Goal: Task Accomplishment & Management: Manage account settings

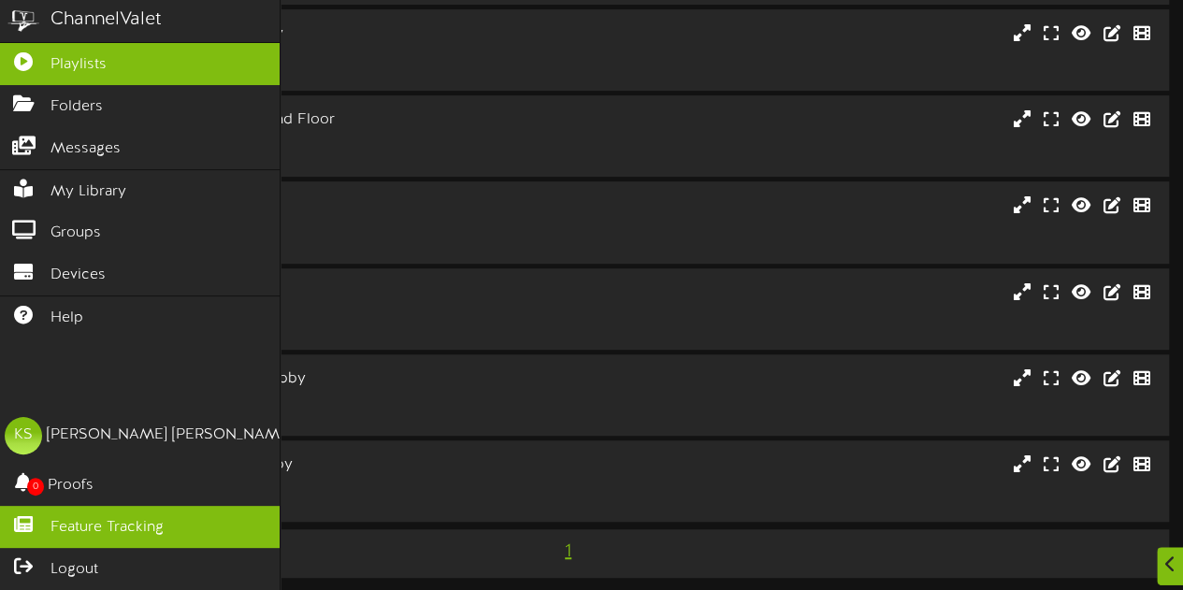
scroll to position [339, 0]
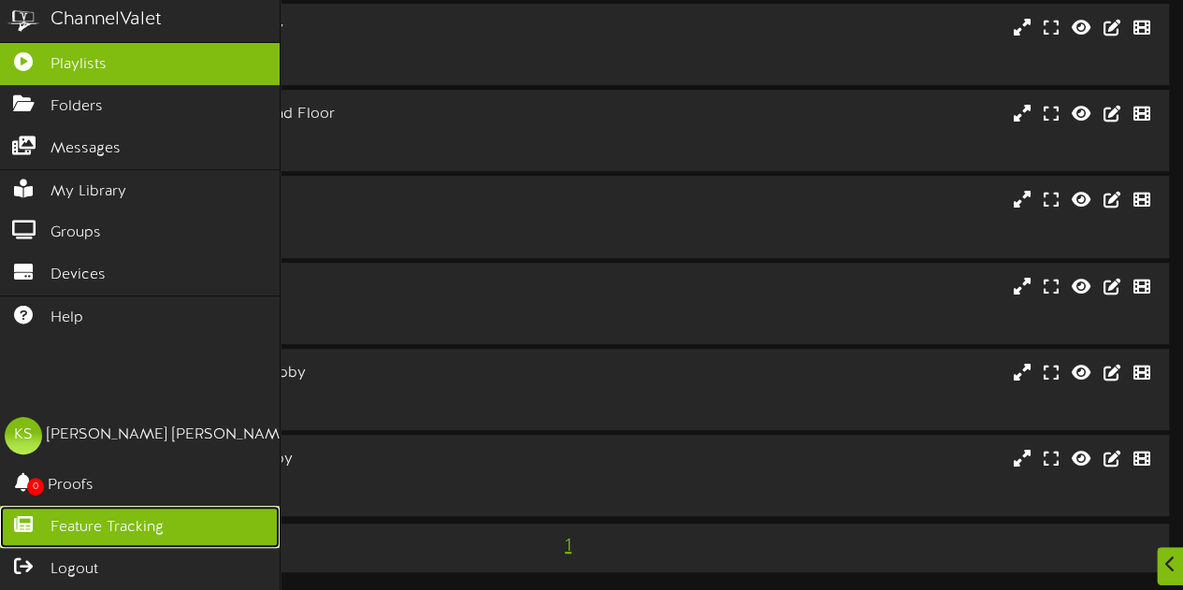
click at [146, 520] on span "Feature Tracking" at bounding box center [107, 528] width 113 height 22
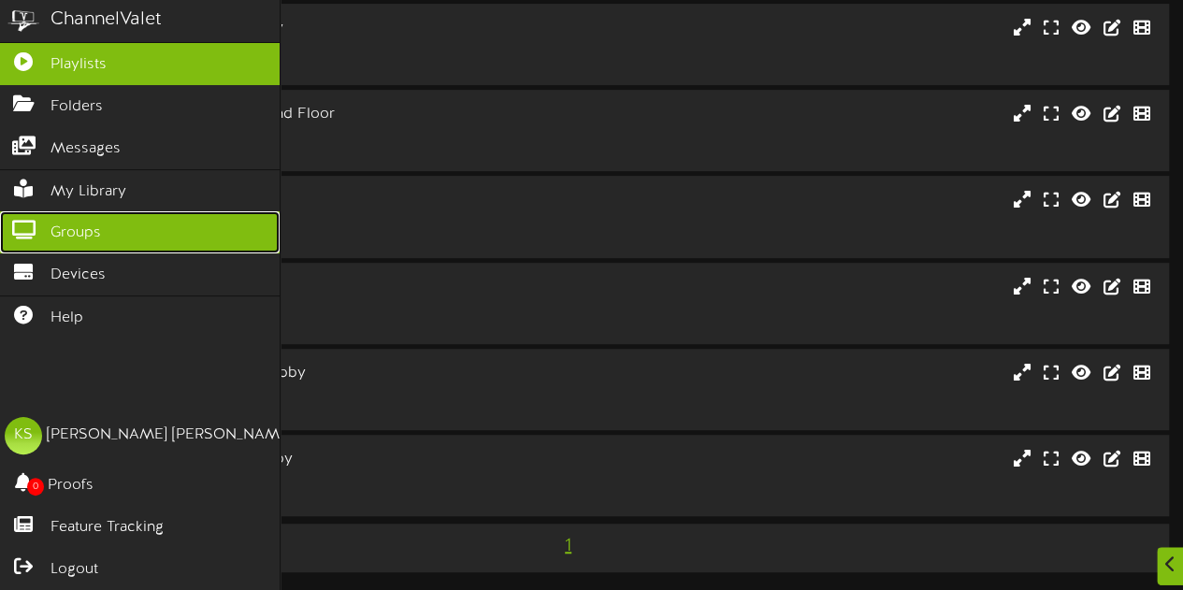
click at [118, 223] on link "Groups" at bounding box center [140, 232] width 280 height 42
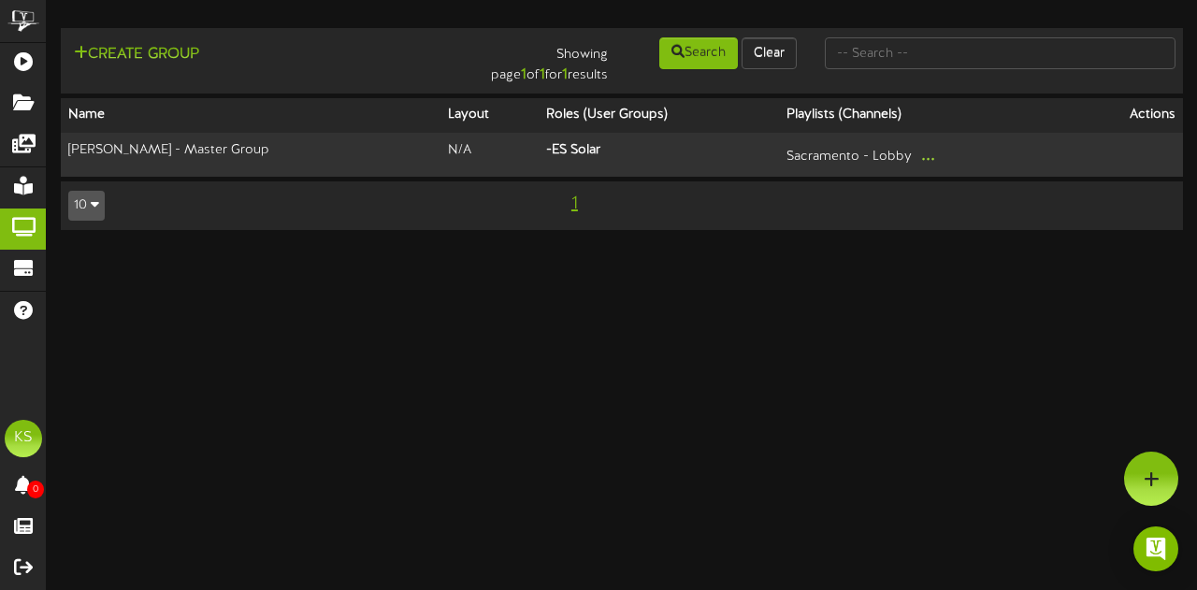
drag, startPoint x: 357, startPoint y: 276, endPoint x: 288, endPoint y: 263, distance: 70.4
click at [288, 249] on html "ChannelValet Playlists Folders Messages My Library Groups Devices Help KS Kevin…" at bounding box center [598, 124] width 1197 height 249
click at [445, 249] on html "ChannelValet Playlists Folders Messages My Library Groups Devices Help KS Kevin…" at bounding box center [598, 124] width 1197 height 249
click at [1171, 544] on div "Open Intercom Messenger" at bounding box center [1157, 550] width 50 height 50
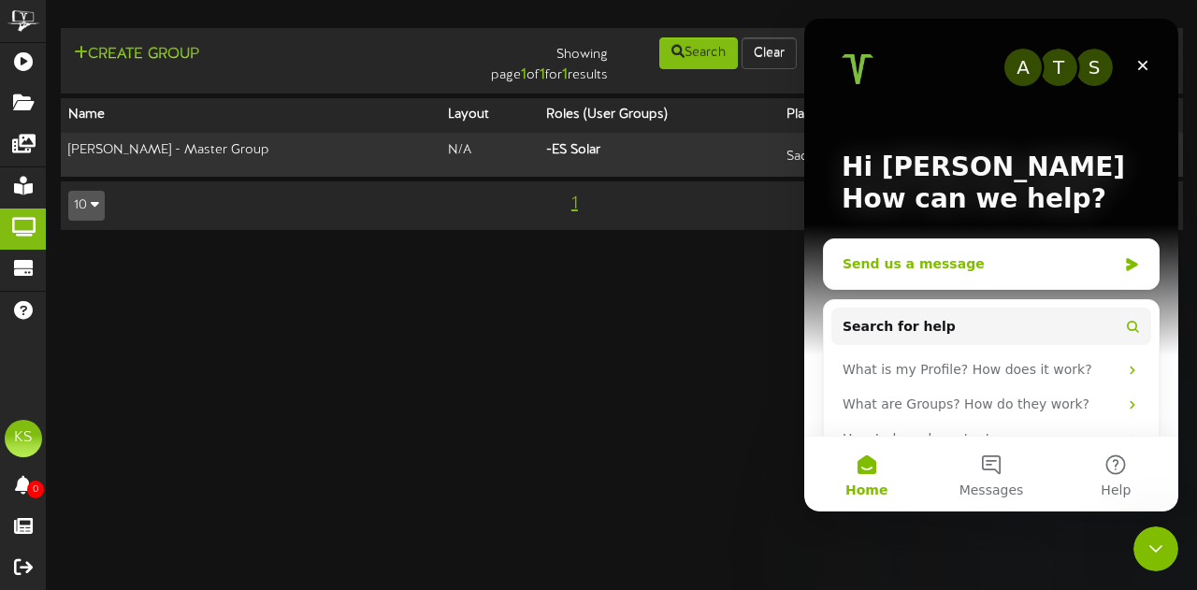
click at [886, 267] on div "Send us a message" at bounding box center [980, 264] width 274 height 20
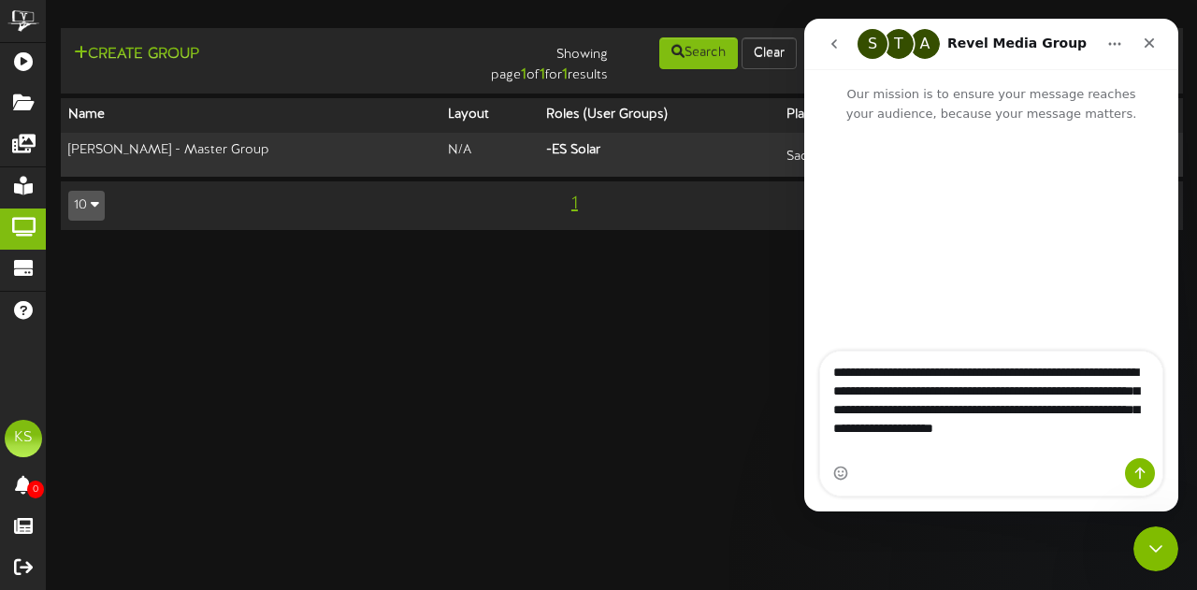
type textarea "**********"
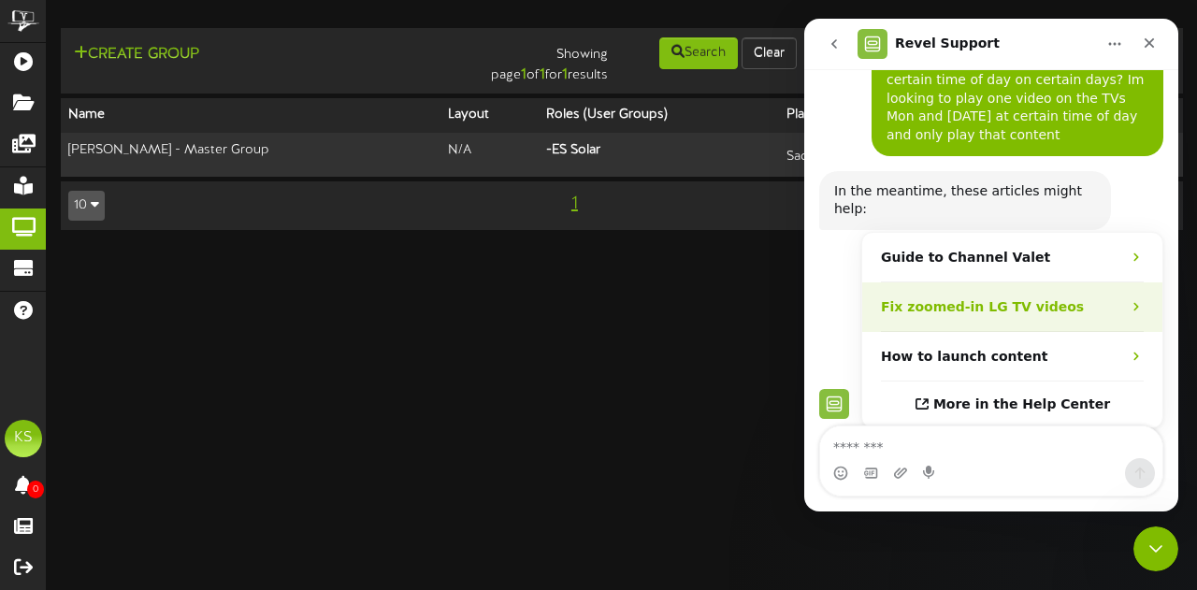
scroll to position [124, 0]
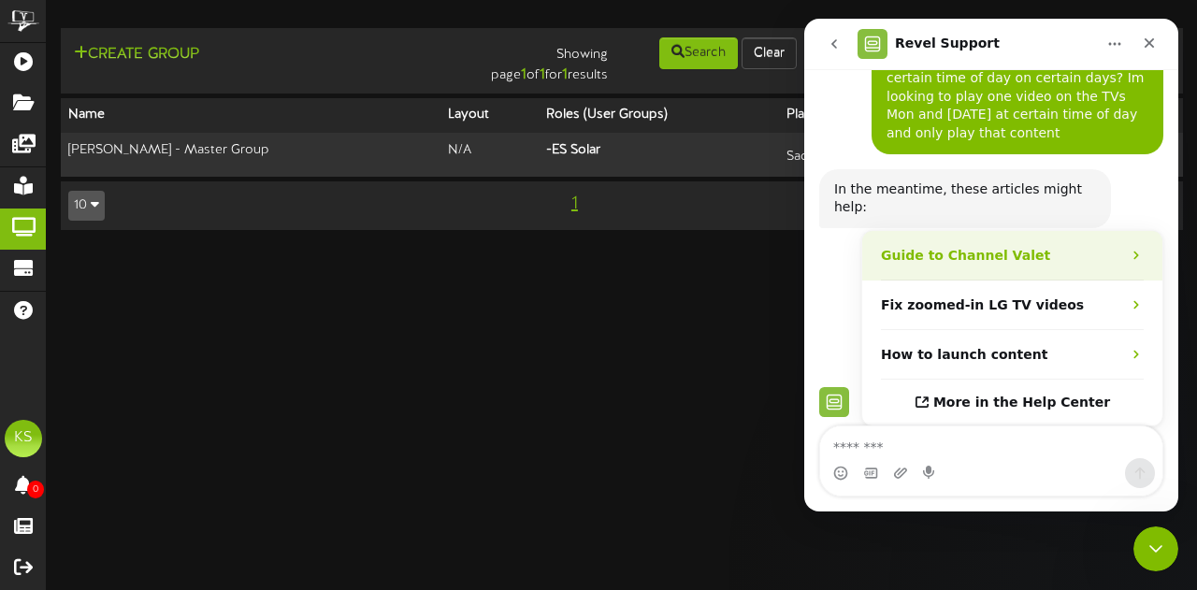
click at [989, 251] on div "Guide to Channel Valet" at bounding box center [1012, 256] width 300 height 50
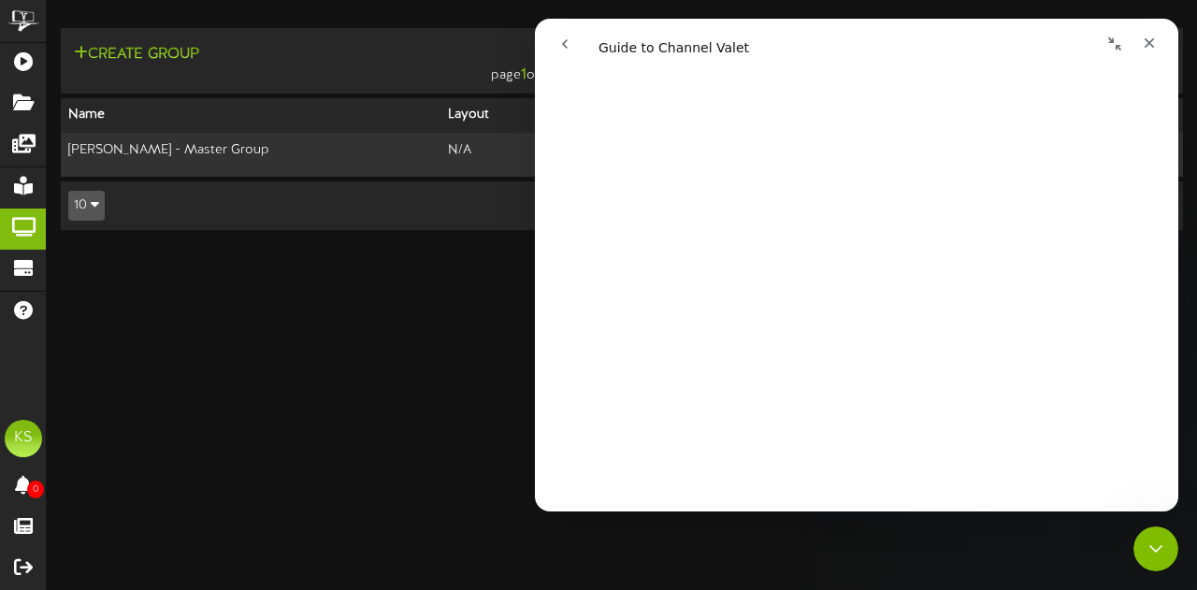
scroll to position [1590, 0]
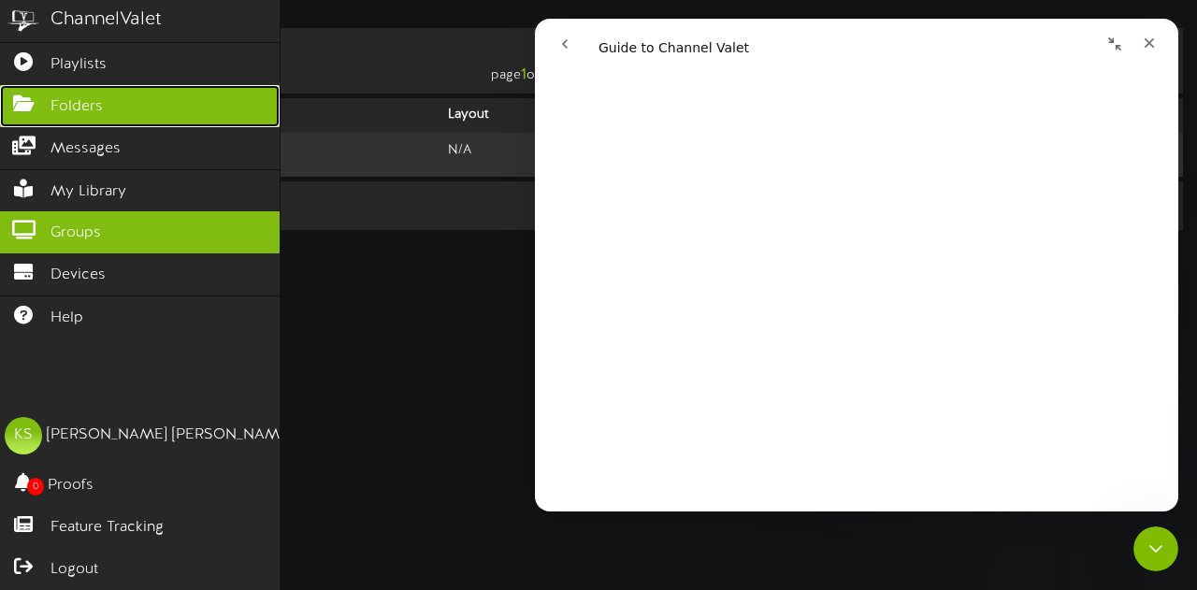
click at [88, 110] on span "Folders" at bounding box center [77, 107] width 52 height 22
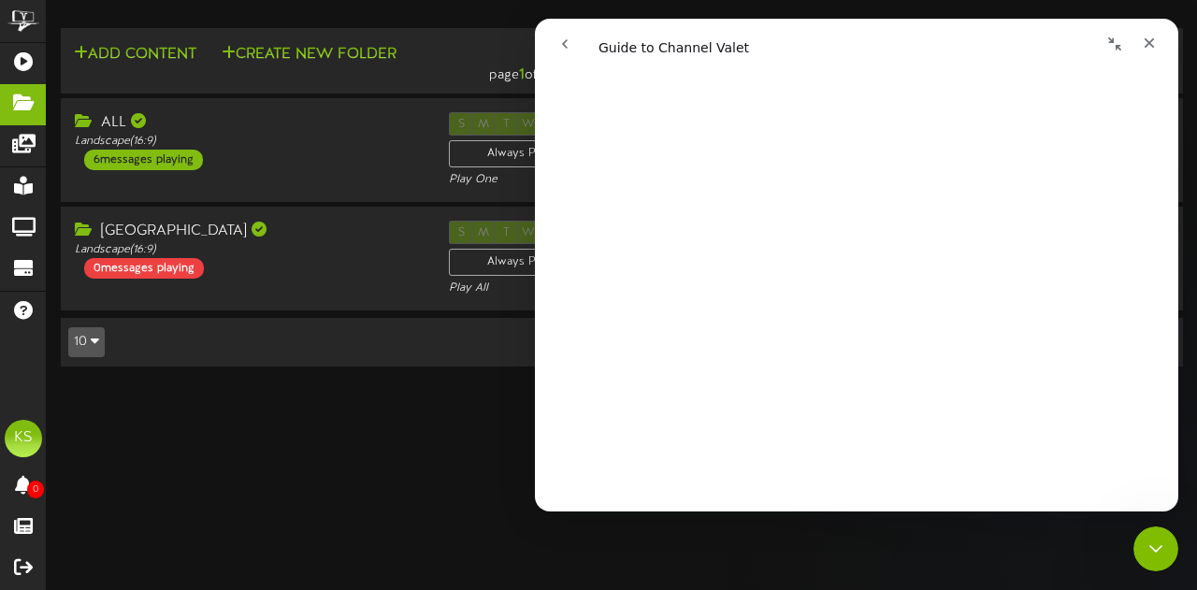
click at [367, 369] on div "Add Content Create New Folder Showing page 1 of 1 for 2 results Search Clear" at bounding box center [622, 206] width 1150 height 357
click at [310, 65] on button "Create New Folder" at bounding box center [309, 54] width 186 height 23
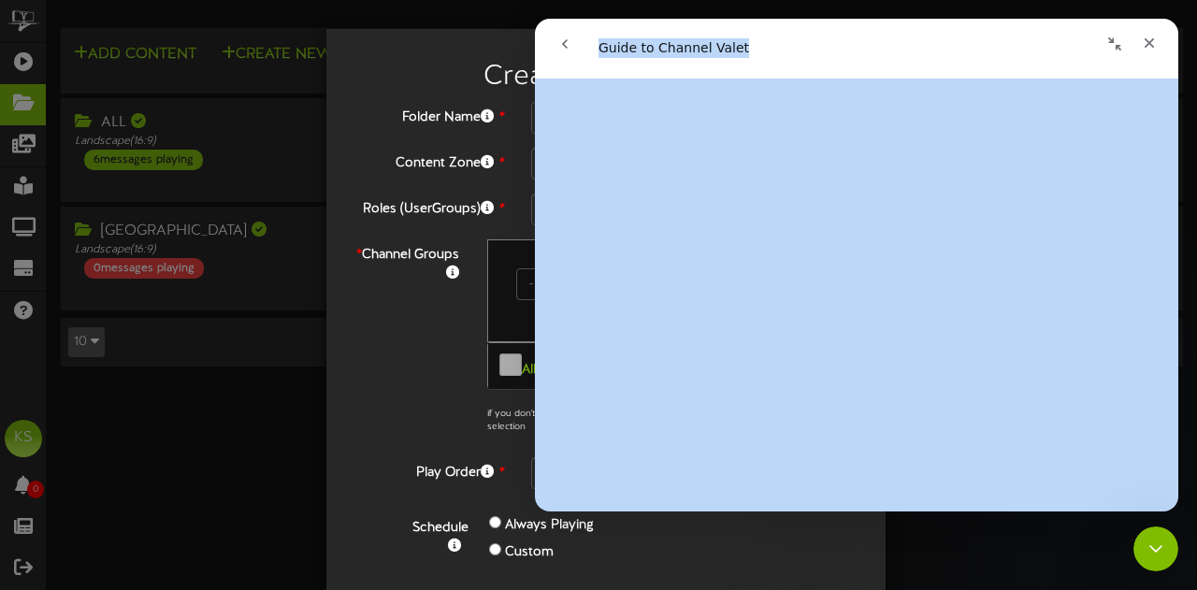
scroll to position [1583, 0]
drag, startPoint x: 664, startPoint y: 38, endPoint x: 825, endPoint y: 160, distance: 201.6
click at [825, 160] on div "Guide to Channel Valet Guide to Channel Valet Did this answer your question? 😞 …" at bounding box center [856, 265] width 643 height 493
drag, startPoint x: 844, startPoint y: 42, endPoint x: 501, endPoint y: 133, distance: 354.1
click at [535, 133] on html "Guide to Channel Valet Guide to Channel Valet Did this answer your question? 😞 …" at bounding box center [856, 265] width 643 height 493
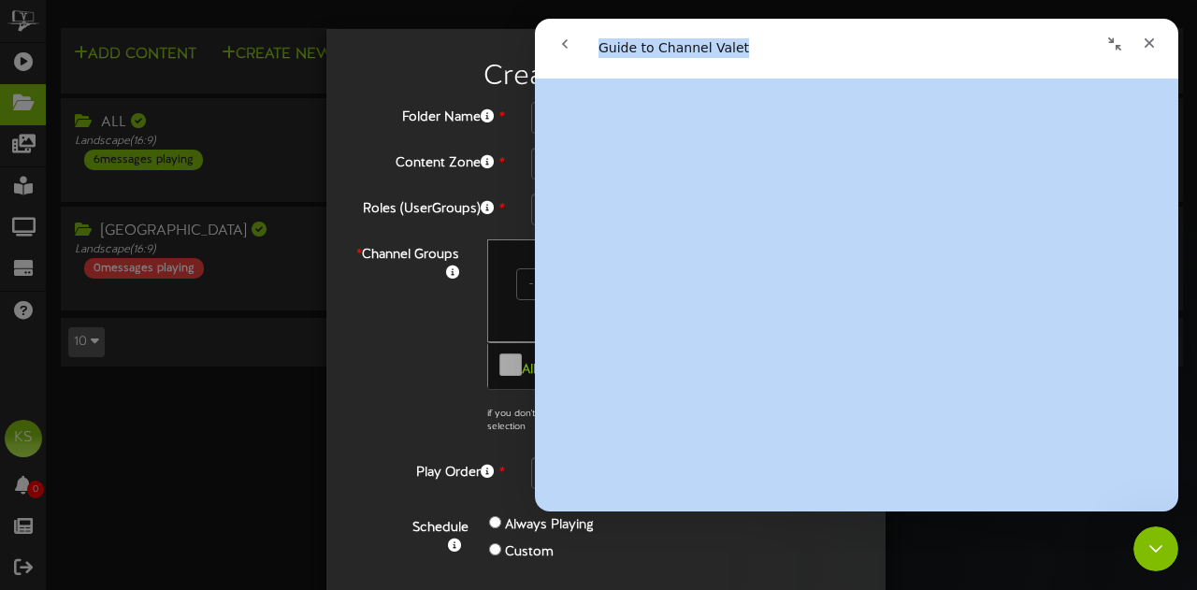
scroll to position [6353, 0]
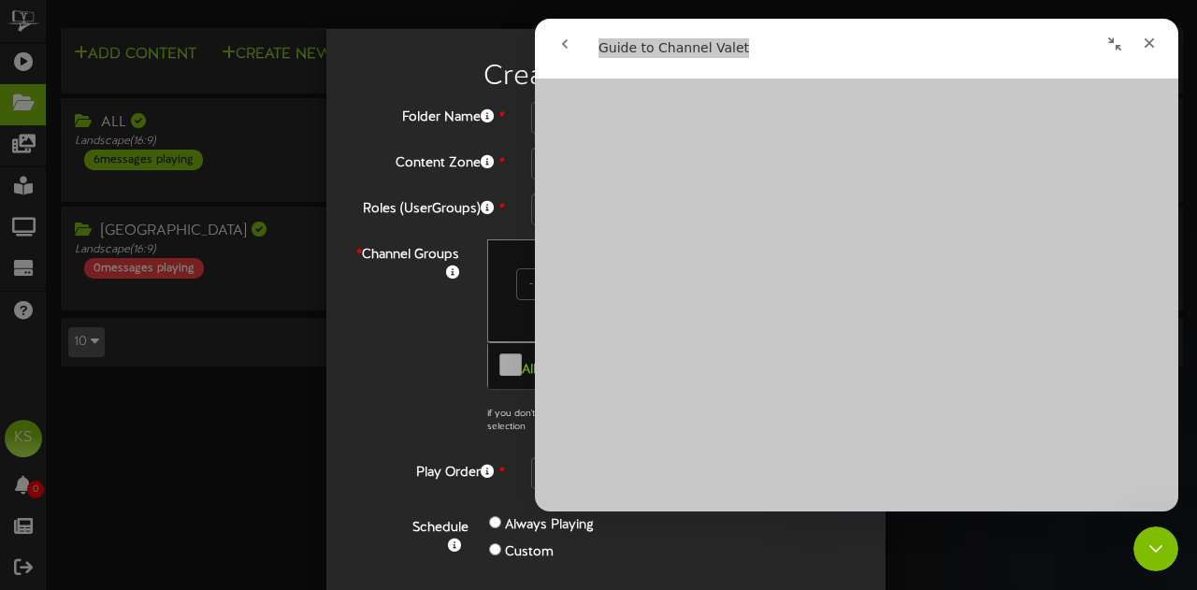
click at [378, 291] on div "* Channel Groups 0 Channels selected Search Clear 0" at bounding box center [605, 341] width 531 height 204
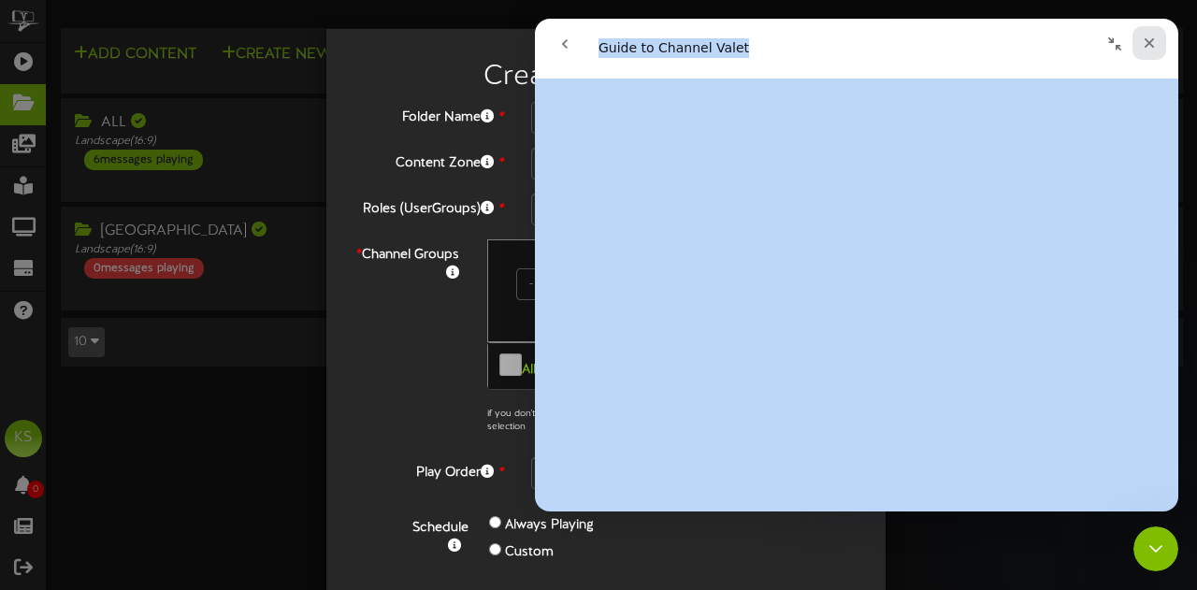
click at [1147, 40] on icon "Close" at bounding box center [1150, 43] width 10 height 10
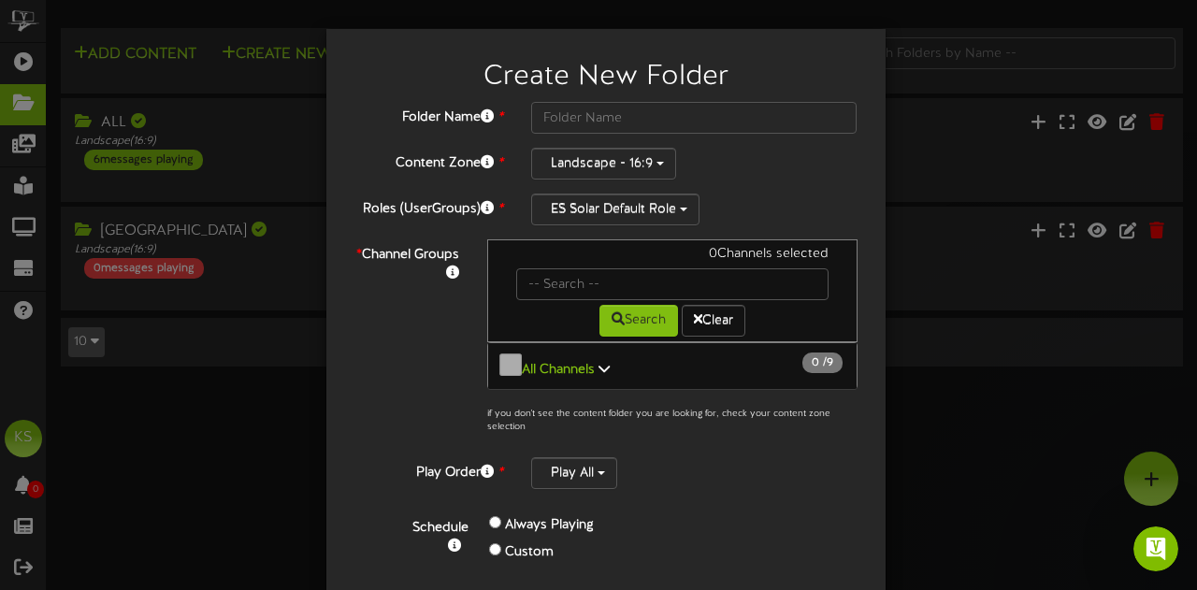
scroll to position [0, 0]
click at [608, 214] on button "ES Solar Default Role" at bounding box center [615, 210] width 168 height 32
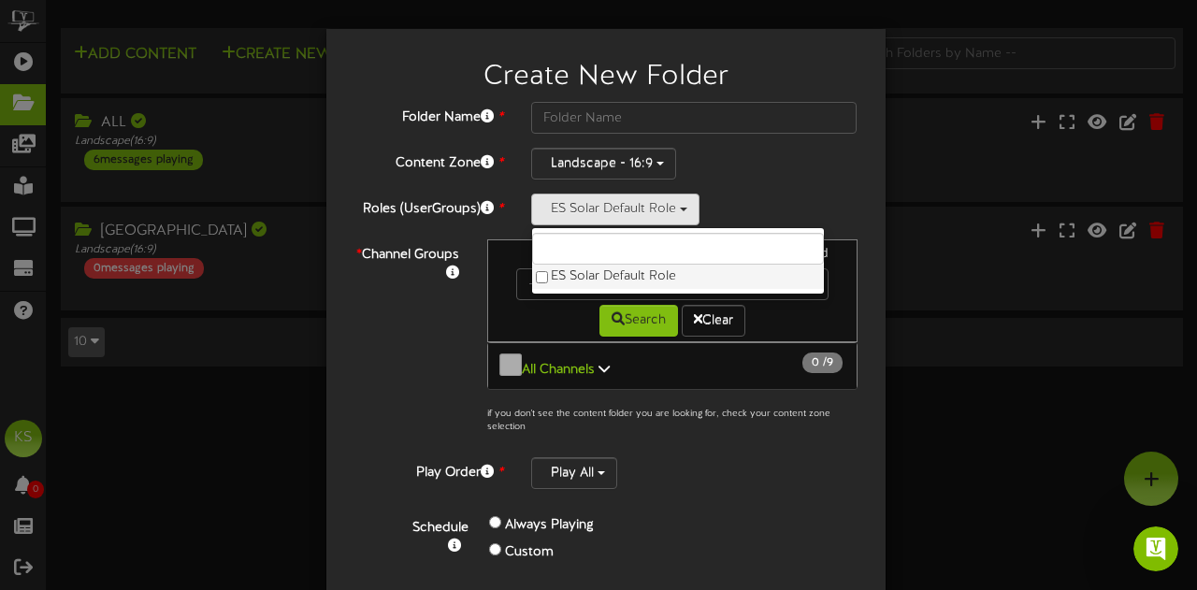
click at [605, 265] on label "ES Solar Default Role" at bounding box center [678, 277] width 292 height 24
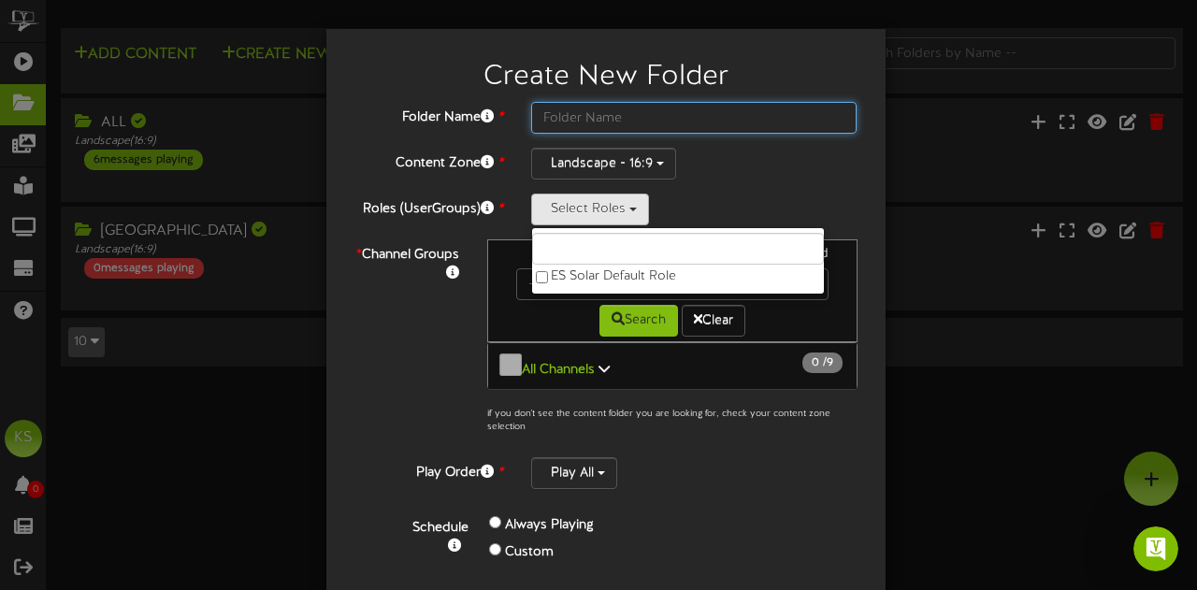
click at [548, 118] on input "text" at bounding box center [694, 118] width 326 height 32
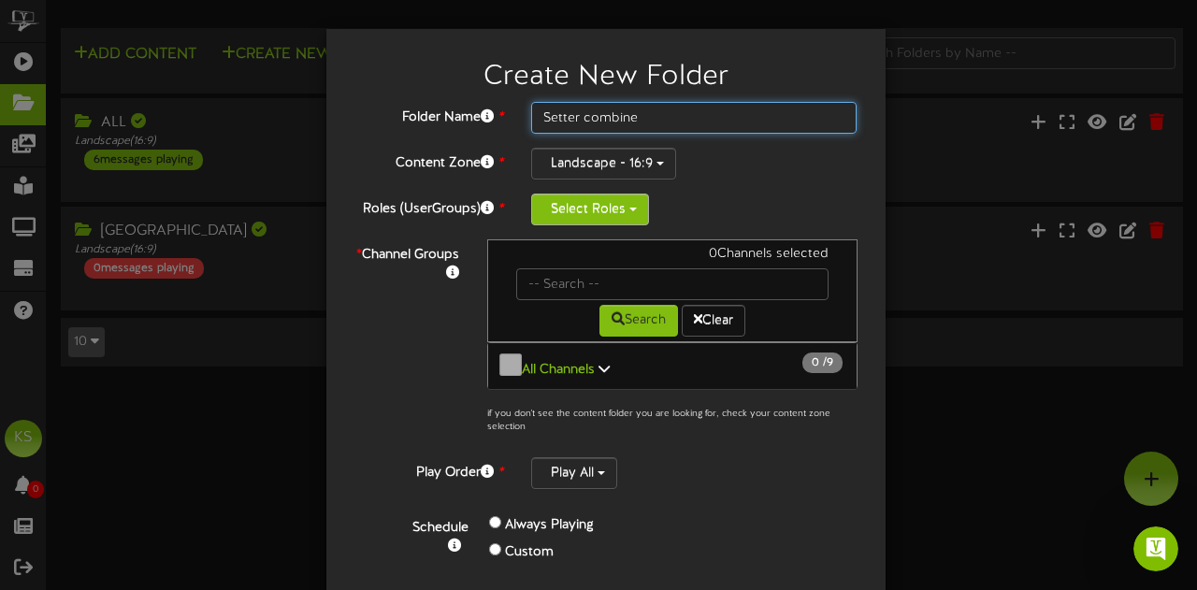
type input "Setter combine"
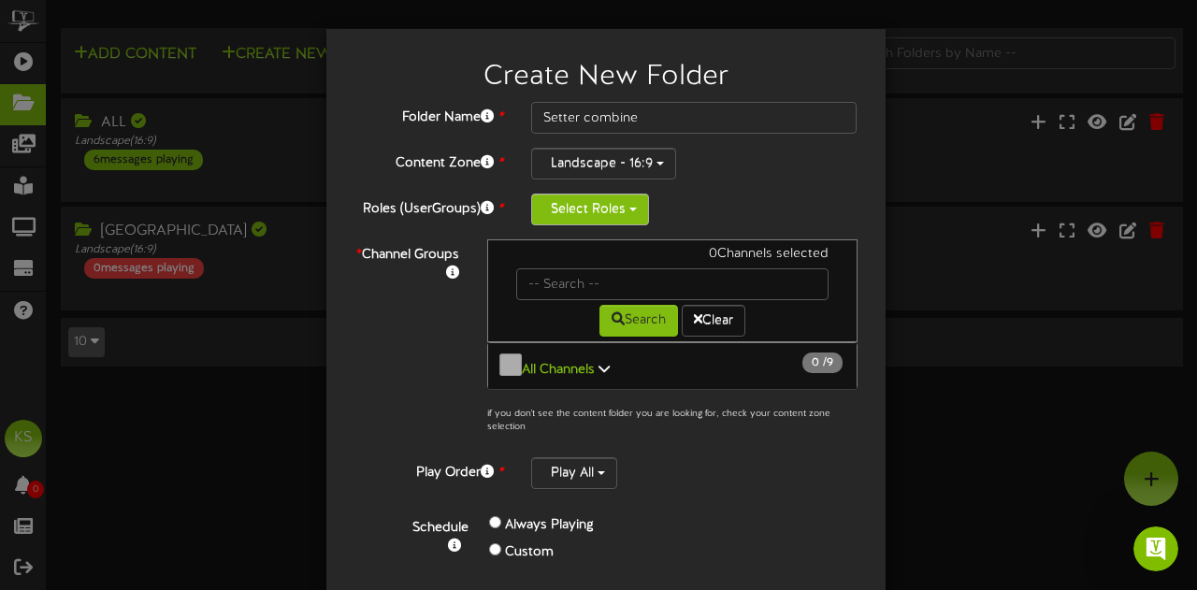
click at [598, 218] on button "Select Roles" at bounding box center [590, 210] width 118 height 32
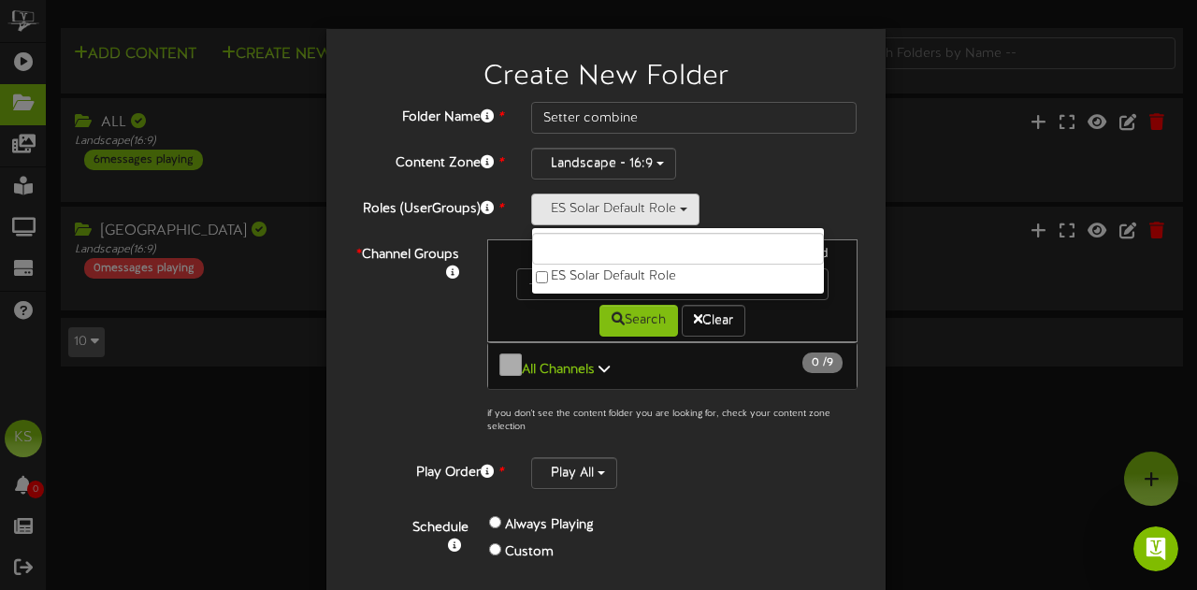
click at [402, 369] on div "* Channel Groups 0 Channels selected Search Clear All Channels 0 9" at bounding box center [605, 341] width 531 height 204
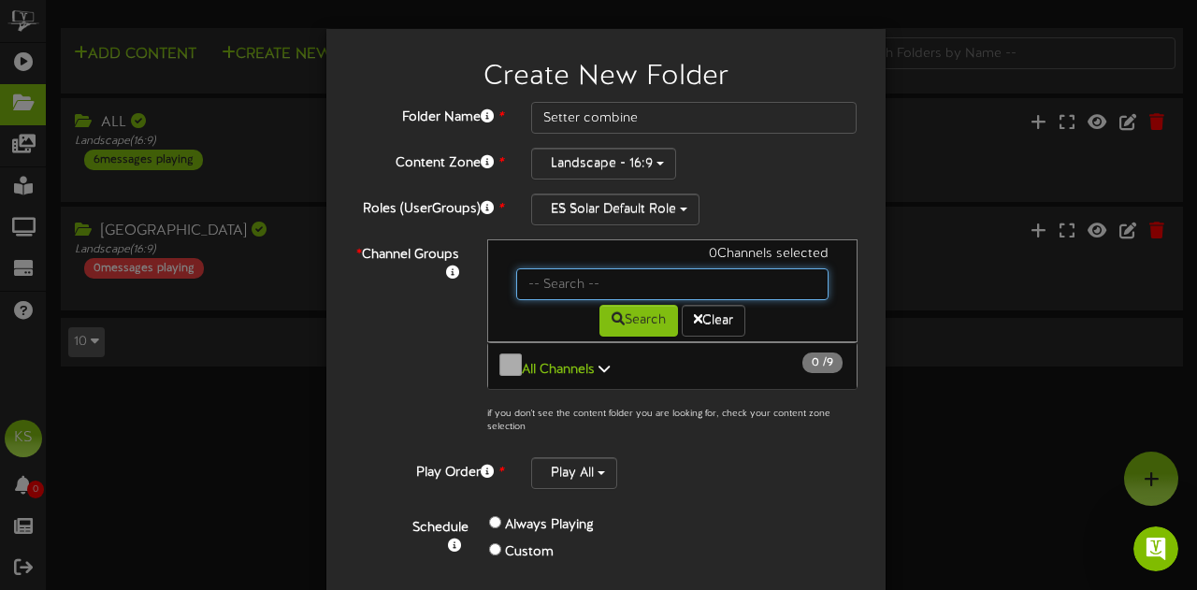
click at [528, 280] on input "text" at bounding box center [672, 284] width 312 height 32
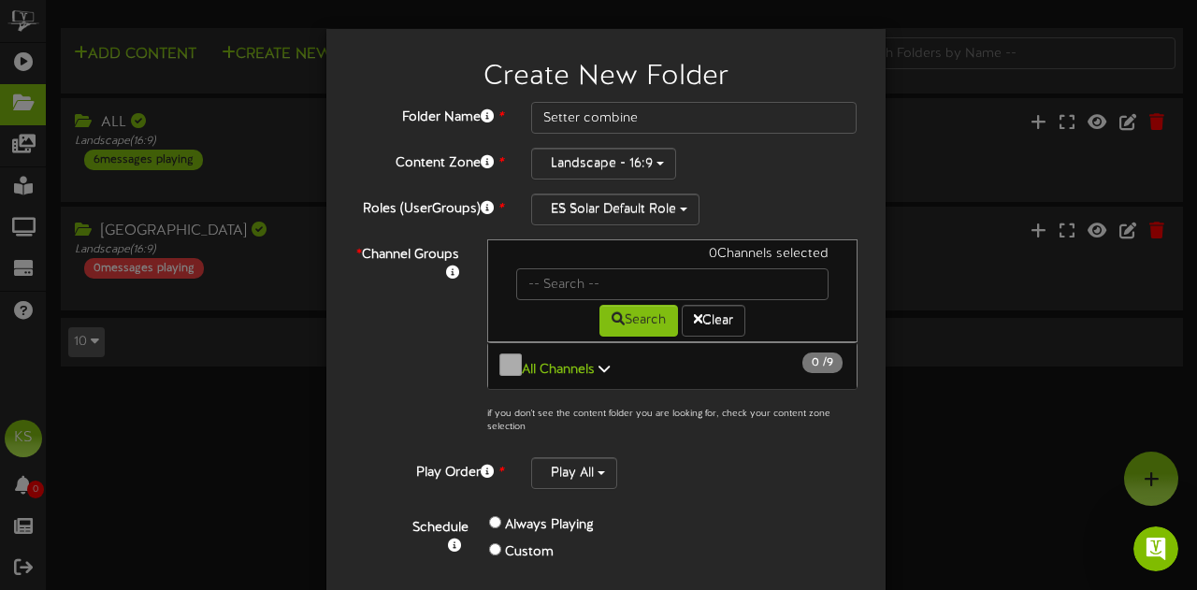
click at [595, 353] on button "All Channels 0 / 9" at bounding box center [672, 366] width 370 height 48
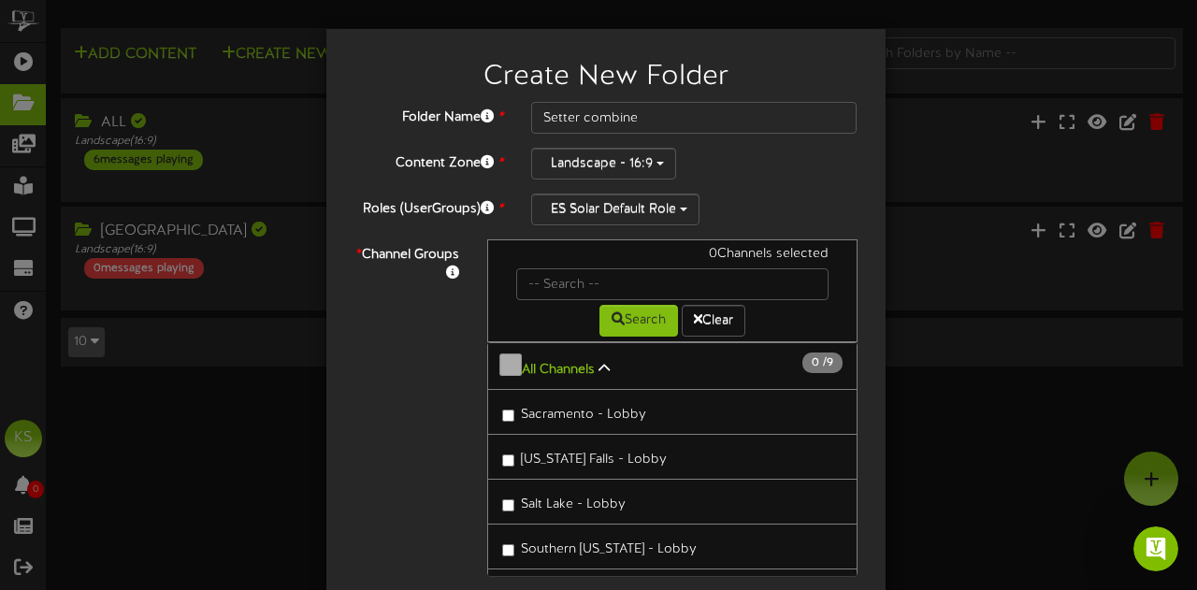
click at [599, 362] on icon at bounding box center [604, 368] width 11 height 13
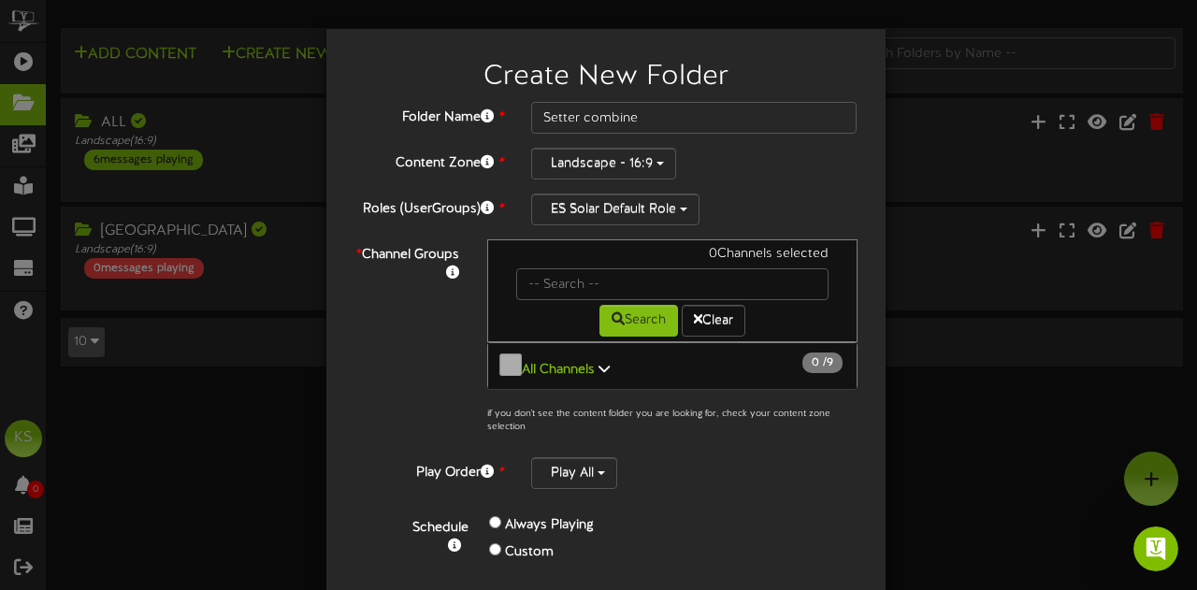
click at [522, 363] on b "All Channels" at bounding box center [558, 370] width 73 height 14
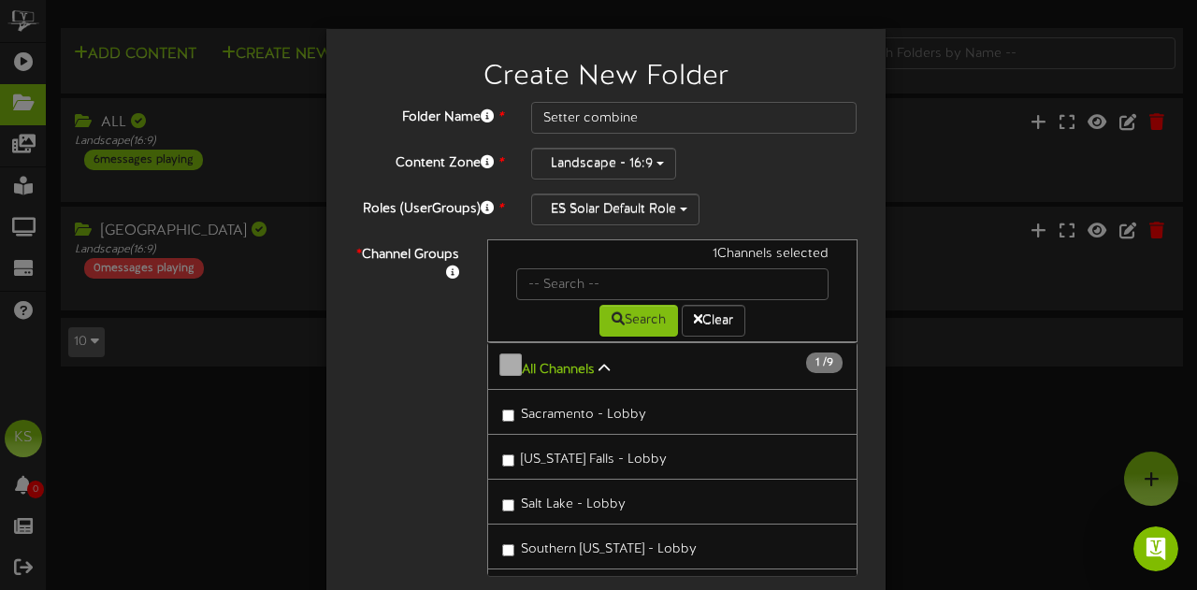
click at [511, 444] on label "[US_STATE] Falls - Lobby" at bounding box center [584, 456] width 165 height 25
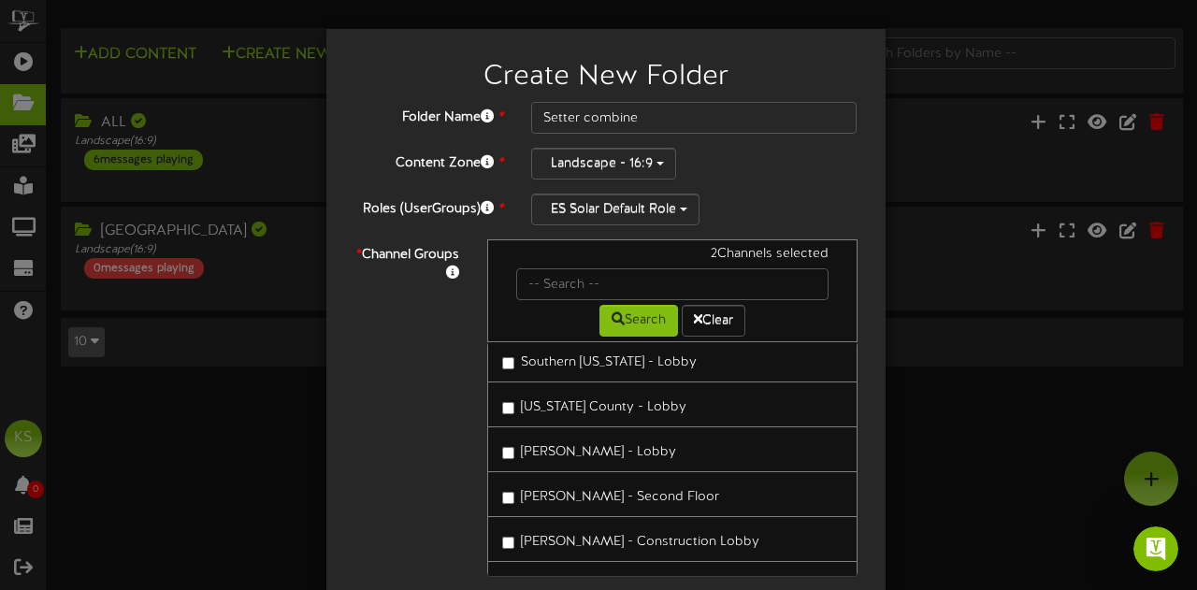
scroll to position [224, 0]
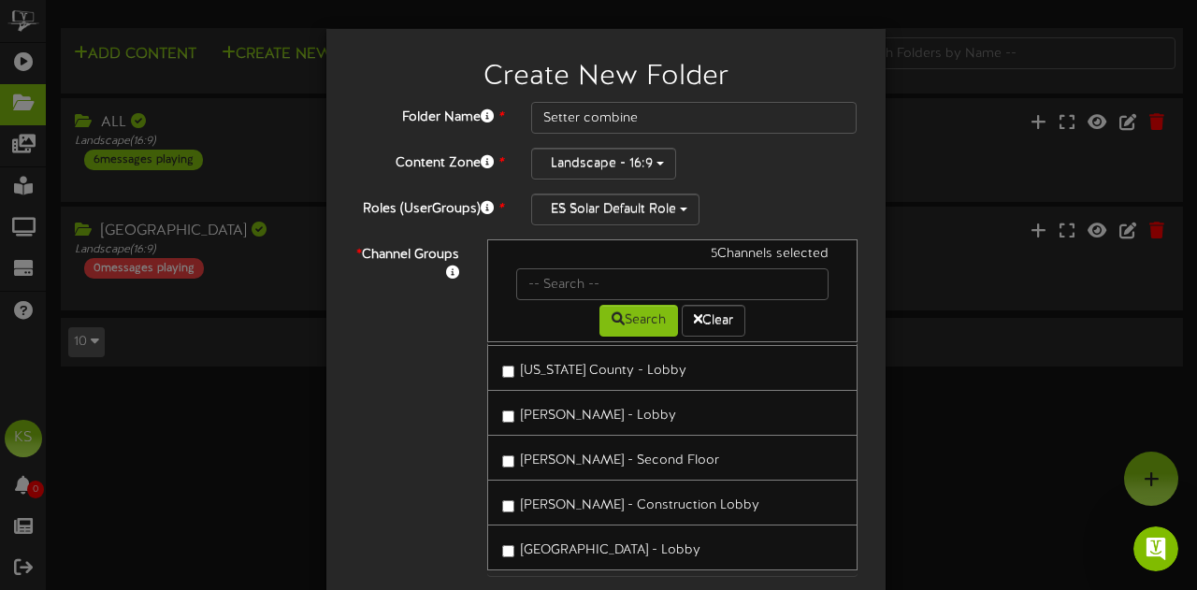
click at [502, 410] on label "[PERSON_NAME] - Lobby" at bounding box center [589, 412] width 174 height 25
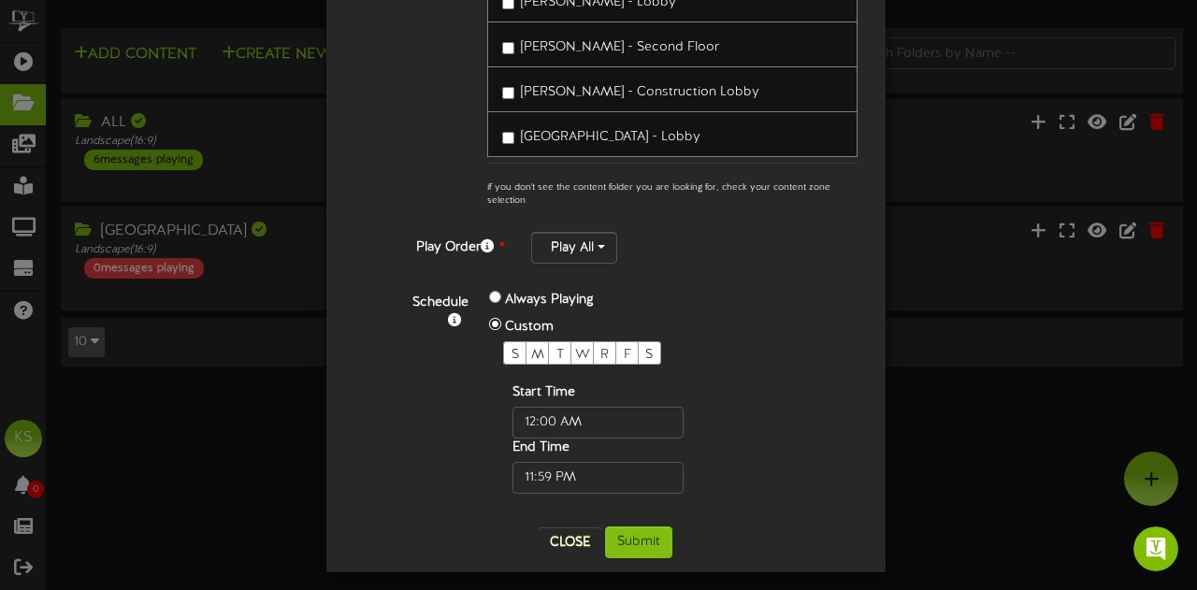
scroll to position [416, 0]
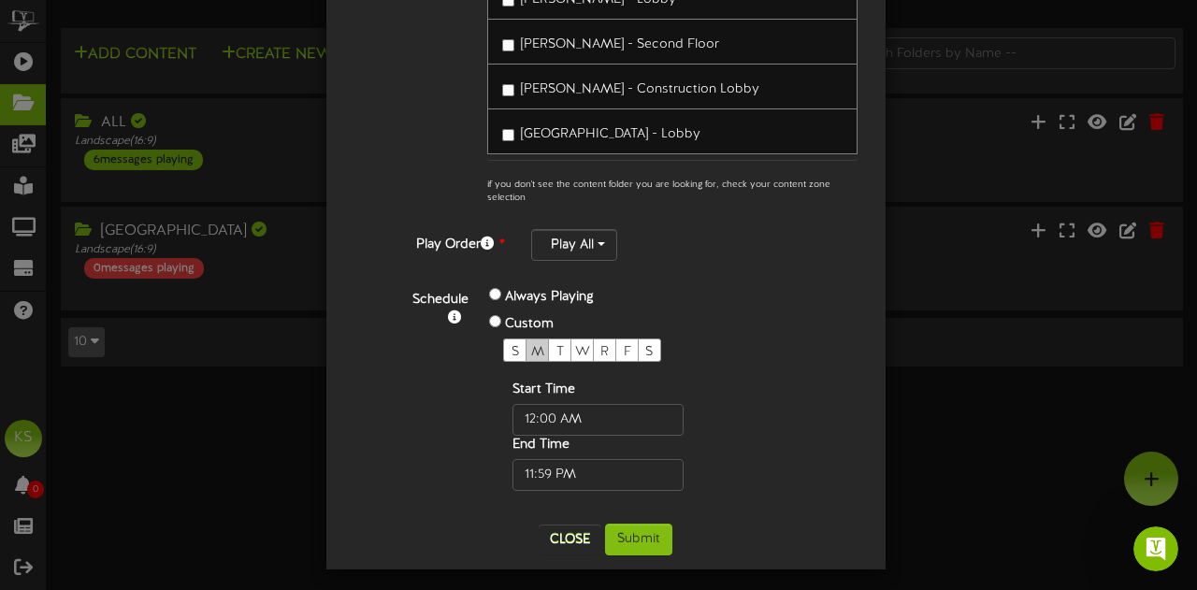
click at [531, 348] on span "M" at bounding box center [537, 352] width 13 height 14
click at [600, 345] on span "R" at bounding box center [604, 352] width 8 height 14
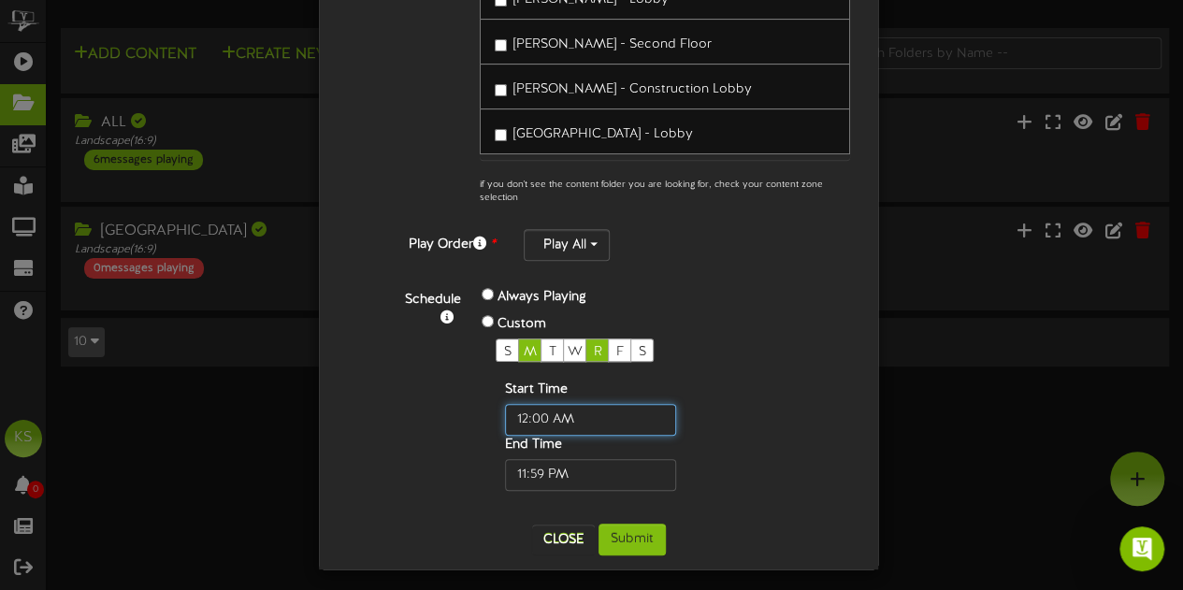
click at [527, 412] on input "text" at bounding box center [590, 420] width 171 height 32
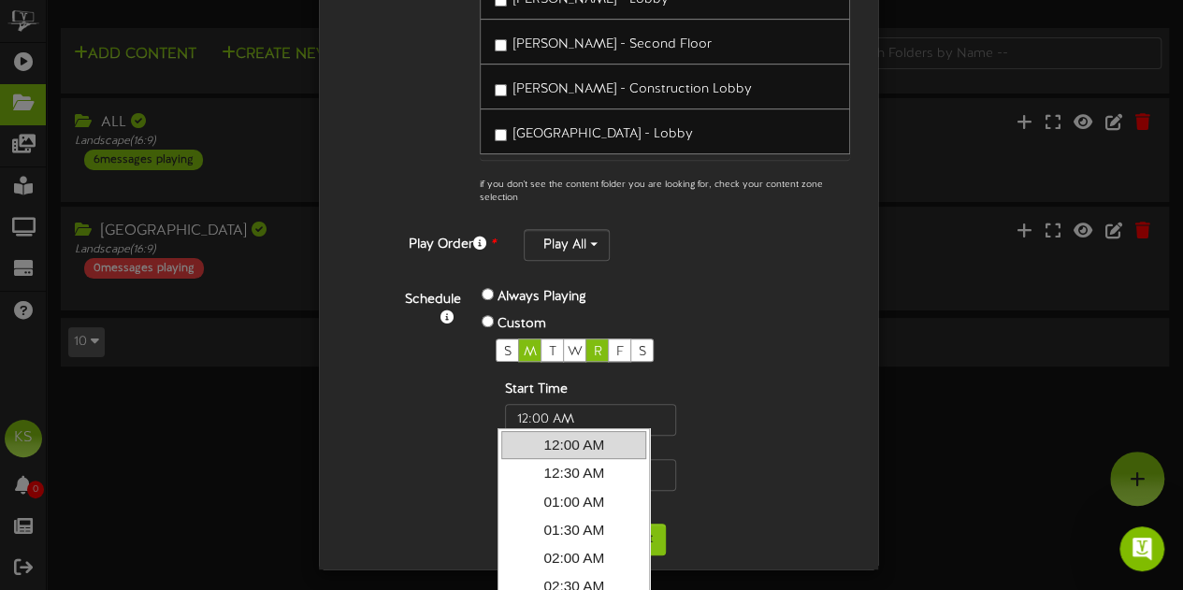
click at [402, 412] on div "Schedule Always Playing Custom S M T W R F S Start Time End Time" at bounding box center [620, 387] width 487 height 207
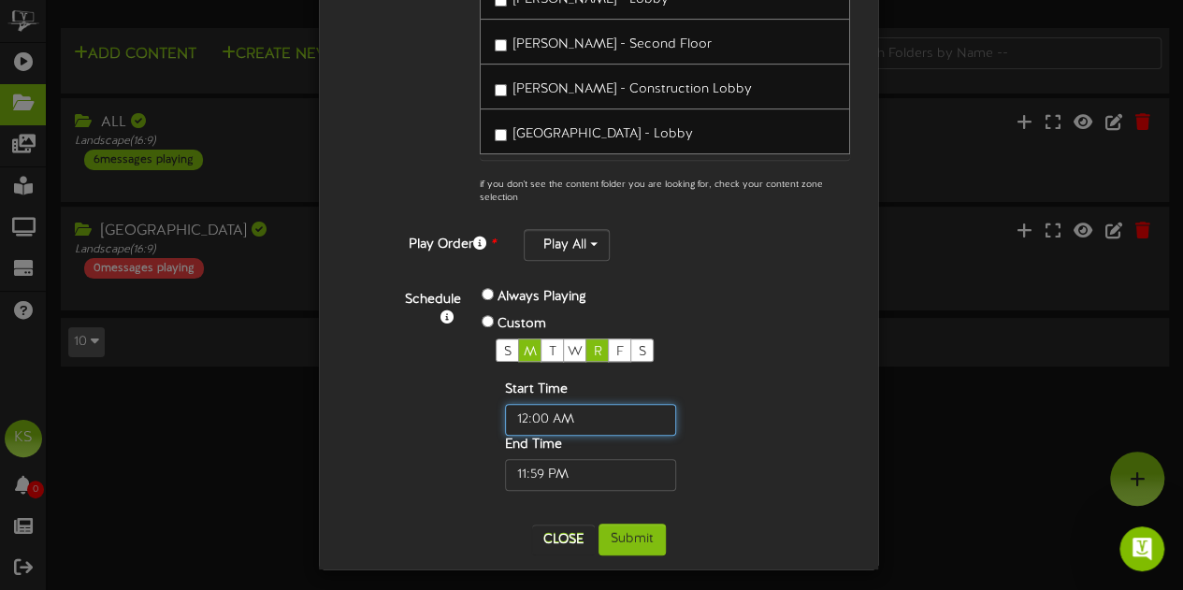
click at [567, 409] on input "text" at bounding box center [590, 420] width 171 height 32
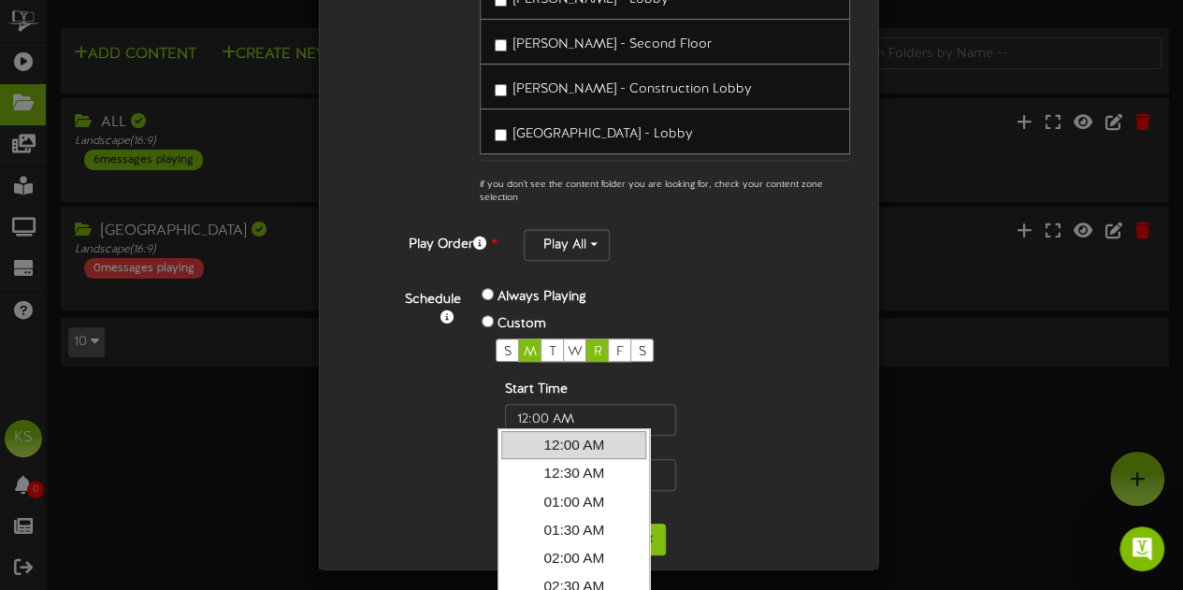
click at [726, 358] on div "S M T W R F S Start Time End Time" at bounding box center [621, 415] width 250 height 152
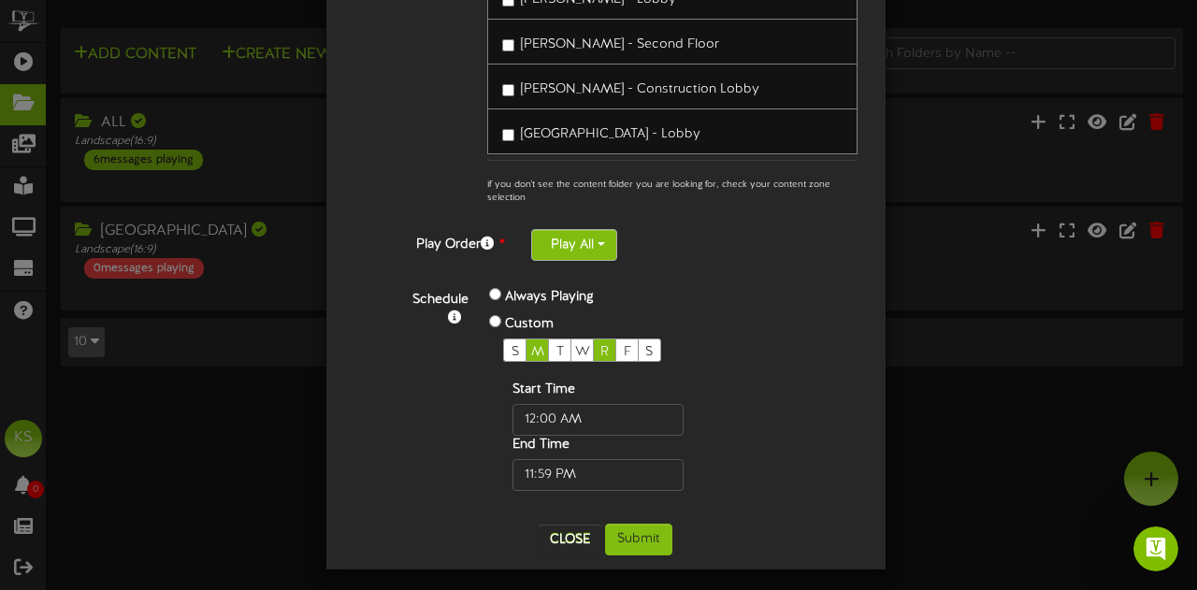
click at [599, 238] on button "Play All" at bounding box center [574, 245] width 86 height 32
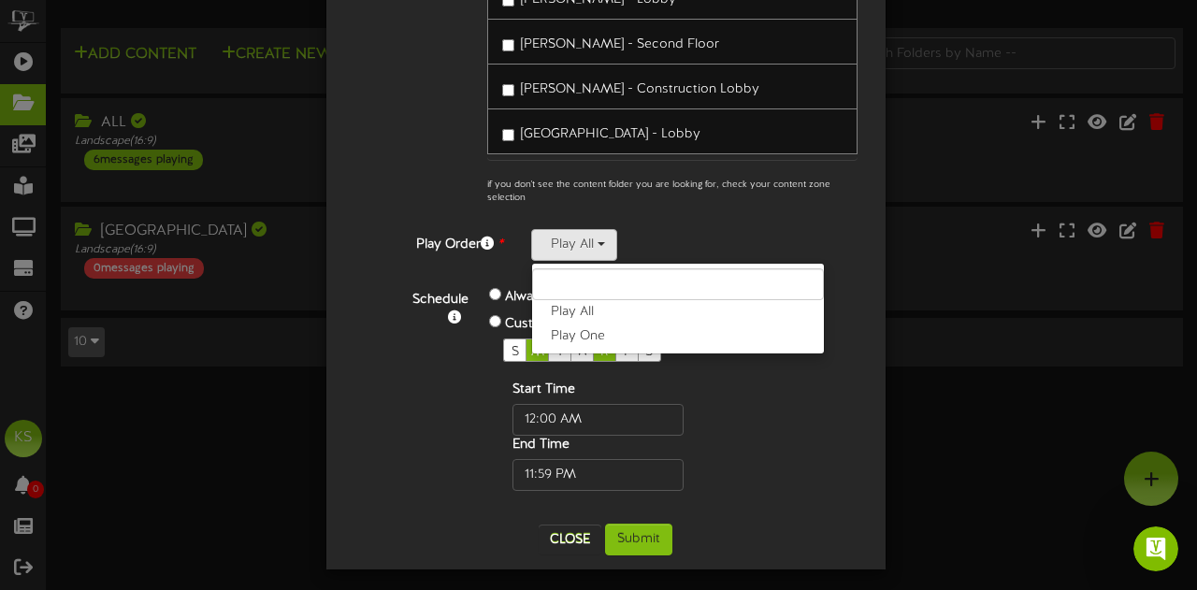
click at [710, 385] on div "Start Time End Time" at bounding box center [628, 436] width 250 height 110
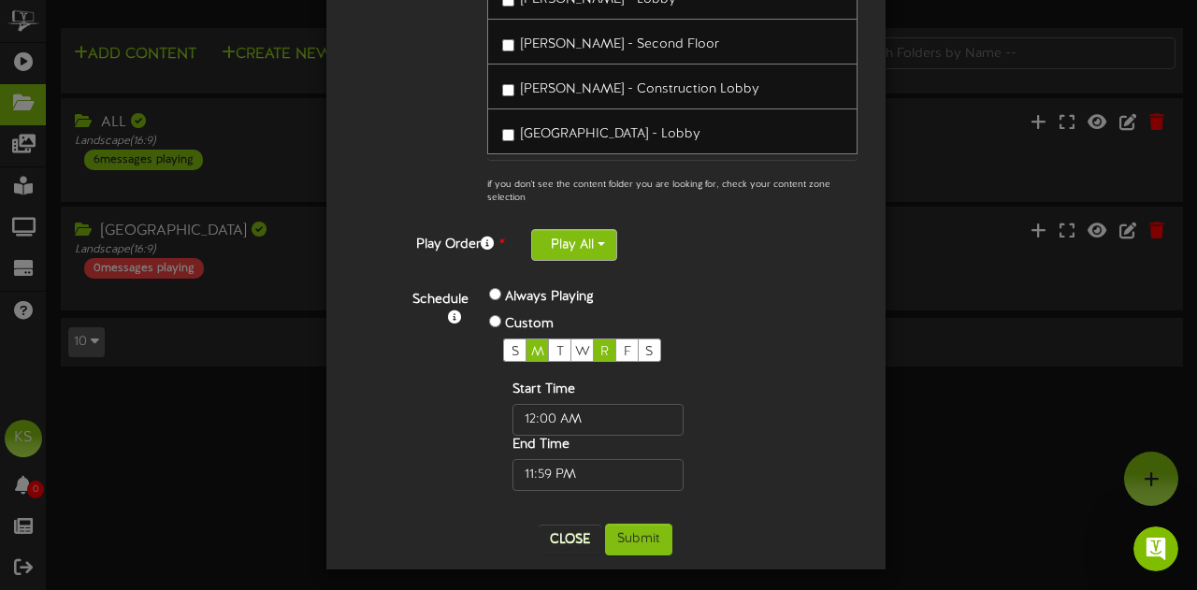
click at [595, 246] on button "Play All" at bounding box center [574, 245] width 86 height 32
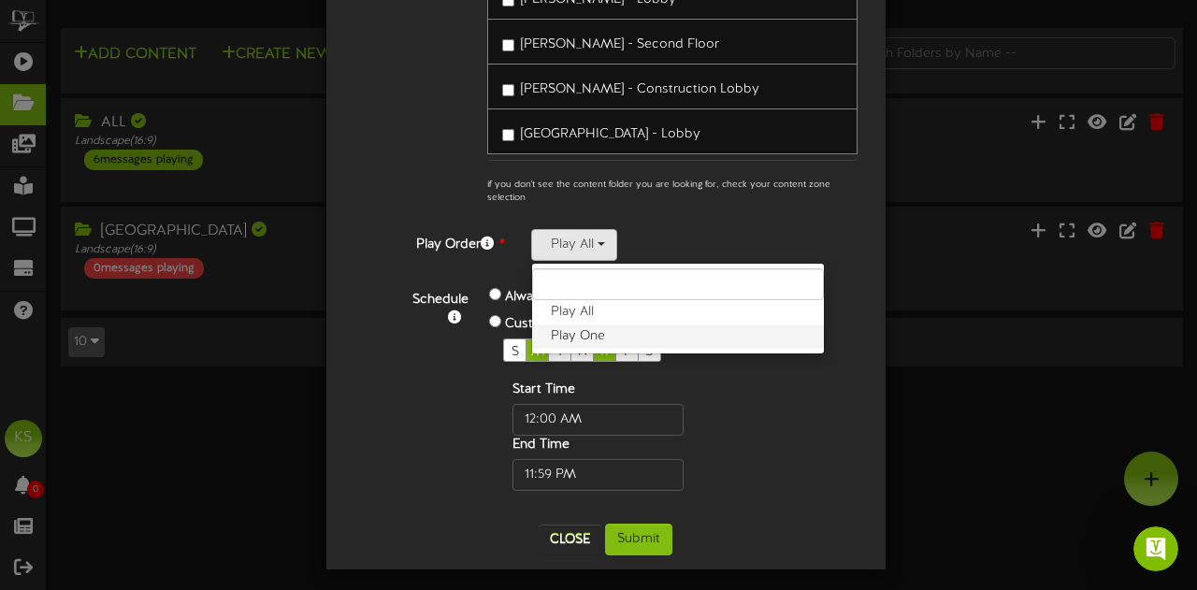
click at [601, 326] on label "Play One" at bounding box center [678, 337] width 292 height 24
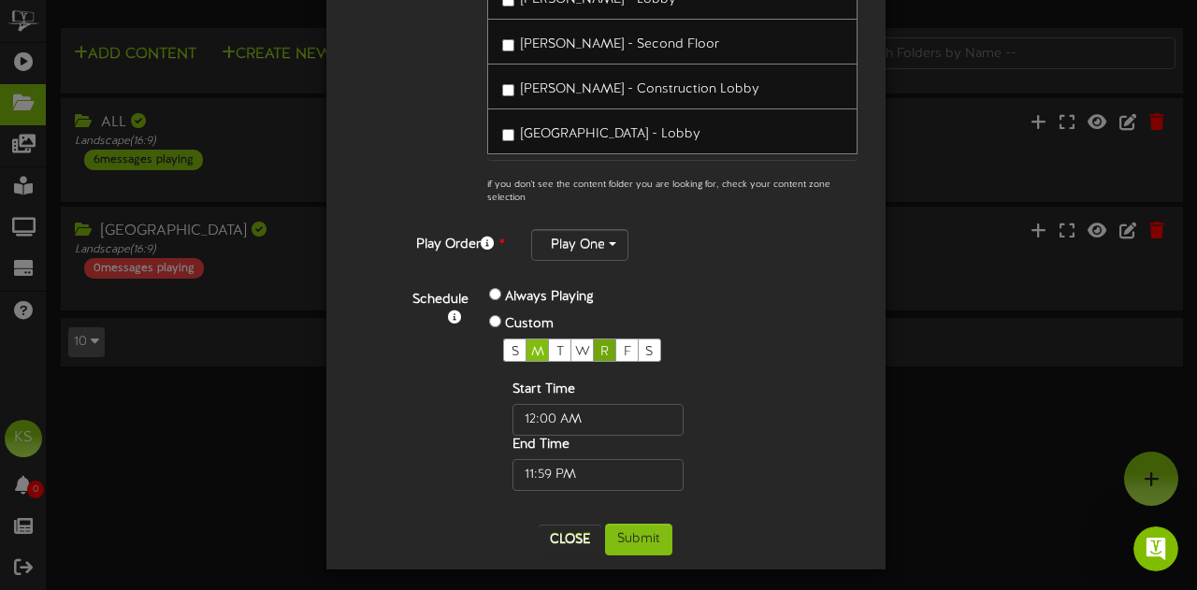
click at [600, 345] on span "R" at bounding box center [604, 352] width 8 height 14
click at [600, 349] on span "R" at bounding box center [604, 352] width 8 height 14
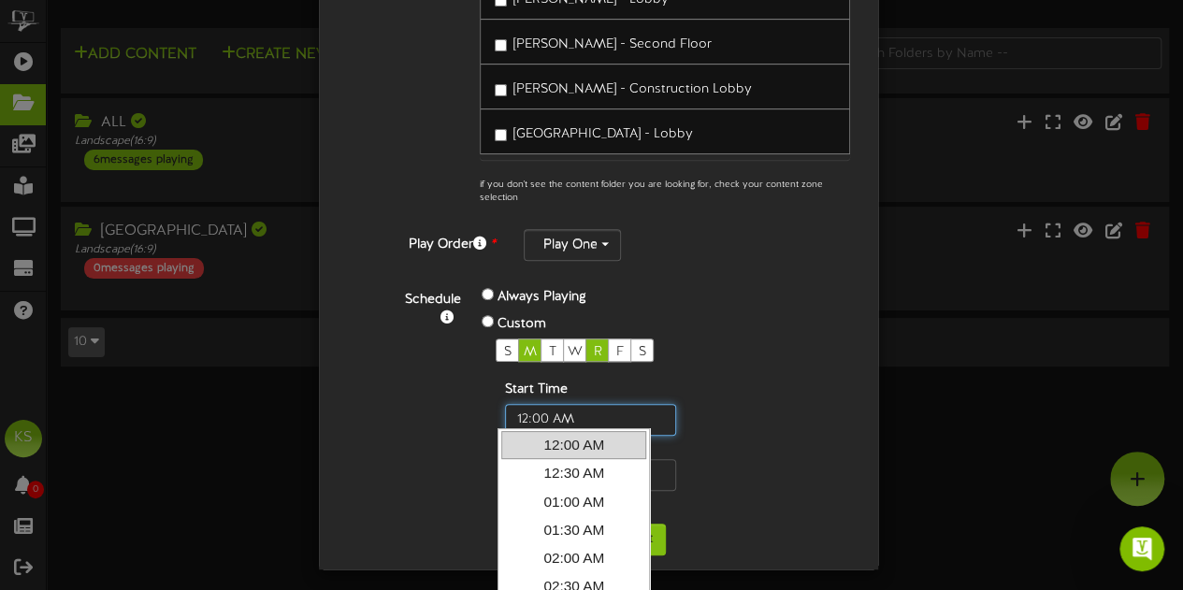
click at [586, 407] on input "text" at bounding box center [590, 420] width 171 height 32
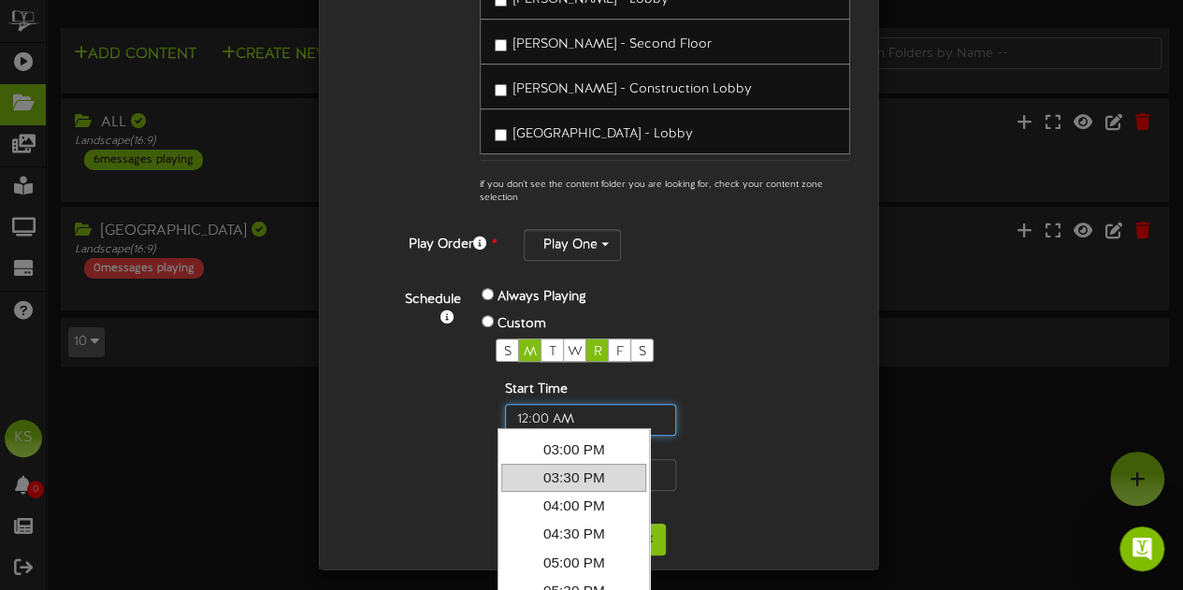
scroll to position [748, 0]
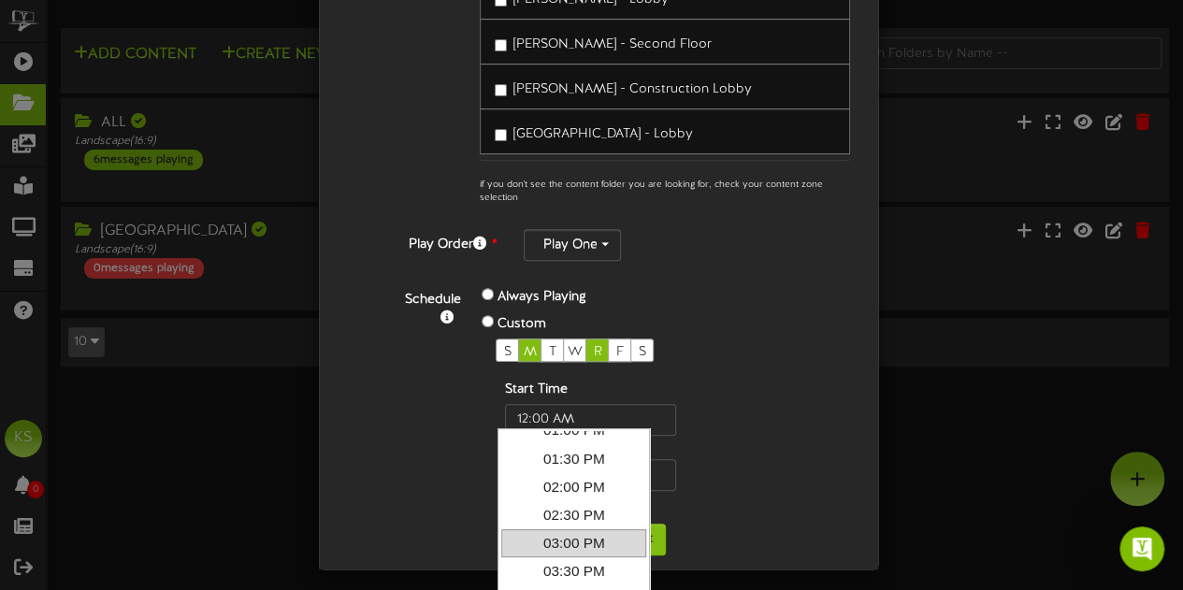
click at [599, 529] on link "03:00 PM" at bounding box center [573, 543] width 145 height 28
type input "3:00 PM"
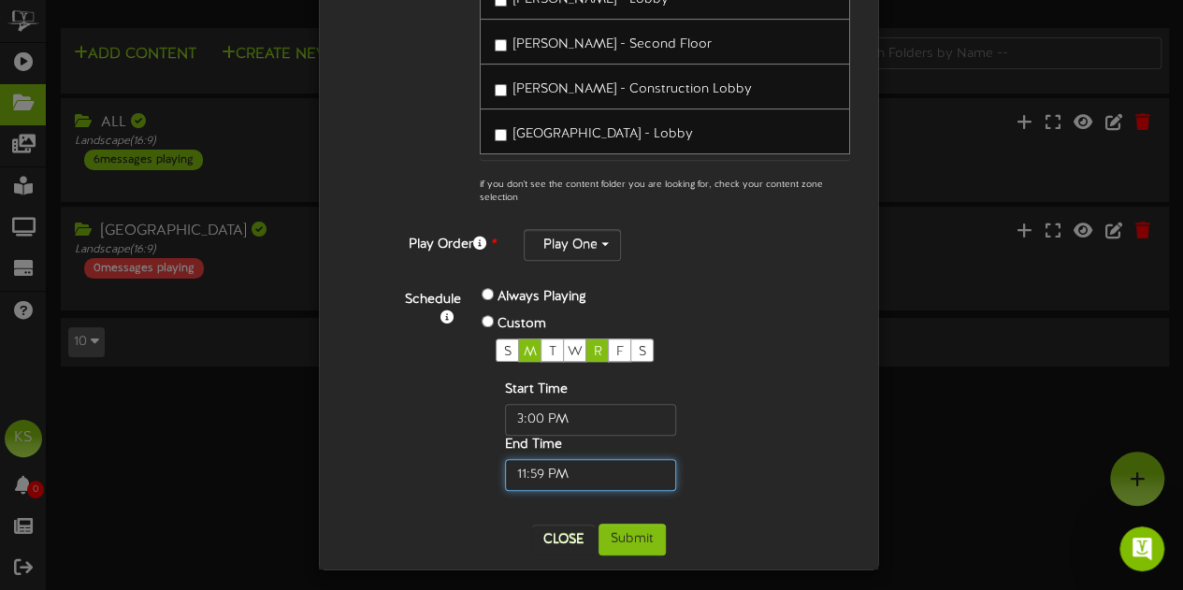
click at [591, 459] on input "text" at bounding box center [590, 475] width 171 height 32
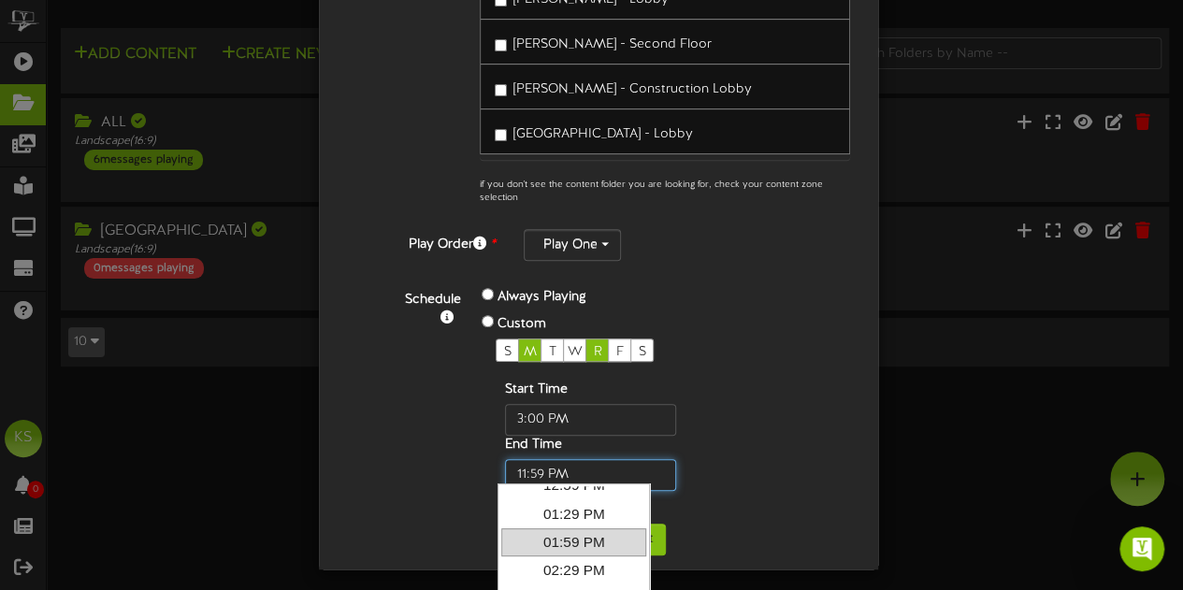
scroll to position [842, 0]
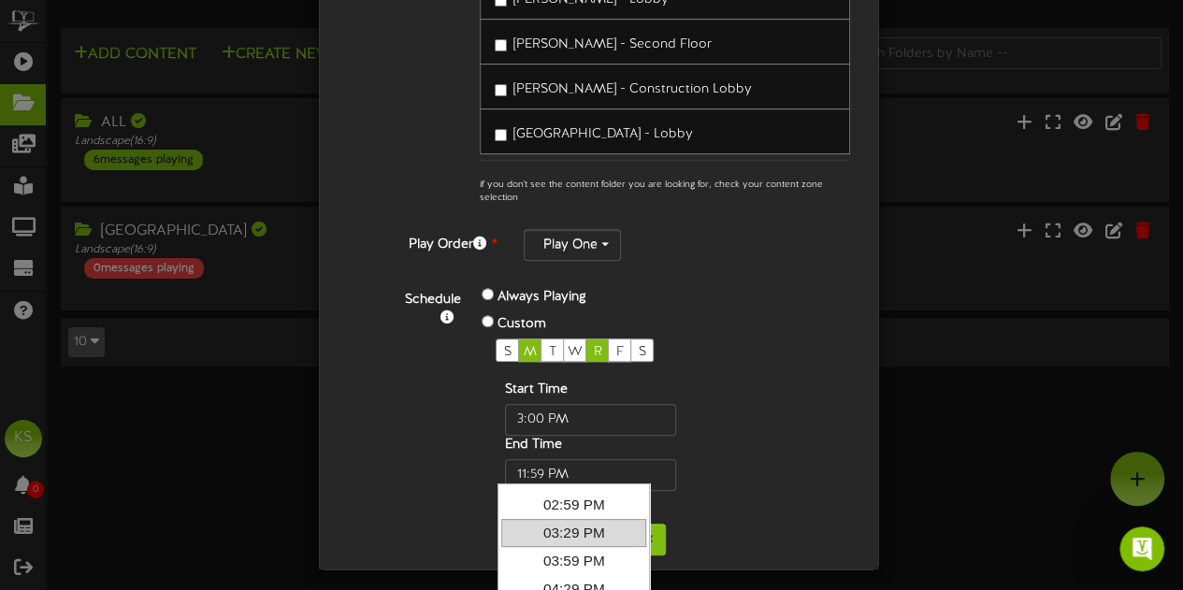
click at [600, 522] on link "03:29 PM" at bounding box center [573, 533] width 145 height 28
type input "3:29 PM"
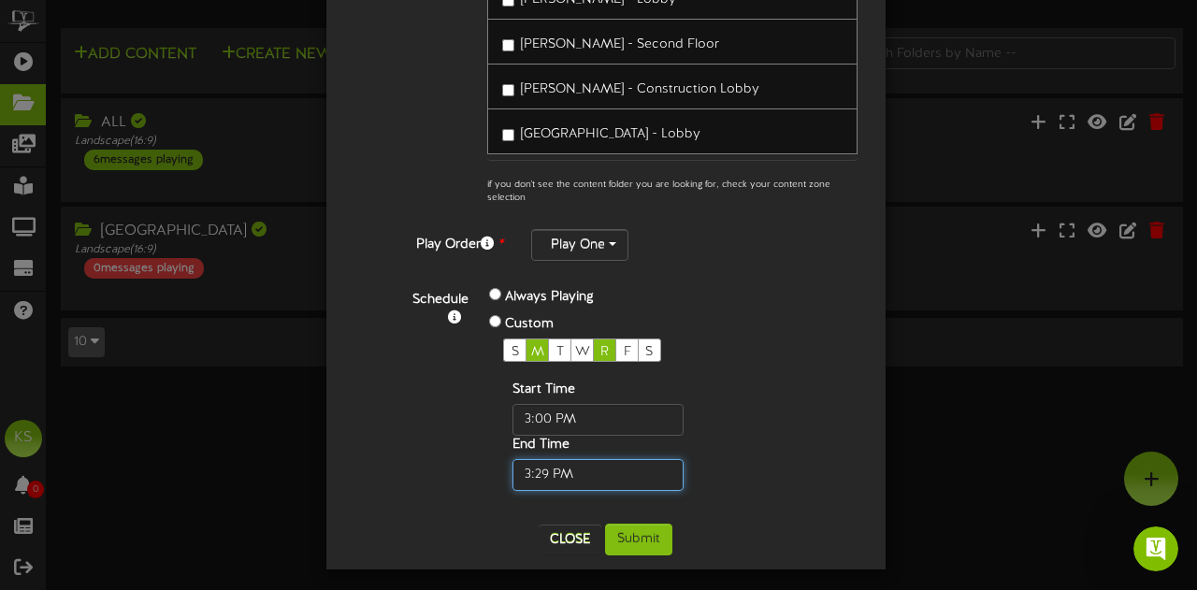
click at [594, 474] on input "text" at bounding box center [597, 475] width 171 height 32
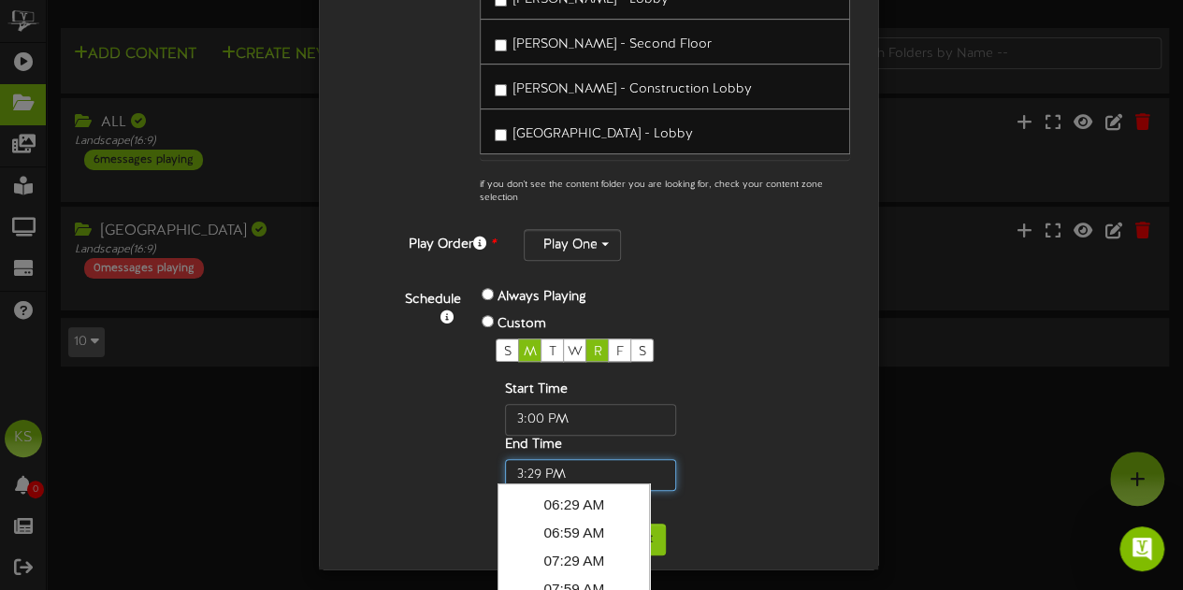
click at [594, 474] on input "text" at bounding box center [590, 475] width 171 height 32
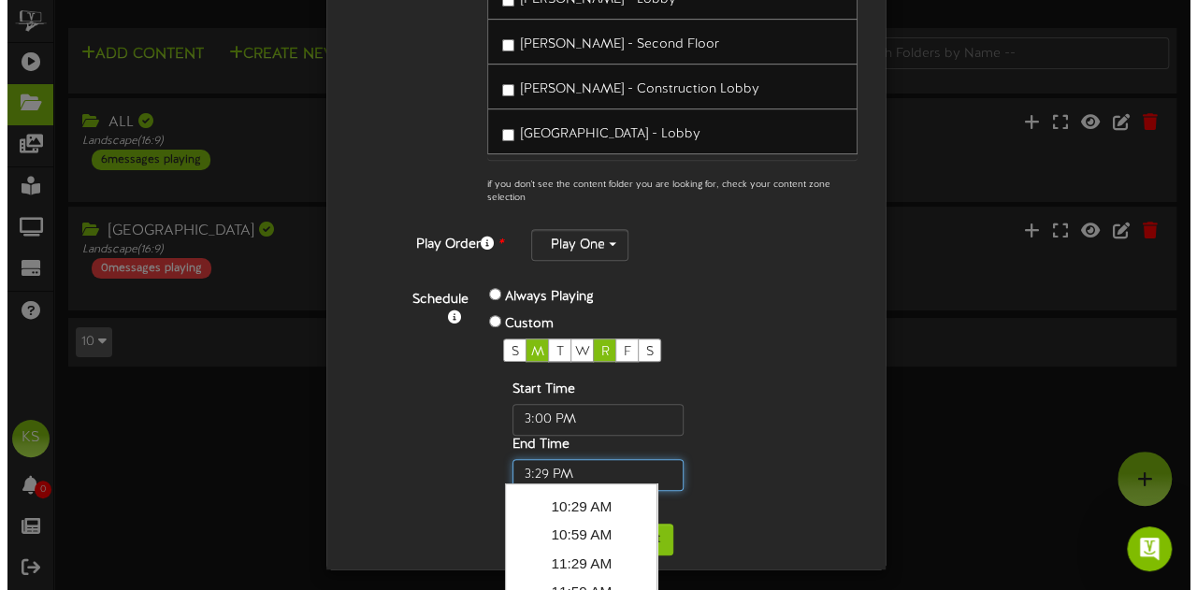
scroll to position [945, 0]
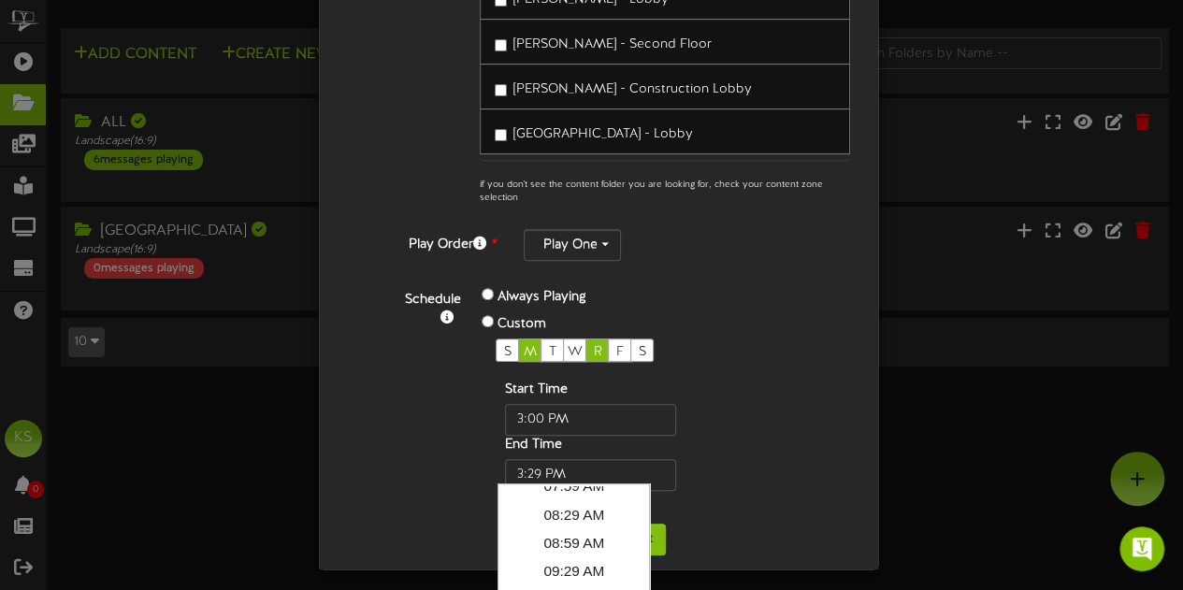
click at [745, 455] on div "S M T W R F S Start Time End Time" at bounding box center [621, 415] width 278 height 152
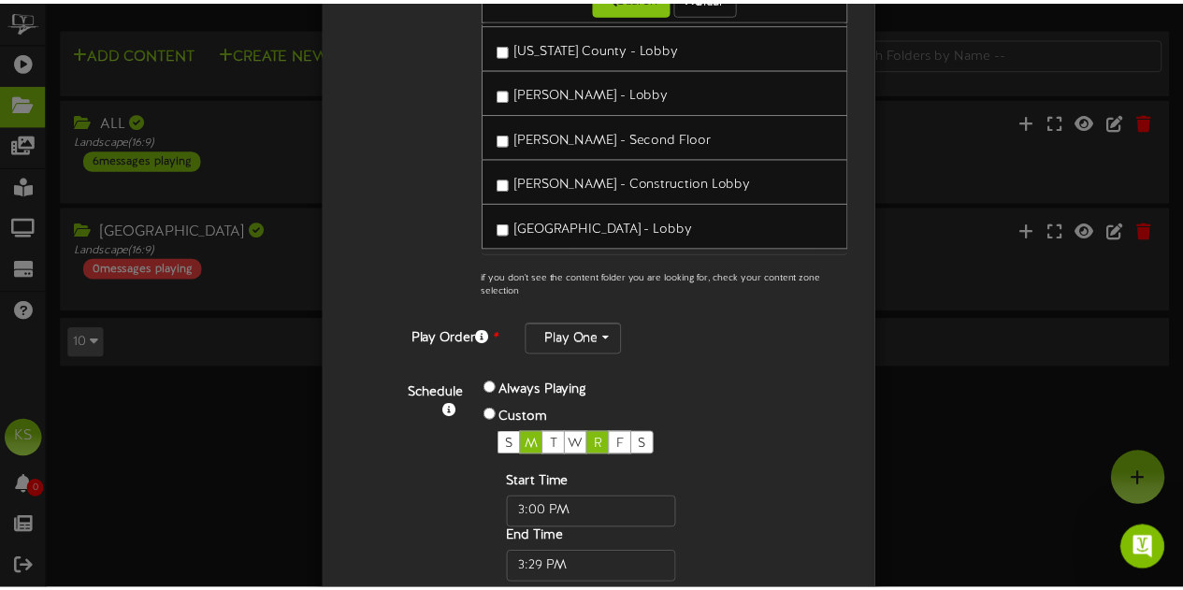
scroll to position [416, 0]
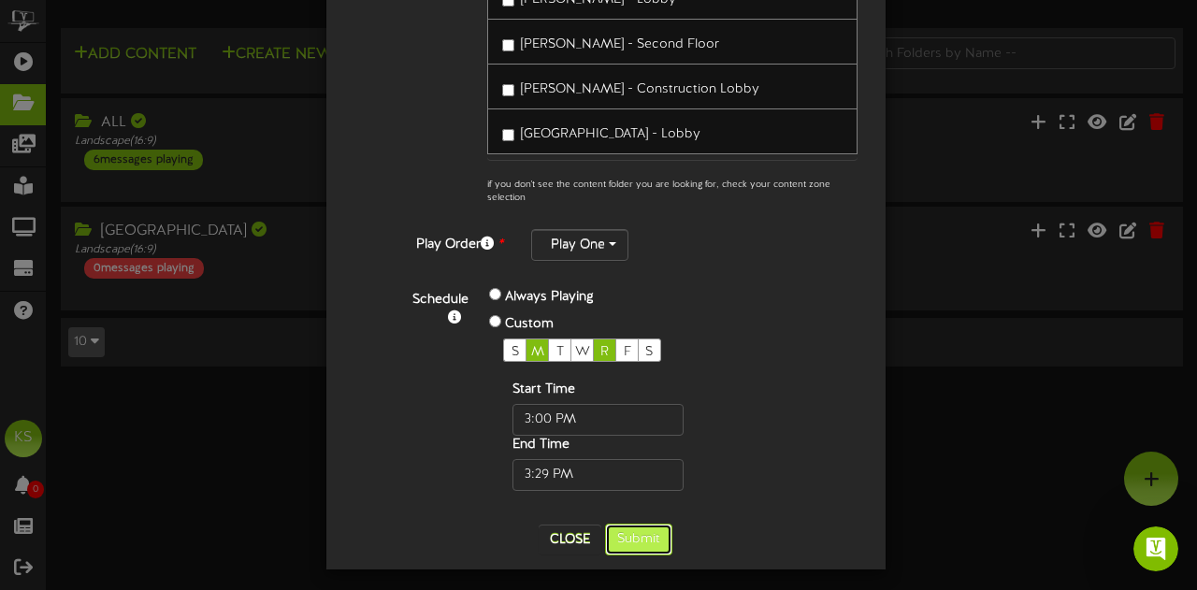
click at [642, 526] on button "Submit" at bounding box center [638, 540] width 67 height 32
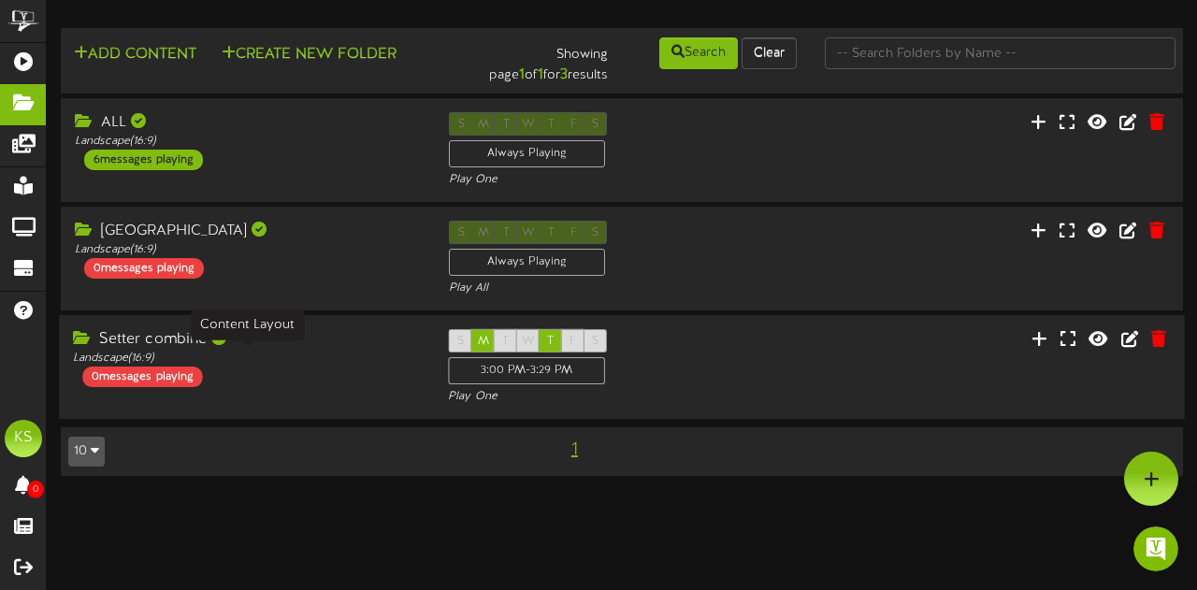
click at [285, 359] on div "Landscape ( 16:9 )" at bounding box center [246, 359] width 347 height 16
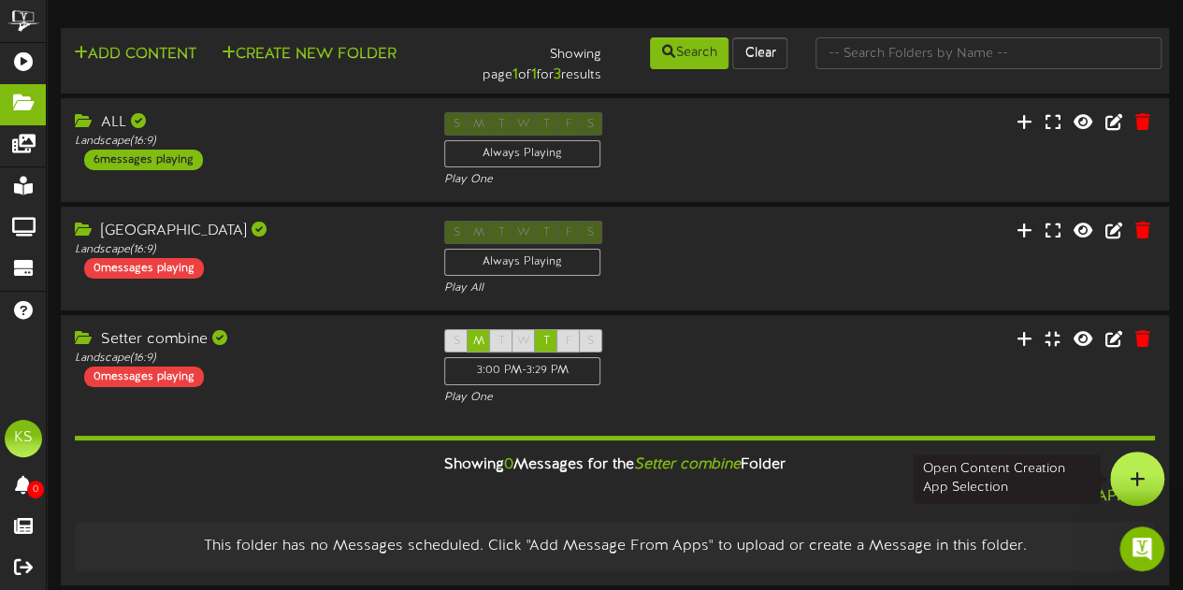
click at [1131, 472] on icon at bounding box center [1138, 478] width 16 height 17
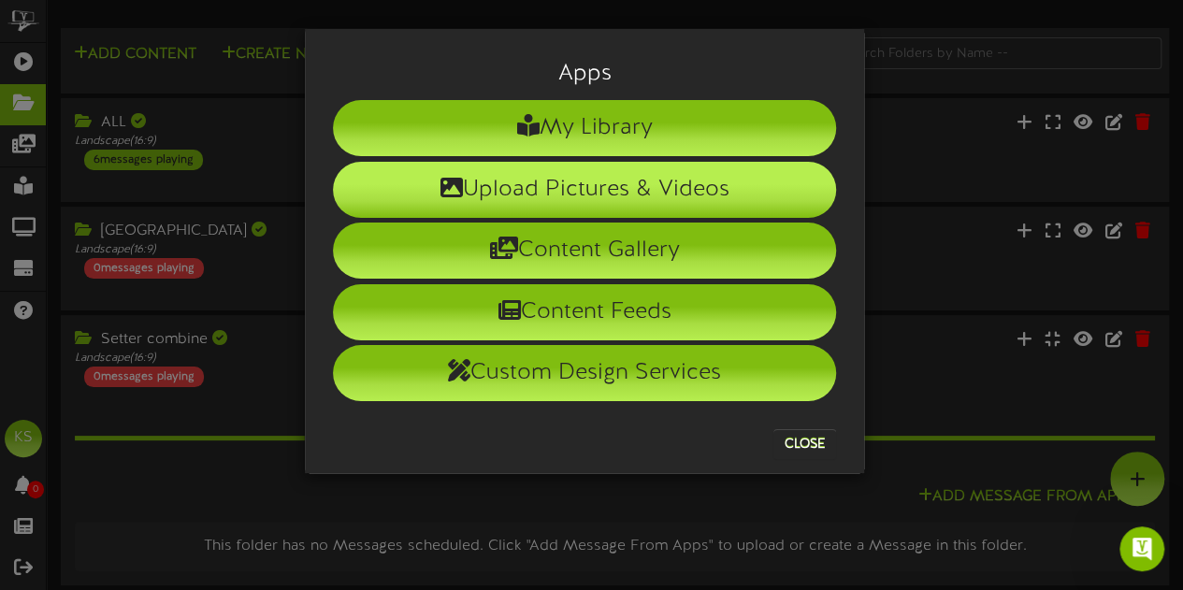
click at [659, 182] on li "Upload Pictures & Videos" at bounding box center [584, 190] width 503 height 56
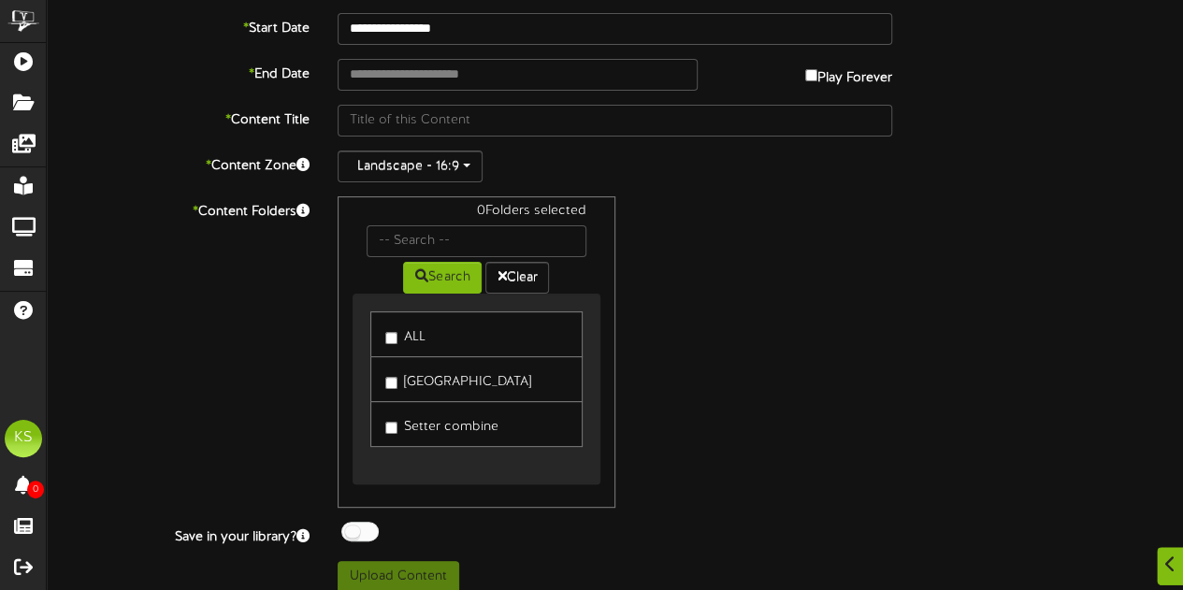
scroll to position [158, 0]
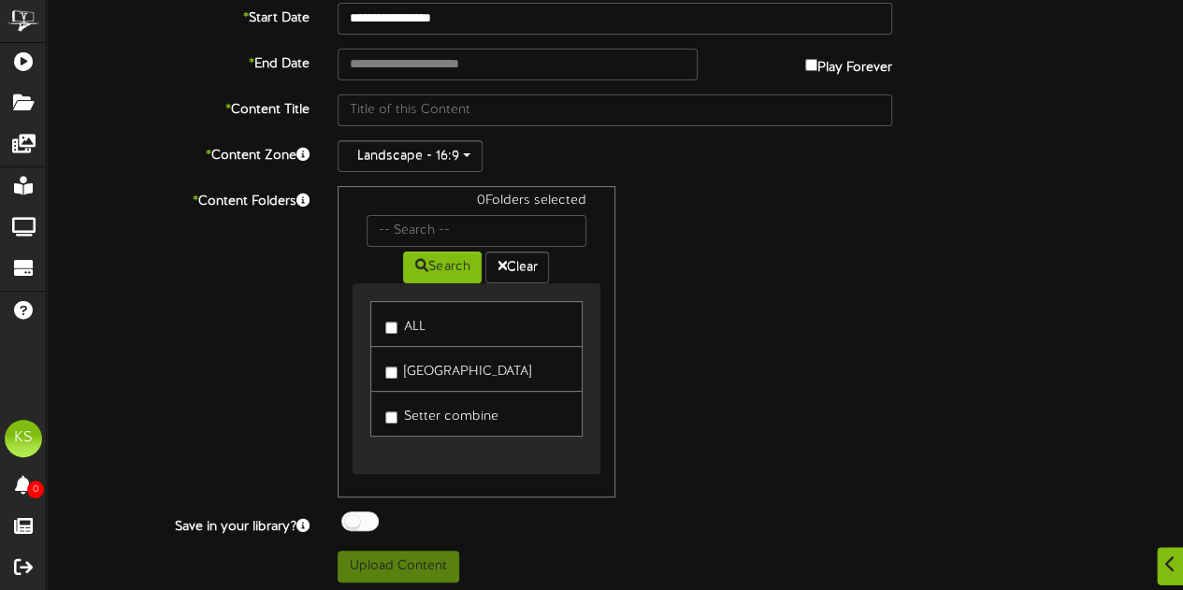
click at [398, 411] on label "Setter combine" at bounding box center [441, 413] width 113 height 25
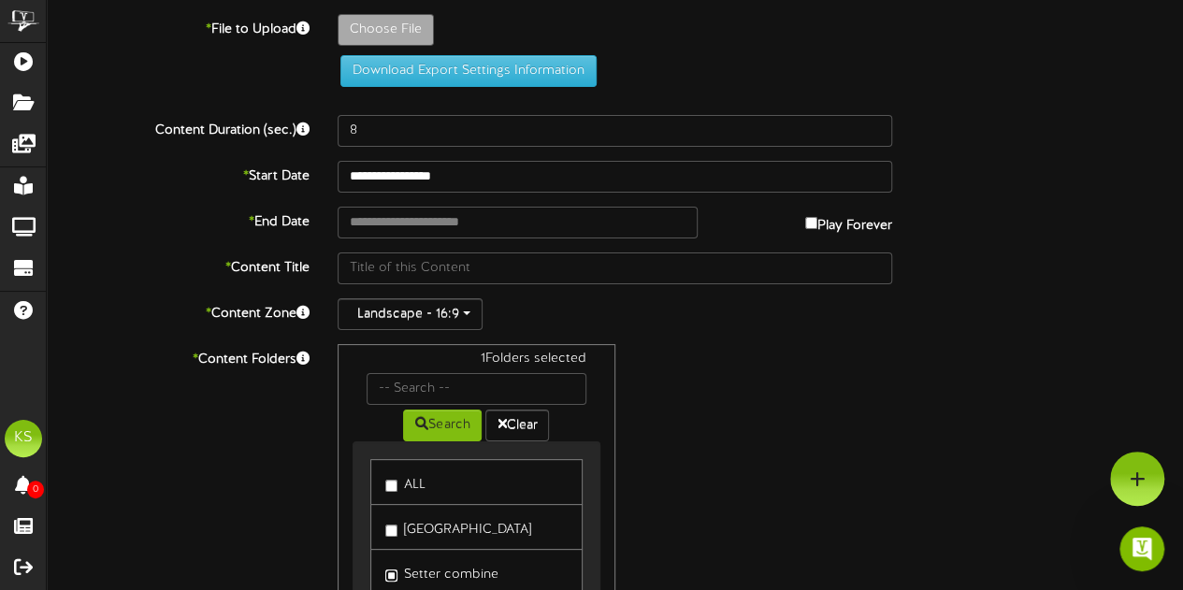
scroll to position [0, 0]
type input "**********"
type input "combinetv"
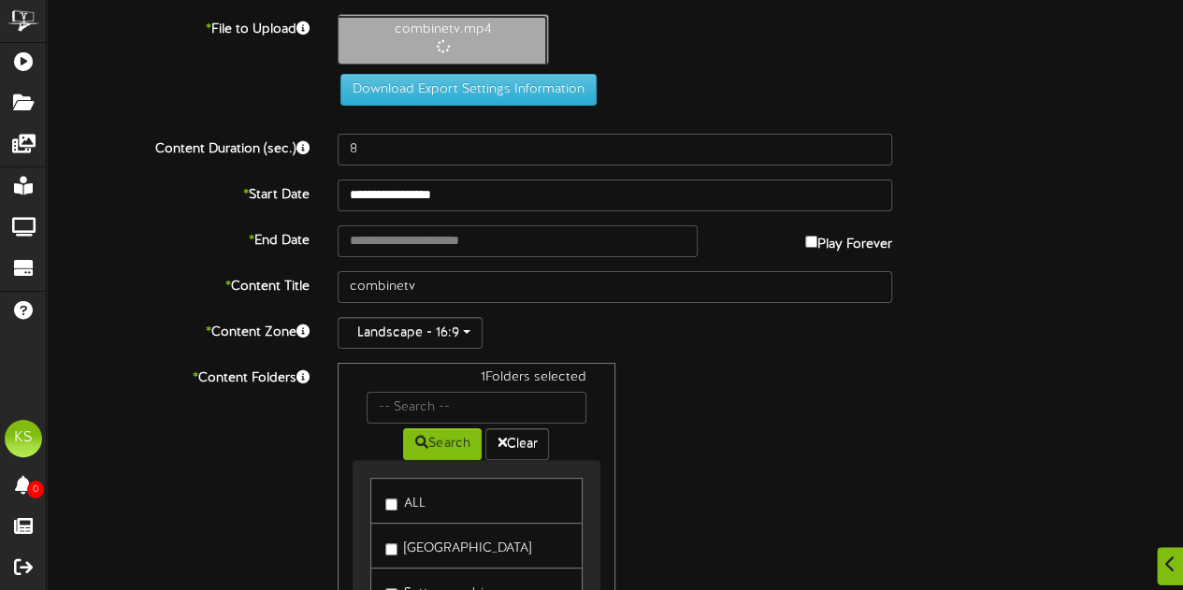
scroll to position [177, 0]
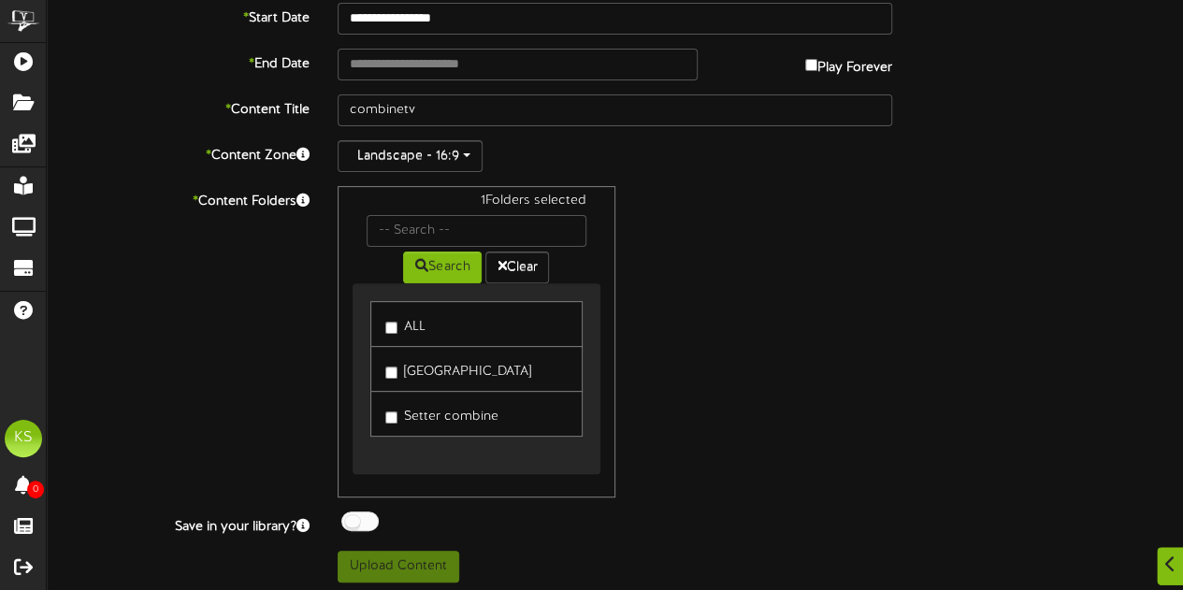
type input "26"
click at [431, 558] on button "Upload Content" at bounding box center [399, 567] width 122 height 32
type input "**********"
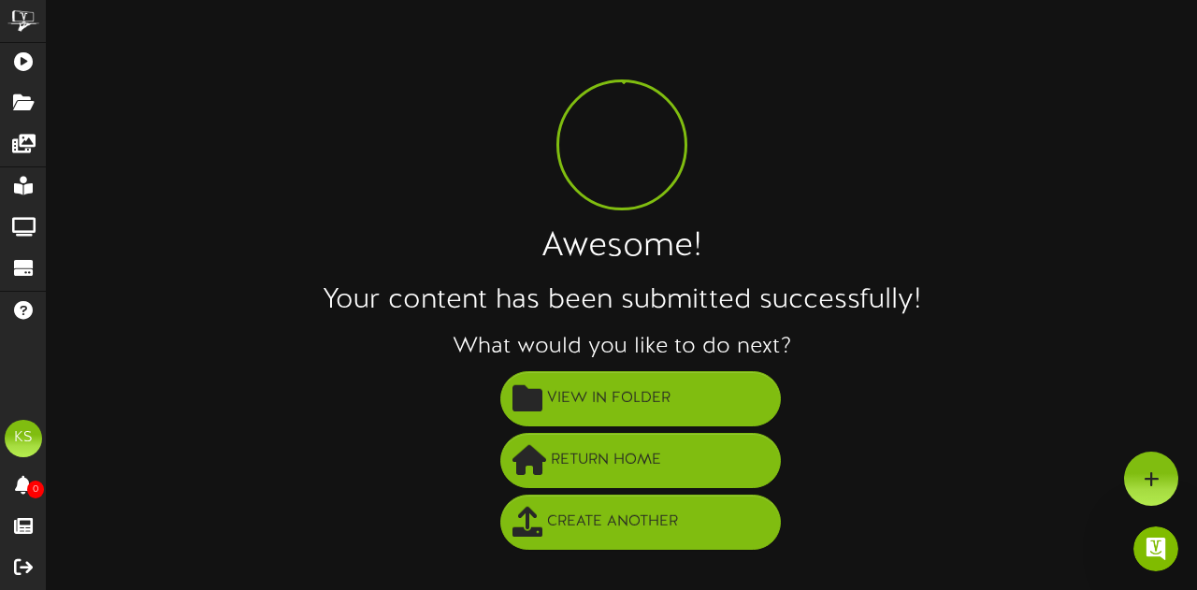
scroll to position [0, 0]
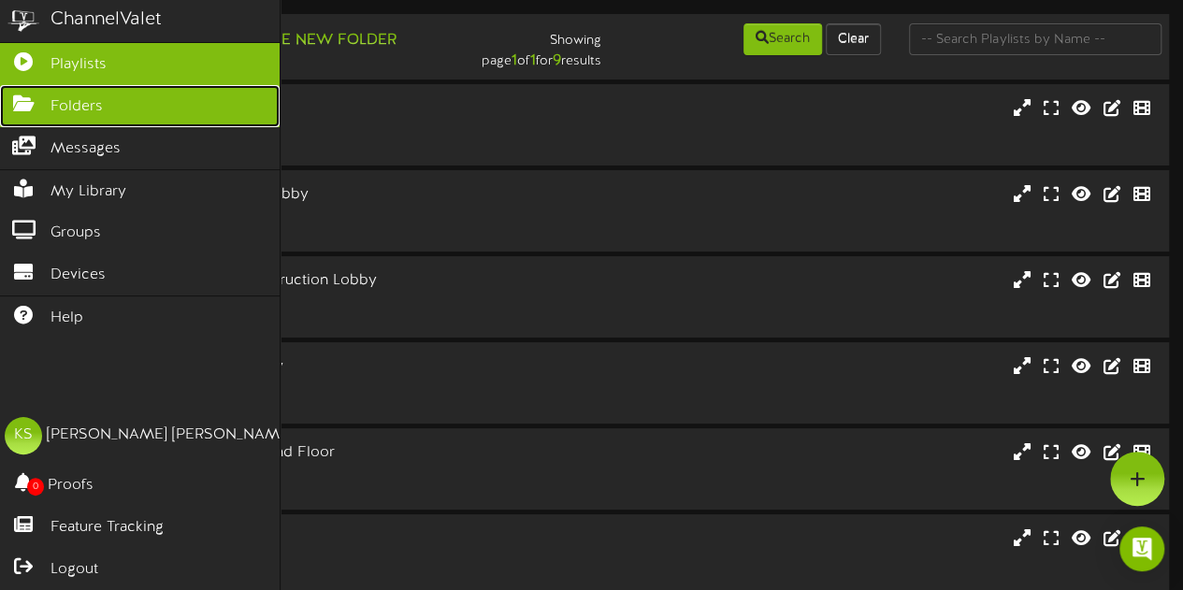
click at [45, 98] on icon at bounding box center [23, 101] width 47 height 14
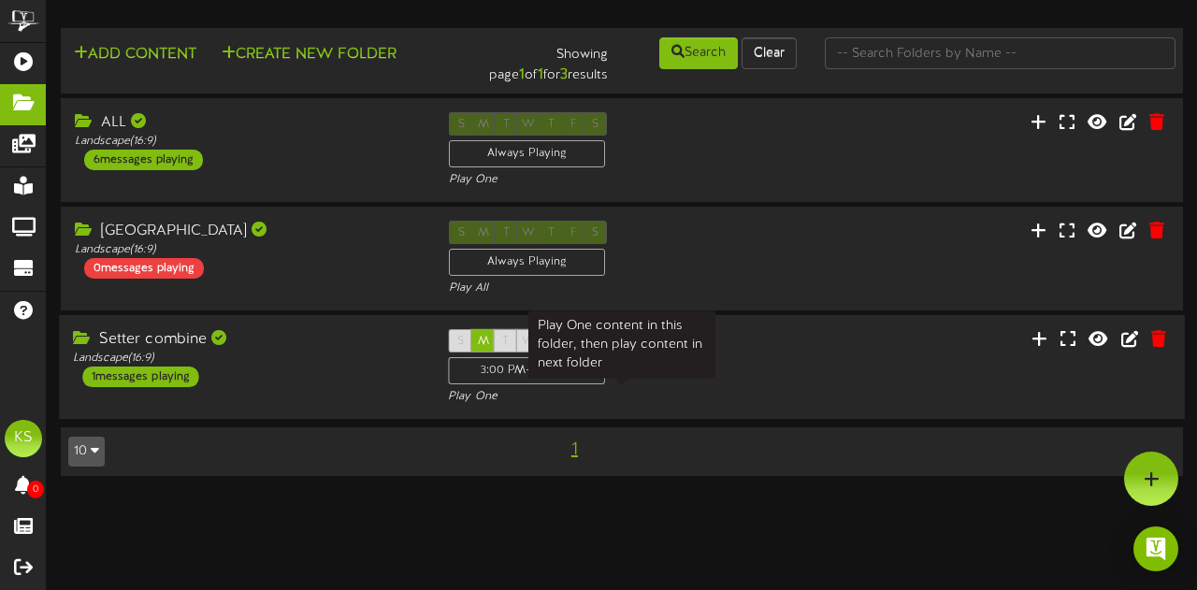
click at [564, 397] on div "Play One" at bounding box center [621, 398] width 347 height 16
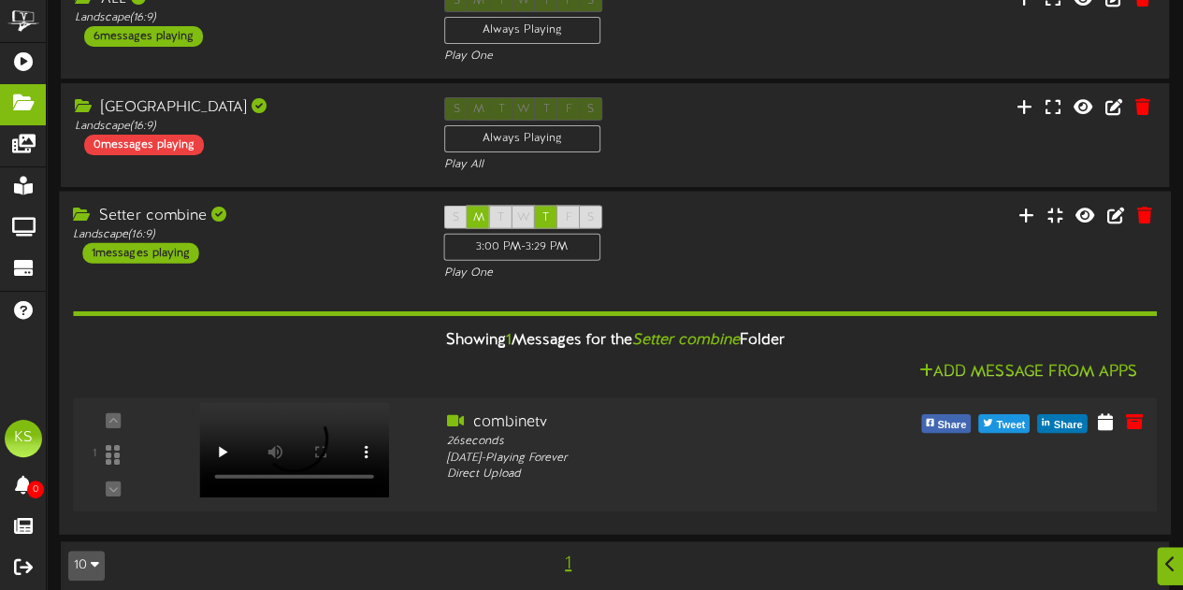
scroll to position [139, 0]
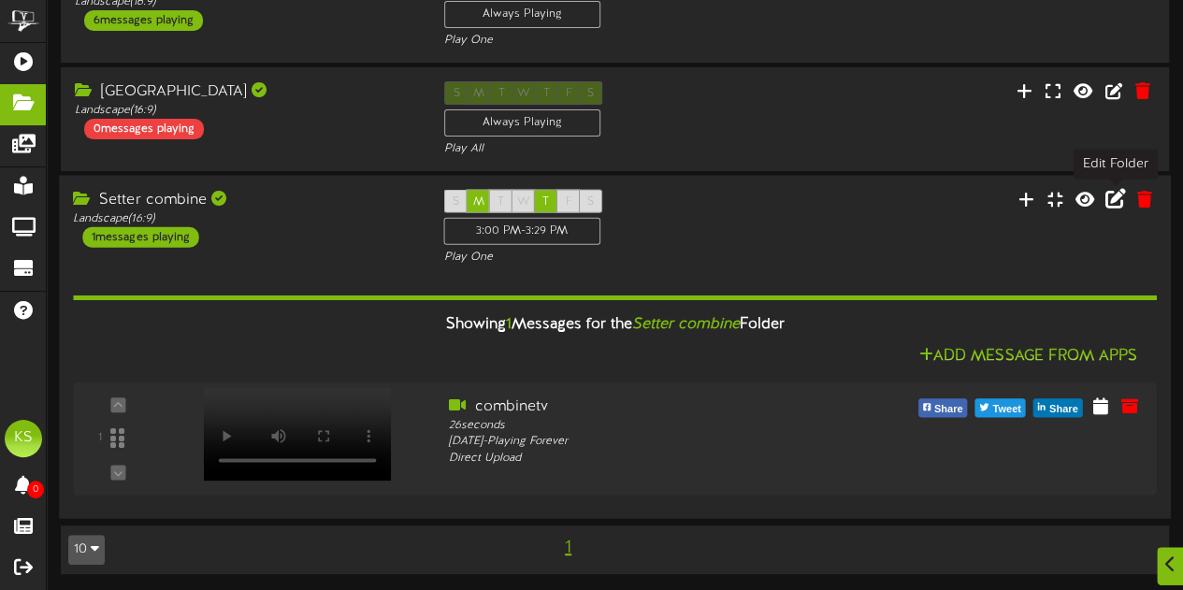
click at [1108, 203] on icon at bounding box center [1115, 199] width 21 height 21
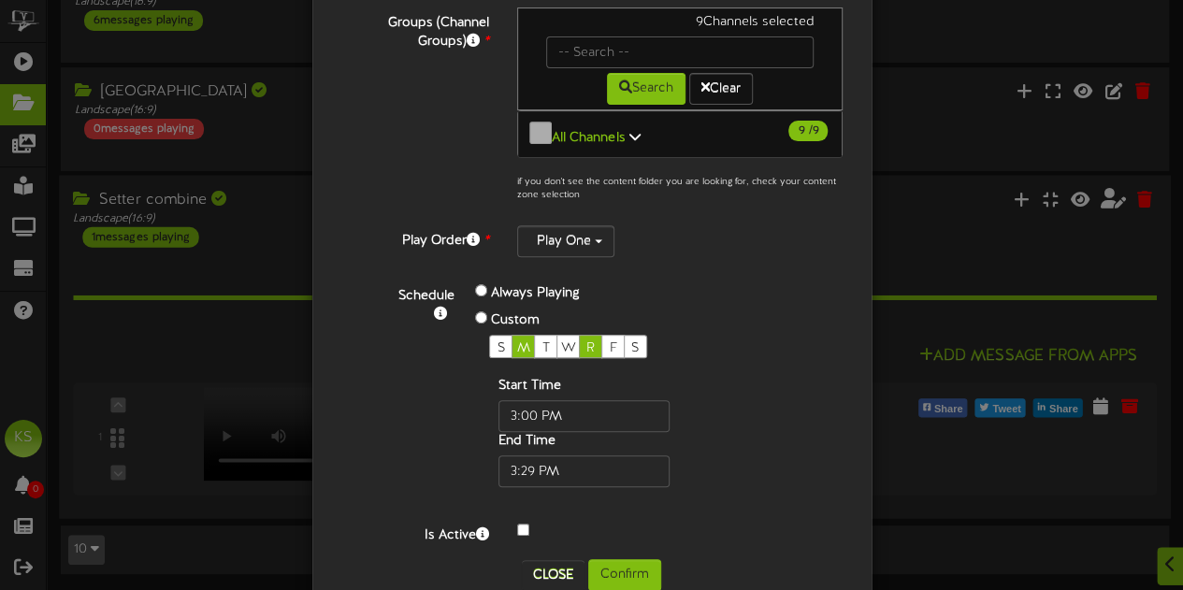
scroll to position [262, 0]
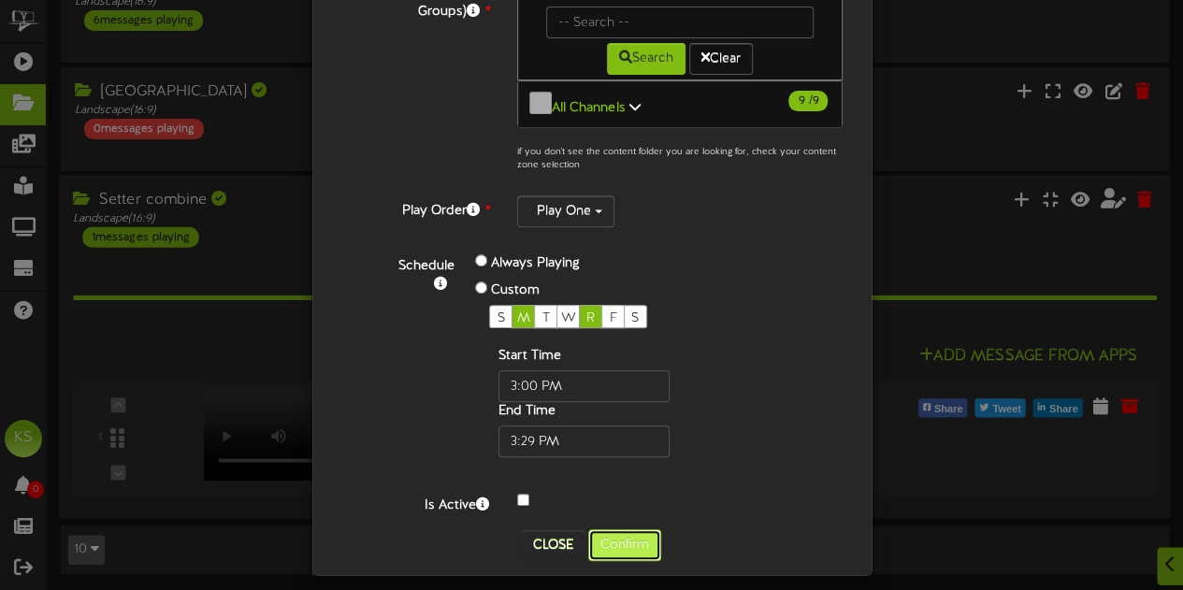
click at [610, 529] on button "Confirm" at bounding box center [624, 545] width 73 height 32
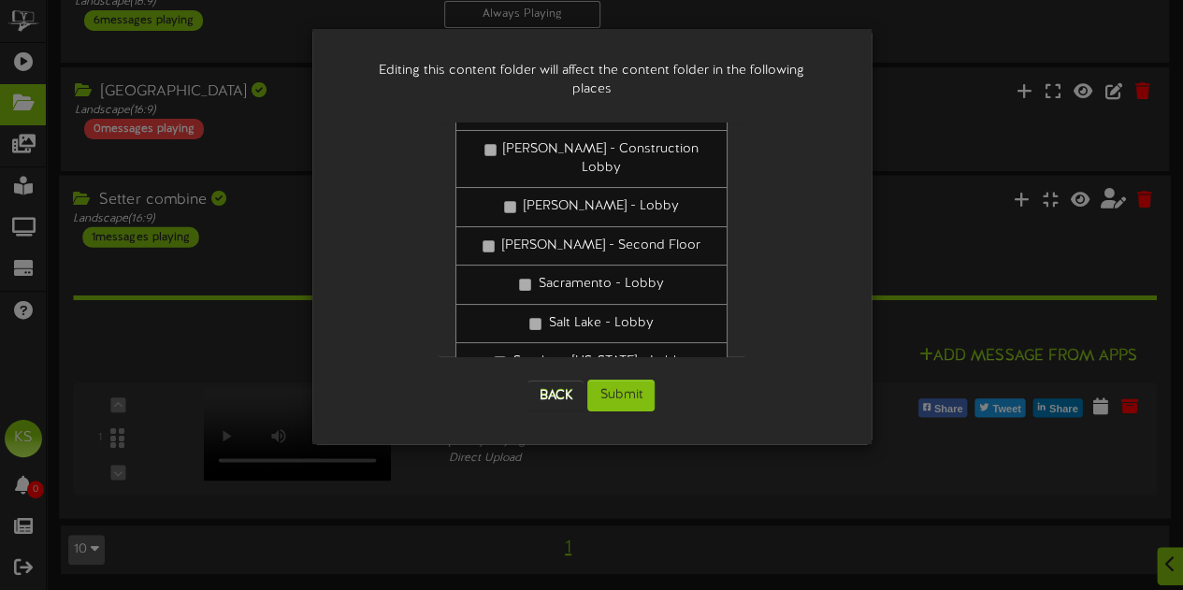
scroll to position [170, 0]
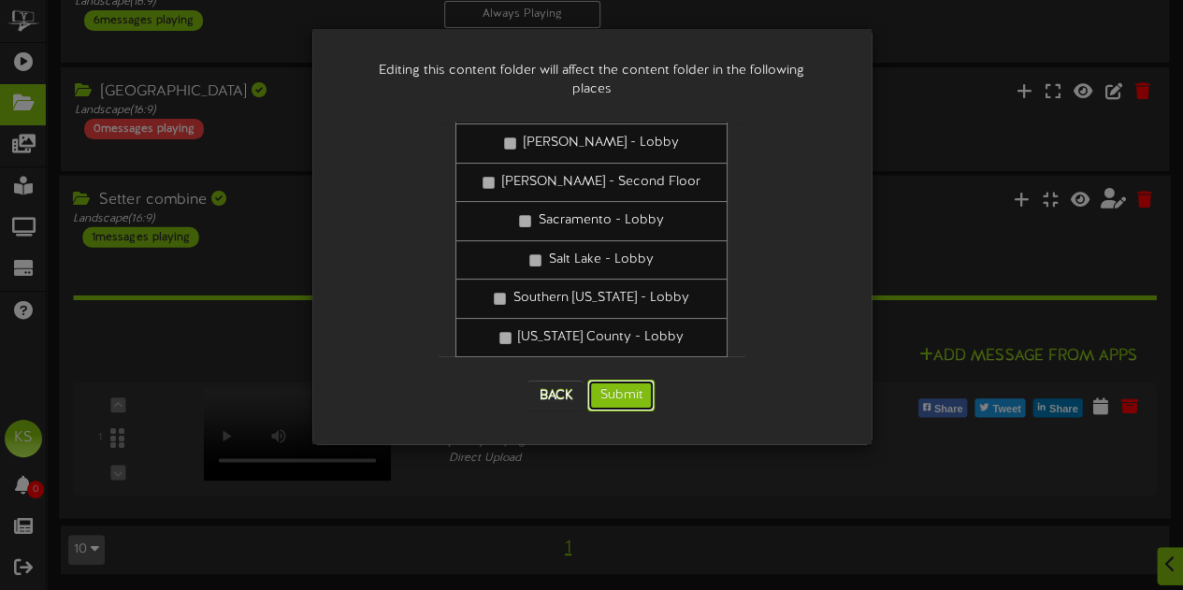
click at [617, 380] on button "Submit" at bounding box center [620, 396] width 67 height 32
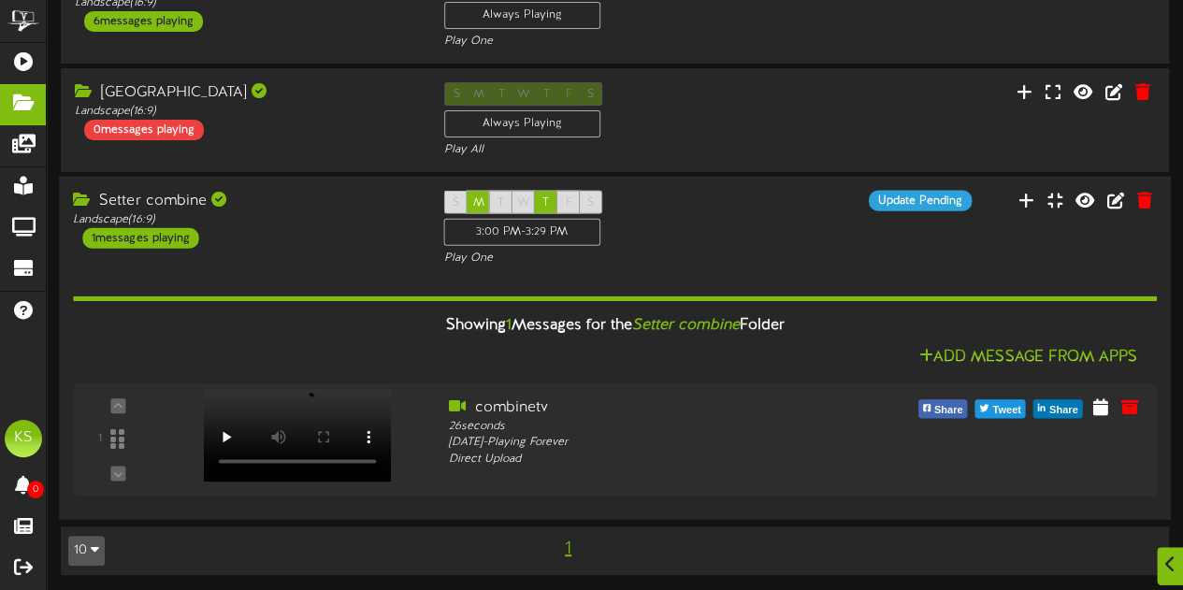
scroll to position [139, 0]
click at [1176, 571] on div at bounding box center [1170, 566] width 32 height 46
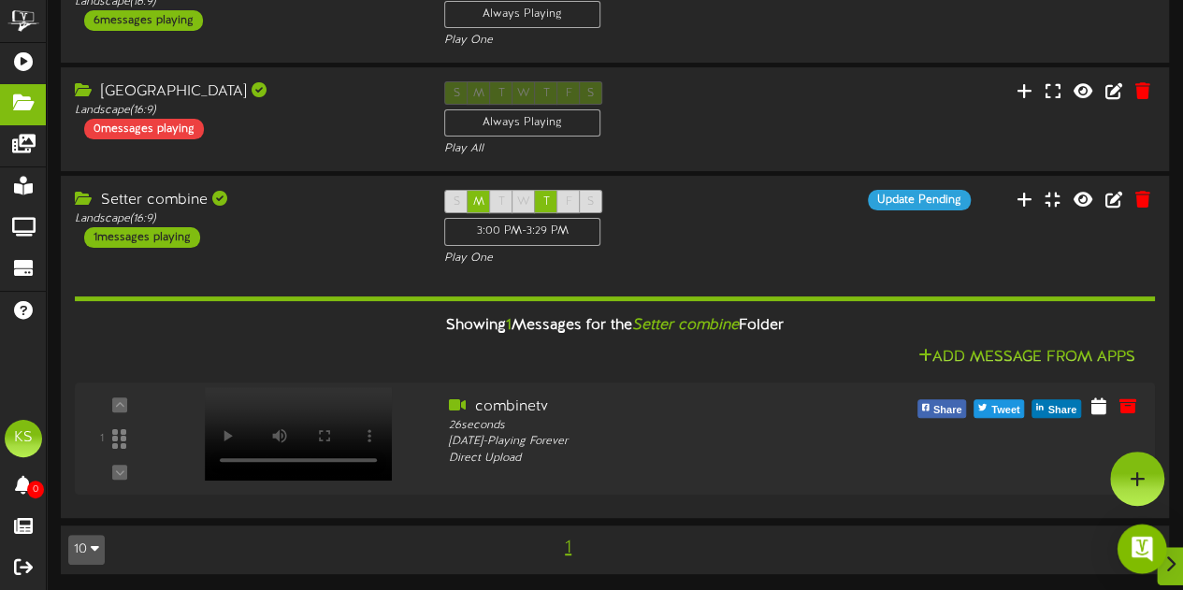
click at [1152, 554] on div "Open Intercom Messenger" at bounding box center [1143, 550] width 50 height 50
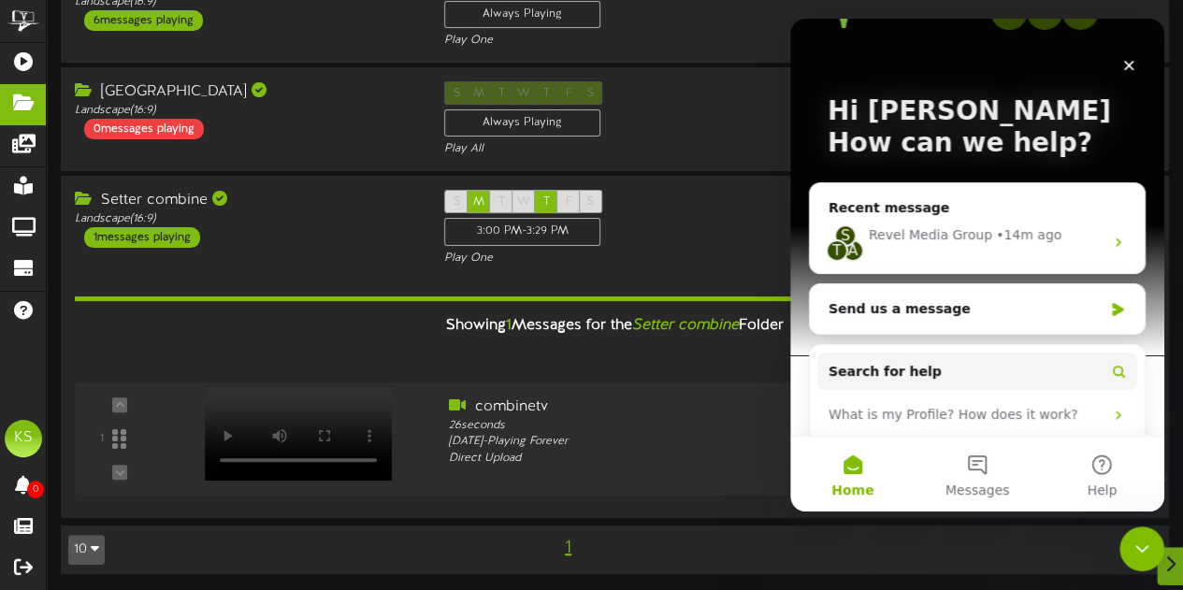
scroll to position [0, 0]
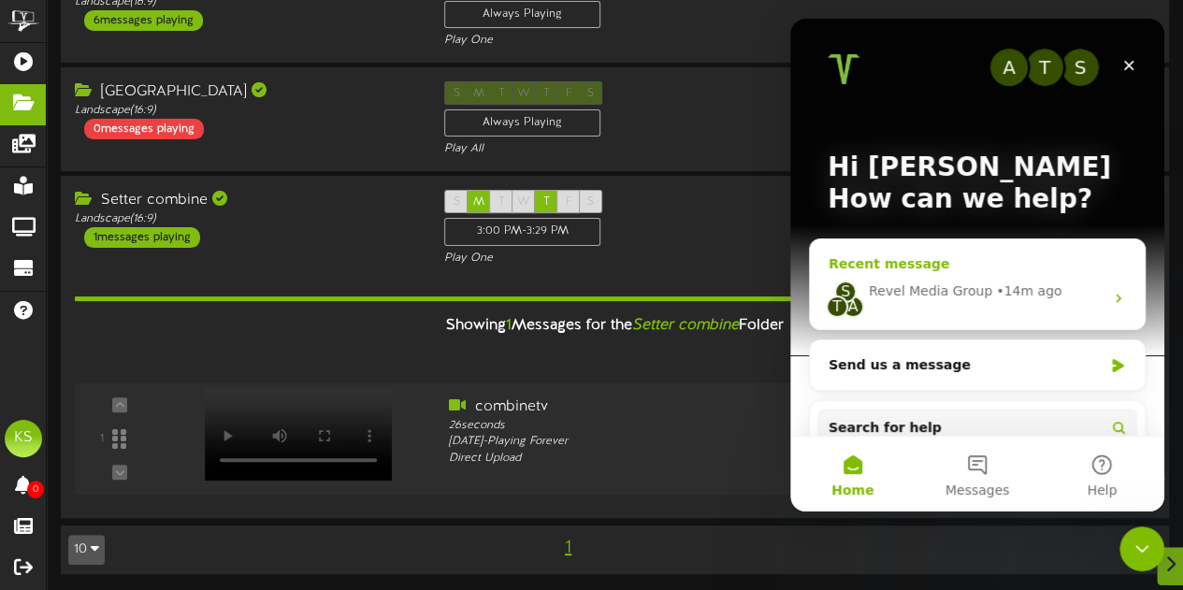
click at [949, 309] on div "S T A Revel Media Group • 14m ago" at bounding box center [977, 298] width 335 height 63
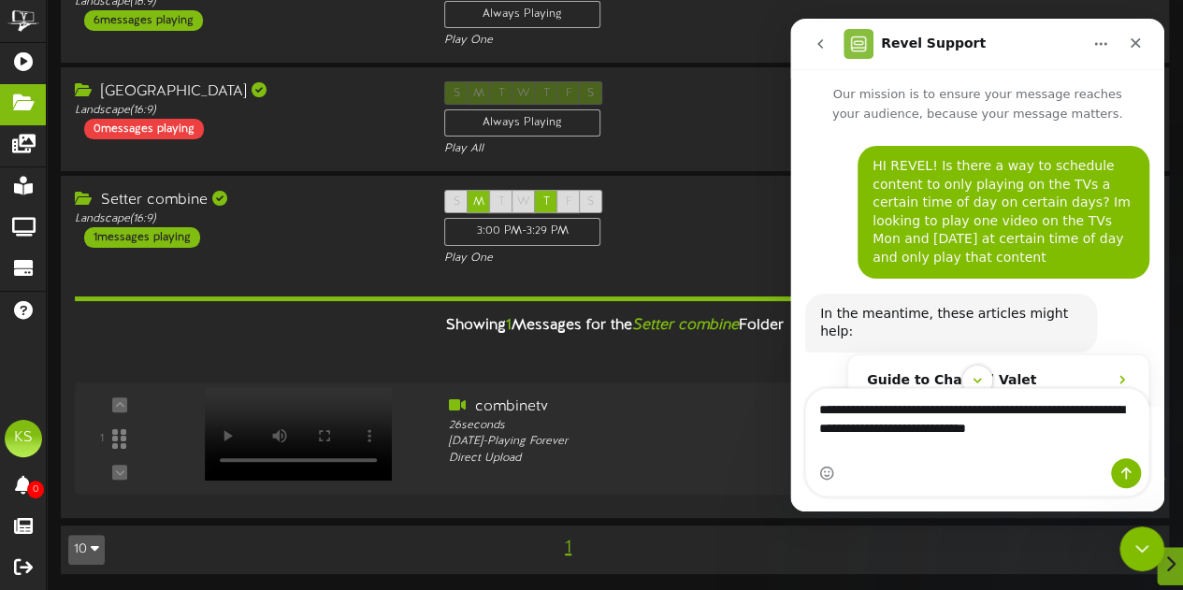
type textarea "**********"
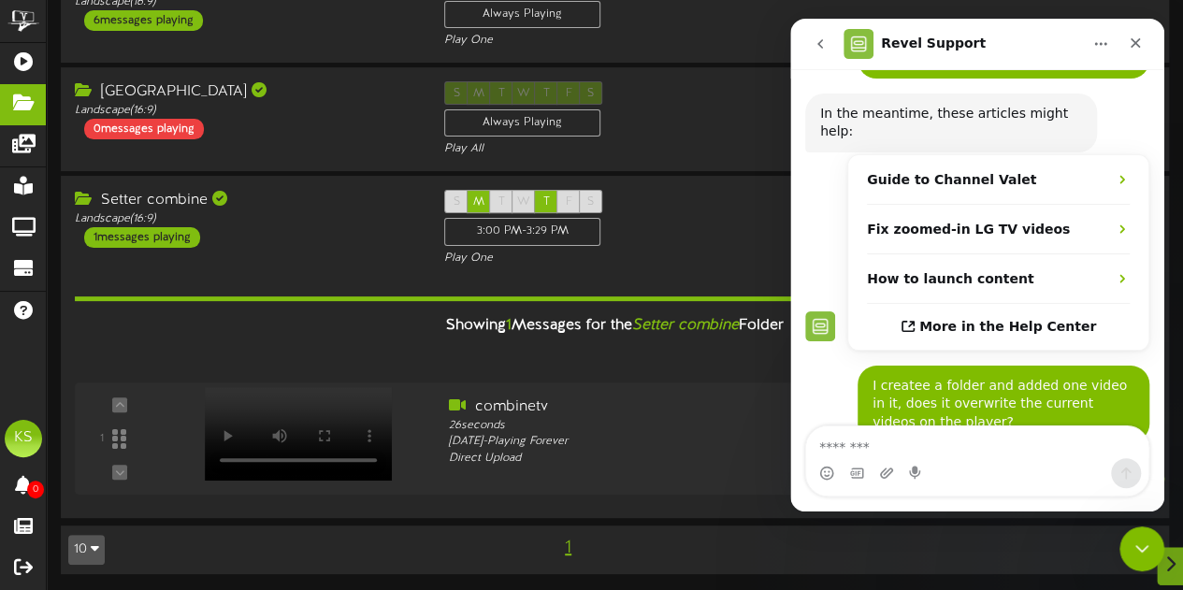
scroll to position [217, 0]
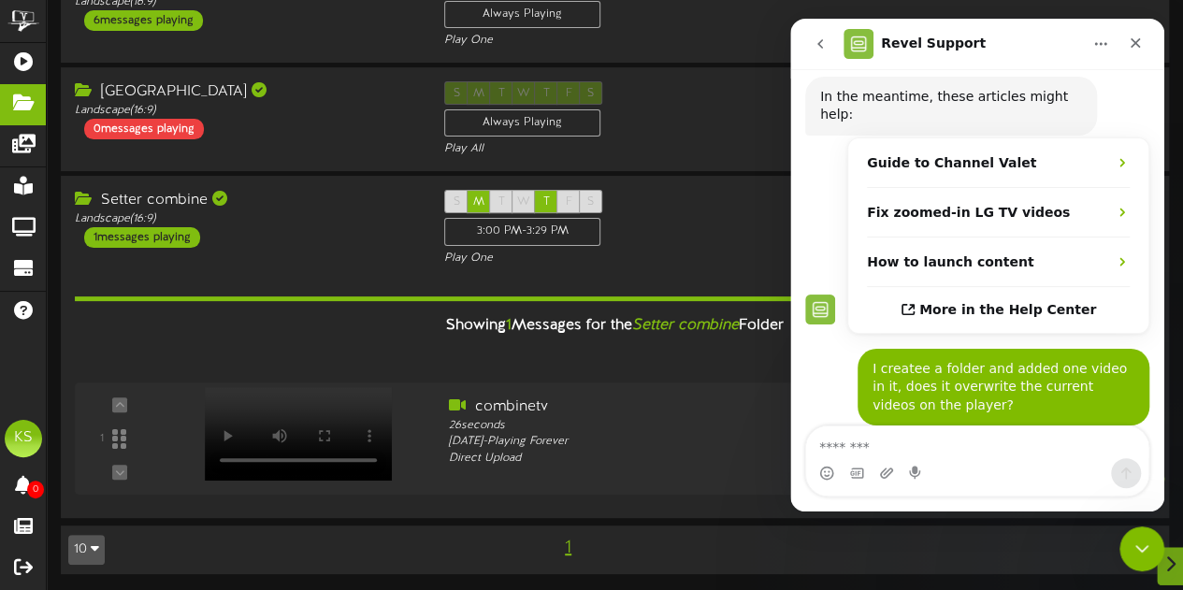
click at [813, 38] on icon "go back" at bounding box center [820, 43] width 15 height 15
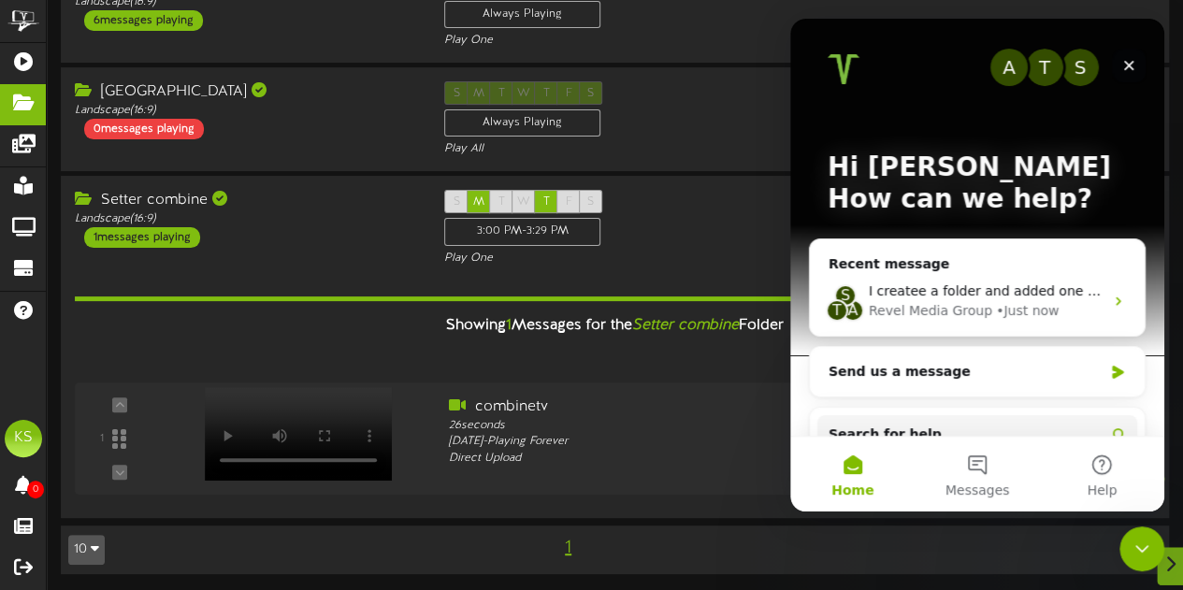
click at [1130, 70] on icon "Close" at bounding box center [1128, 65] width 15 height 15
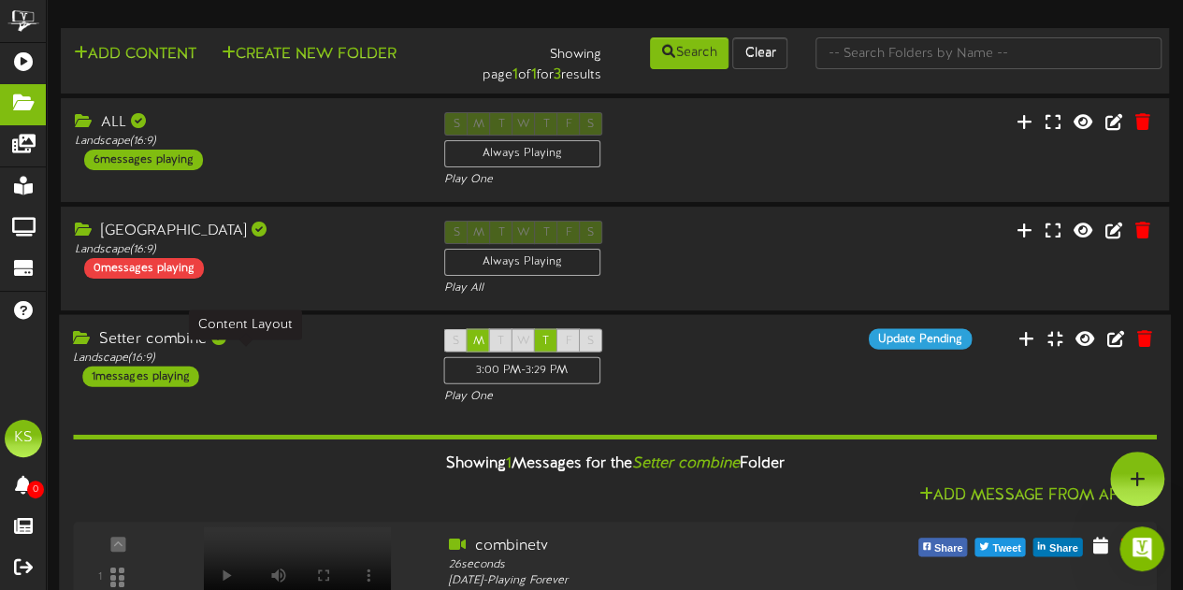
click at [292, 360] on div "Landscape ( 16:9 )" at bounding box center [244, 359] width 342 height 16
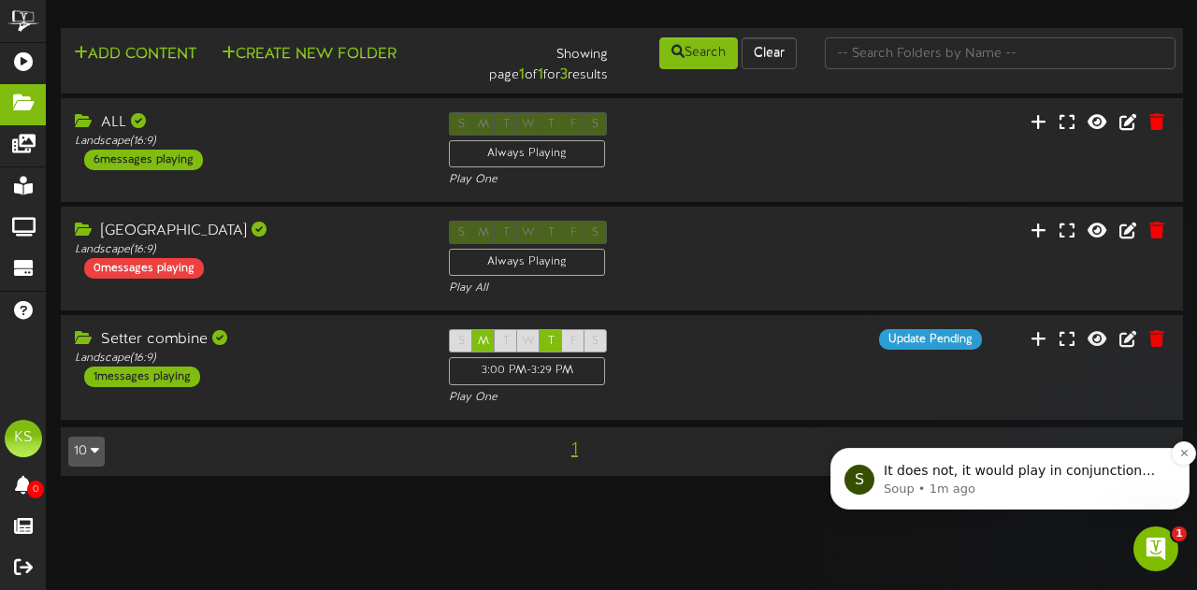
click at [991, 484] on p "Soup • 1m ago" at bounding box center [1025, 489] width 282 height 17
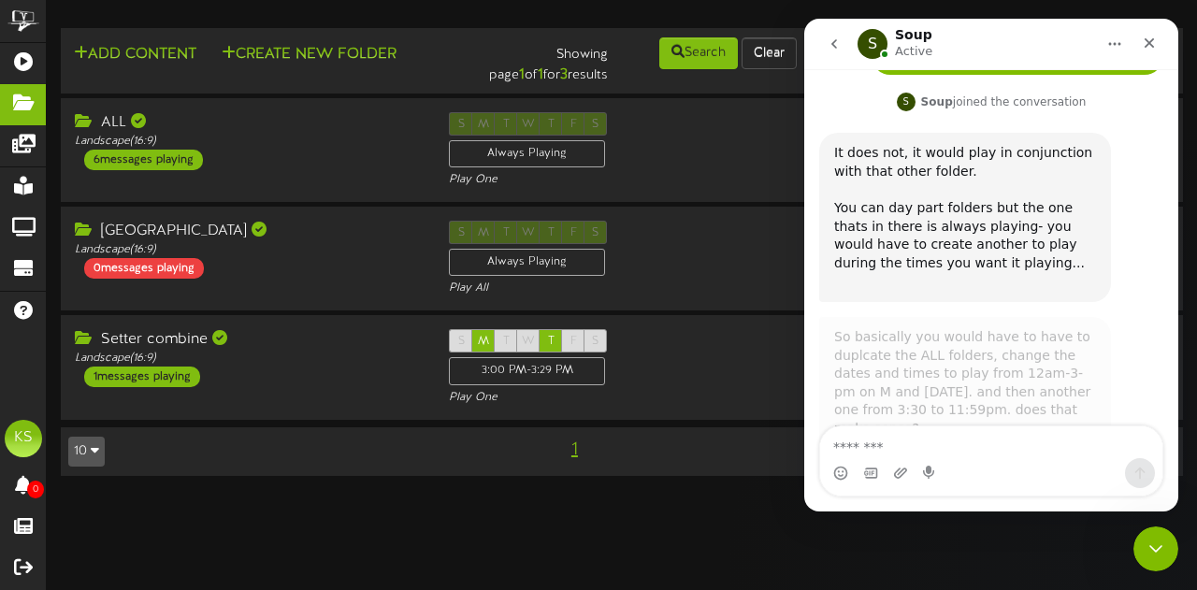
scroll to position [2, 0]
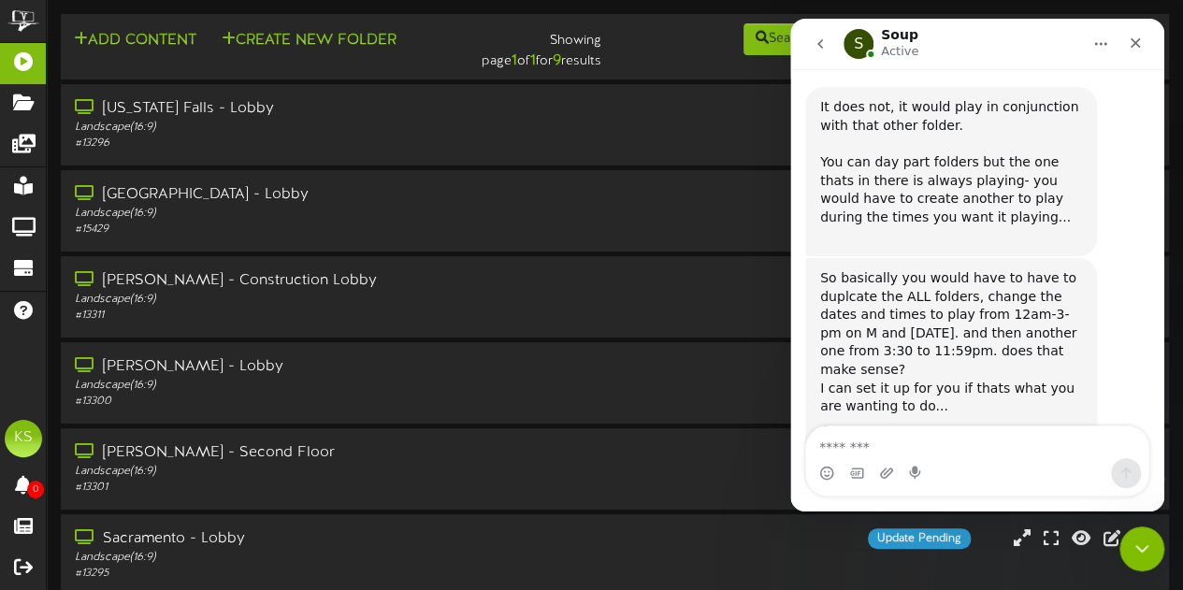
scroll to position [681, 0]
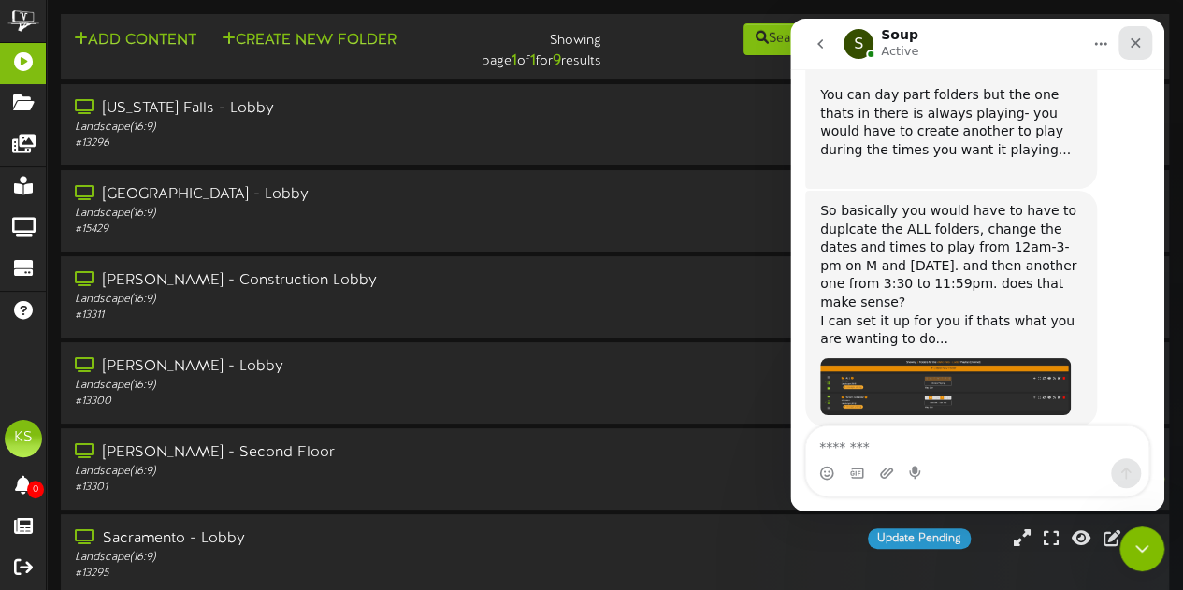
click at [1145, 46] on div "Close" at bounding box center [1135, 43] width 34 height 34
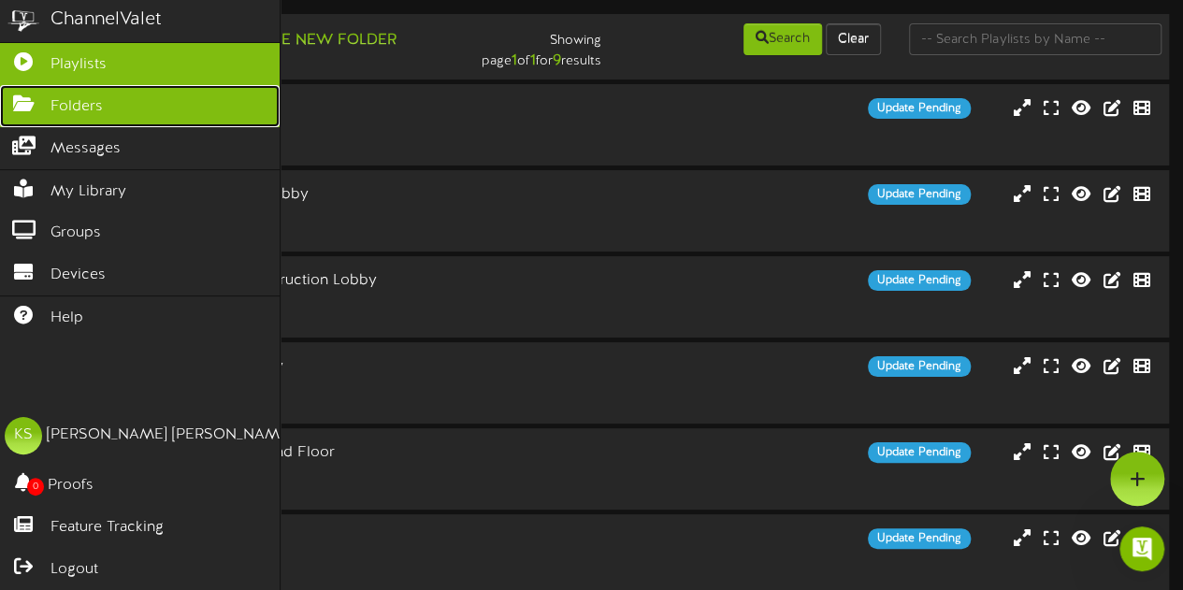
click at [91, 120] on link "Folders" at bounding box center [140, 106] width 280 height 42
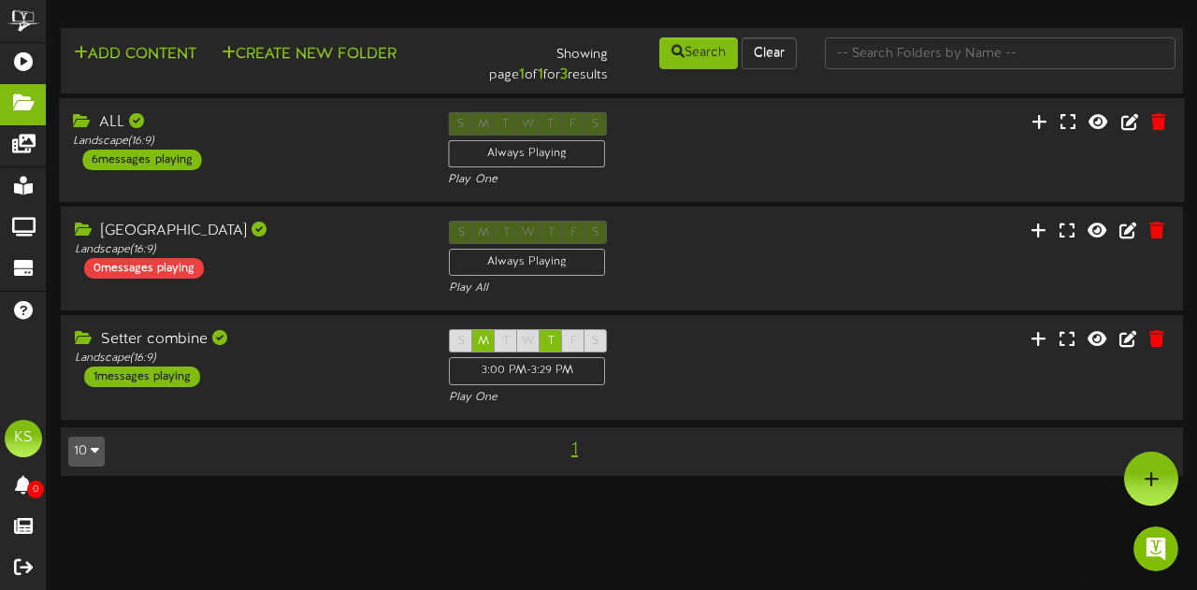
click at [335, 161] on div "ALL Landscape ( 16:9 ) 6 messages playing" at bounding box center [246, 141] width 375 height 58
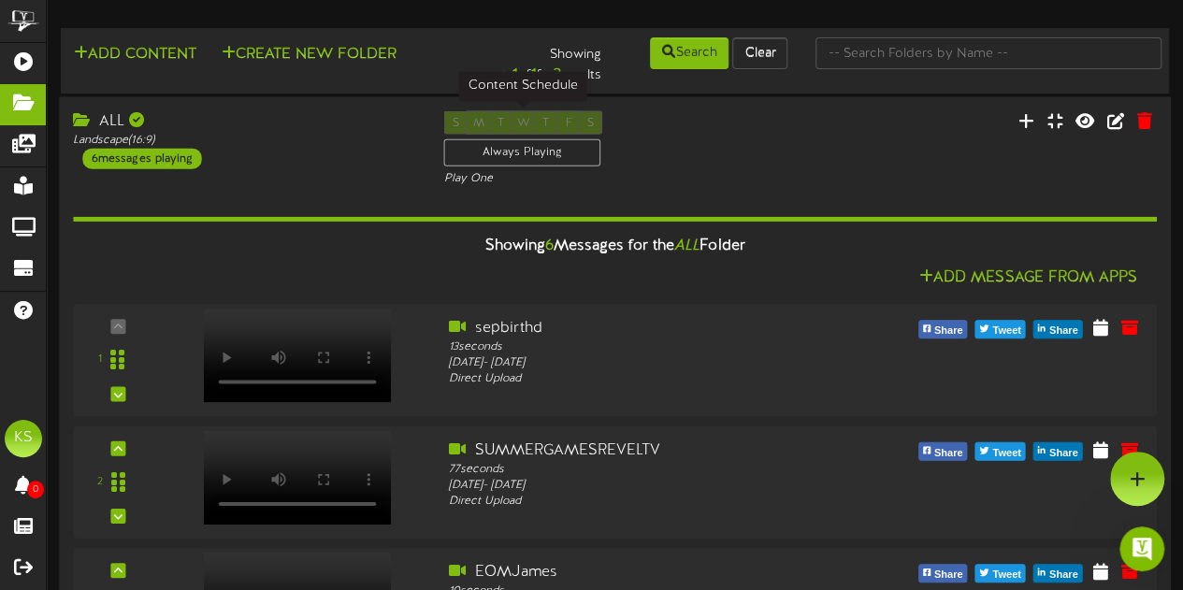
click at [525, 154] on div "Always Playing" at bounding box center [521, 151] width 157 height 27
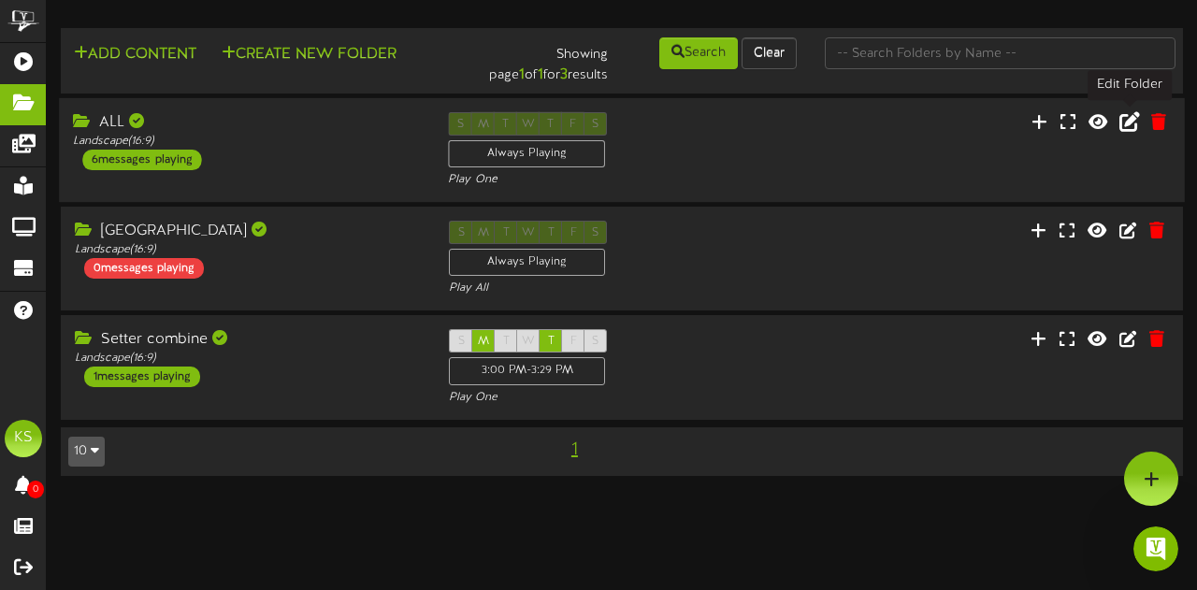
click at [1127, 124] on icon at bounding box center [1129, 120] width 21 height 21
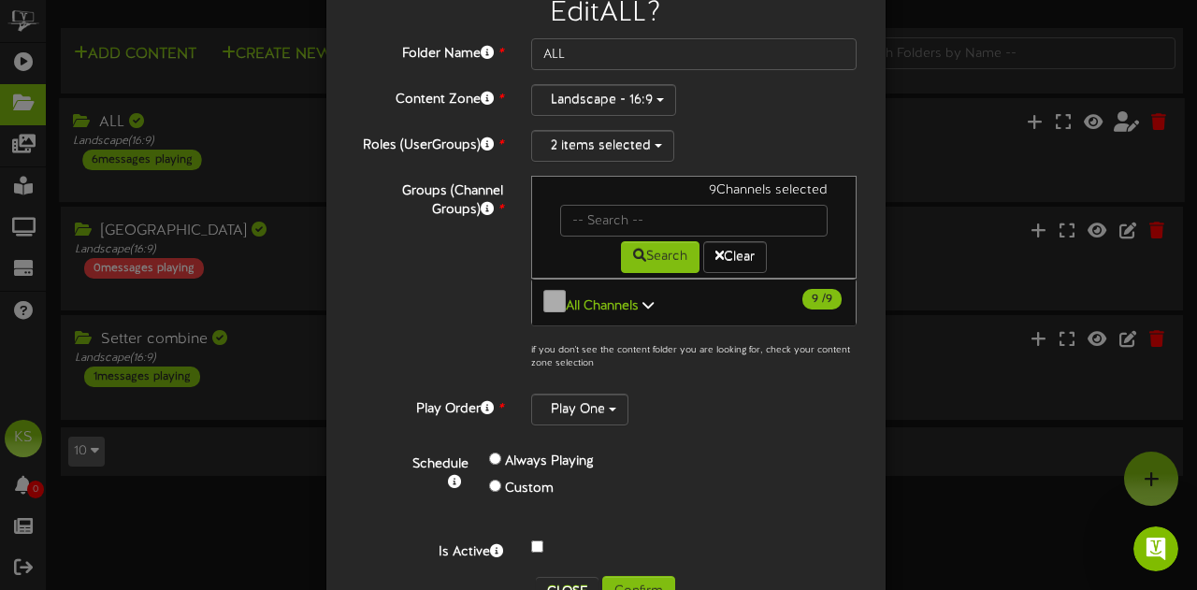
scroll to position [110, 0]
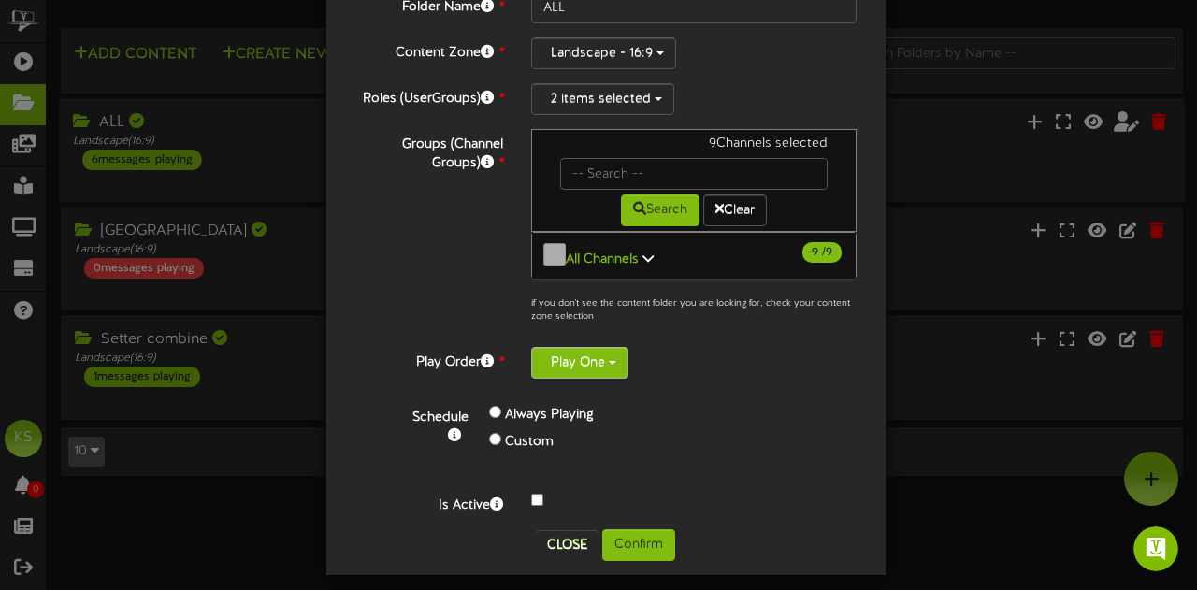
click at [583, 351] on button "Play One" at bounding box center [579, 363] width 97 height 32
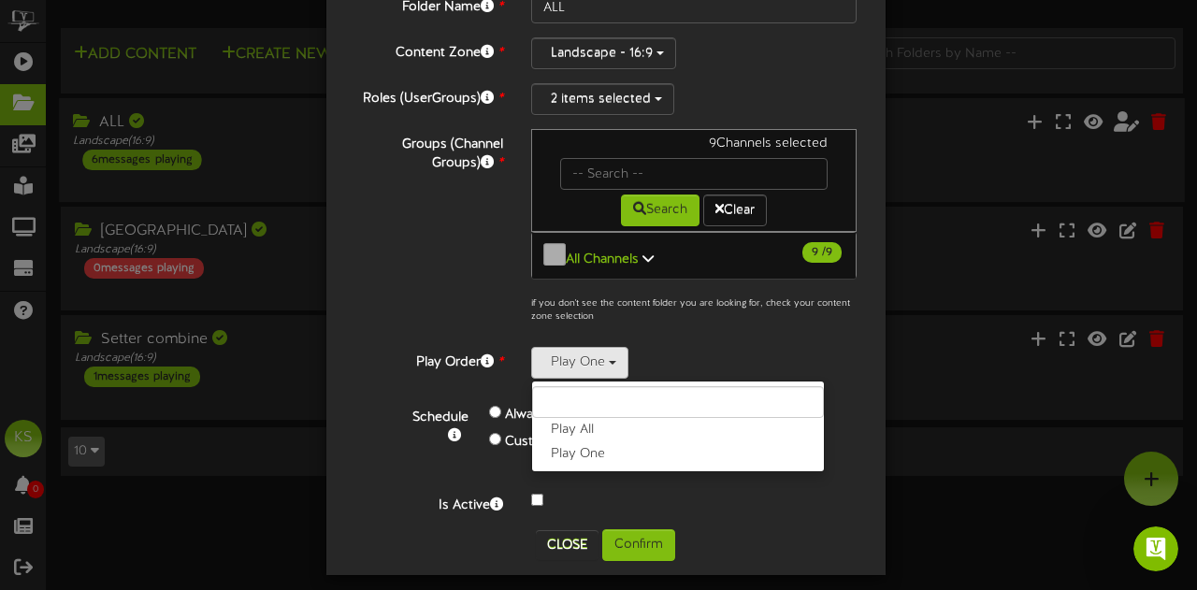
click at [493, 429] on div "Custom" at bounding box center [614, 442] width 250 height 27
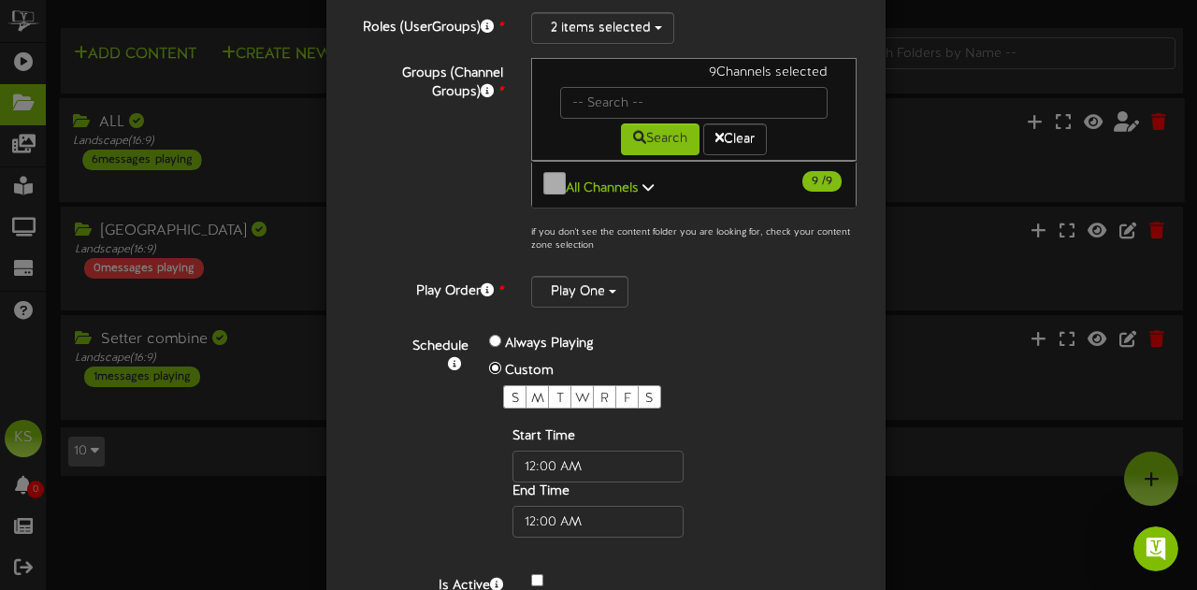
scroll to position [262, 0]
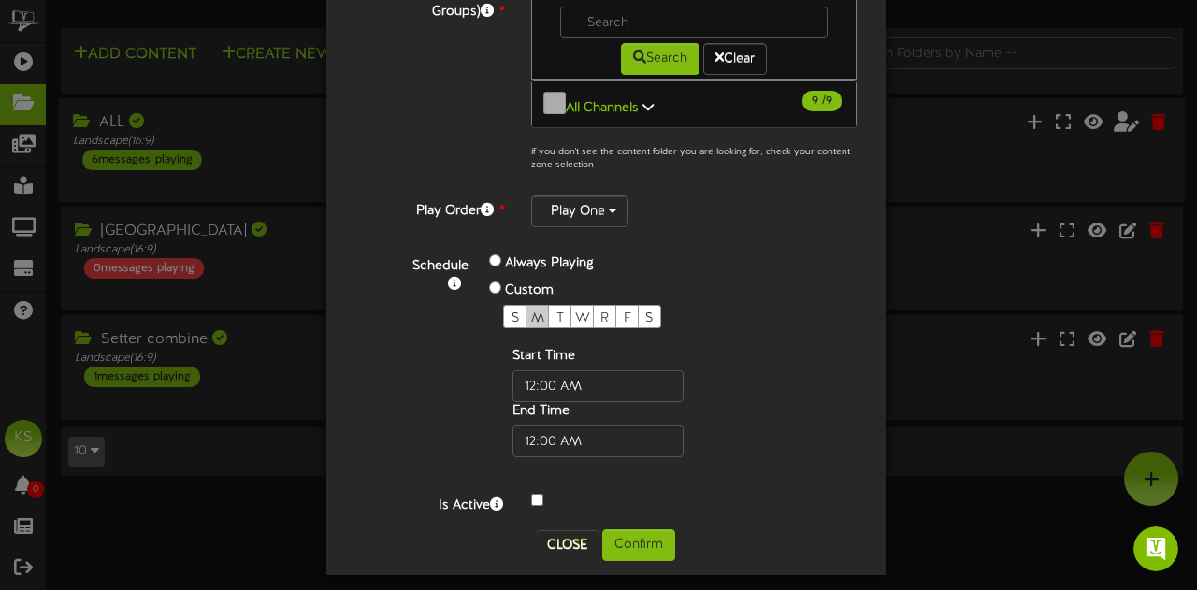
click at [531, 311] on span "M" at bounding box center [537, 318] width 13 height 14
click at [913, 472] on div "Edit ALL ? Folder Name * ALL Content Zone * Landscape - 16:9 *" at bounding box center [598, 295] width 1197 height 590
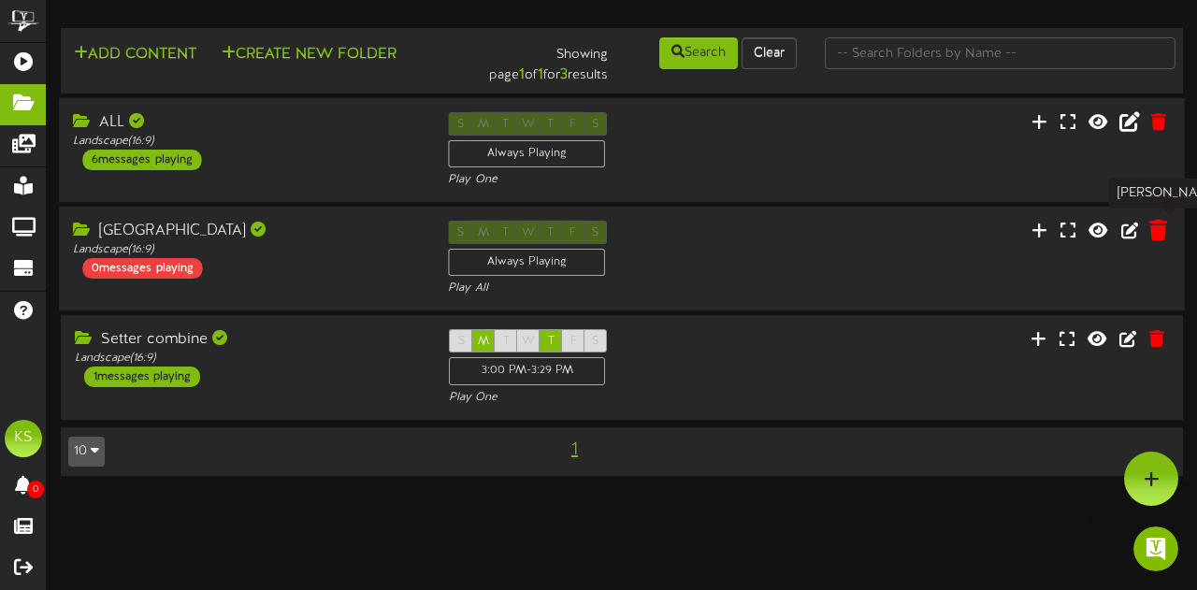
click at [1163, 231] on icon at bounding box center [1158, 230] width 18 height 21
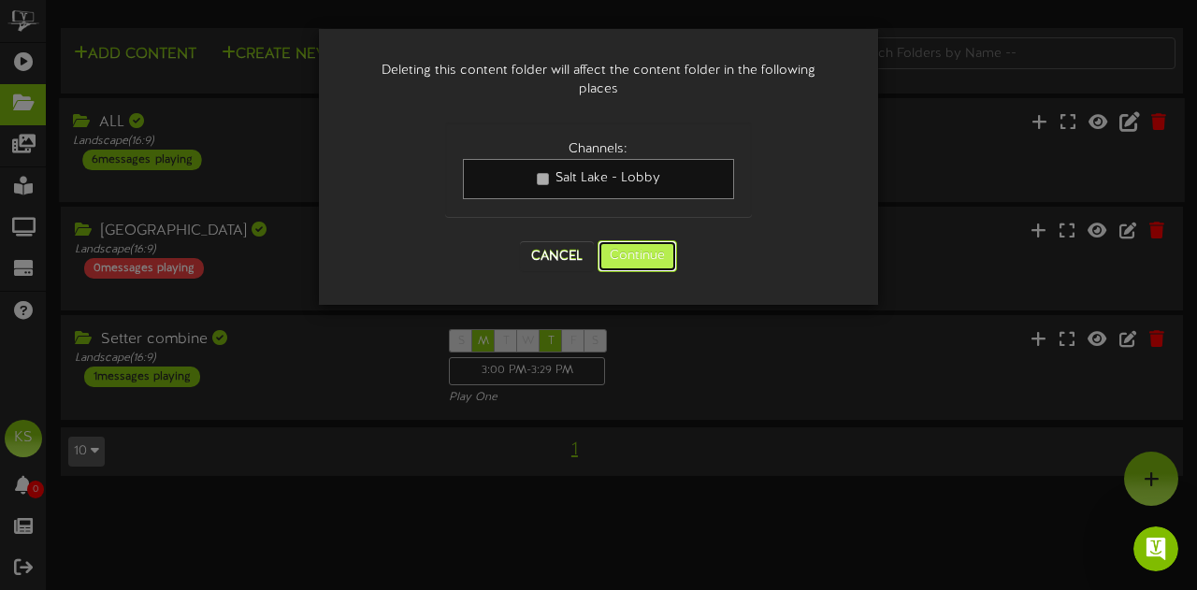
click at [643, 254] on button "Continue" at bounding box center [637, 256] width 79 height 32
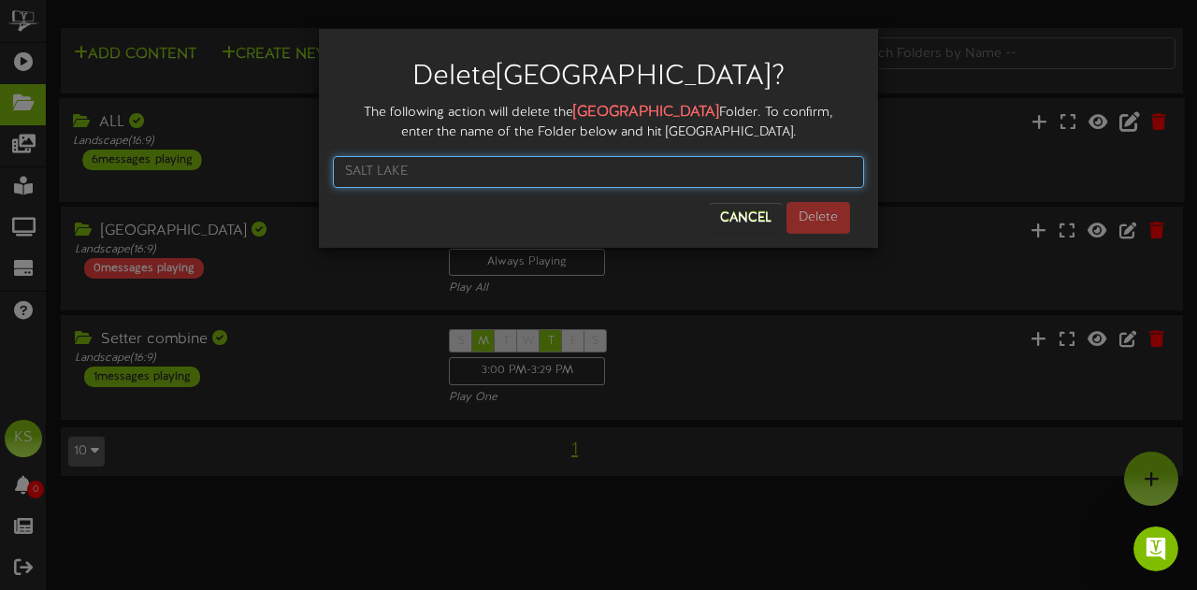
click at [485, 167] on input "text" at bounding box center [598, 172] width 531 height 32
type input "A"
type input "[GEOGRAPHIC_DATA]"
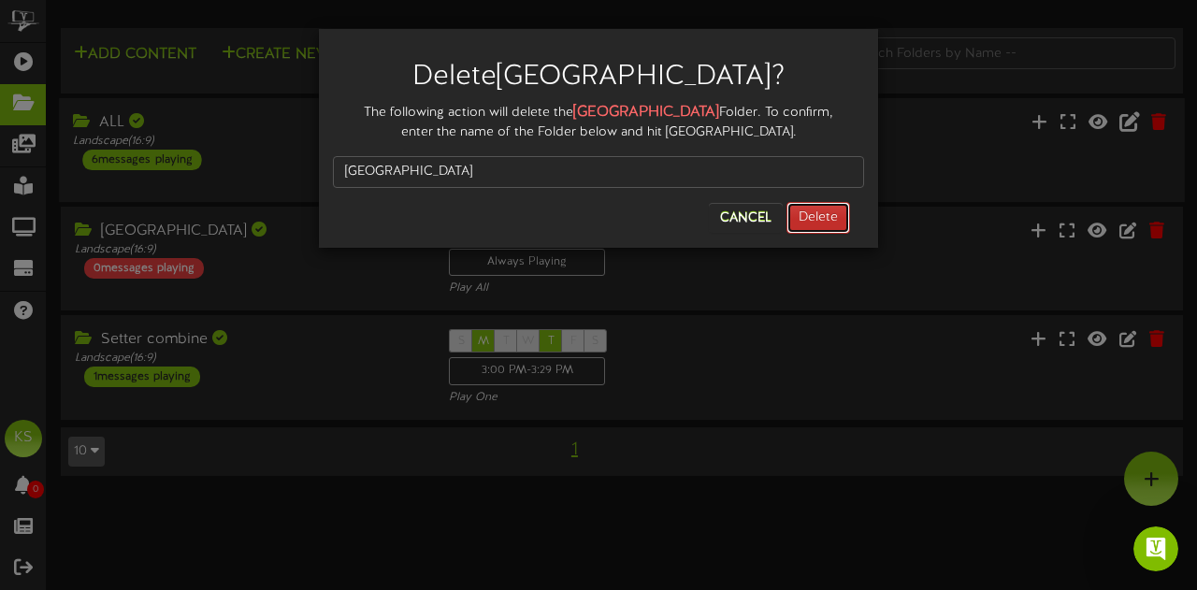
click at [817, 210] on button "Delete" at bounding box center [819, 218] width 64 height 32
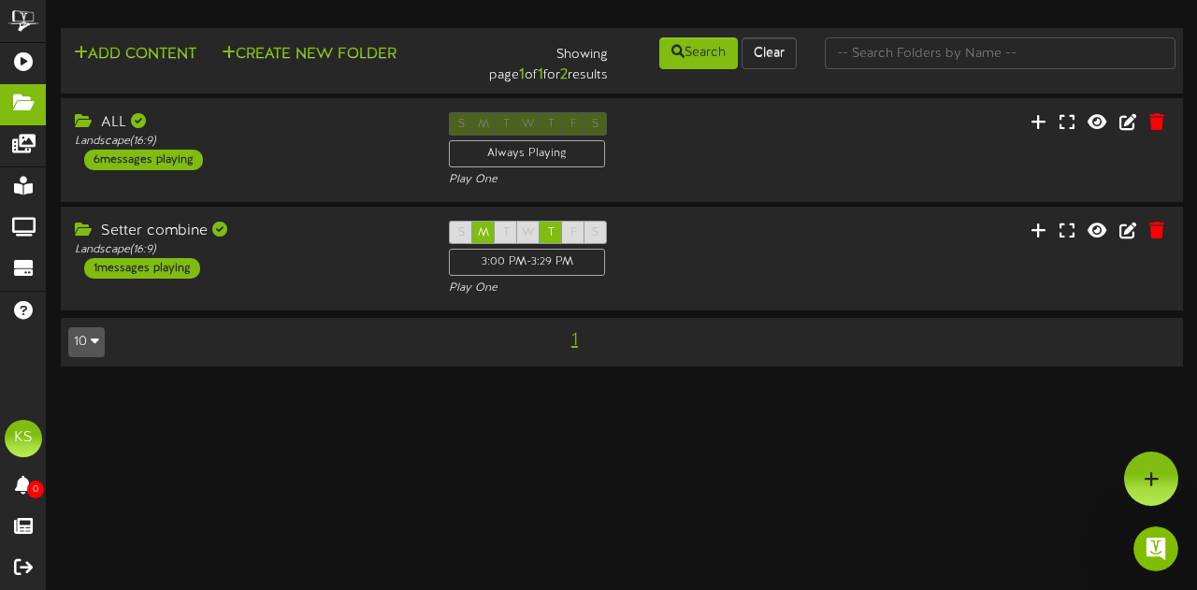
click at [359, 385] on html "ChannelValet Playlists Folders Messages My Library Groups Devices Help KS Kevin…" at bounding box center [598, 192] width 1197 height 385
click at [1131, 128] on icon at bounding box center [1129, 120] width 21 height 21
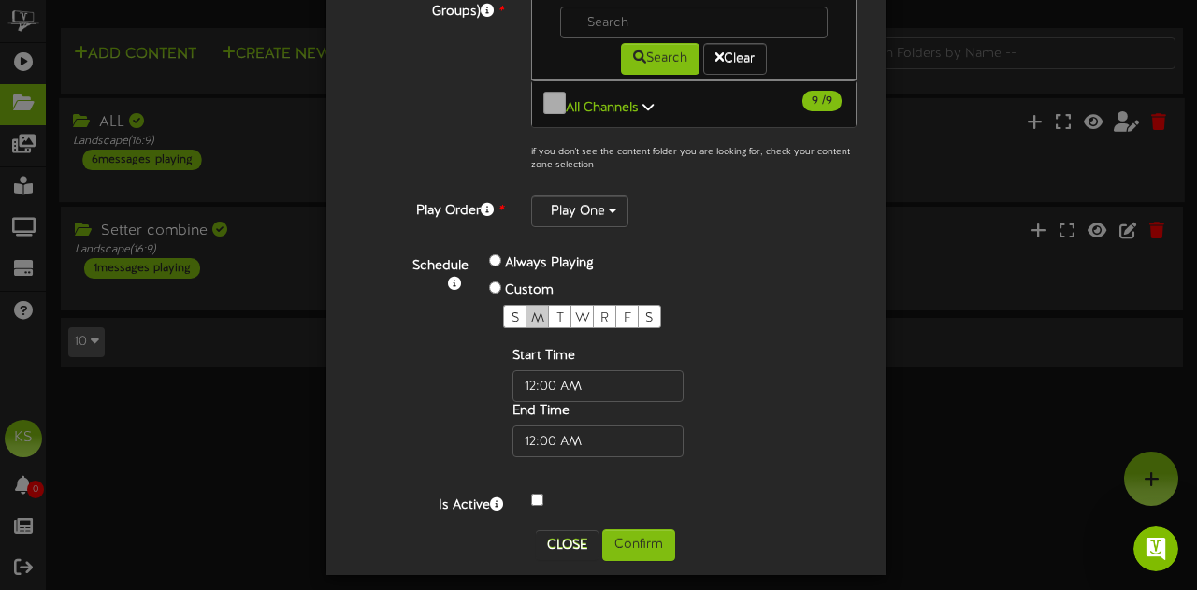
click at [531, 311] on span "M" at bounding box center [537, 318] width 13 height 14
click at [556, 311] on span "T" at bounding box center [559, 318] width 7 height 14
click at [570, 307] on div "W" at bounding box center [581, 316] width 23 height 23
click at [600, 311] on span "R" at bounding box center [604, 318] width 8 height 14
click at [615, 305] on div "F" at bounding box center [626, 316] width 23 height 23
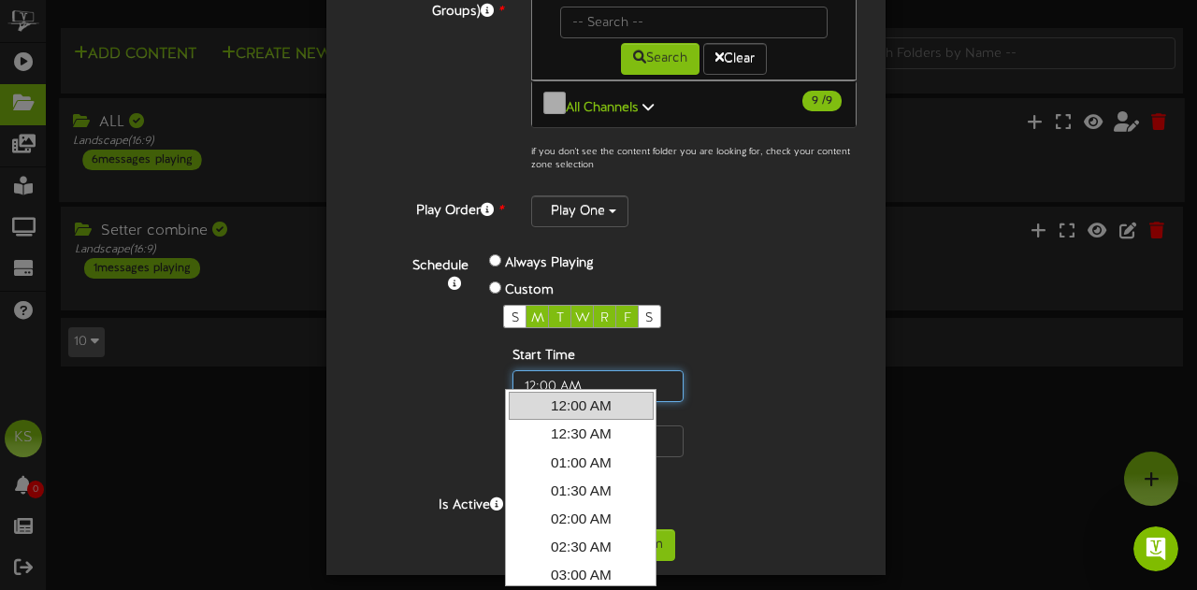
click at [551, 376] on input "text" at bounding box center [597, 386] width 171 height 32
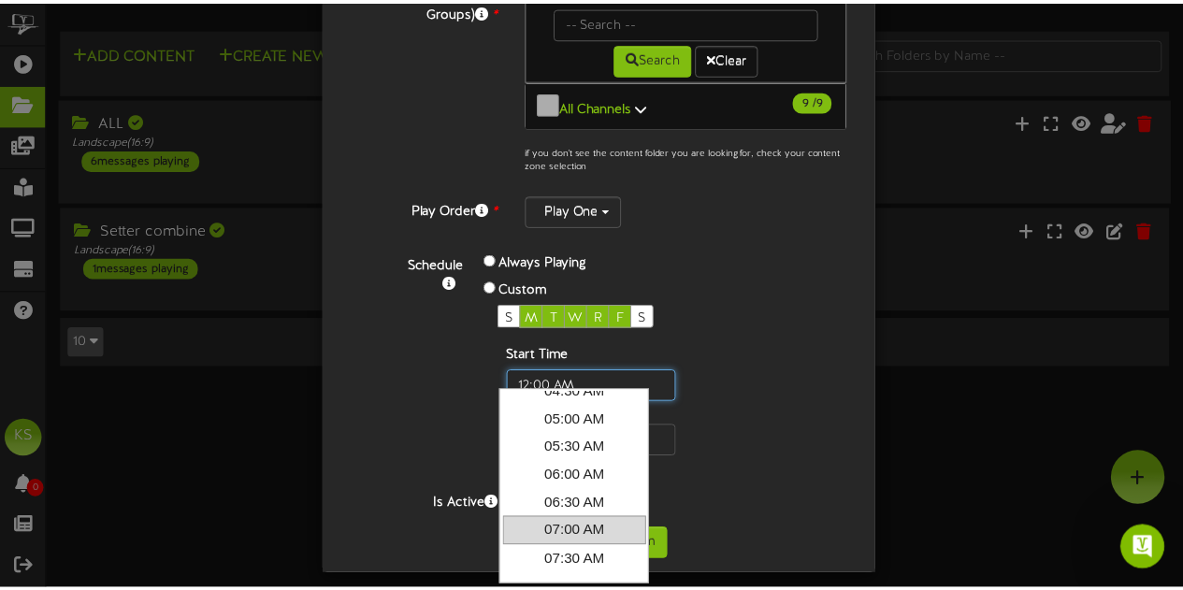
scroll to position [374, 0]
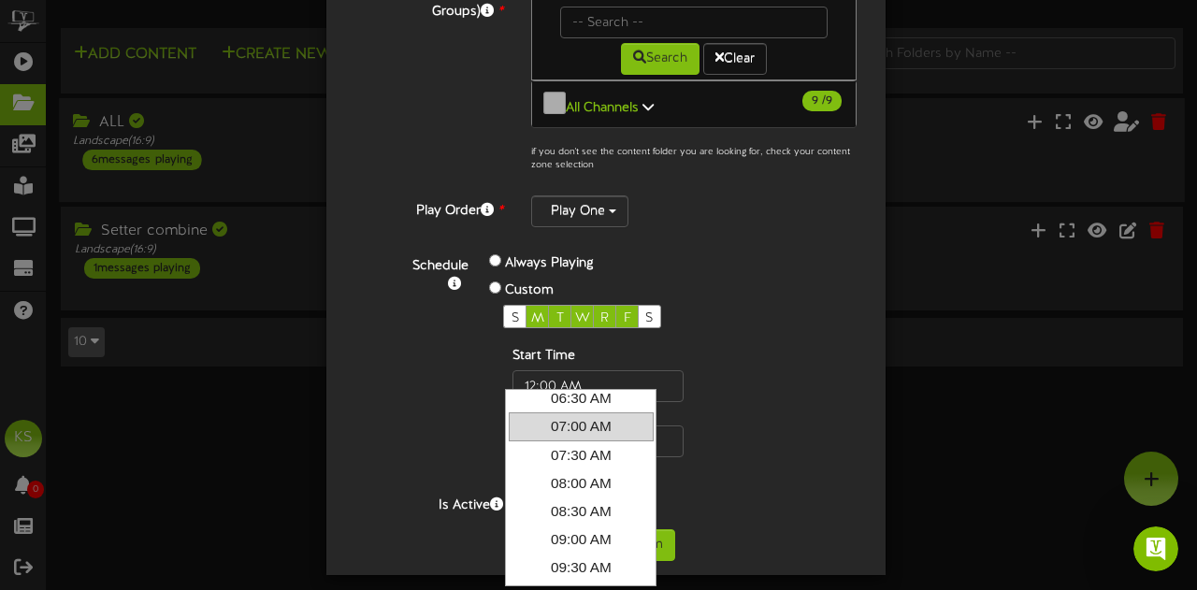
click at [575, 424] on link "07:00 AM" at bounding box center [581, 426] width 145 height 28
type input "7:00 AM"
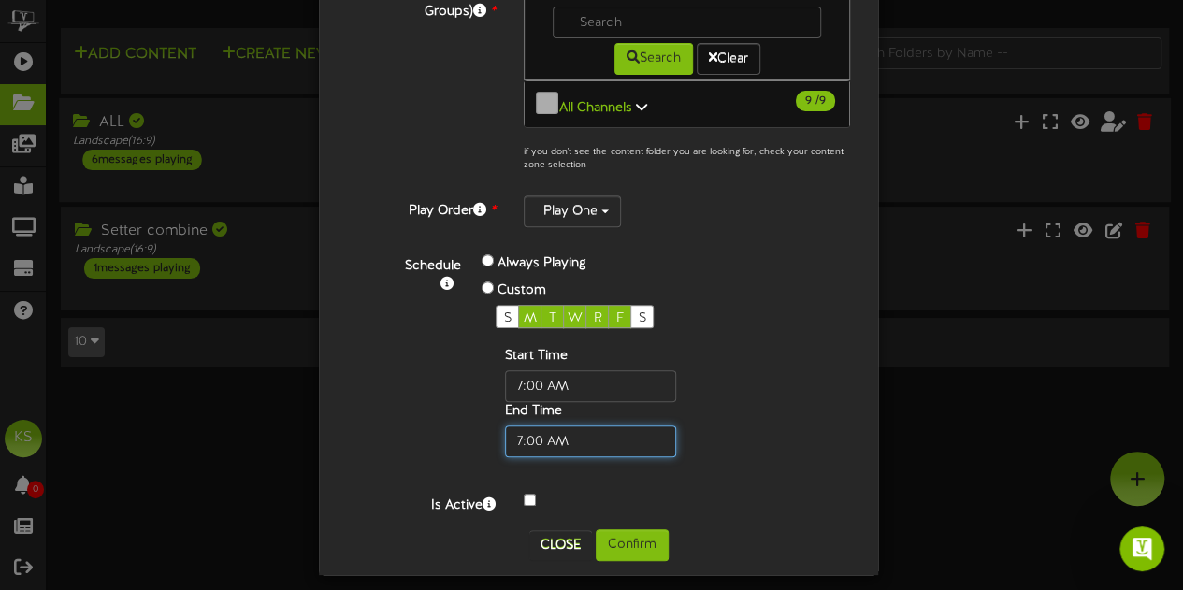
click at [575, 426] on input "text" at bounding box center [590, 442] width 171 height 32
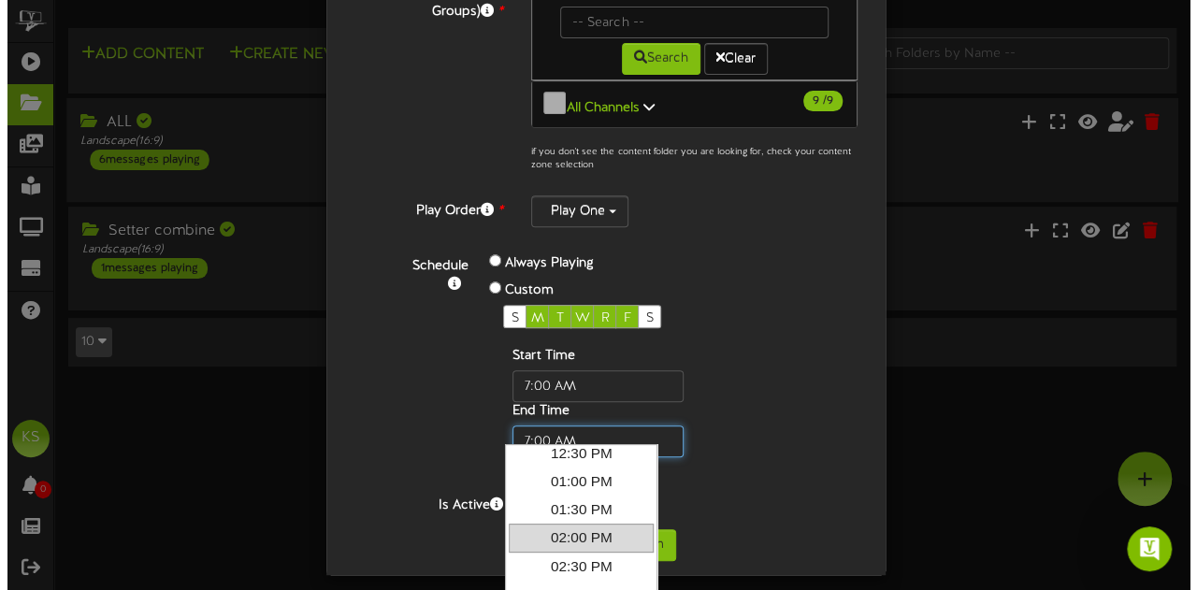
scroll to position [281, 0]
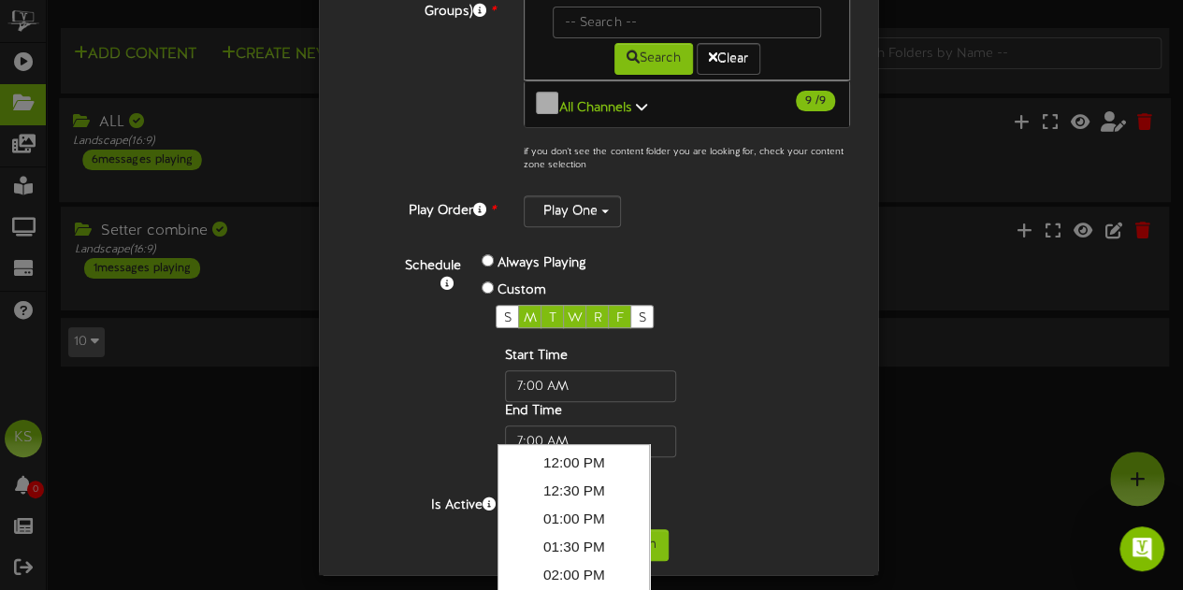
click at [673, 440] on div "Start Time End Time" at bounding box center [621, 402] width 250 height 110
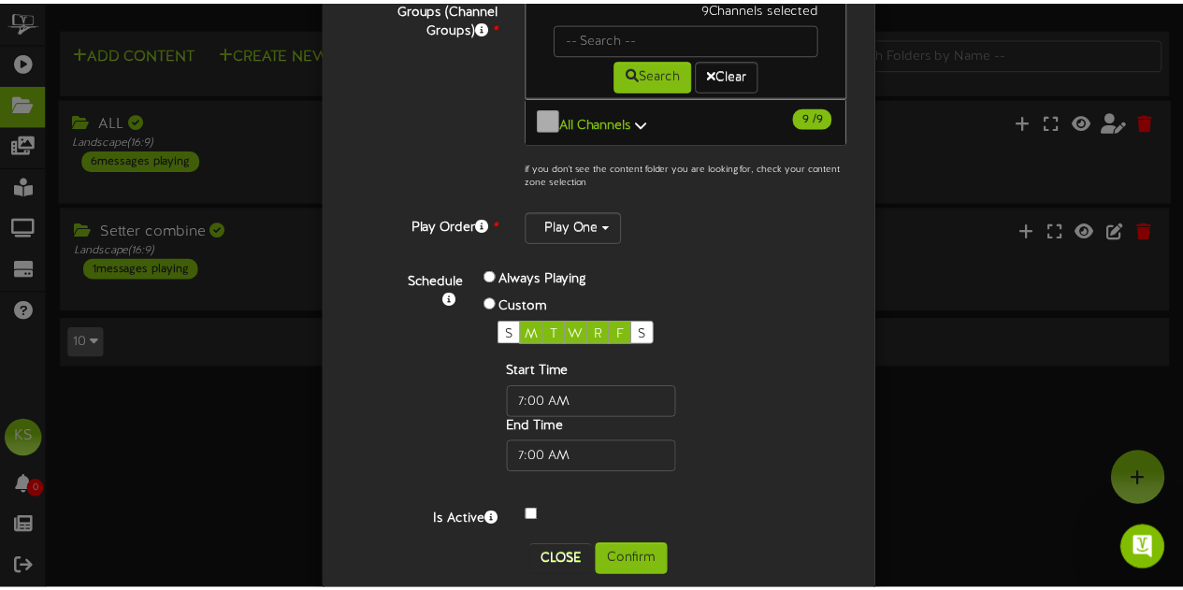
scroll to position [262, 0]
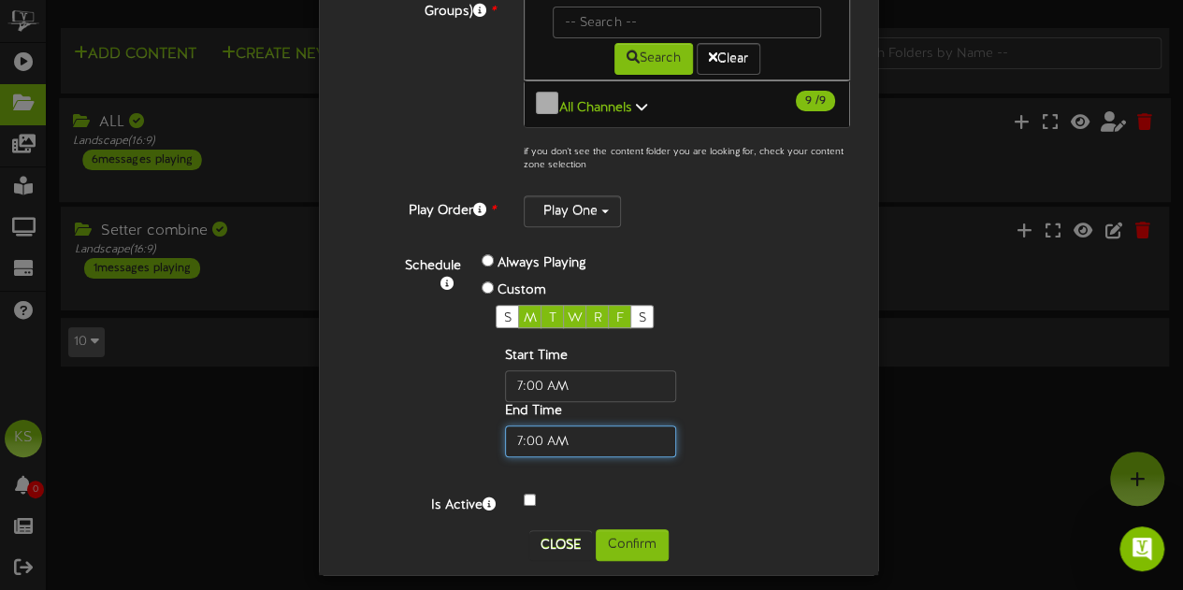
click at [611, 426] on input "text" at bounding box center [590, 442] width 171 height 32
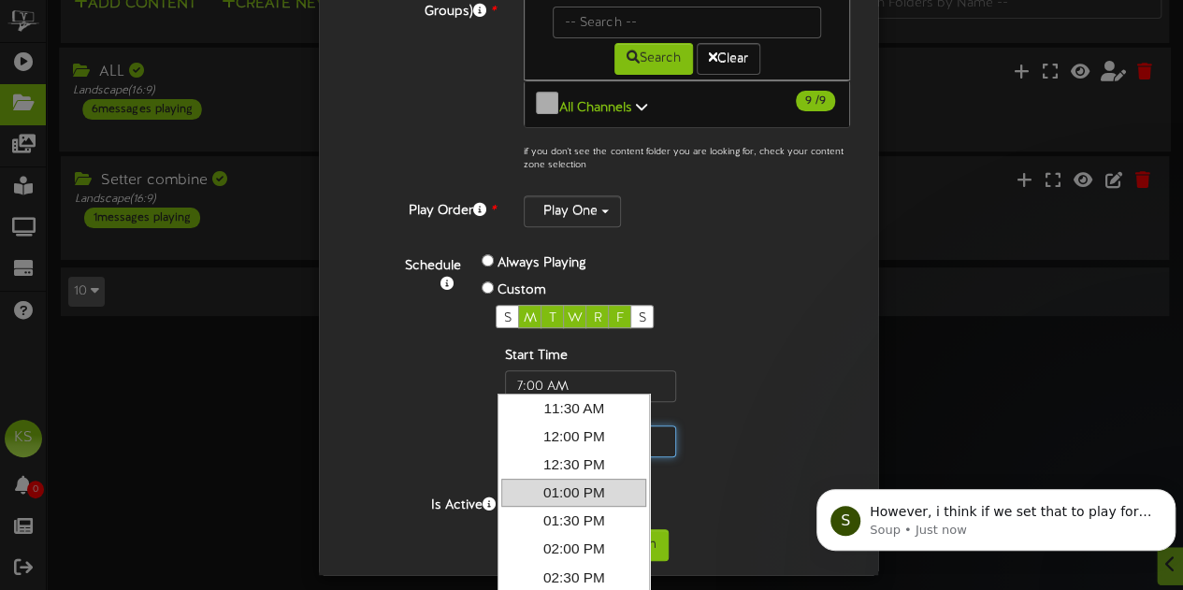
scroll to position [281, 0]
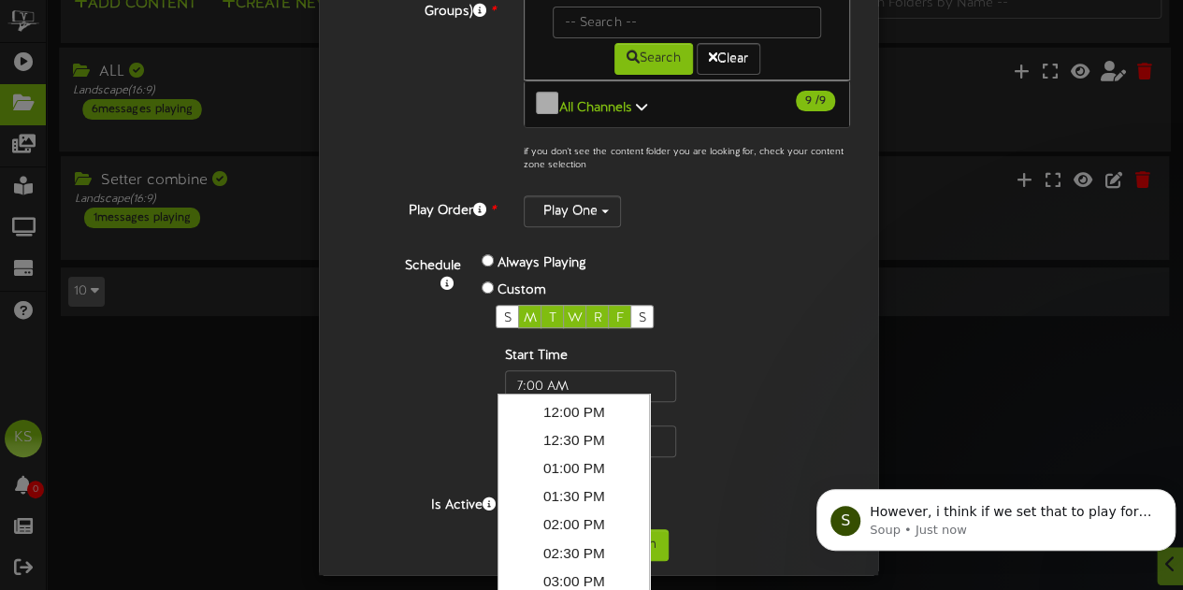
click at [685, 397] on div "Start Time End Time" at bounding box center [621, 402] width 250 height 110
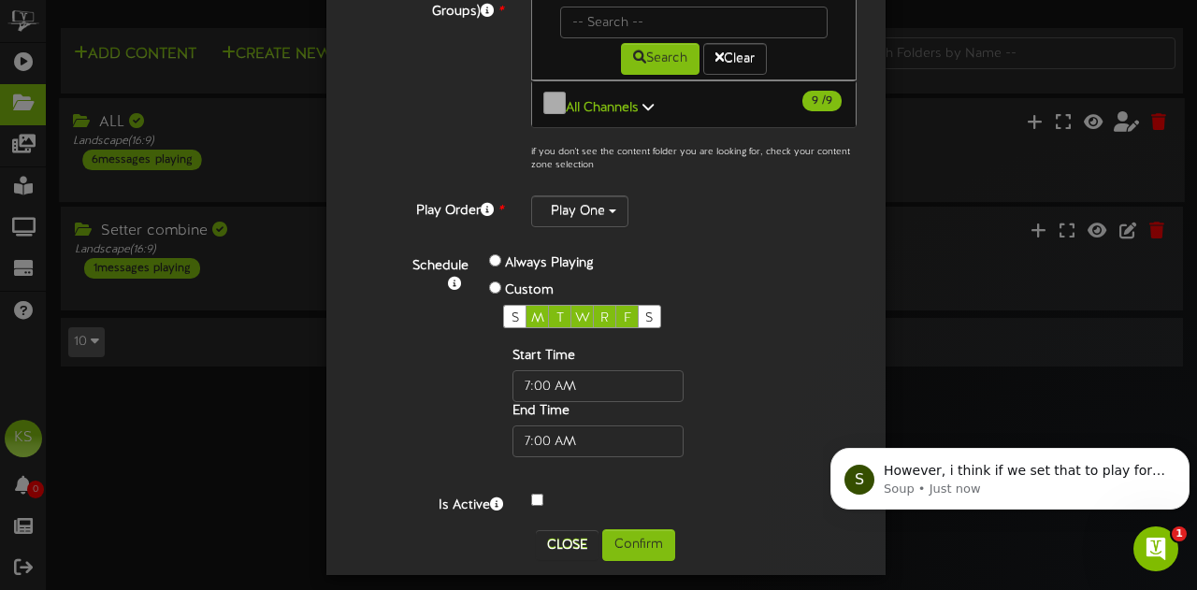
scroll to position [779, 0]
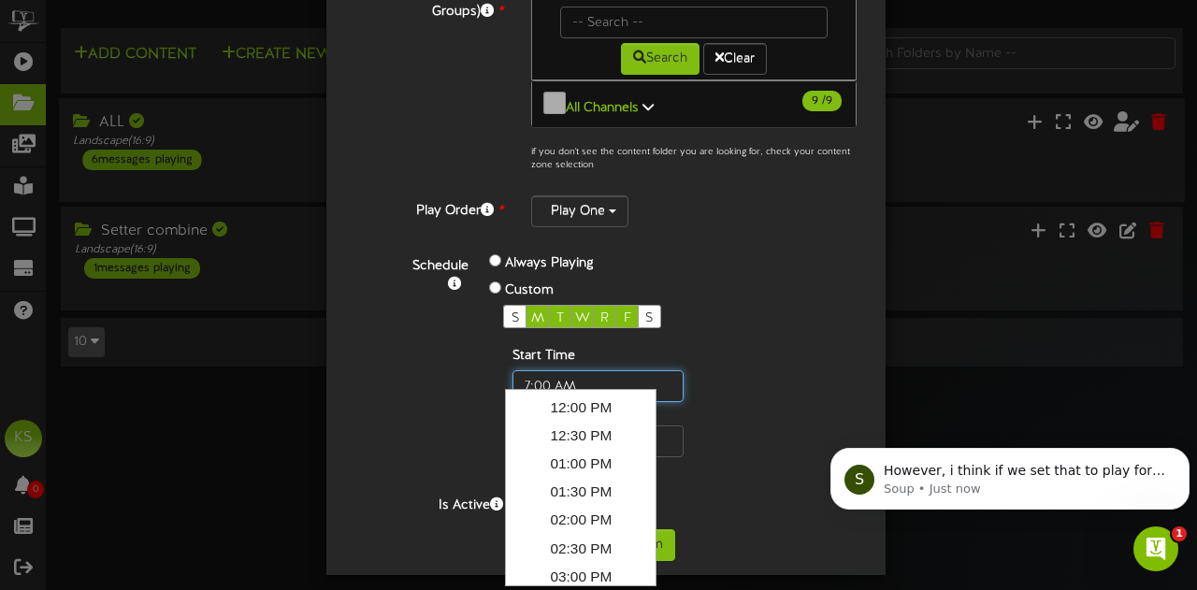
click at [592, 371] on input "text" at bounding box center [597, 386] width 171 height 32
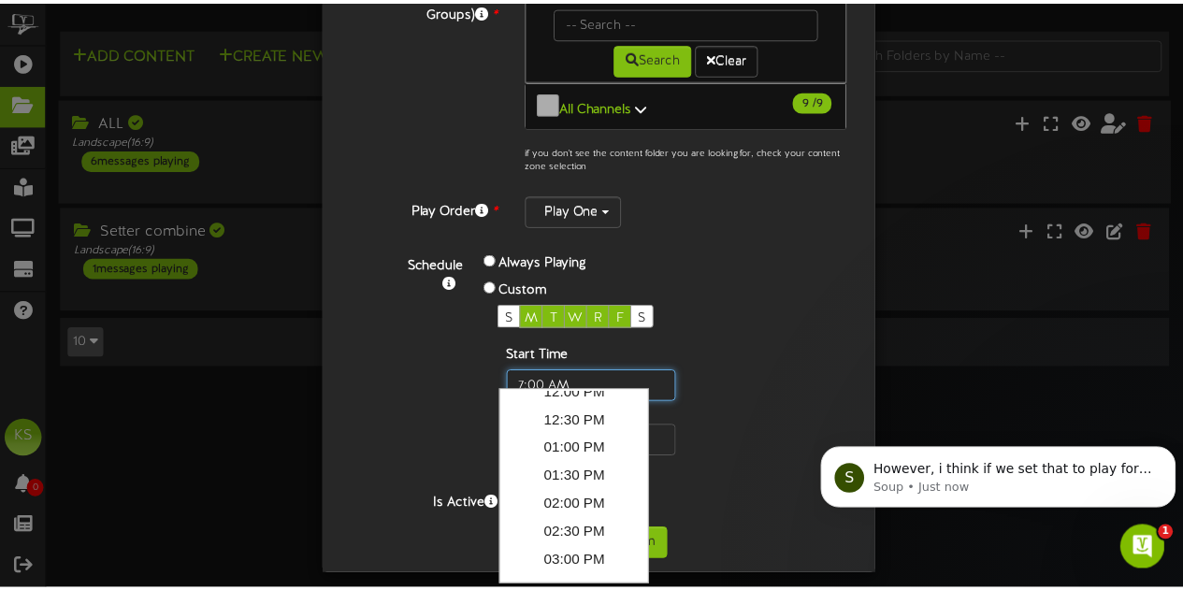
scroll to position [281, 0]
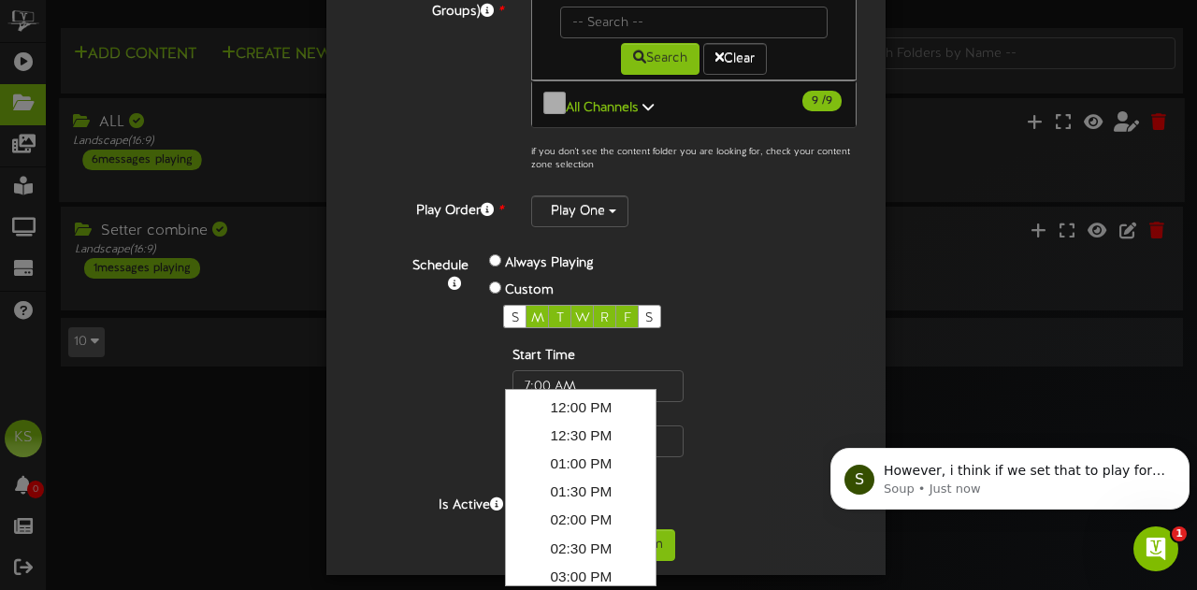
click at [705, 382] on div "Start Time End Time" at bounding box center [628, 402] width 250 height 110
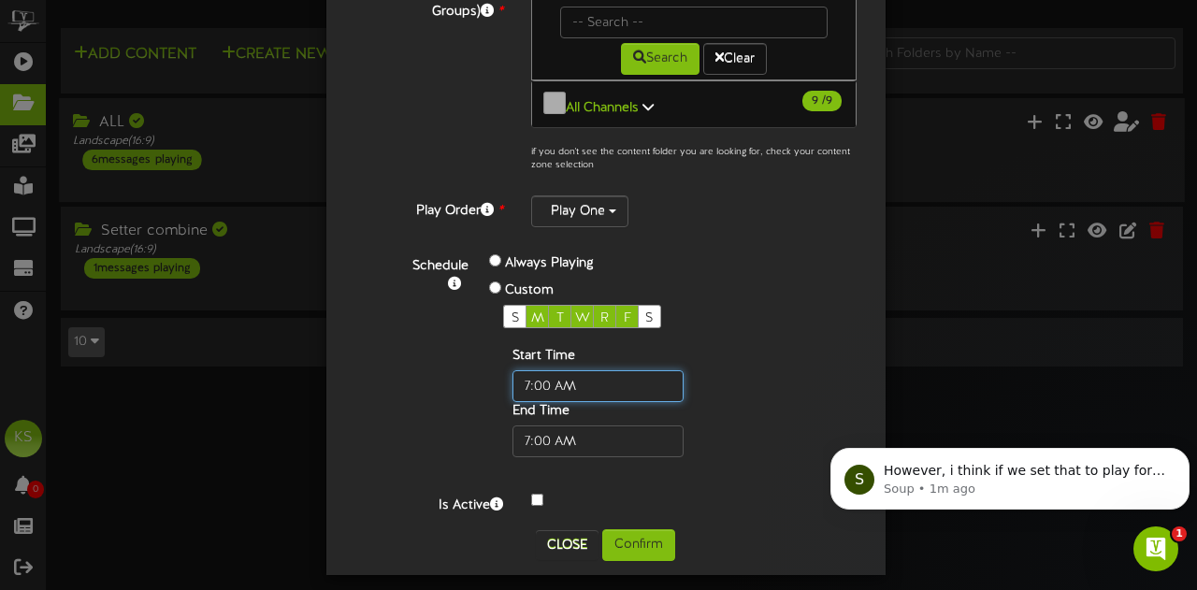
click at [534, 377] on input "text" at bounding box center [597, 386] width 171 height 32
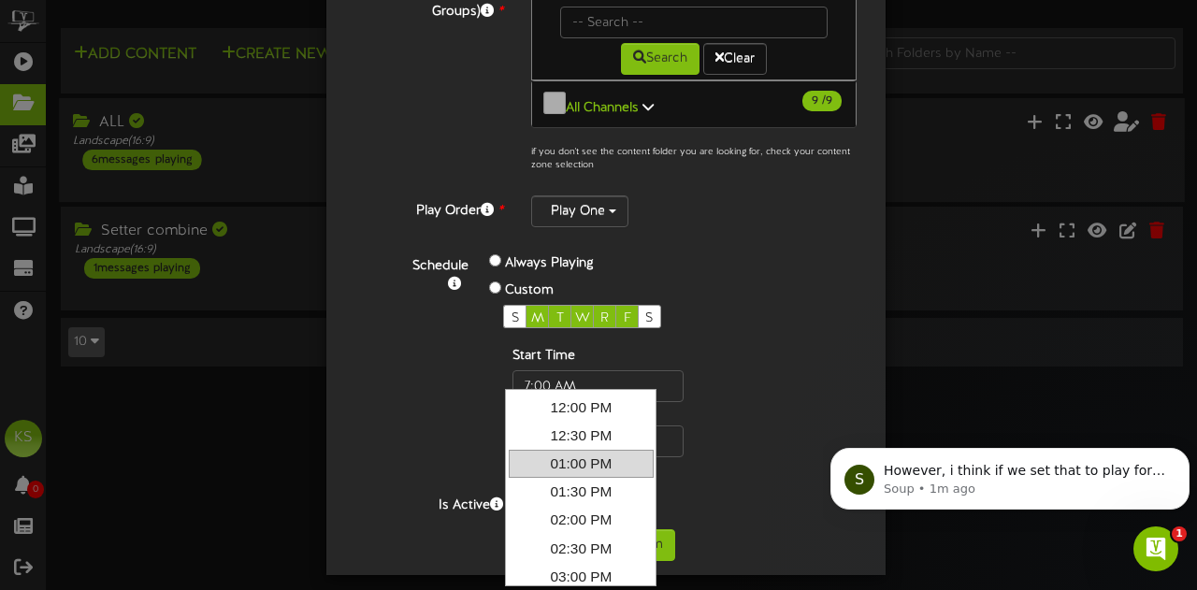
click at [559, 451] on link "01:00 PM" at bounding box center [581, 464] width 145 height 28
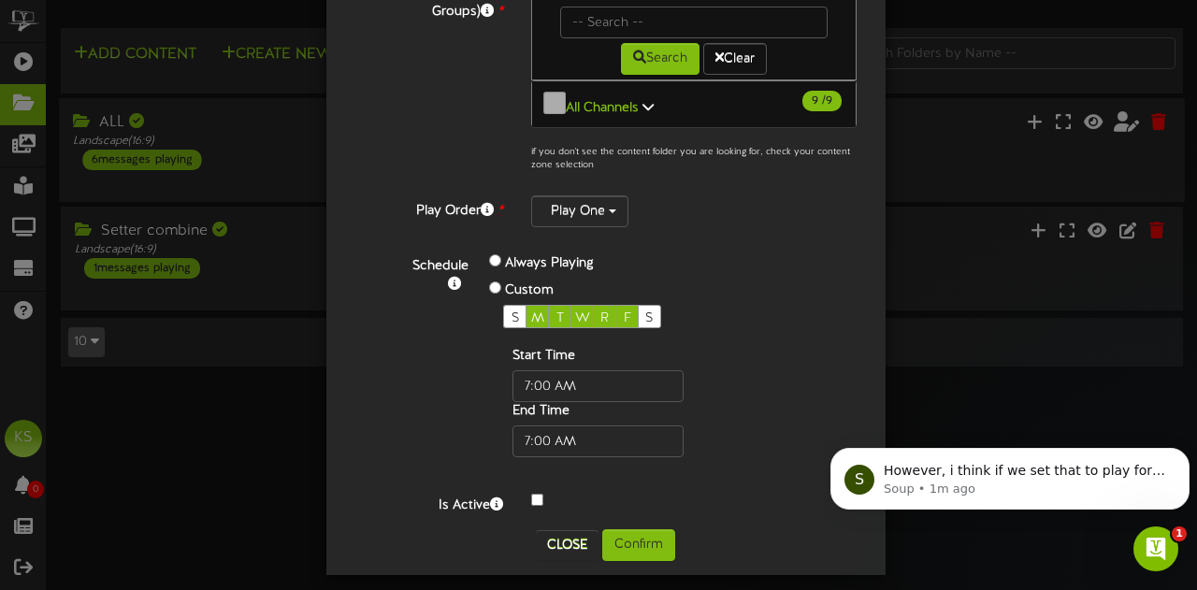
type input "1:00 PM"
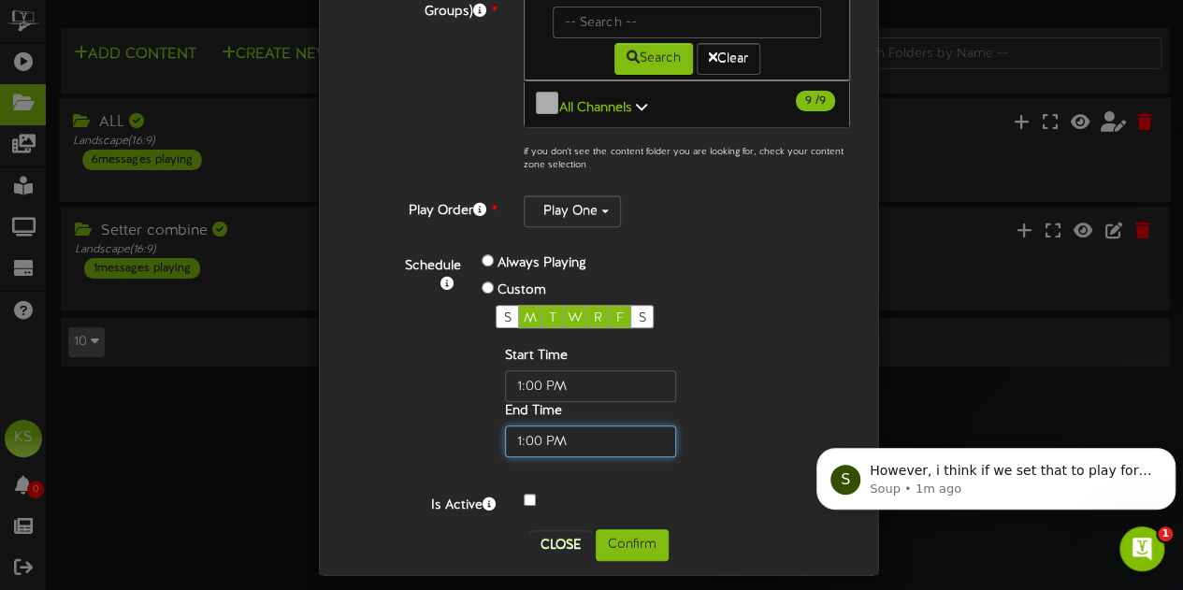
click at [571, 433] on input "text" at bounding box center [590, 442] width 171 height 32
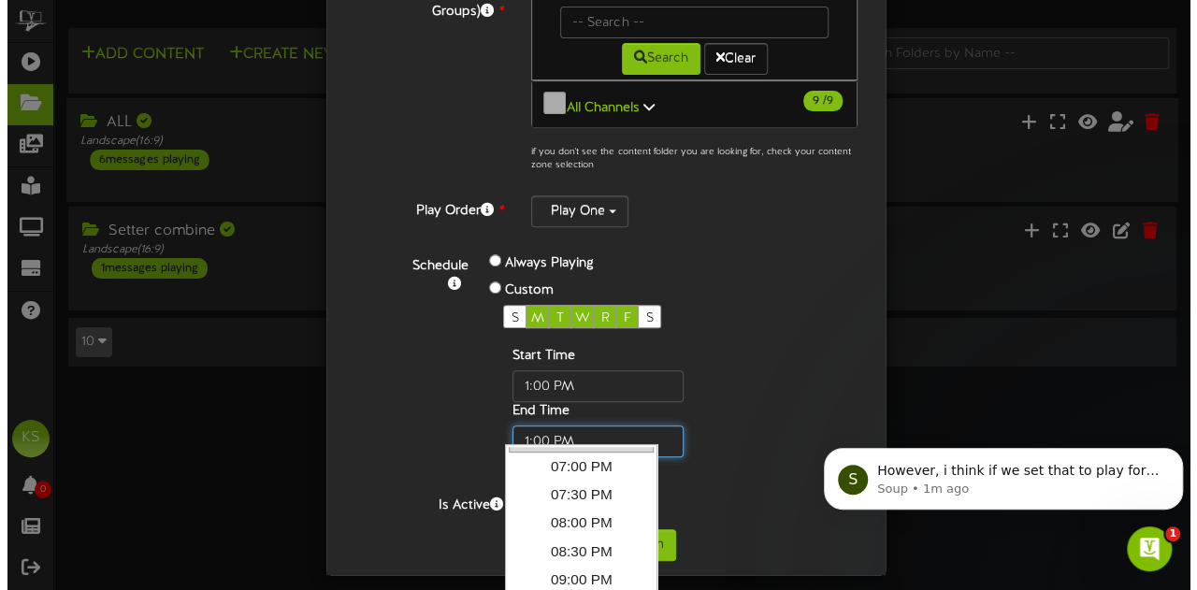
scroll to position [374, 0]
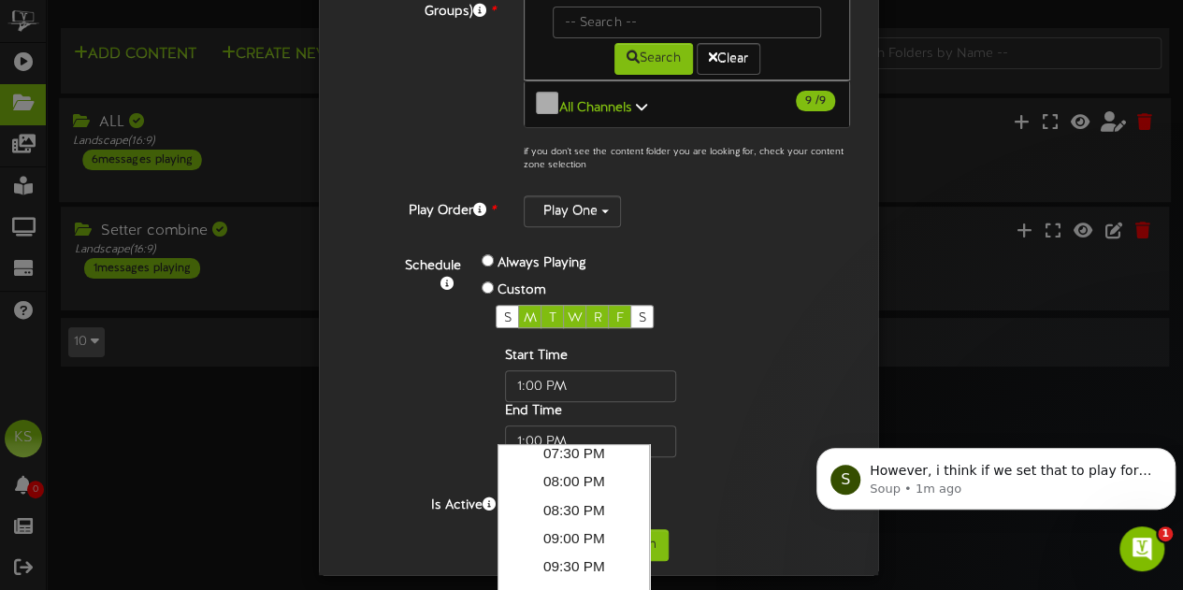
click at [734, 401] on div "Start Time End Time" at bounding box center [621, 402] width 250 height 110
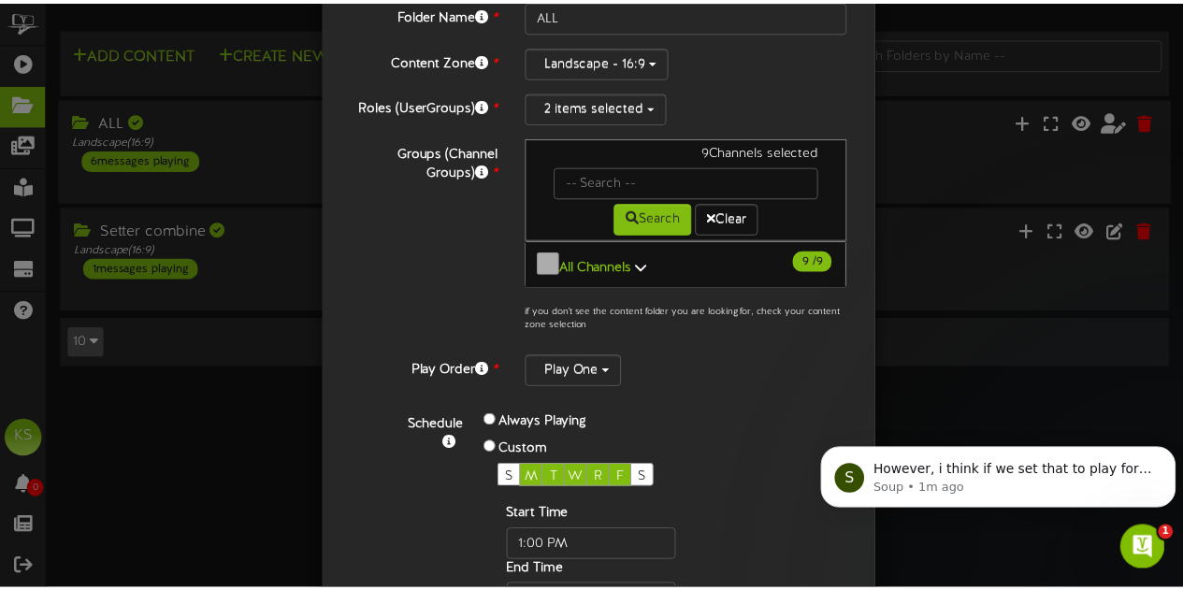
scroll to position [0, 0]
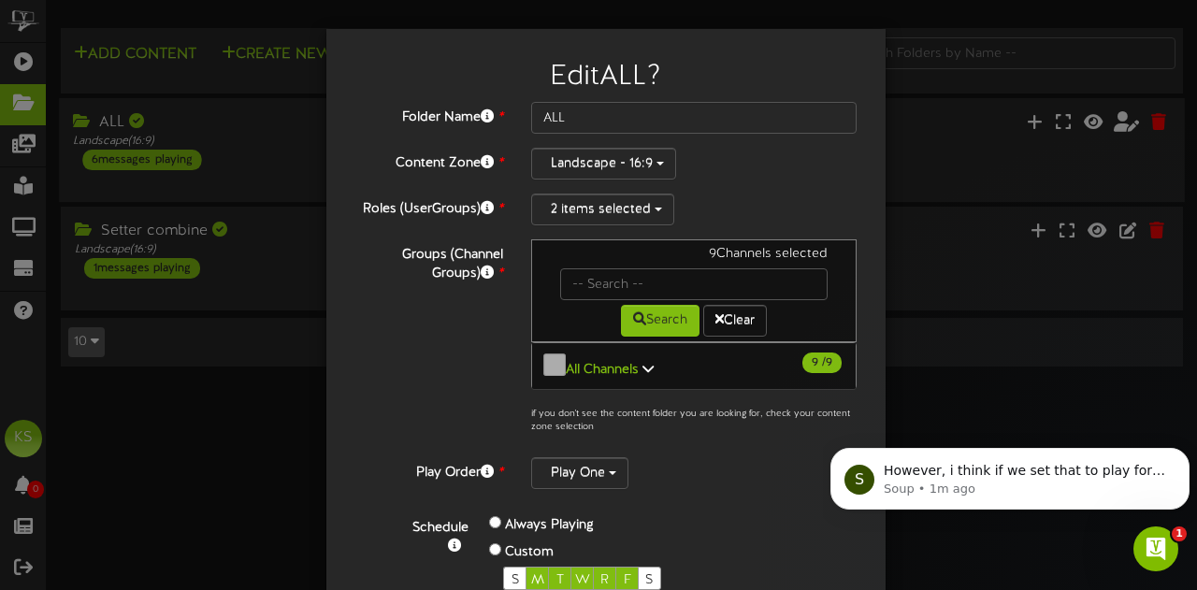
click at [991, 338] on div "Edit ALL ? Folder Name * ALL Content Zone * Landscape - 16:9 *" at bounding box center [598, 295] width 1197 height 590
type input "12:00 AM"
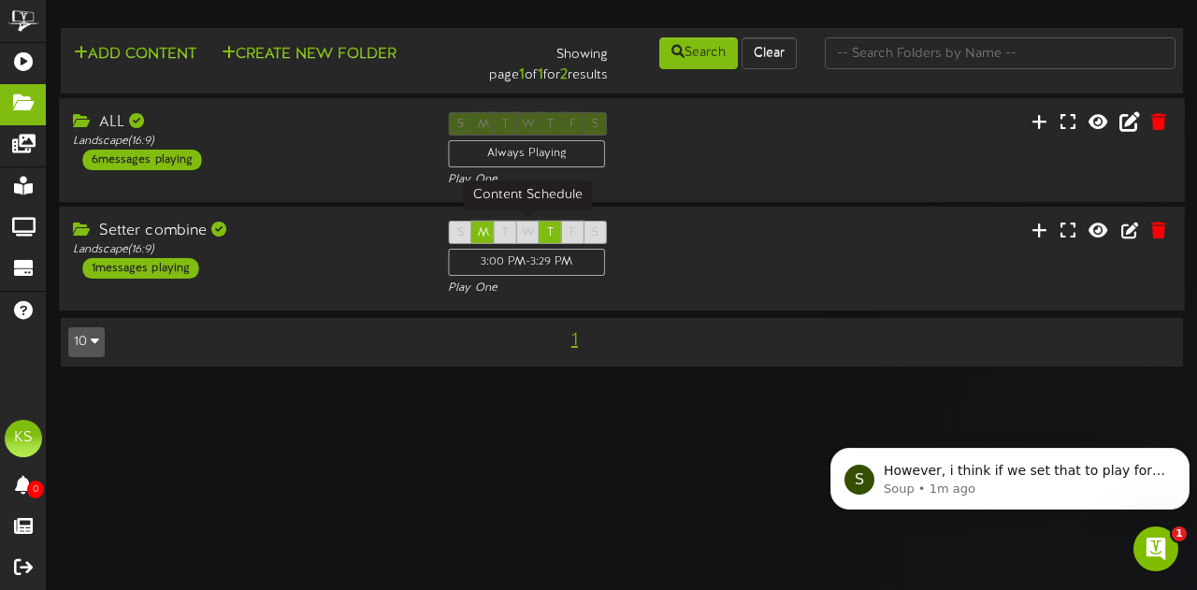
click at [491, 264] on div "3:00 PM - 3:29 PM" at bounding box center [526, 262] width 157 height 27
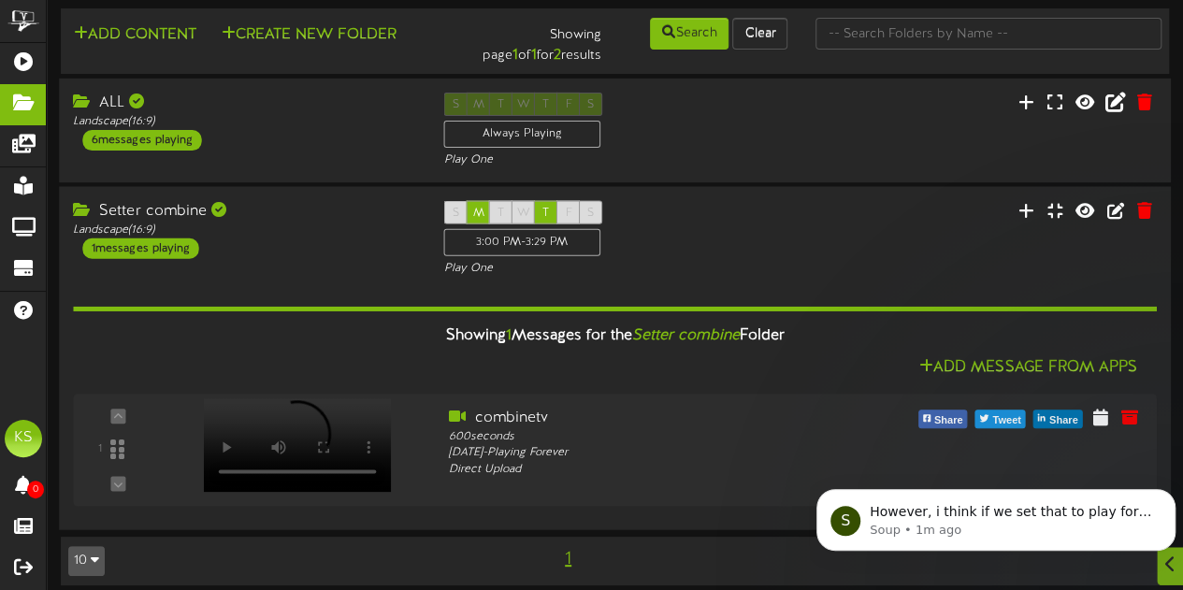
scroll to position [31, 0]
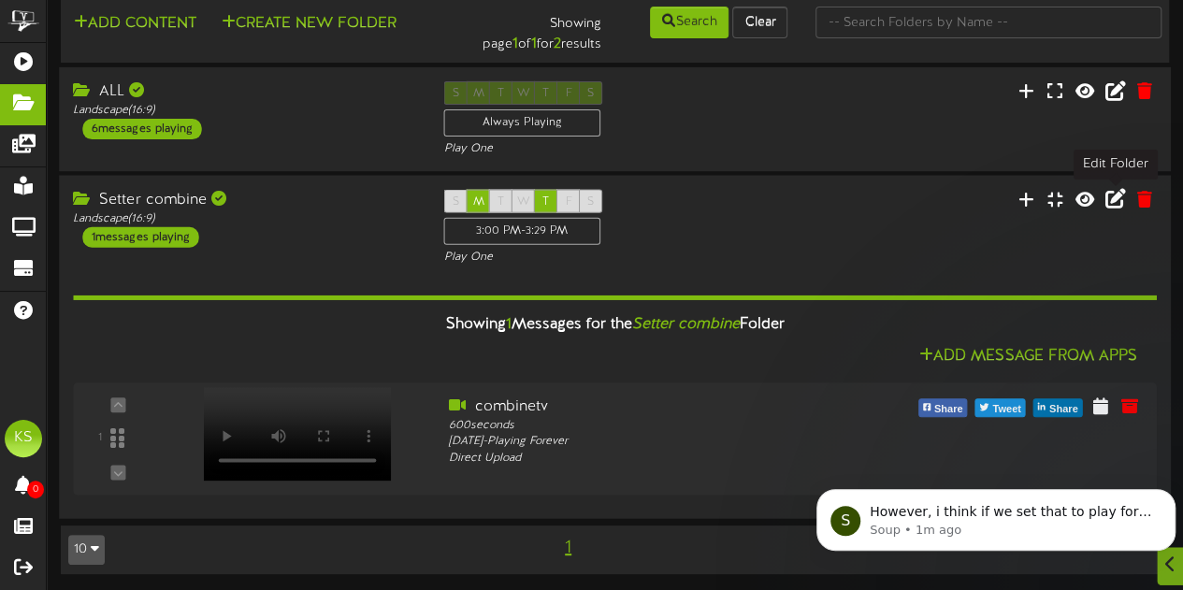
click at [1112, 209] on icon at bounding box center [1115, 198] width 21 height 21
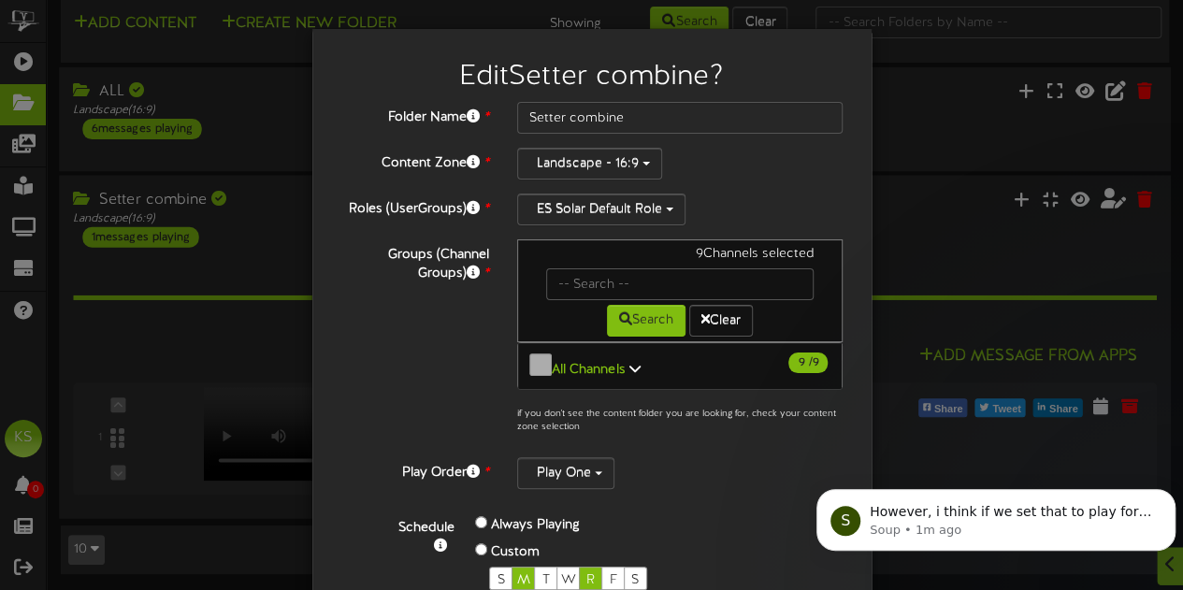
scroll to position [187, 0]
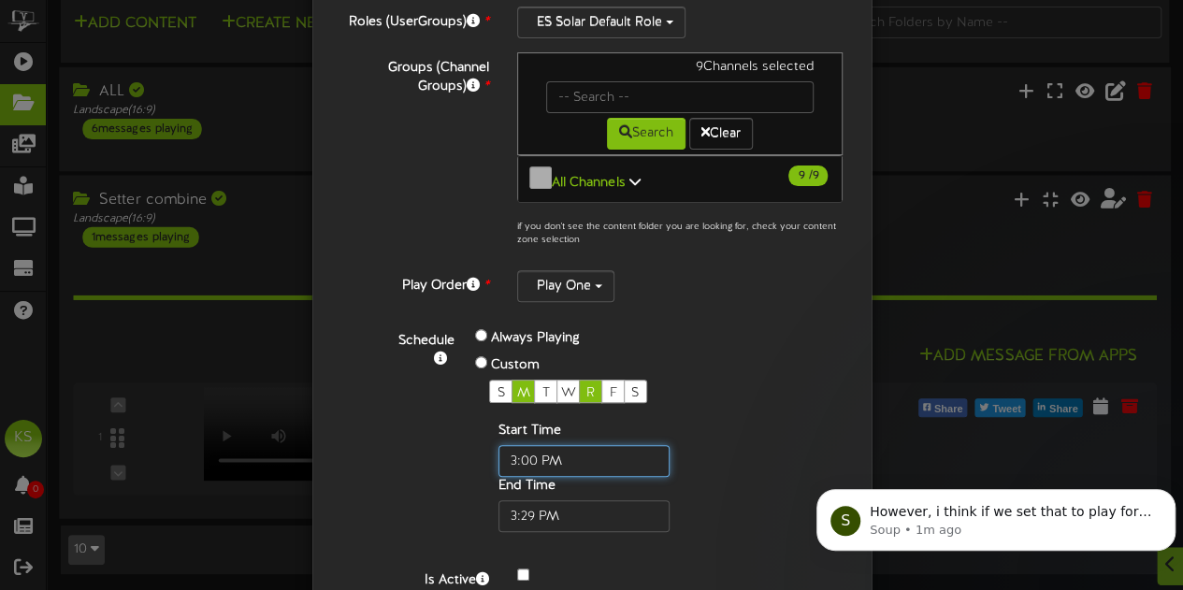
click at [542, 445] on input "text" at bounding box center [583, 461] width 171 height 32
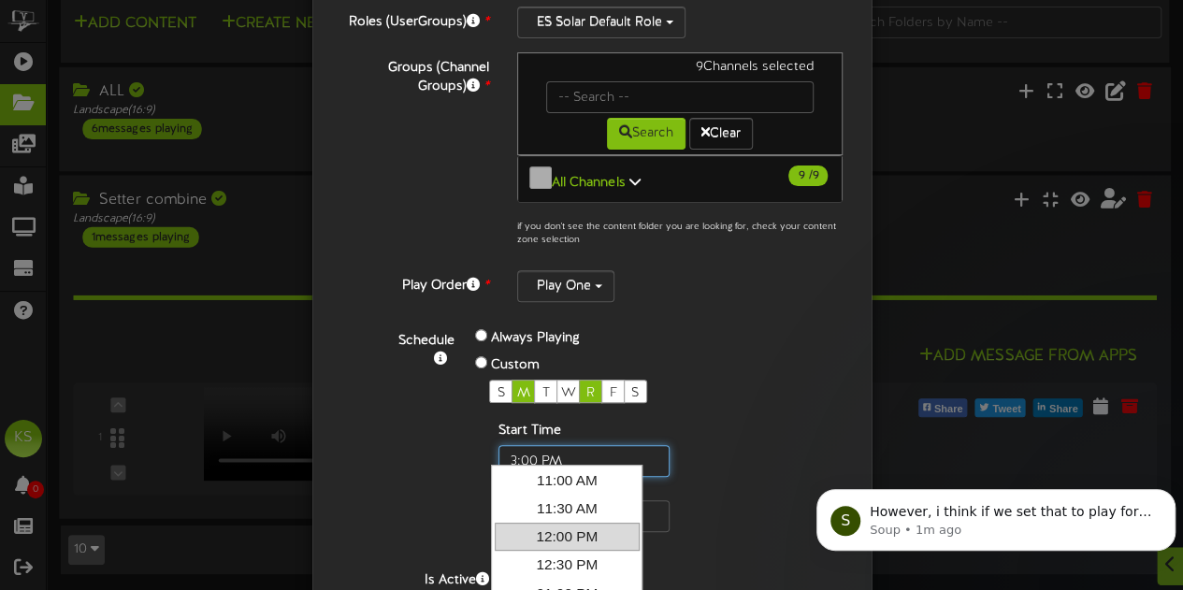
scroll to position [1131, 0]
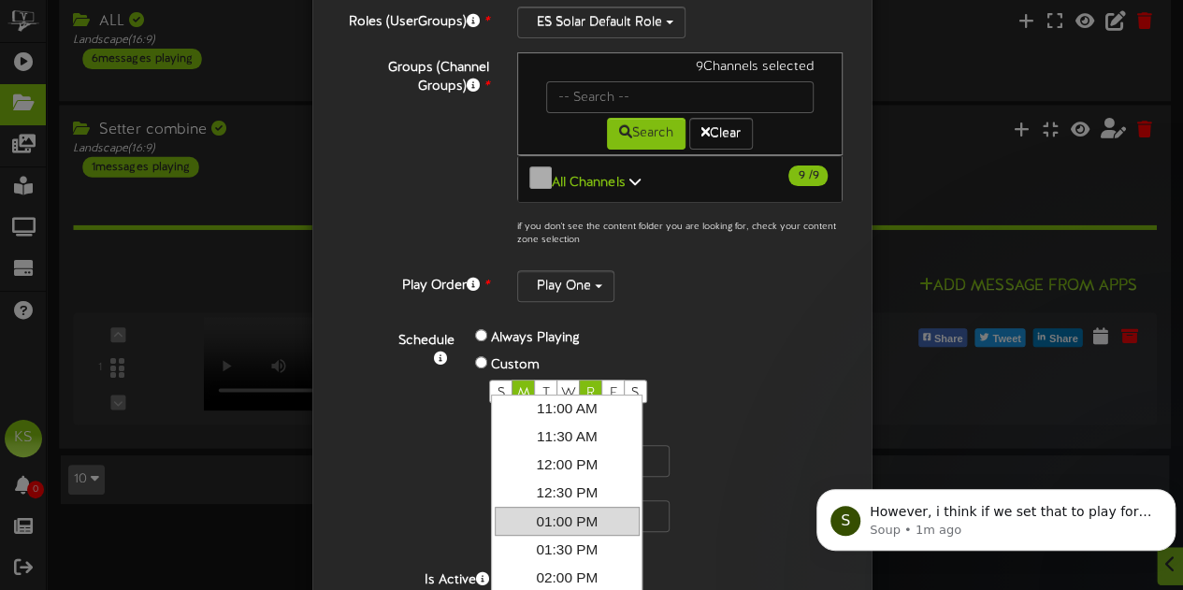
click at [584, 507] on link "01:00 PM" at bounding box center [567, 521] width 145 height 28
type input "1:00 PM"
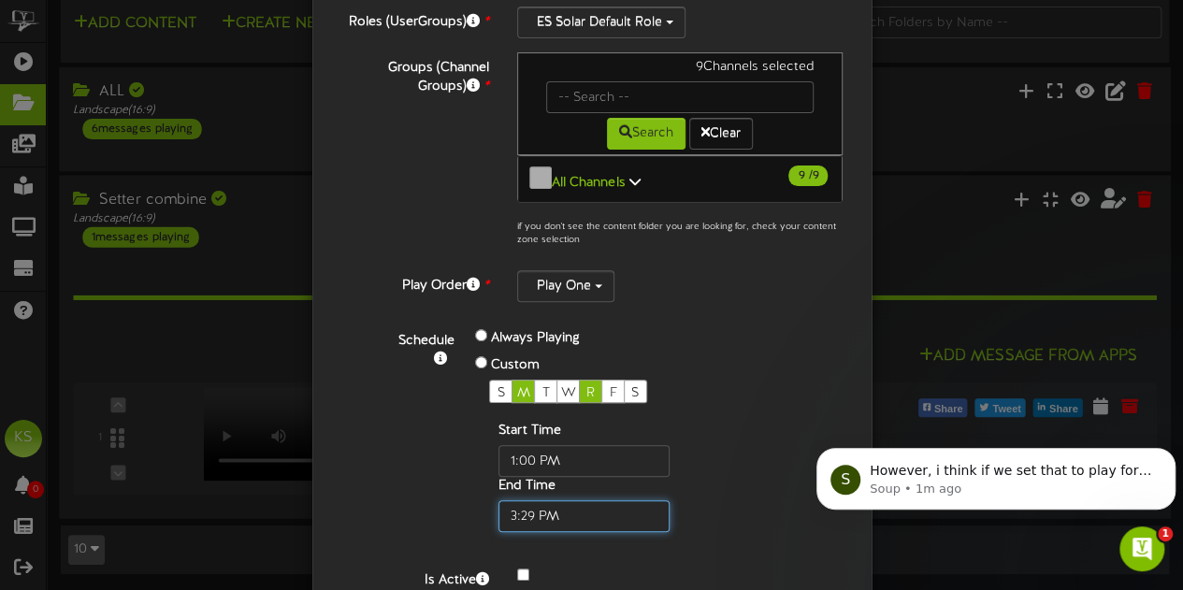
scroll to position [101, 0]
click at [557, 500] on input "text" at bounding box center [583, 516] width 171 height 32
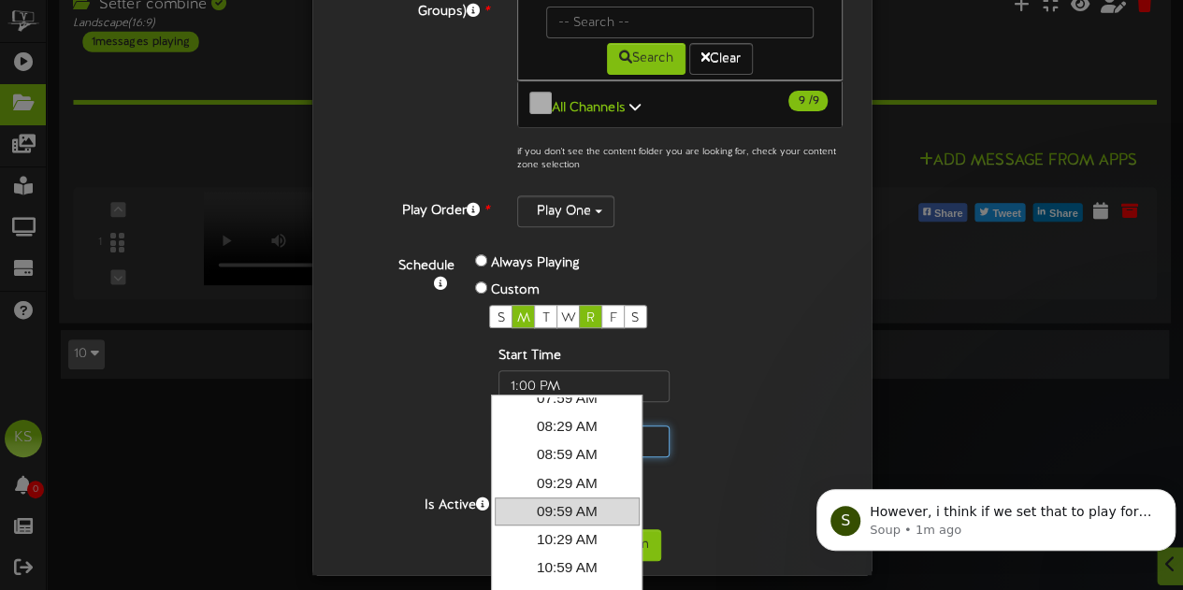
scroll to position [1131, 0]
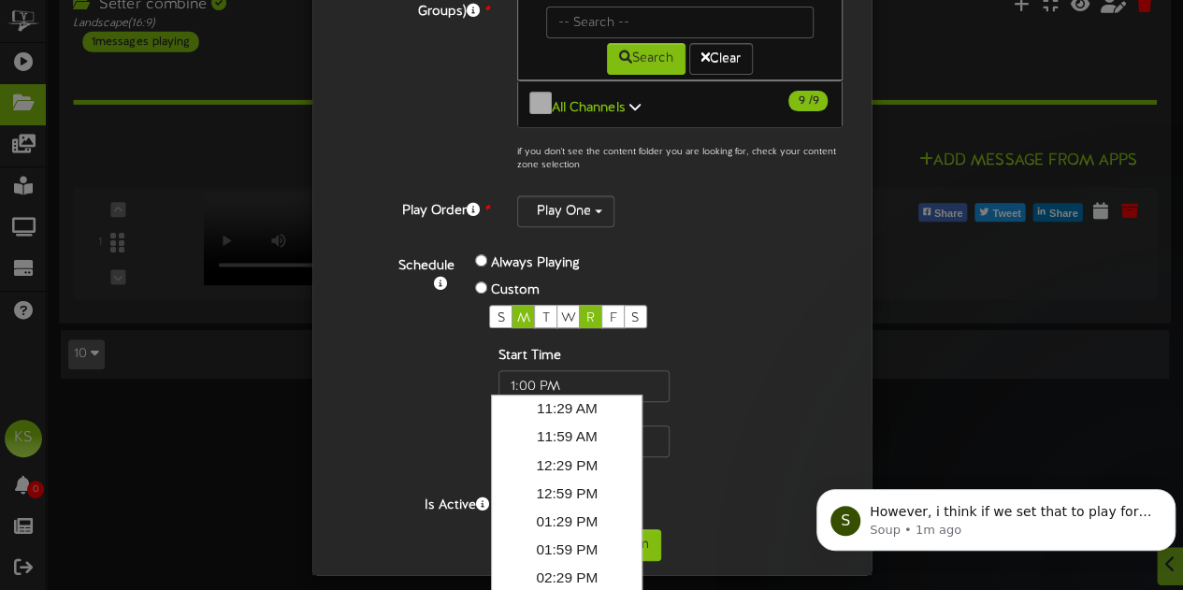
click at [733, 428] on div "S M T W R F S Start Time End Time" at bounding box center [614, 381] width 278 height 152
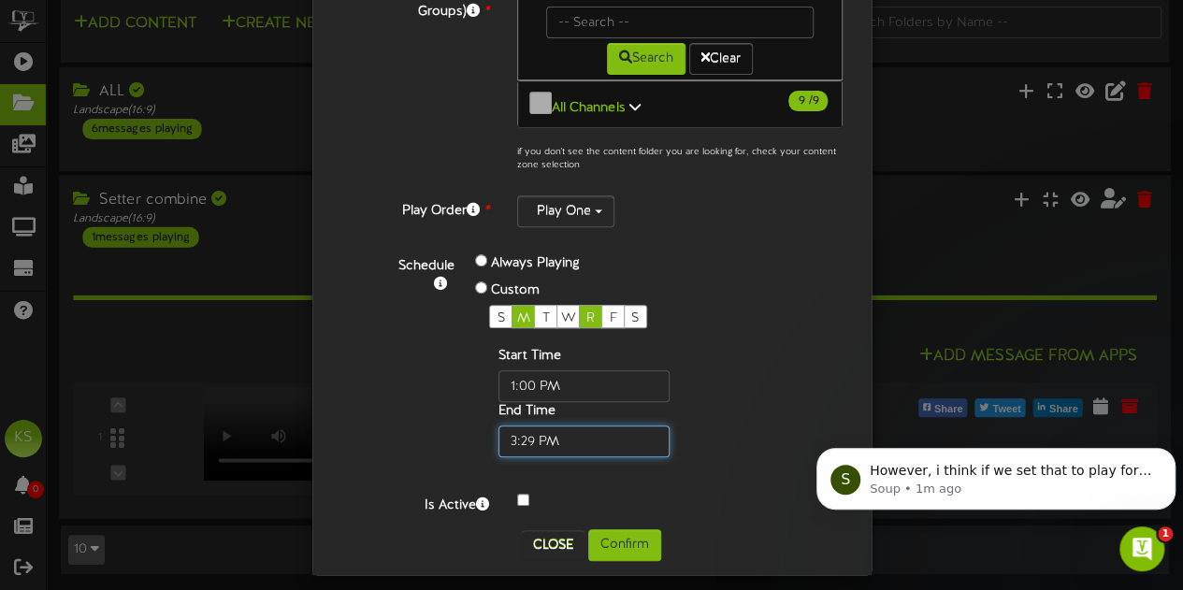
scroll to position [226, 0]
click at [568, 426] on input "text" at bounding box center [583, 442] width 171 height 32
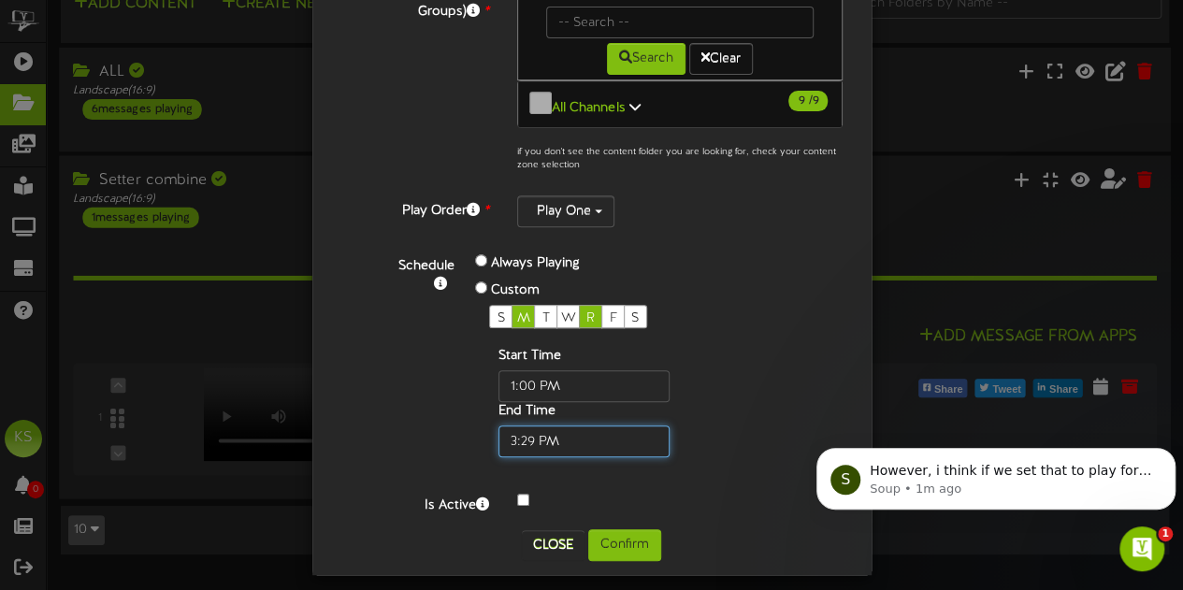
scroll to position [0, 0]
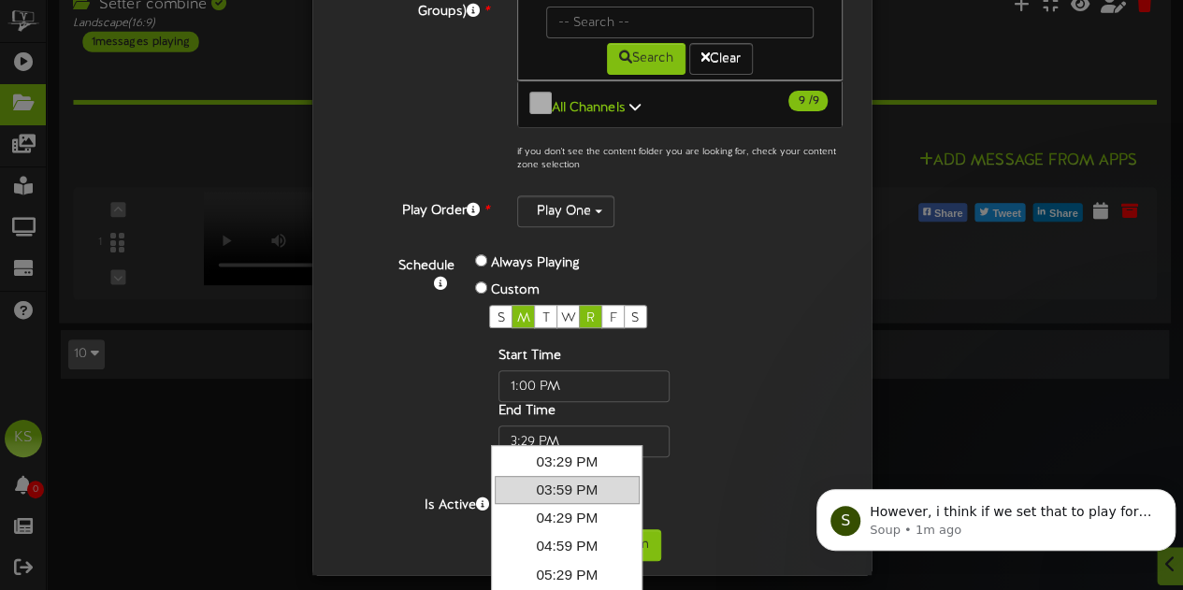
click at [595, 487] on link "03:59 PM" at bounding box center [567, 490] width 145 height 28
type input "3:59 PM"
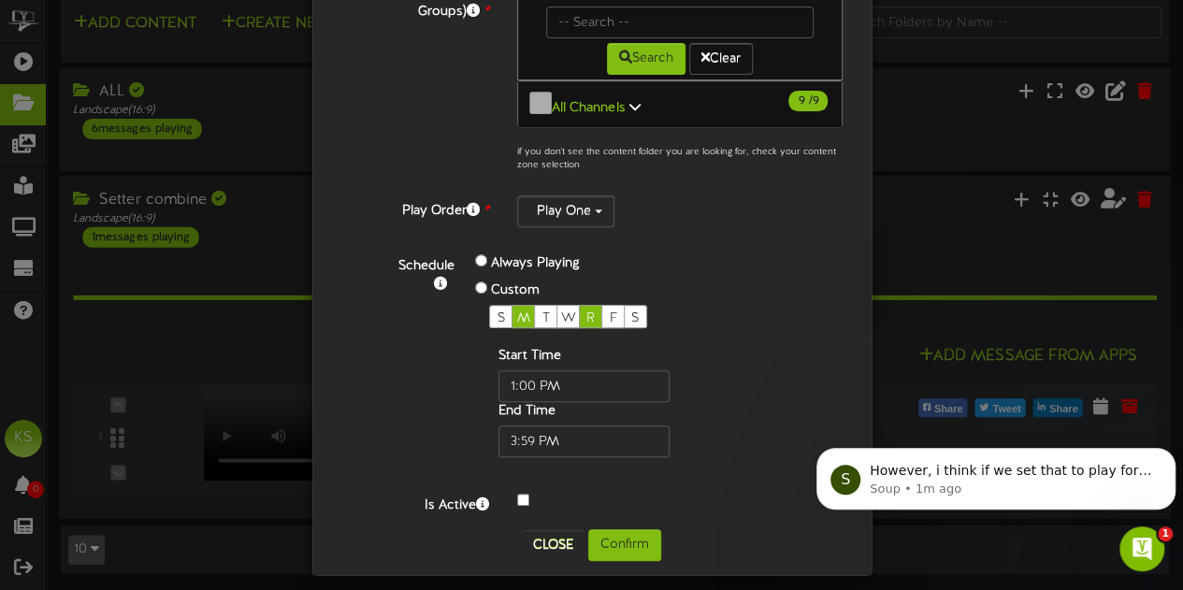
click at [721, 395] on div "Start Time End Time" at bounding box center [614, 402] width 250 height 110
click at [619, 529] on button "Confirm" at bounding box center [624, 545] width 73 height 32
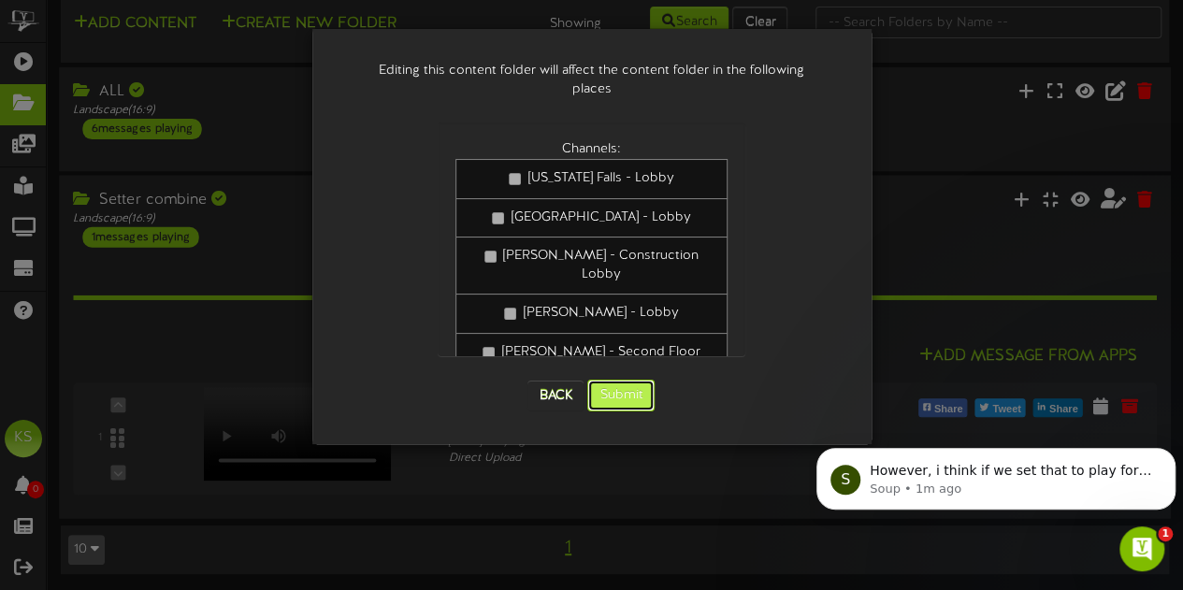
click at [620, 384] on button "Submit" at bounding box center [620, 396] width 67 height 32
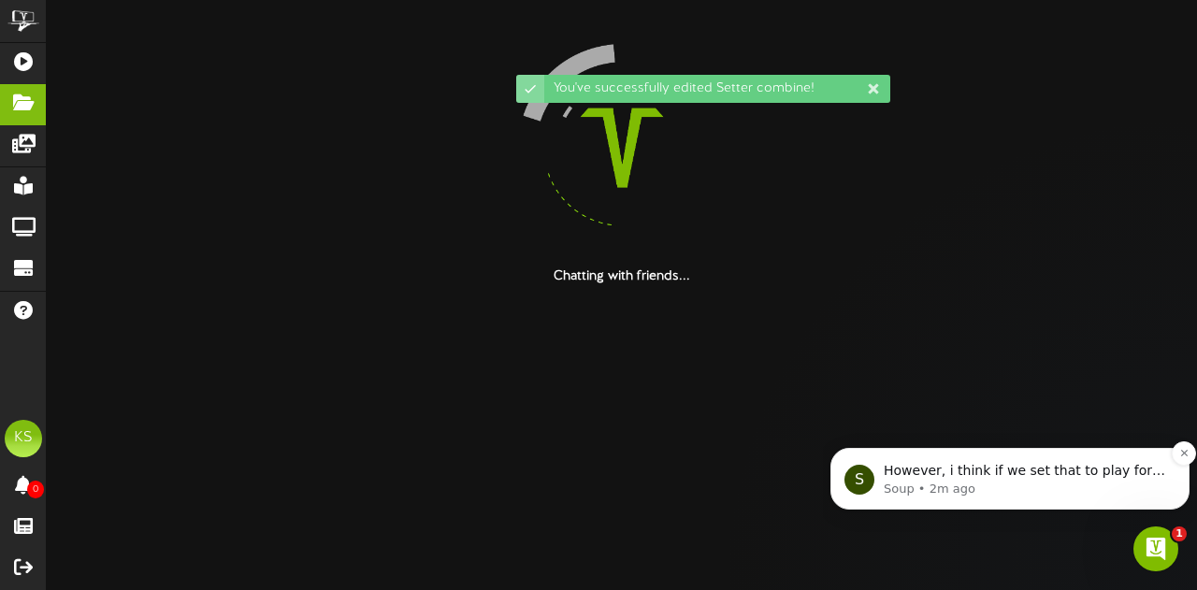
click at [1006, 470] on p "However, i think if we set that to play for 30 mins then it should cover the ti…" at bounding box center [1025, 471] width 282 height 19
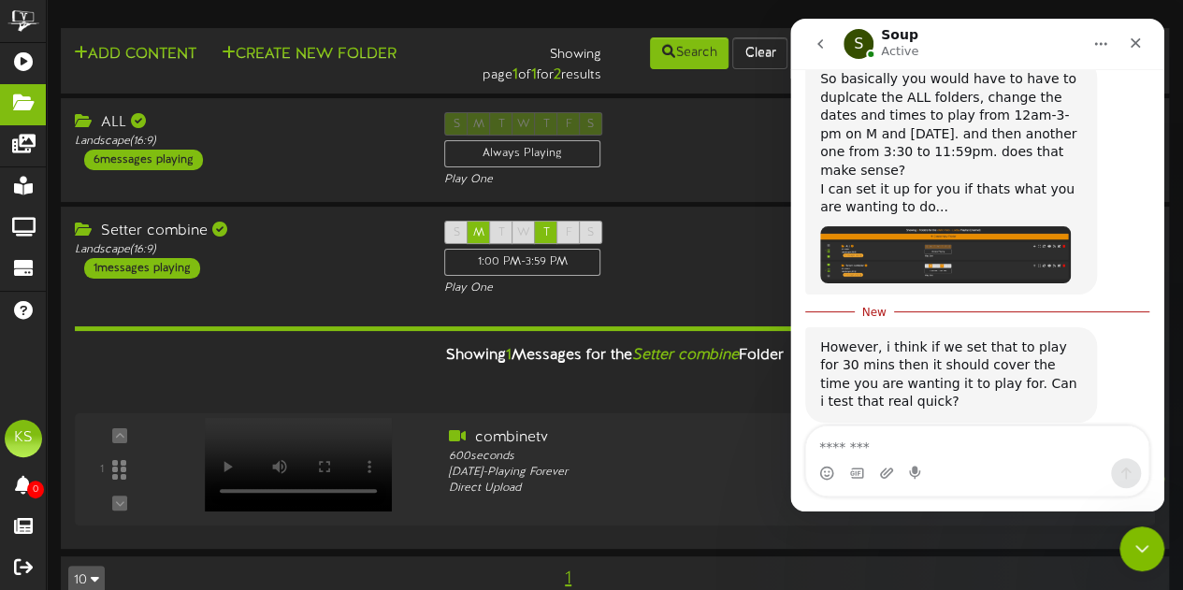
click at [858, 443] on textarea "Message…" at bounding box center [977, 442] width 342 height 32
type textarea "*"
type textarea "**********"
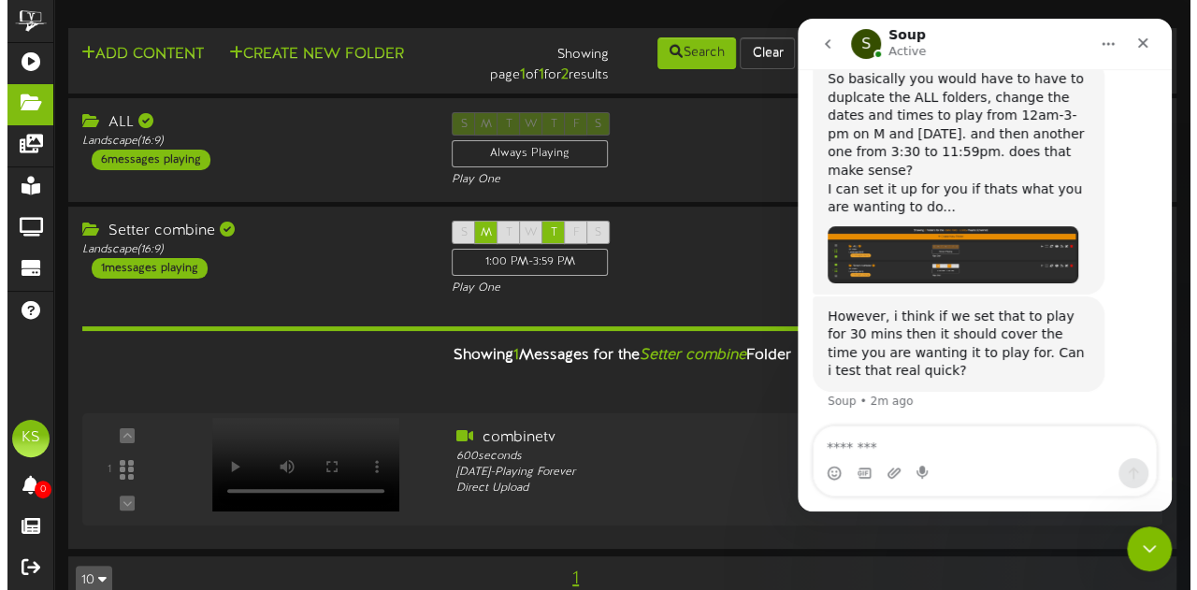
scroll to position [834, 0]
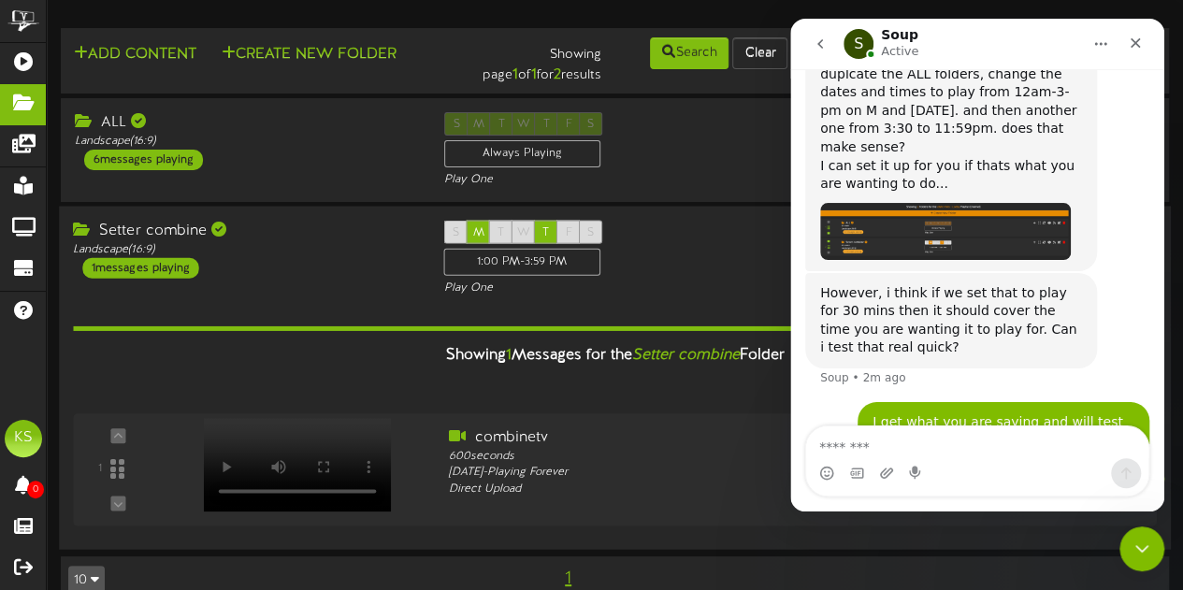
click at [391, 283] on div "Setter combine Landscape ( 16:9 ) 1 messages playing S M T W T F S 1:00 PM - 3:…" at bounding box center [615, 259] width 1112 height 77
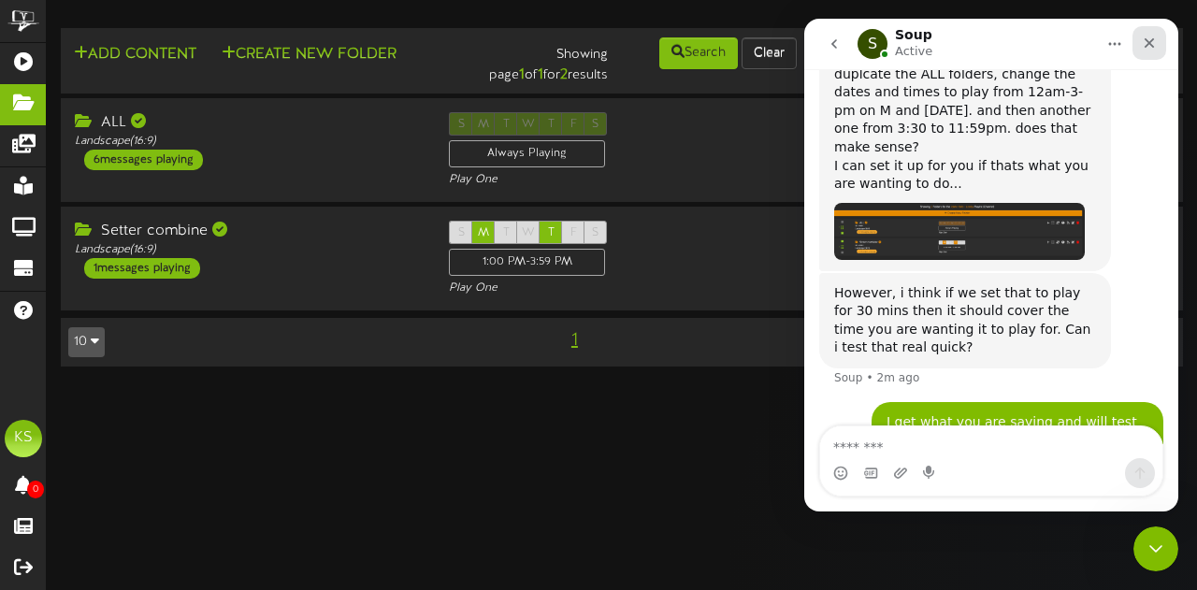
click at [1162, 47] on div "Close" at bounding box center [1150, 43] width 34 height 34
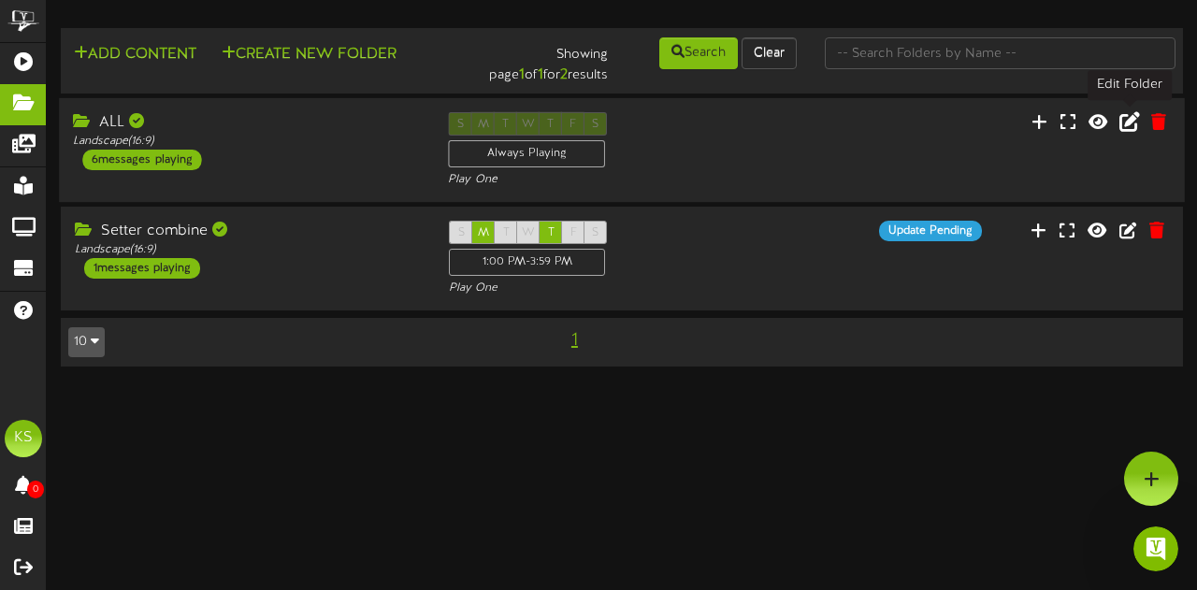
click at [1129, 127] on icon at bounding box center [1129, 120] width 21 height 21
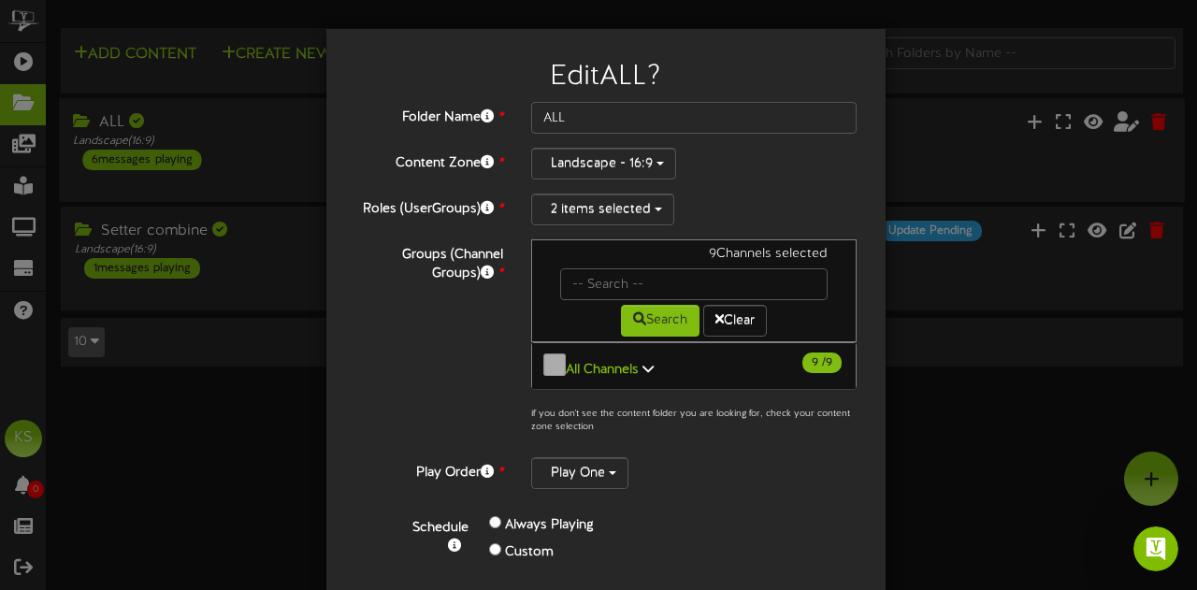
click at [277, 439] on div "Edit ALL ? Folder Name * ALL Content Zone * Landscape - 16:9 *" at bounding box center [598, 295] width 1197 height 590
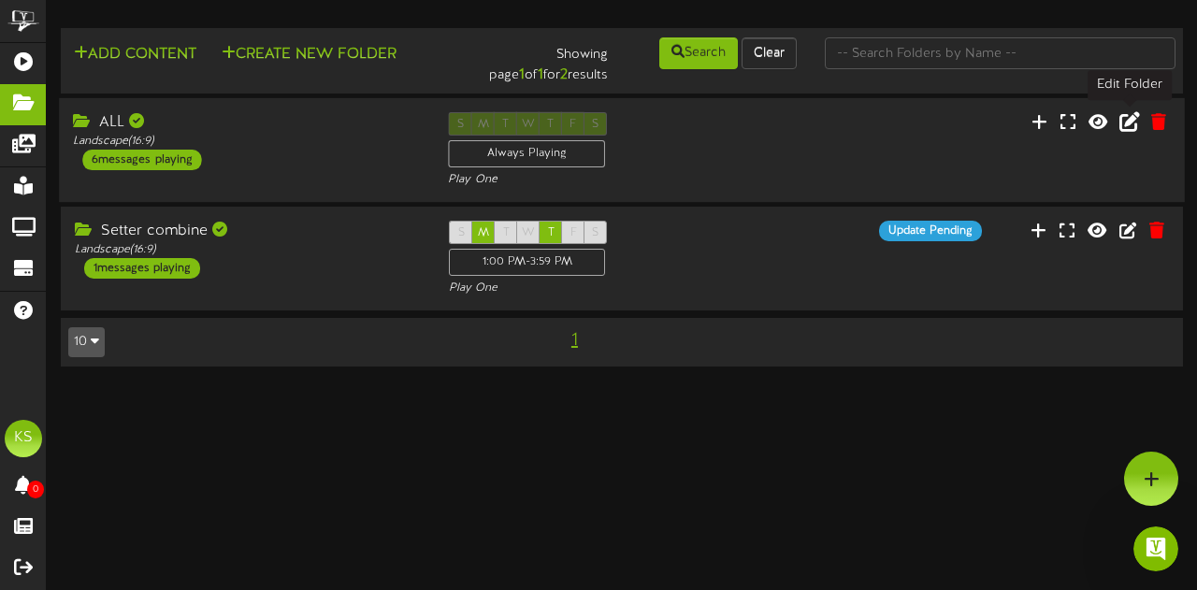
click at [1124, 124] on icon at bounding box center [1129, 120] width 21 height 21
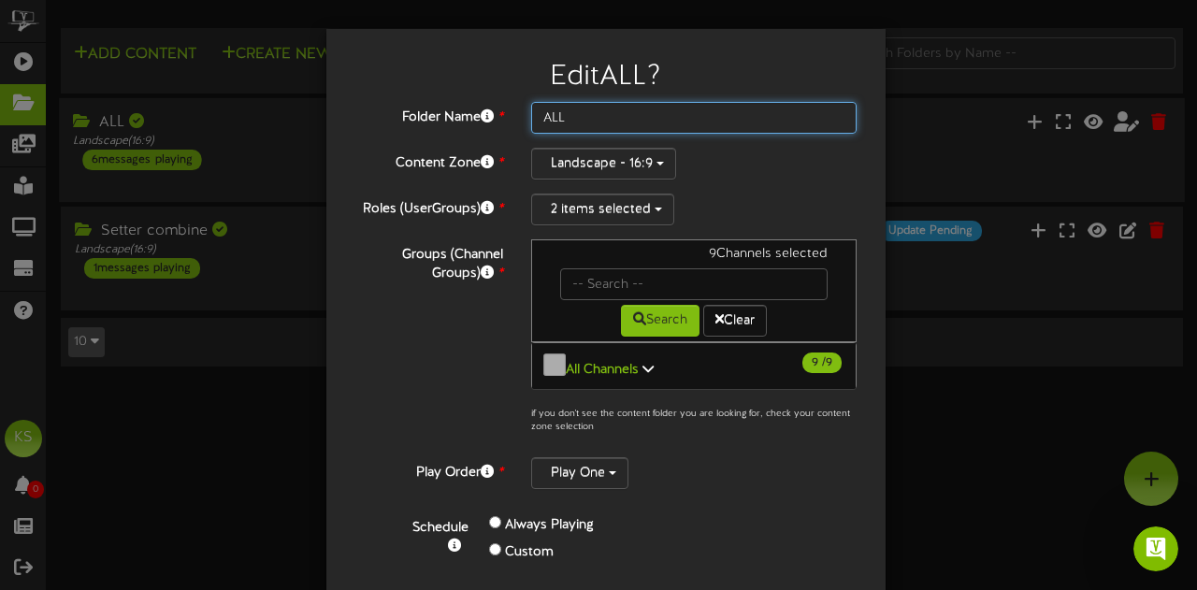
click at [613, 120] on input "ALL" at bounding box center [694, 118] width 326 height 32
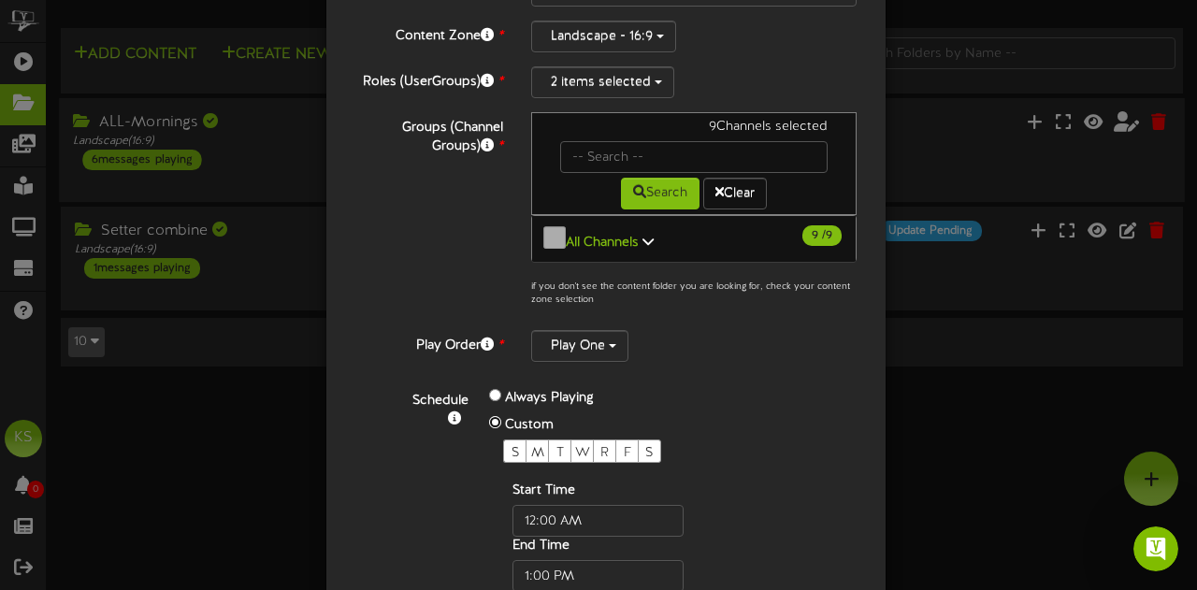
scroll to position [0, 0]
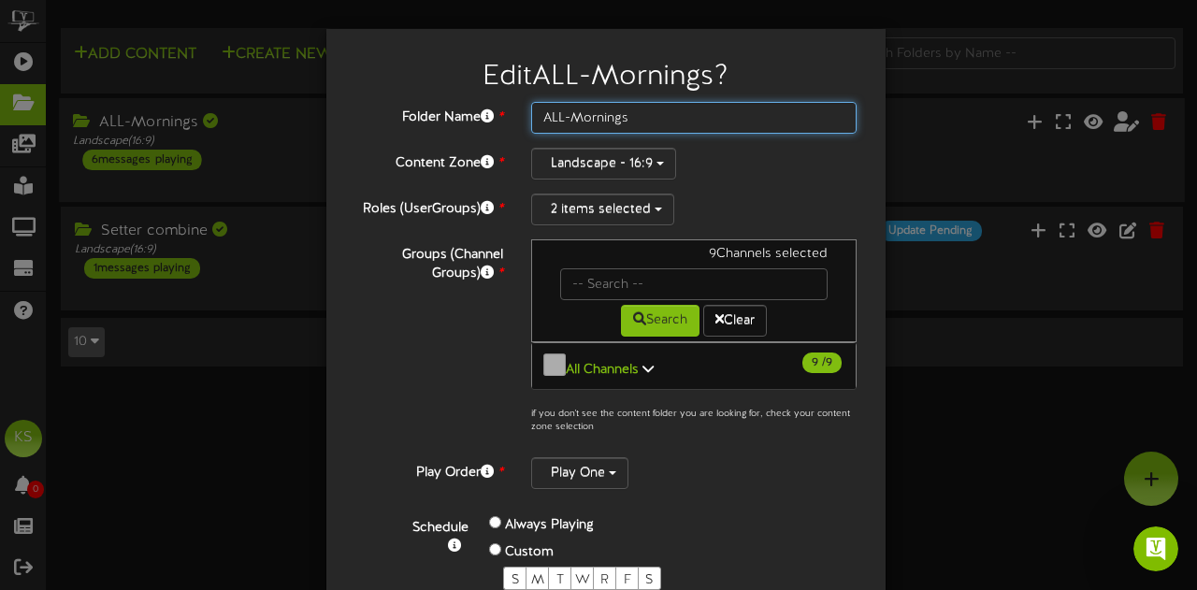
click at [647, 121] on input "ALL-Mornings" at bounding box center [694, 118] width 326 height 32
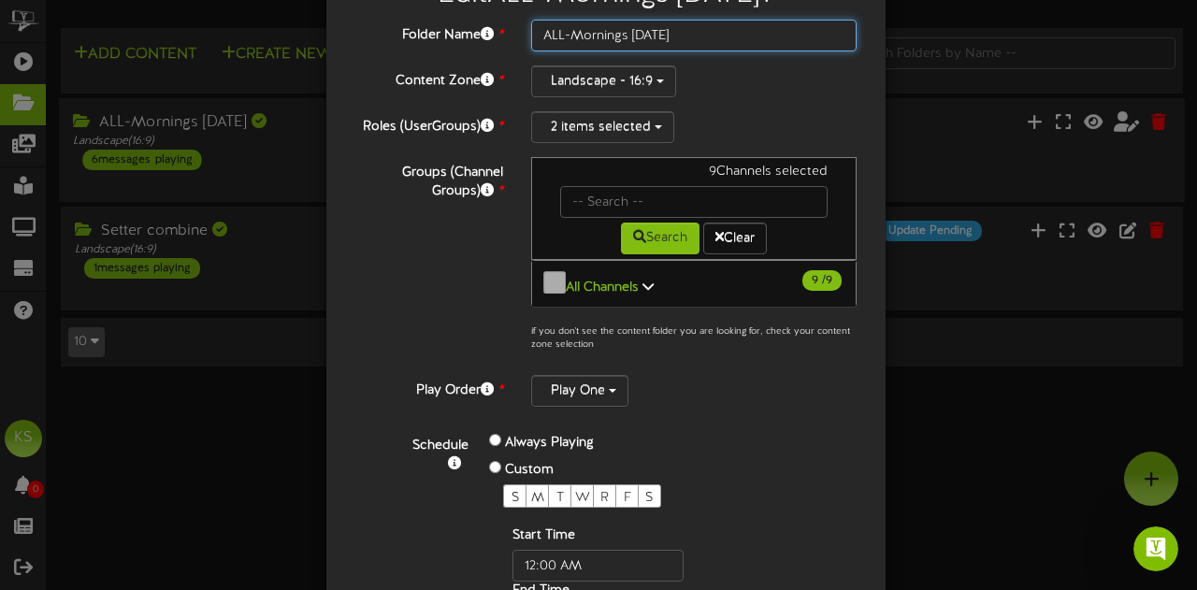
scroll to position [187, 0]
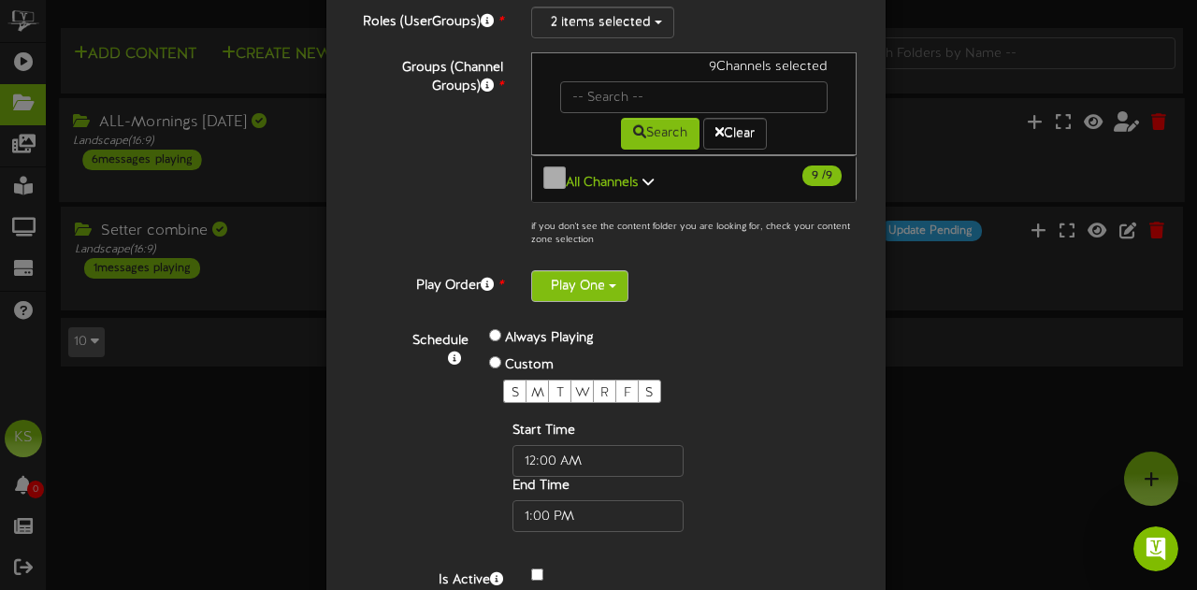
type input "ALL-Mornings Monday"
click at [593, 277] on button "Play One" at bounding box center [579, 286] width 97 height 32
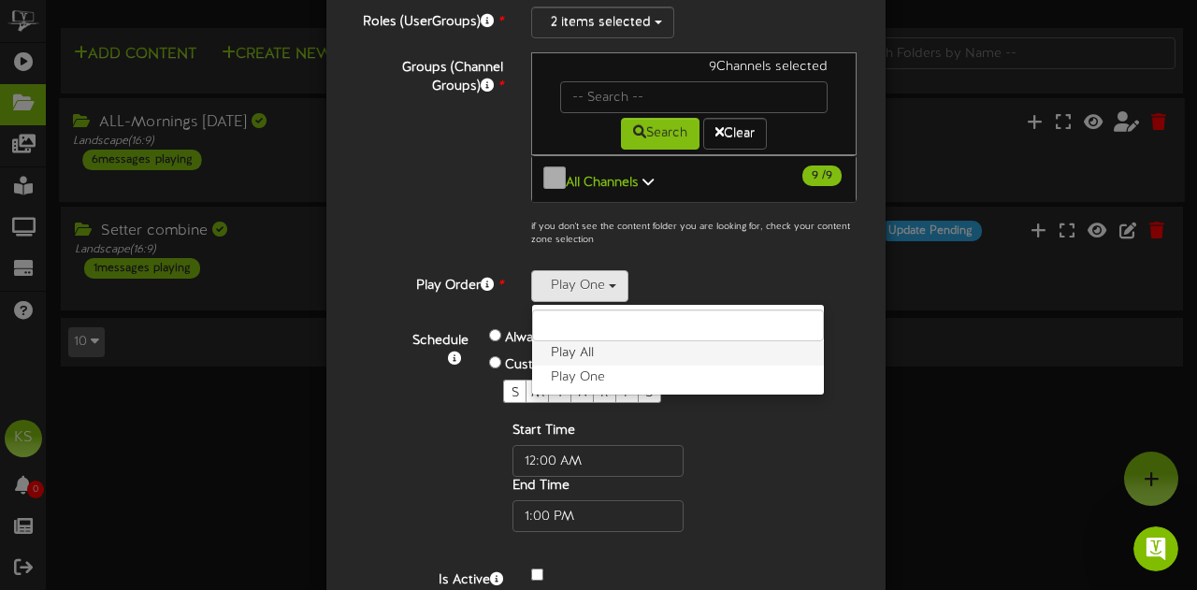
click at [556, 341] on label "Play All" at bounding box center [678, 353] width 292 height 24
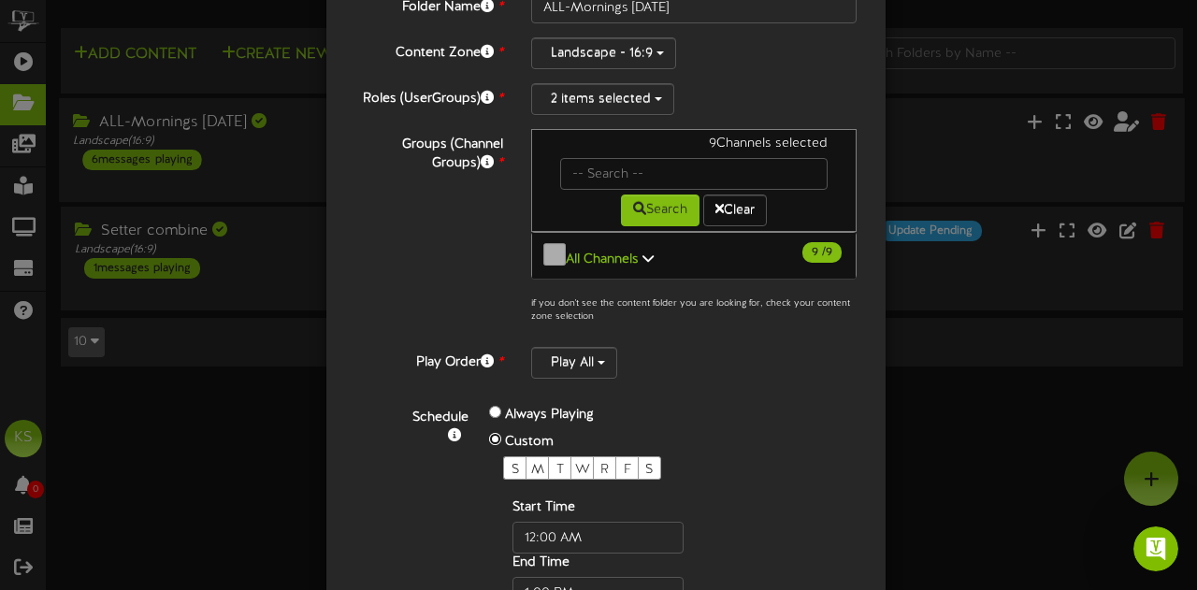
scroll to position [262, 0]
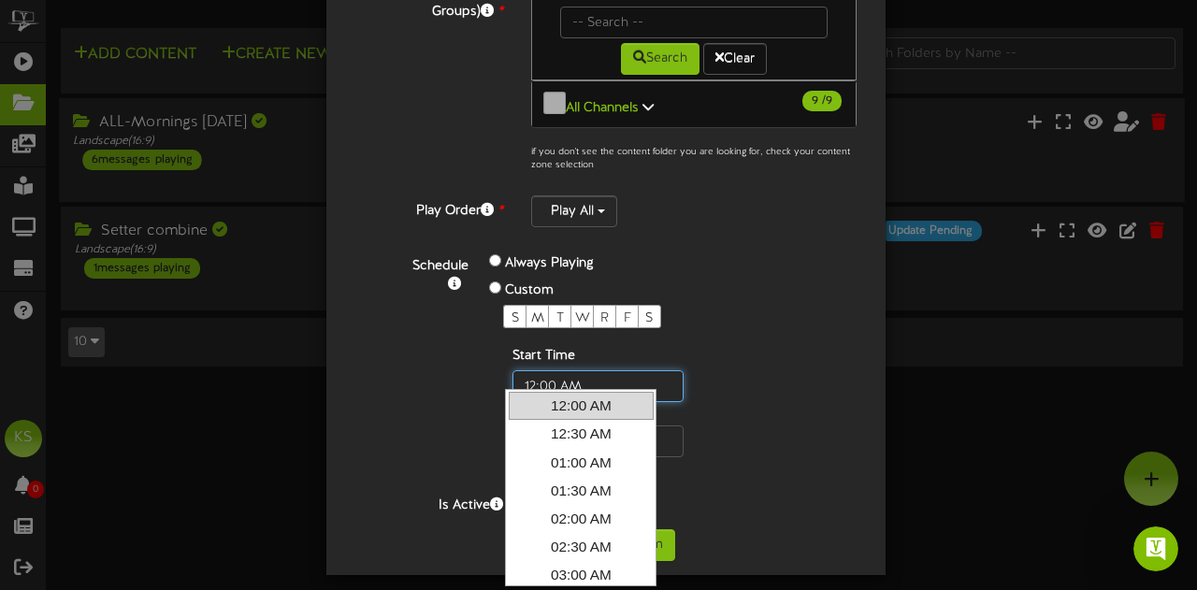
click at [558, 380] on input "text" at bounding box center [597, 386] width 171 height 32
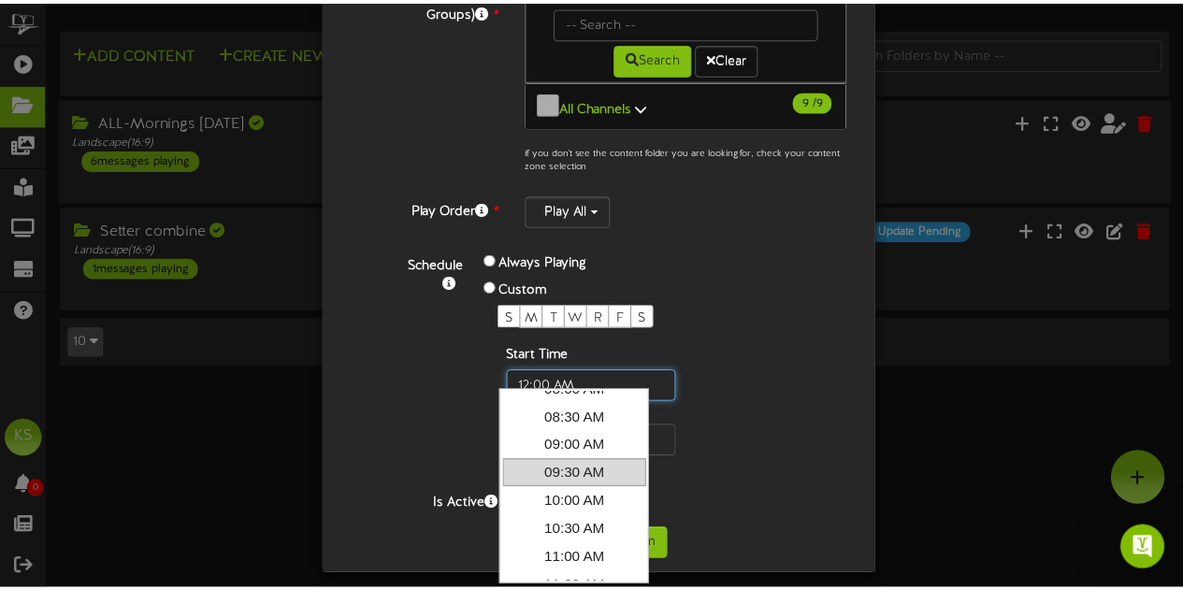
scroll to position [374, 0]
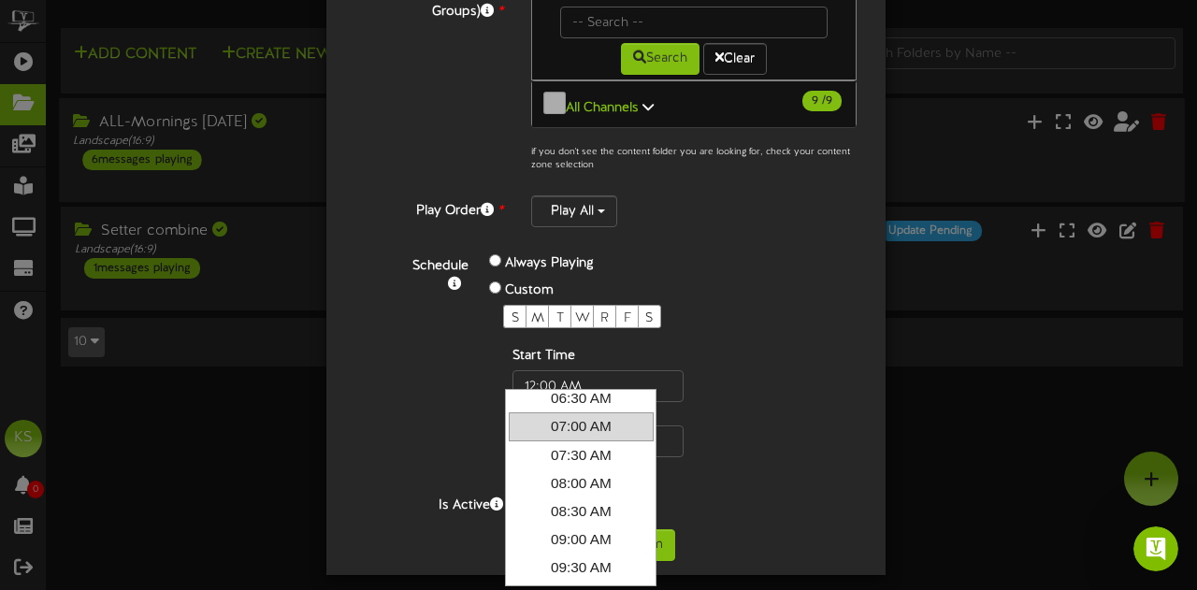
click at [577, 426] on link "07:00 AM" at bounding box center [581, 426] width 145 height 28
type input "7:00 AM"
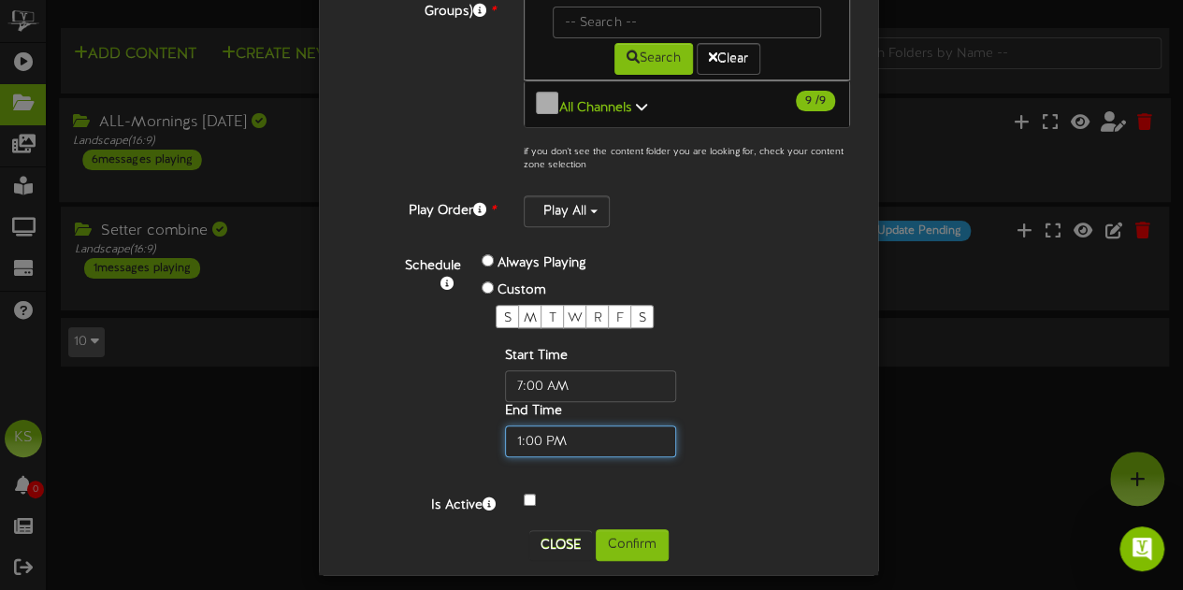
click at [554, 430] on input "text" at bounding box center [590, 442] width 171 height 32
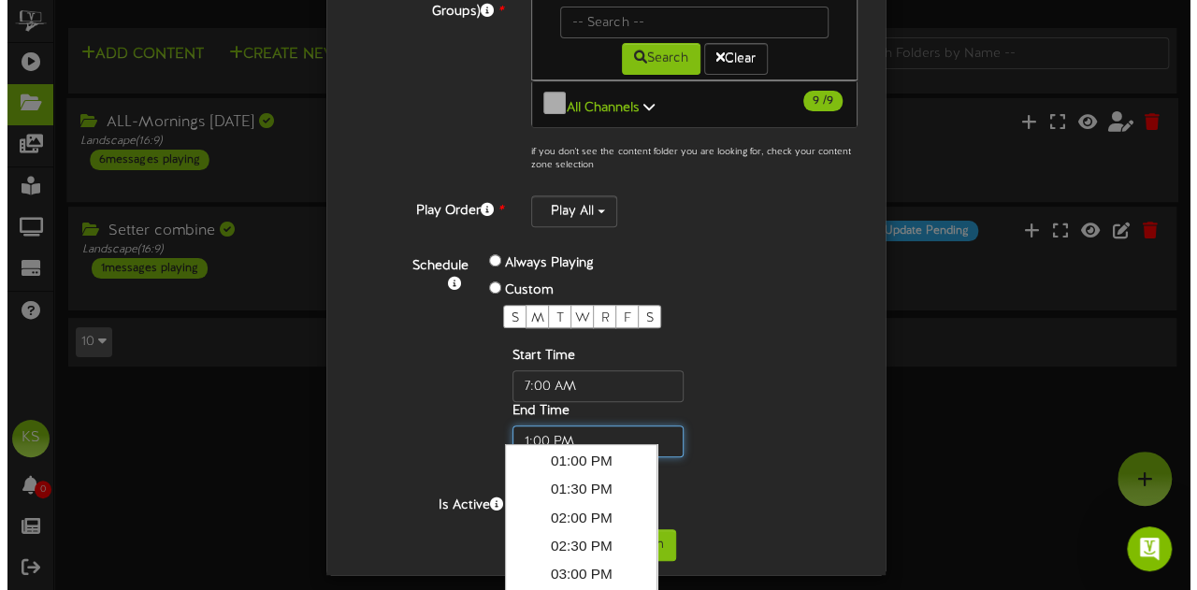
scroll to position [0, 0]
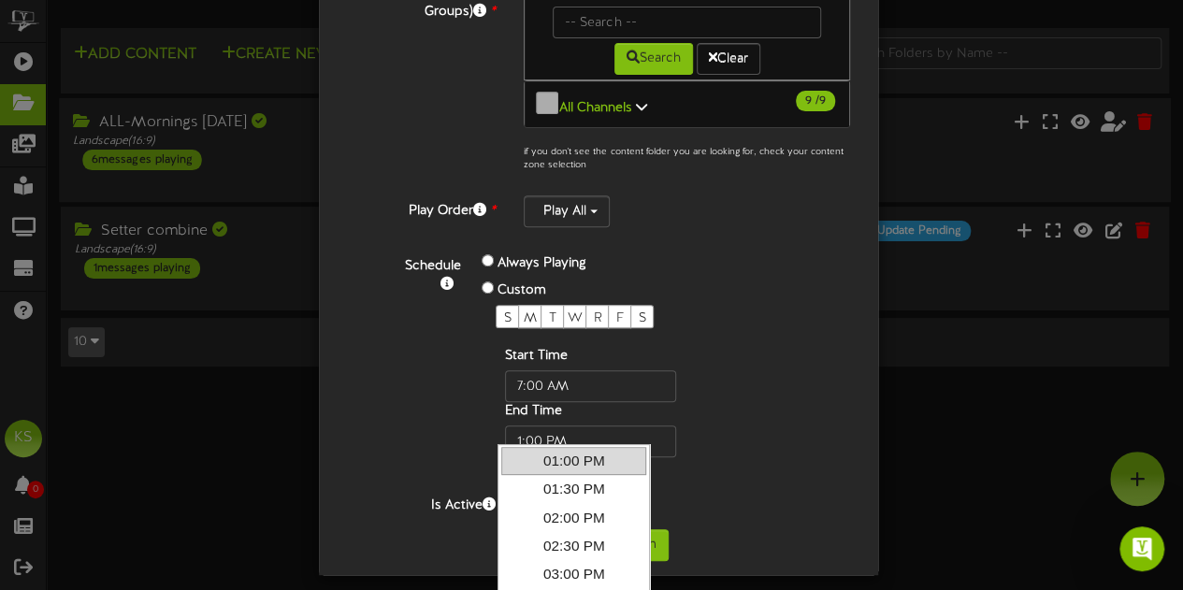
click at [587, 470] on link "01:00 PM" at bounding box center [573, 461] width 145 height 28
type input "01:00 PM"
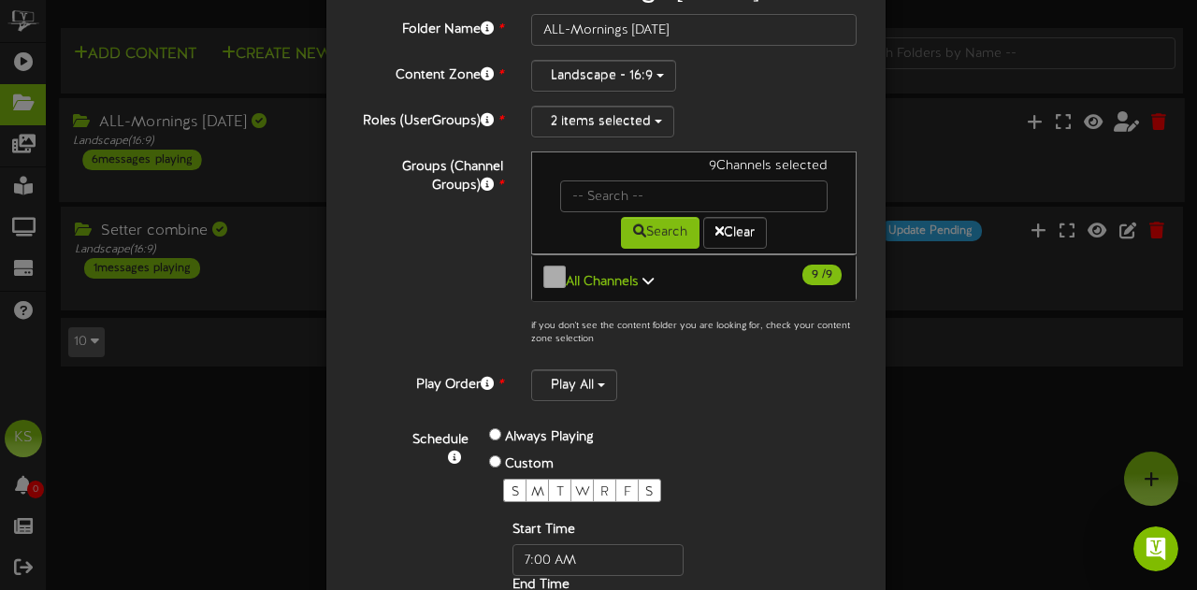
scroll to position [75, 0]
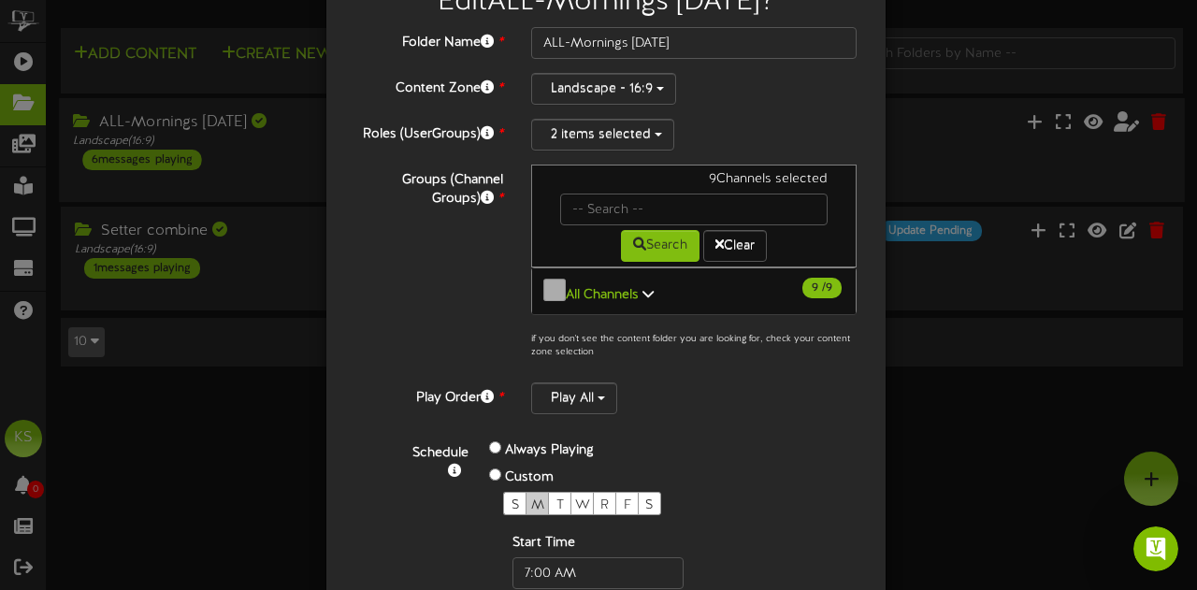
click at [533, 498] on span "M" at bounding box center [537, 505] width 13 height 14
click at [600, 498] on span "R" at bounding box center [604, 505] width 8 height 14
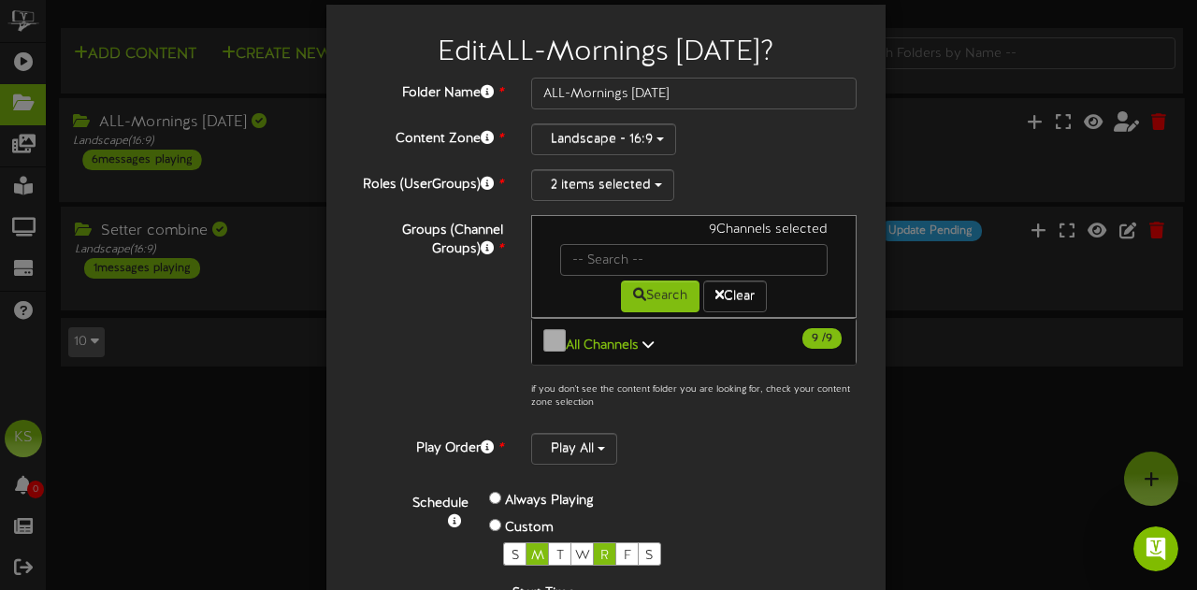
scroll to position [0, 0]
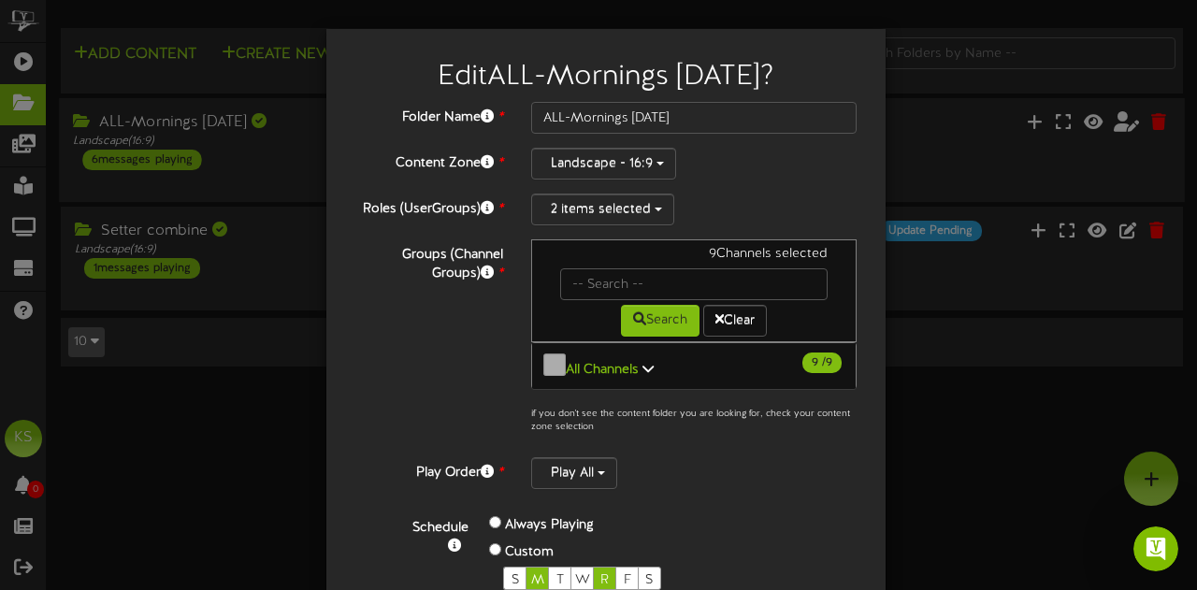
click at [609, 363] on b "All Channels" at bounding box center [602, 370] width 73 height 14
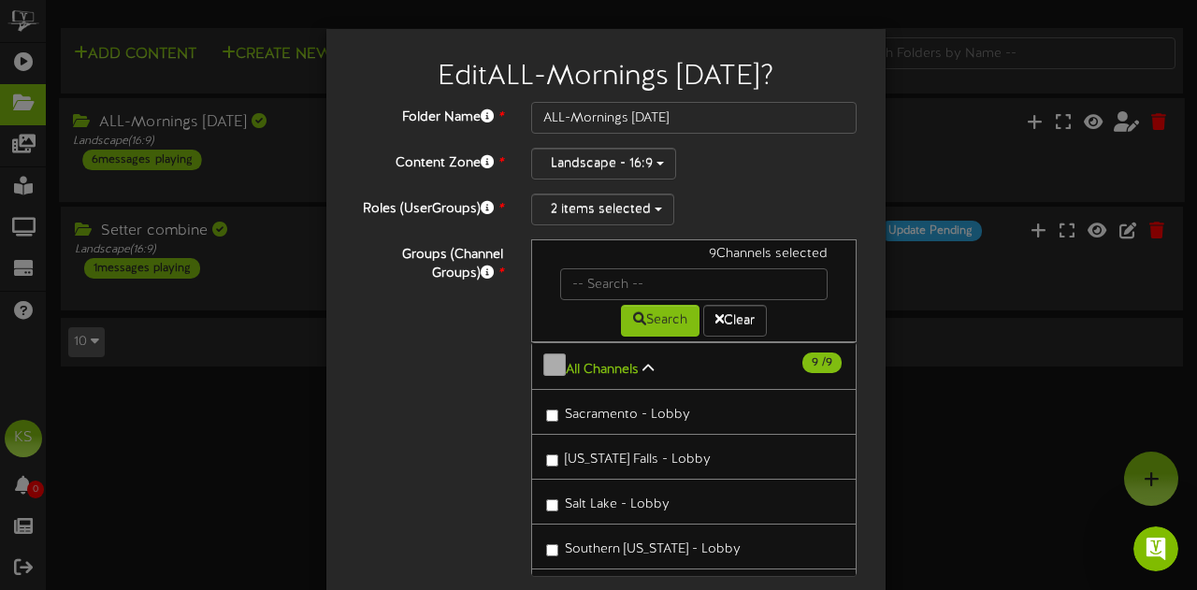
click at [609, 363] on b "All Channels" at bounding box center [602, 370] width 73 height 14
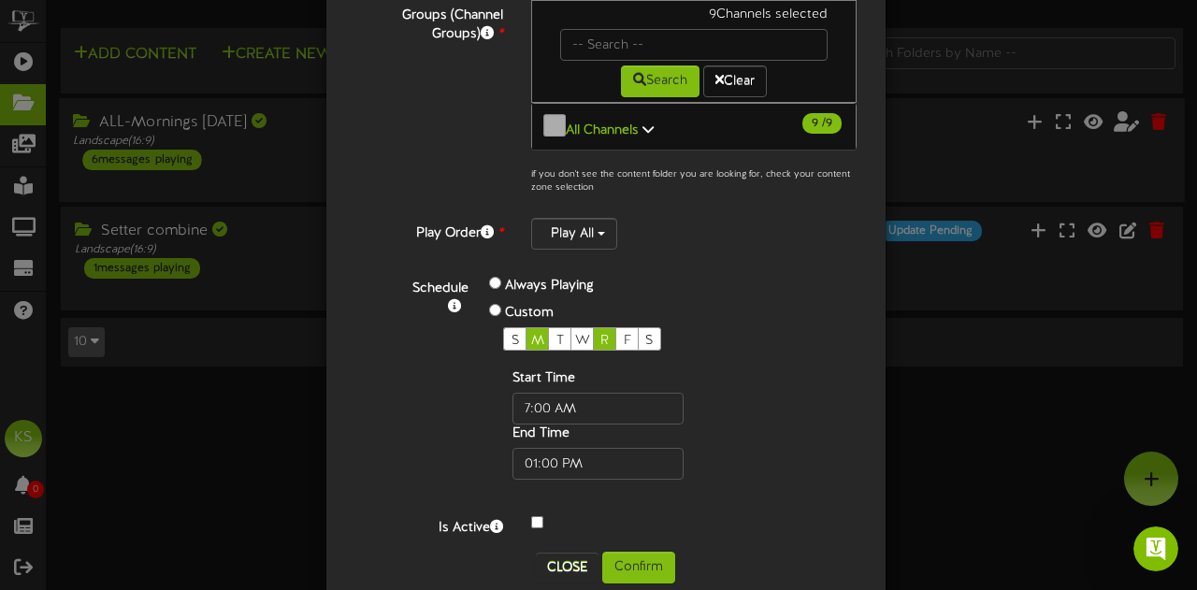
scroll to position [262, 0]
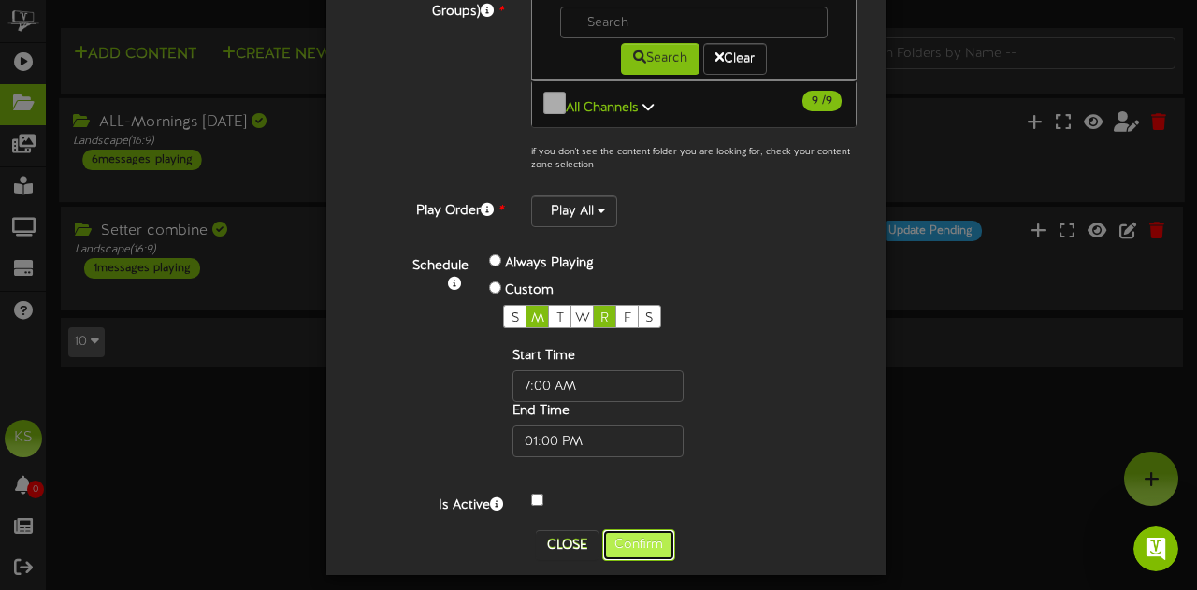
click at [653, 529] on button "Confirm" at bounding box center [638, 545] width 73 height 32
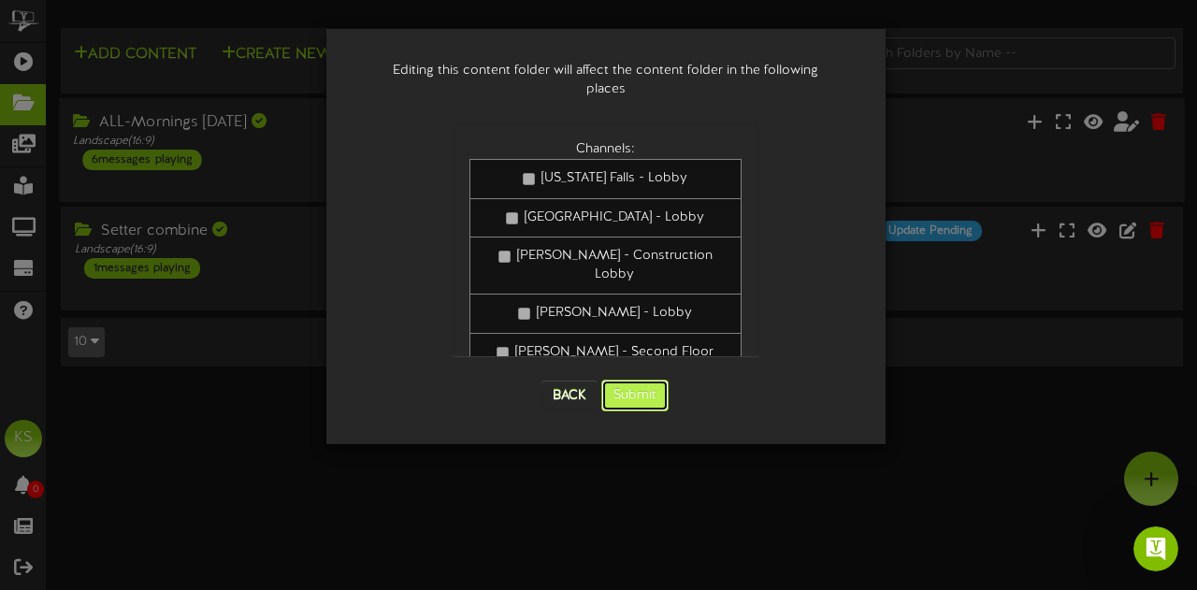
click at [628, 380] on button "Submit" at bounding box center [634, 396] width 67 height 32
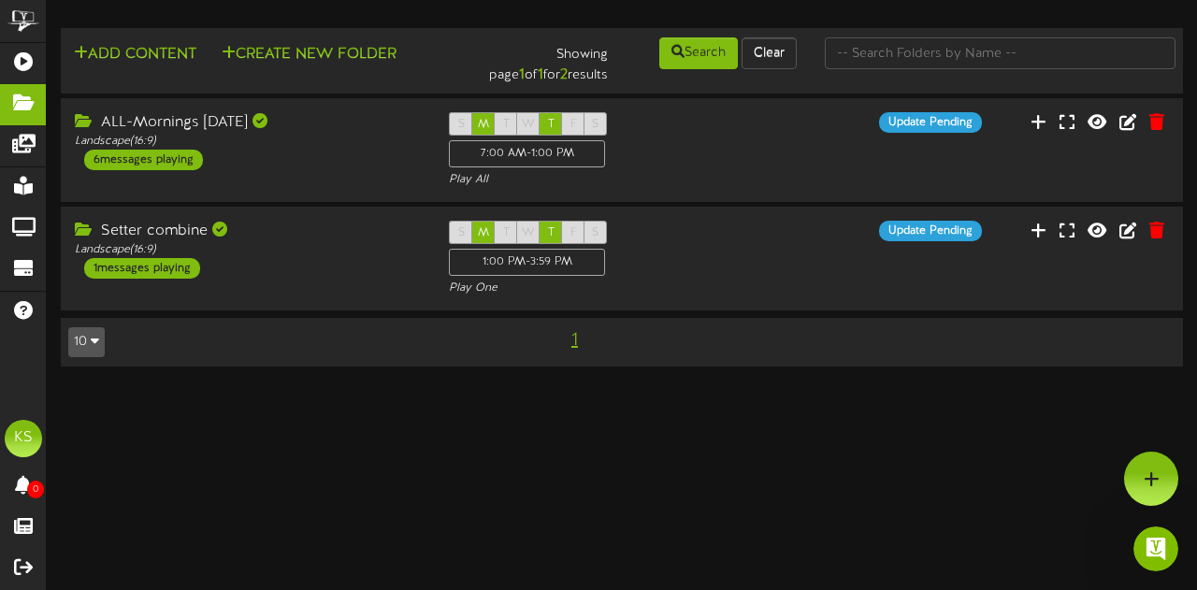
click at [554, 385] on html "ChannelValet Playlists Folders Messages My Library Groups Devices Help KS Kevin…" at bounding box center [598, 192] width 1197 height 385
drag, startPoint x: 686, startPoint y: 158, endPoint x: 667, endPoint y: 164, distance: 20.4
click at [667, 164] on div "S M T W T F S 7:00 AM - 1:00 PM Play All" at bounding box center [621, 150] width 375 height 77
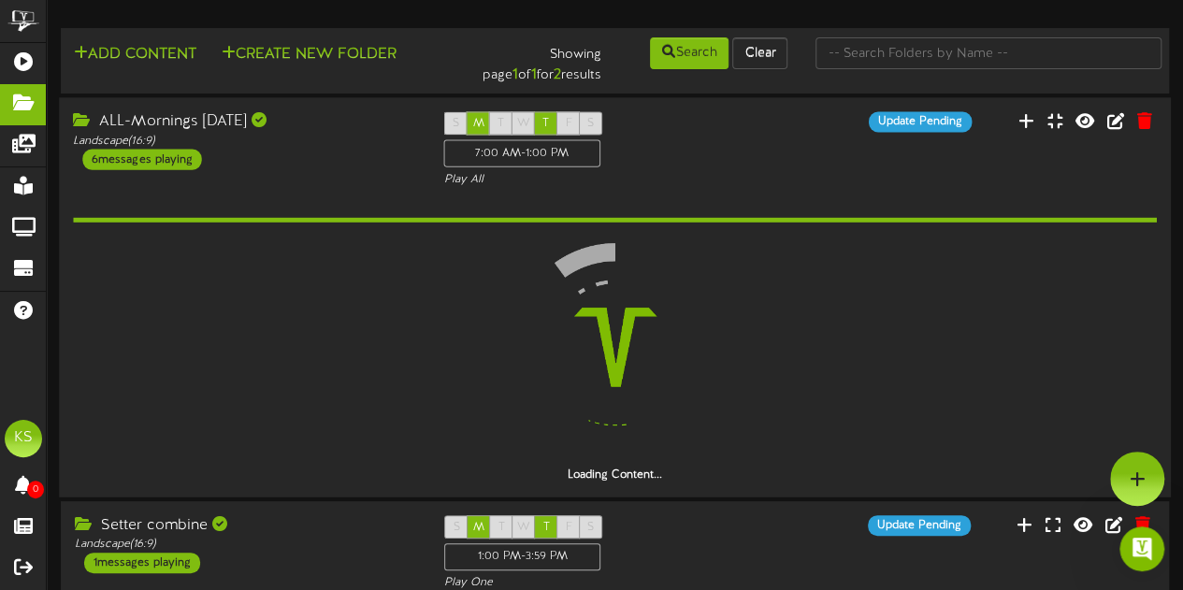
click at [666, 166] on div "S M T W T F S 7:00 AM - 1:00 PM Play All" at bounding box center [614, 149] width 370 height 77
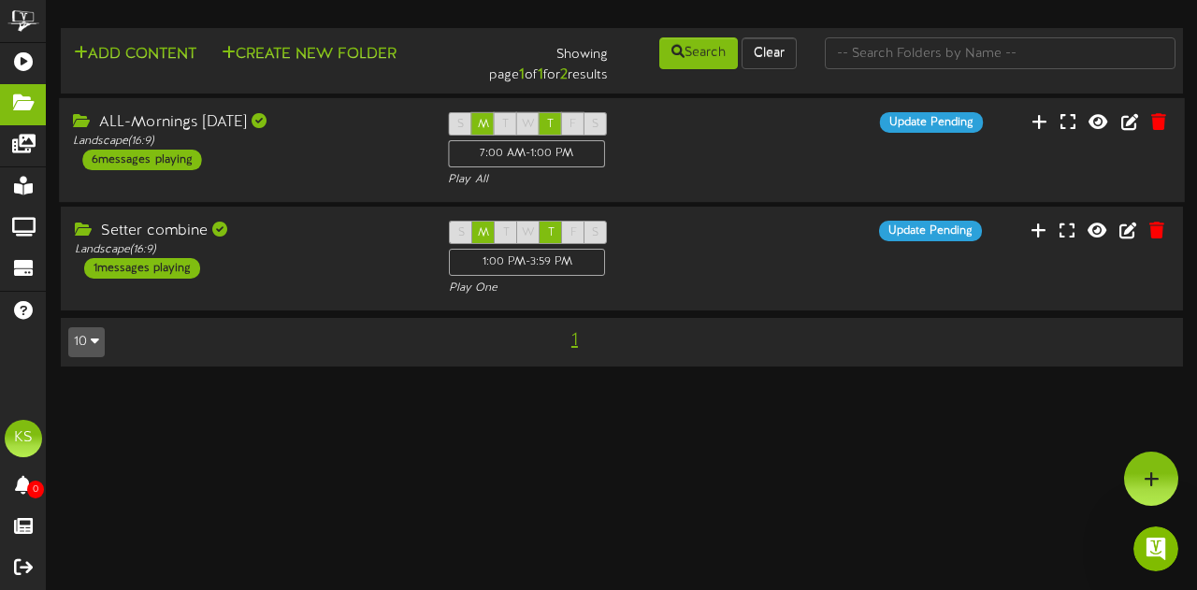
click at [85, 123] on icon at bounding box center [84, 120] width 22 height 15
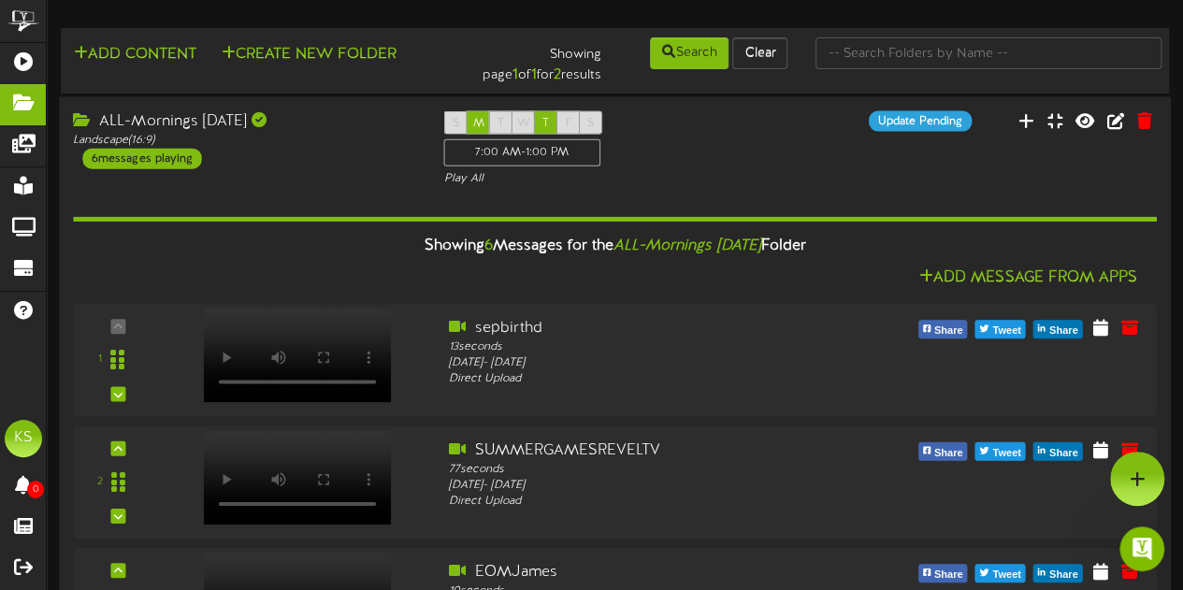
click at [85, 123] on icon at bounding box center [84, 118] width 22 height 15
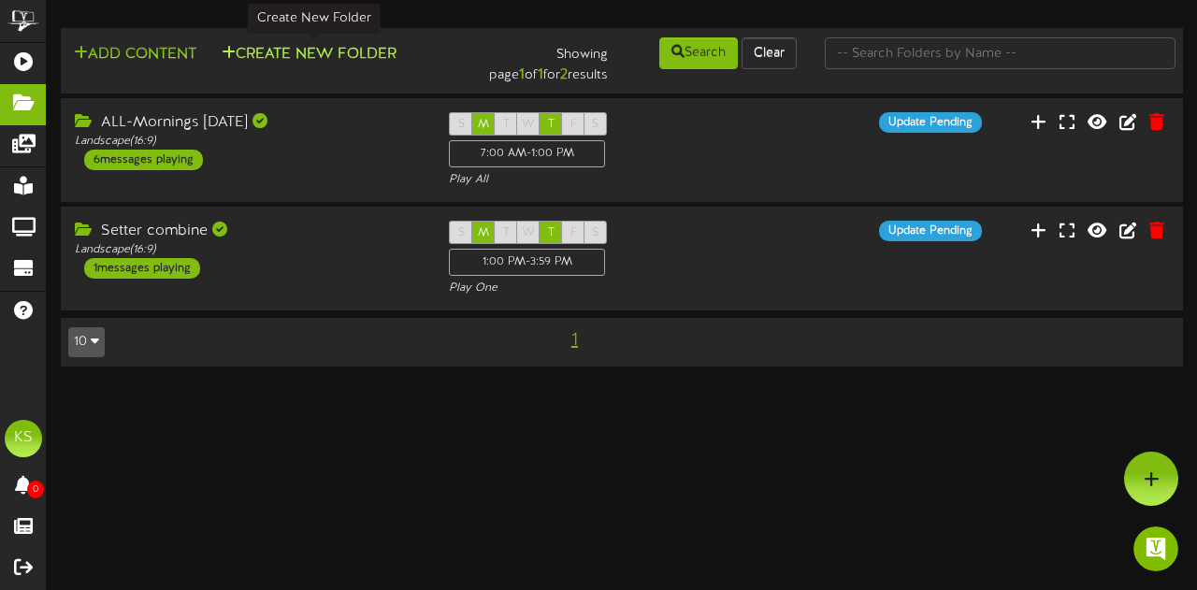
click at [287, 48] on button "Create New Folder" at bounding box center [309, 54] width 186 height 23
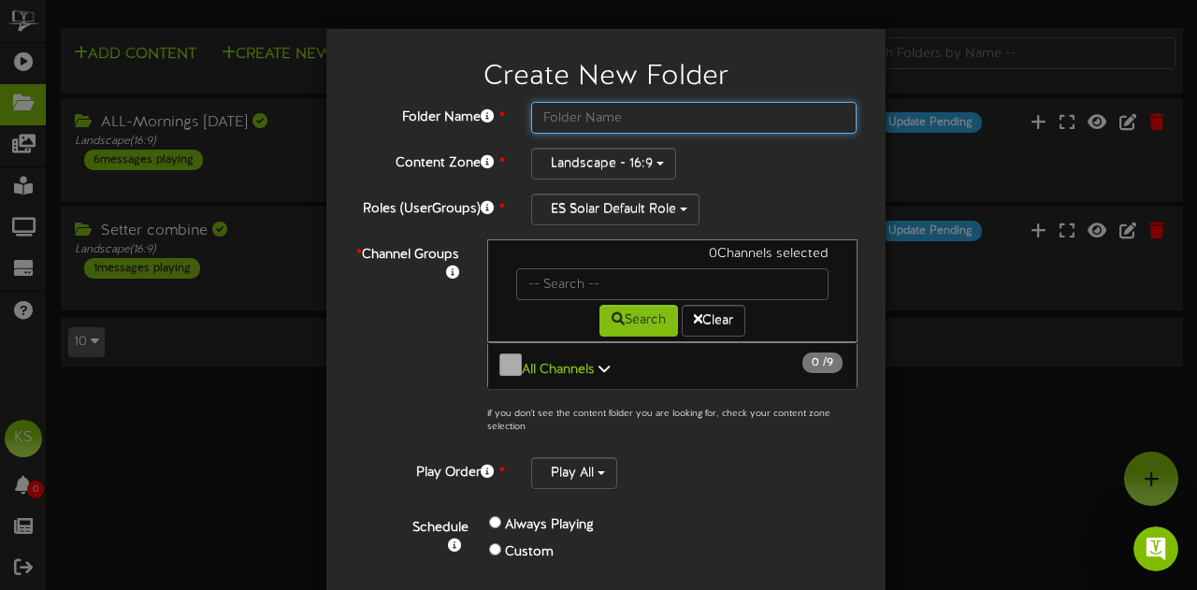
click at [558, 114] on input "text" at bounding box center [694, 118] width 326 height 32
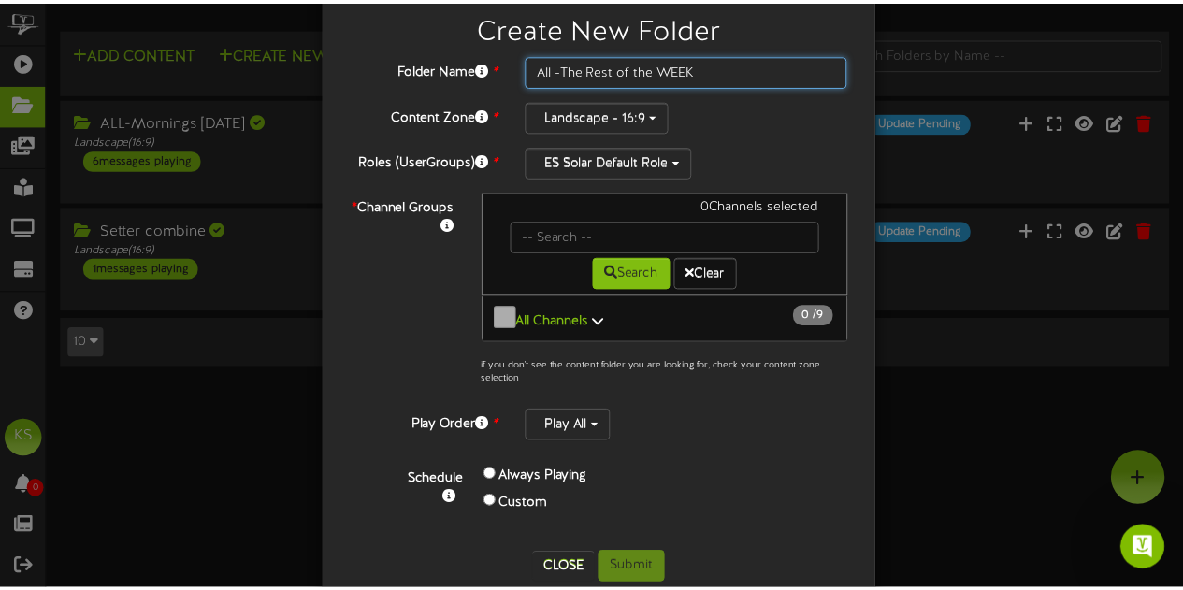
scroll to position [71, 0]
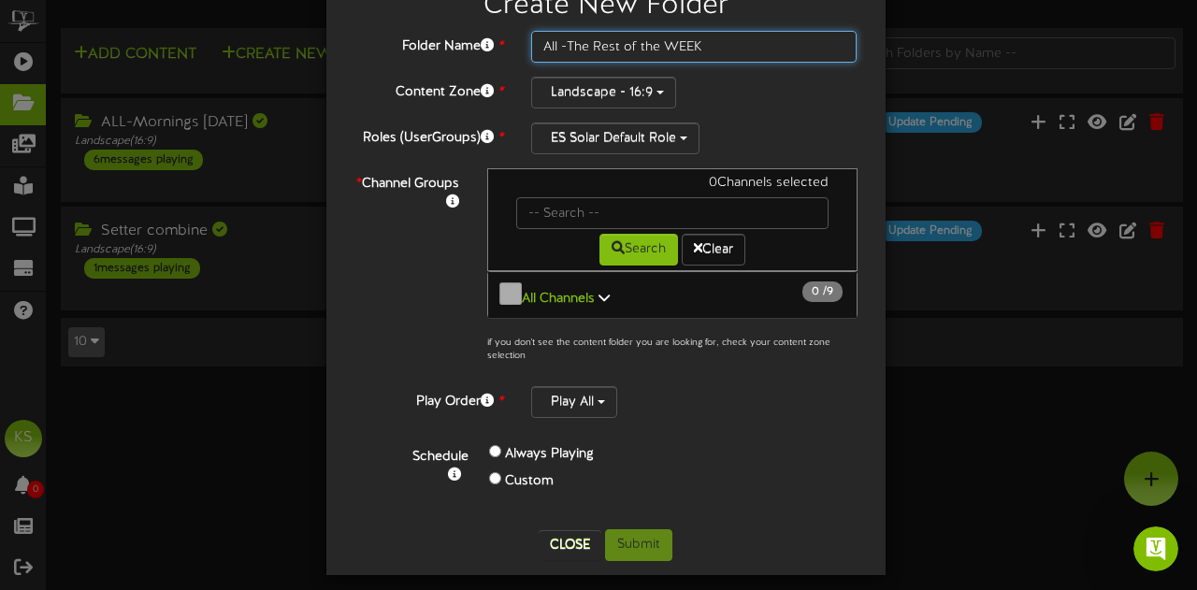
type input "All -The Rest of the WEEK"
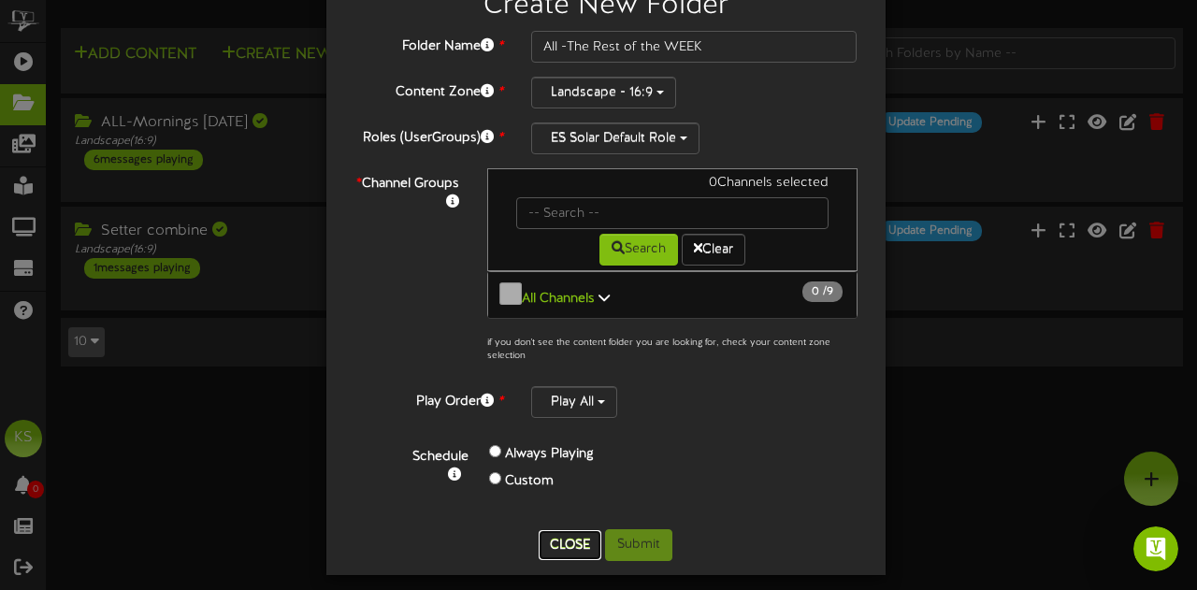
click at [572, 530] on button "Close" at bounding box center [570, 545] width 63 height 30
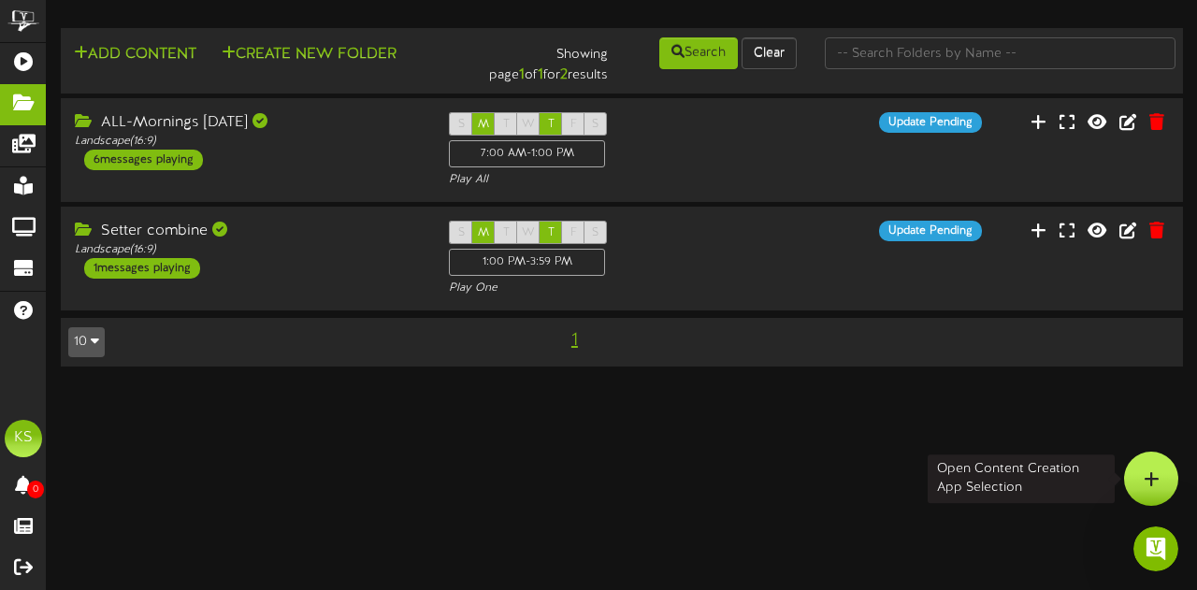
click at [1147, 471] on icon at bounding box center [1152, 478] width 16 height 17
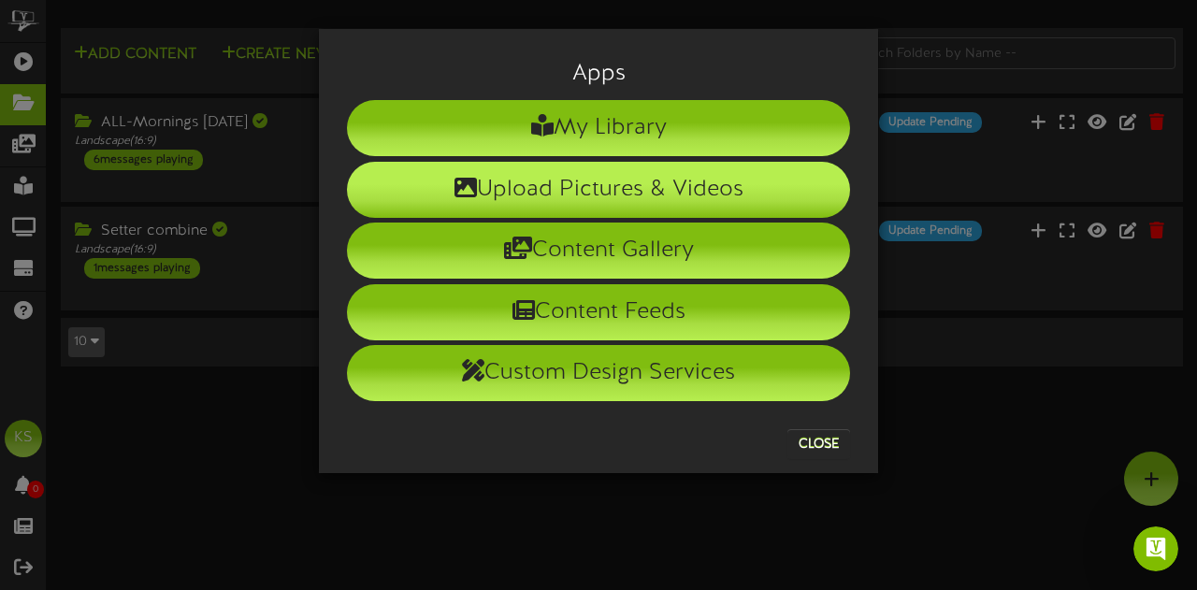
click at [570, 182] on li "Upload Pictures & Videos" at bounding box center [598, 190] width 503 height 56
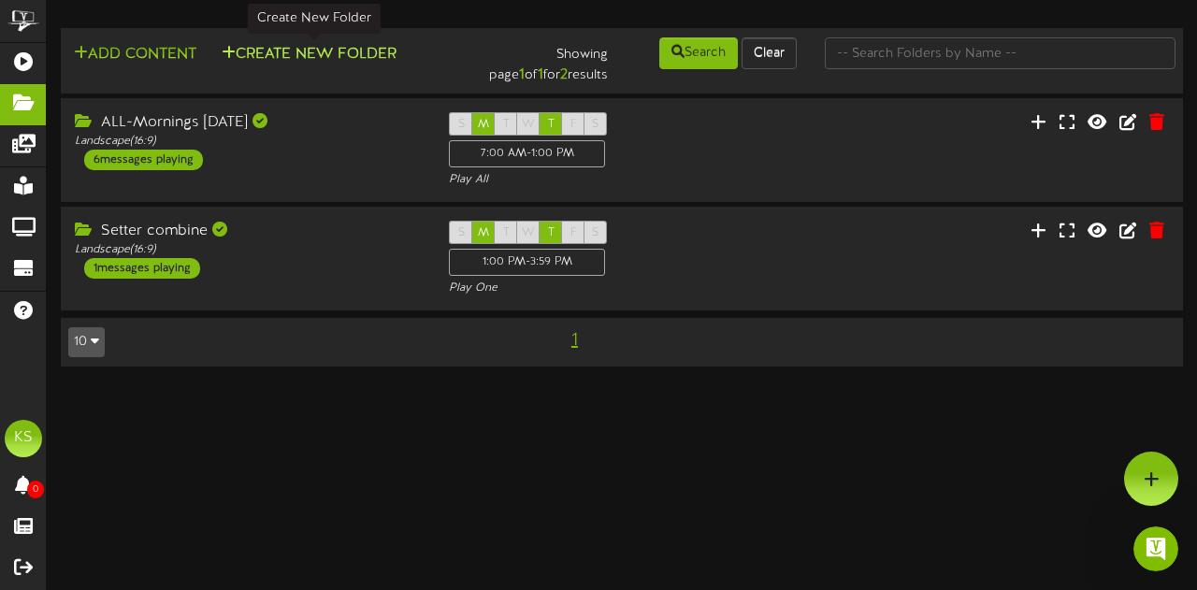
click at [309, 59] on button "Create New Folder" at bounding box center [309, 54] width 186 height 23
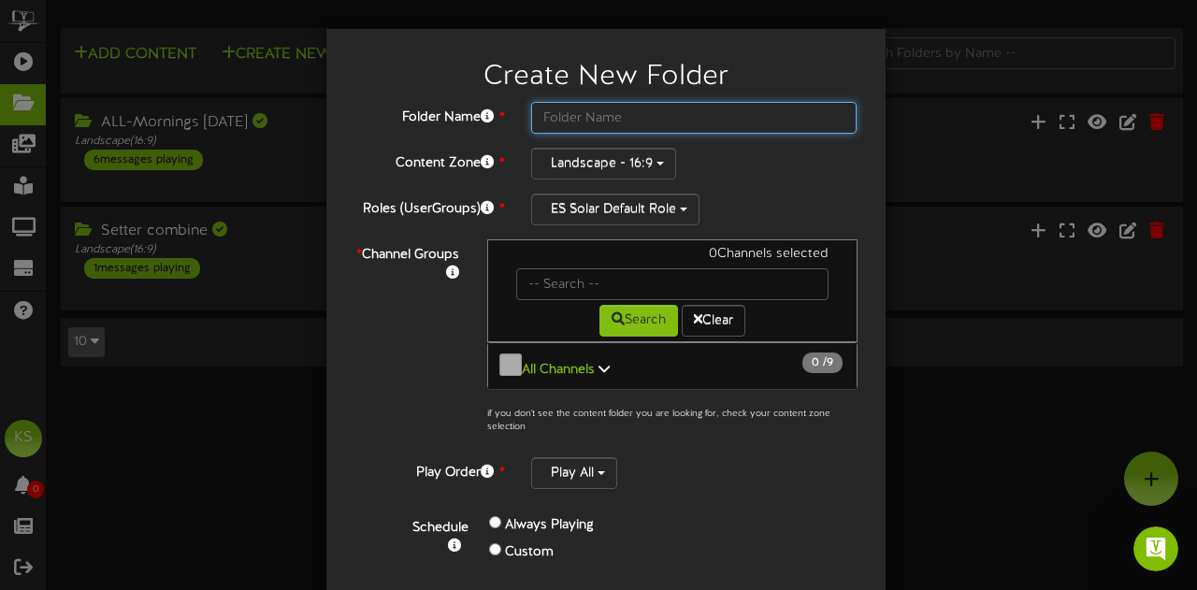
click at [561, 128] on input "text" at bounding box center [694, 118] width 326 height 32
type input "All Week global"
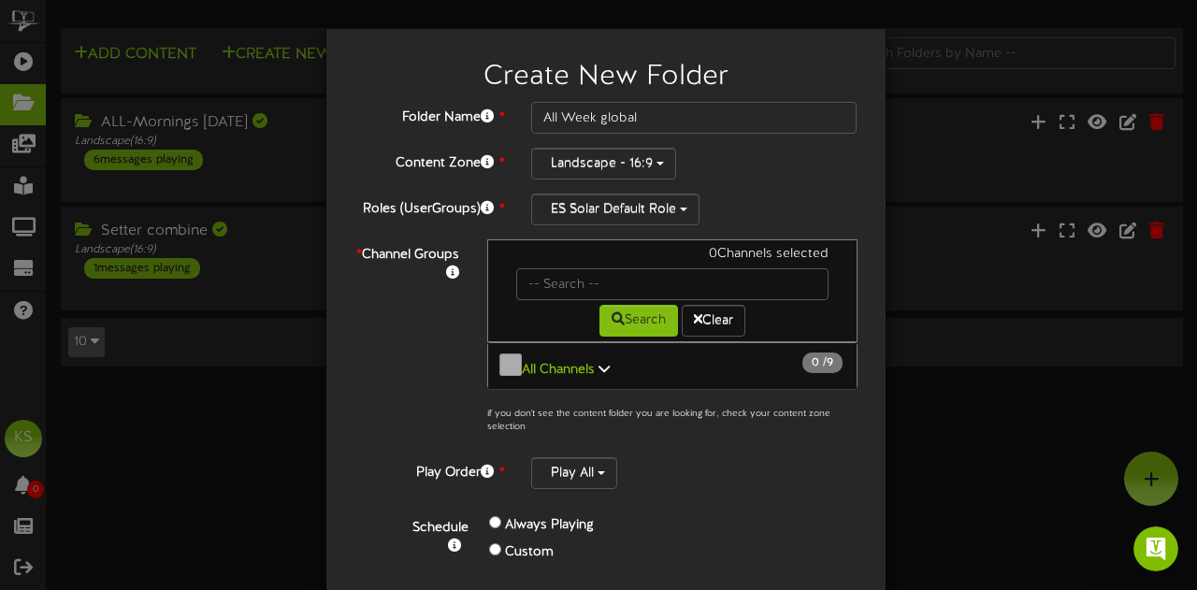
click at [522, 363] on b "All Channels" at bounding box center [558, 370] width 73 height 14
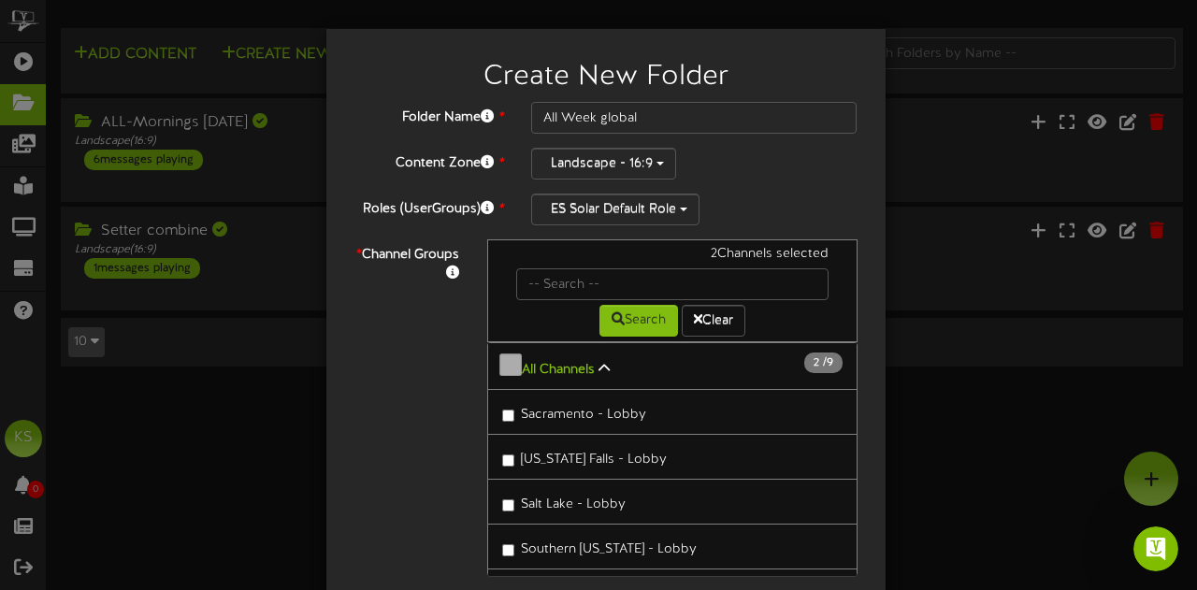
click at [502, 489] on label "Salt Lake - Lobby" at bounding box center [563, 501] width 123 height 25
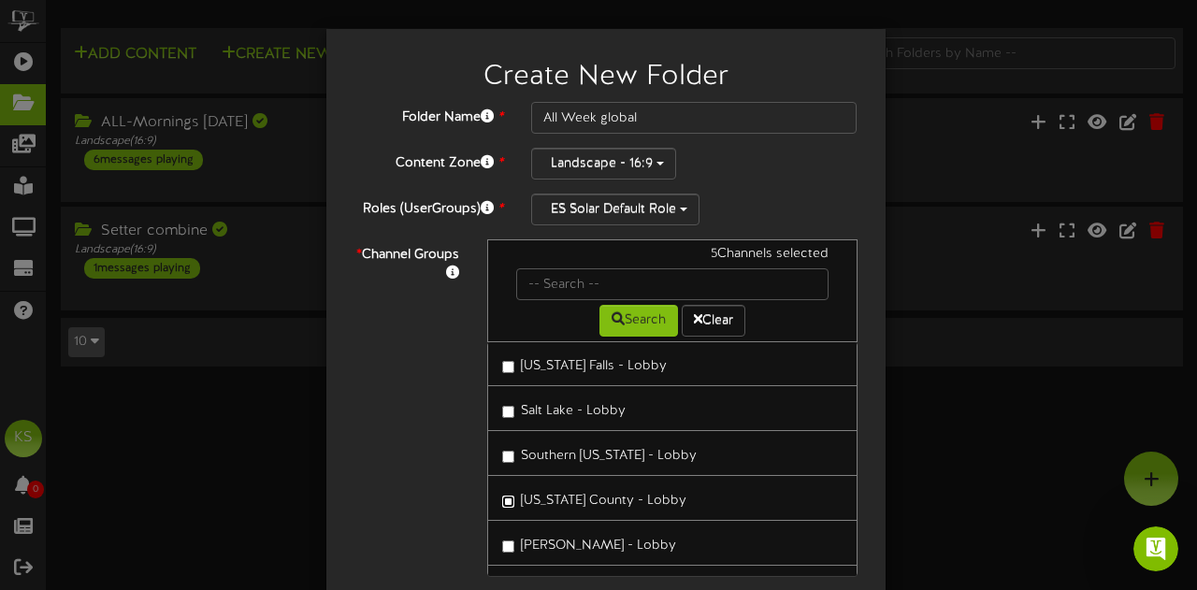
scroll to position [187, 0]
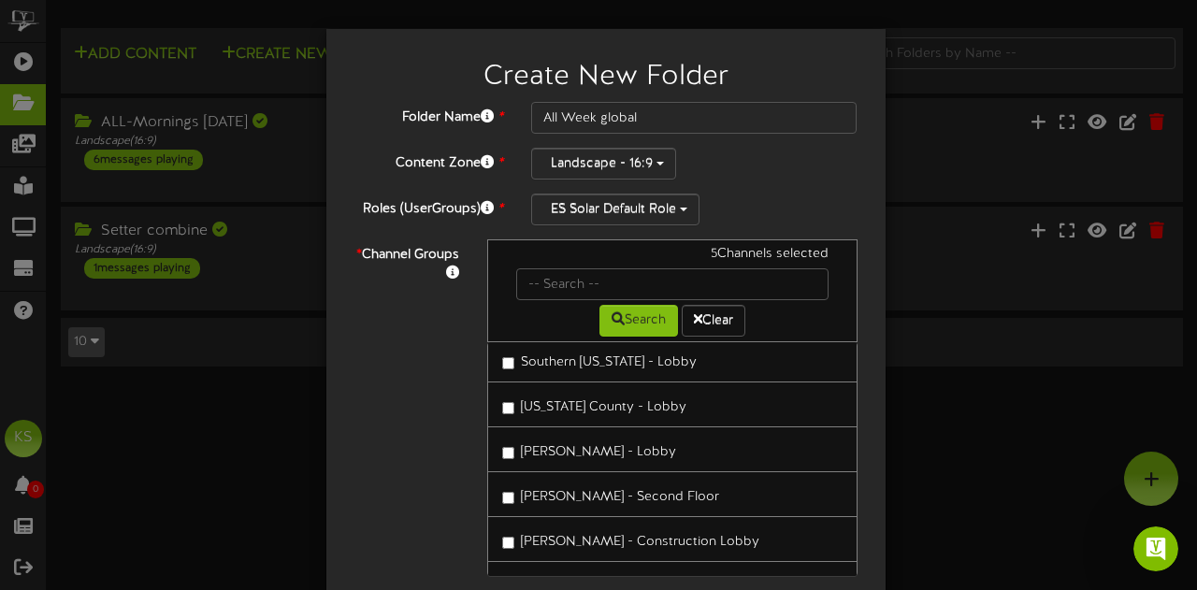
click at [502, 446] on label "[PERSON_NAME] - Lobby" at bounding box center [589, 449] width 174 height 25
click at [502, 527] on label "[PERSON_NAME] - Construction Lobby" at bounding box center [630, 539] width 257 height 25
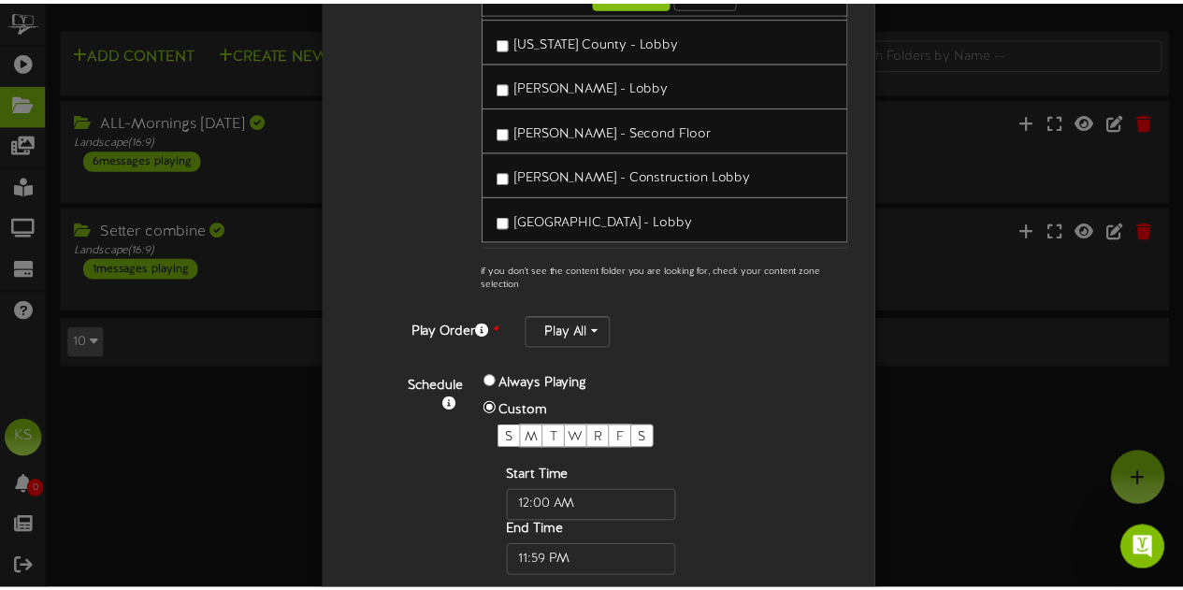
scroll to position [358, 0]
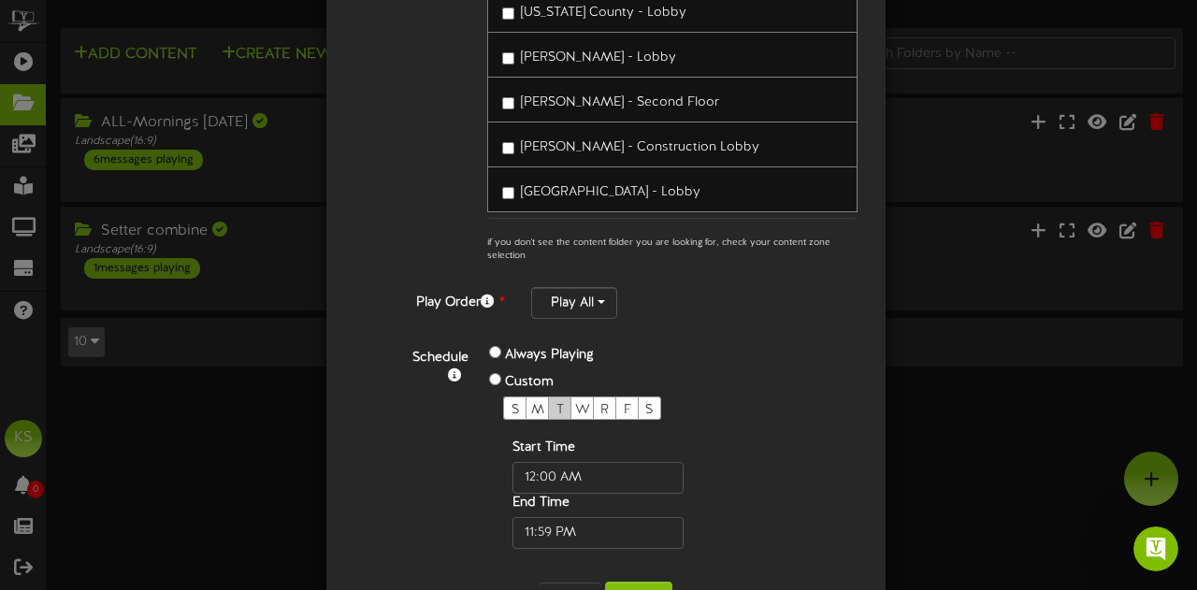
click at [556, 403] on span "T" at bounding box center [559, 410] width 7 height 14
click at [575, 406] on span "W" at bounding box center [582, 410] width 15 height 14
click at [615, 405] on div "F" at bounding box center [626, 408] width 23 height 23
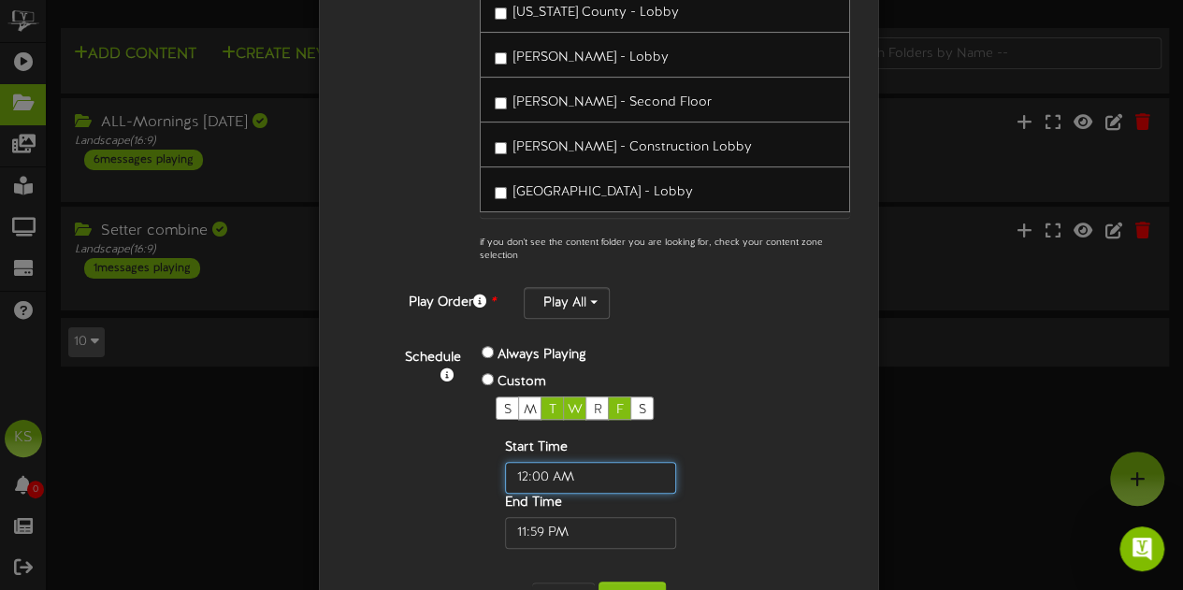
click at [547, 469] on input "text" at bounding box center [590, 478] width 171 height 32
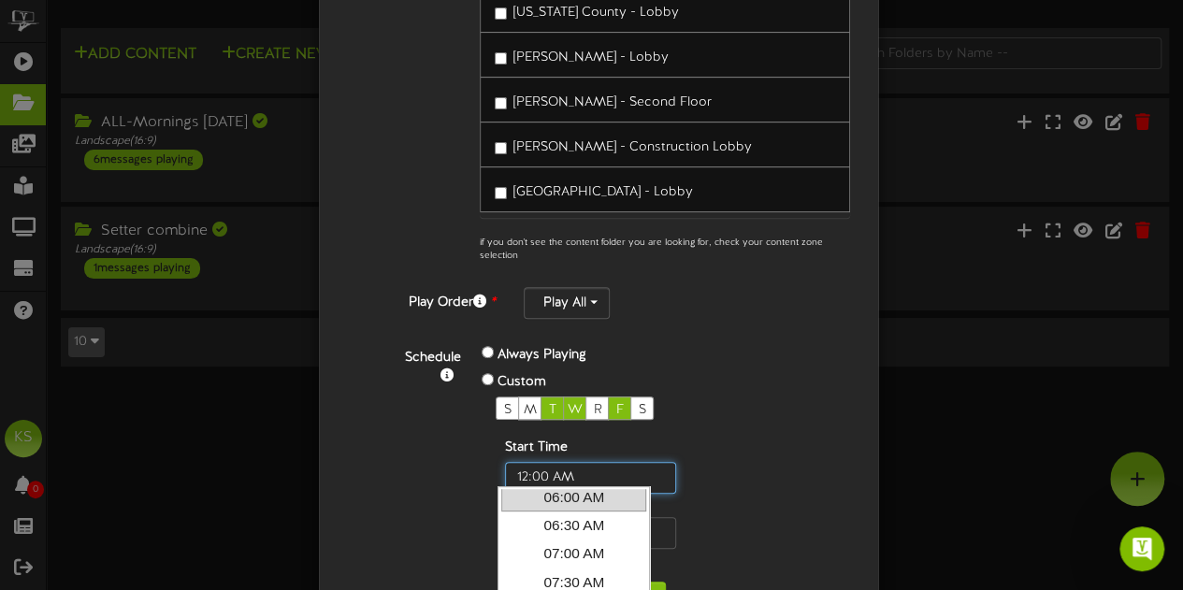
scroll to position [374, 0]
click at [587, 519] on link "07:00 AM" at bounding box center [573, 524] width 145 height 28
type input "7:00 AM"
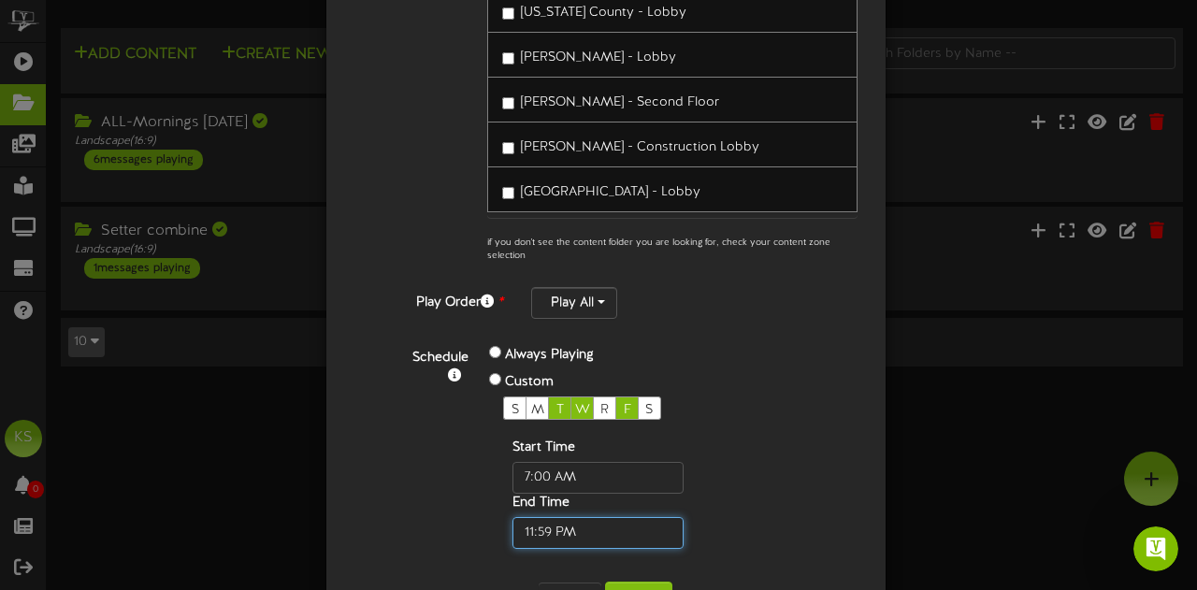
click at [565, 521] on input "text" at bounding box center [597, 533] width 171 height 32
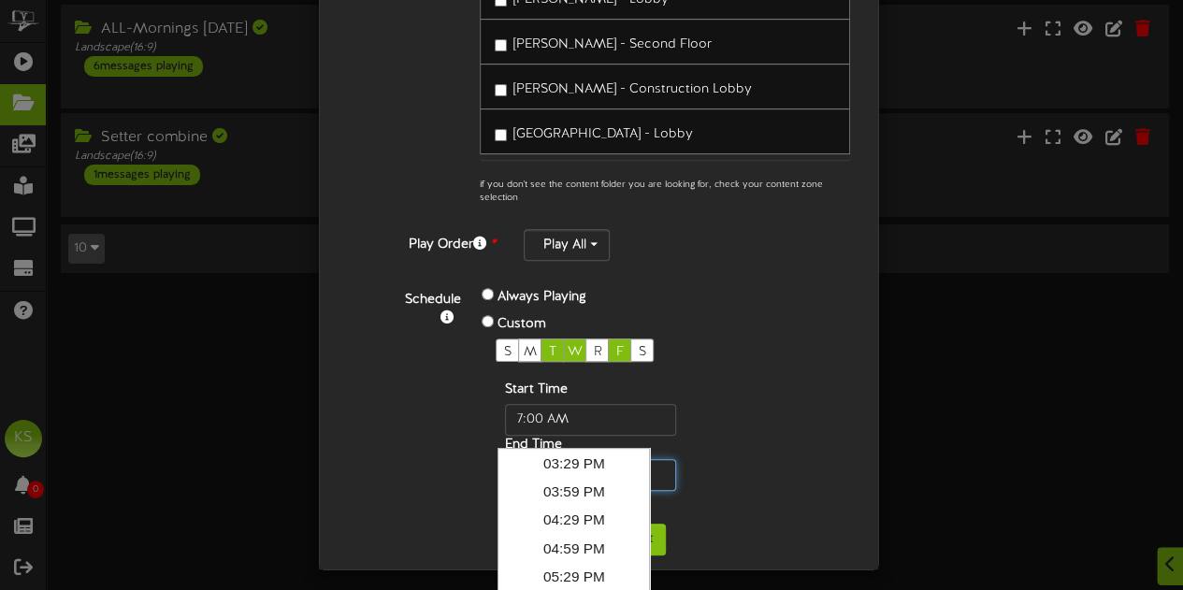
scroll to position [850, 0]
click at [604, 560] on link "04:59 PM" at bounding box center [573, 574] width 145 height 28
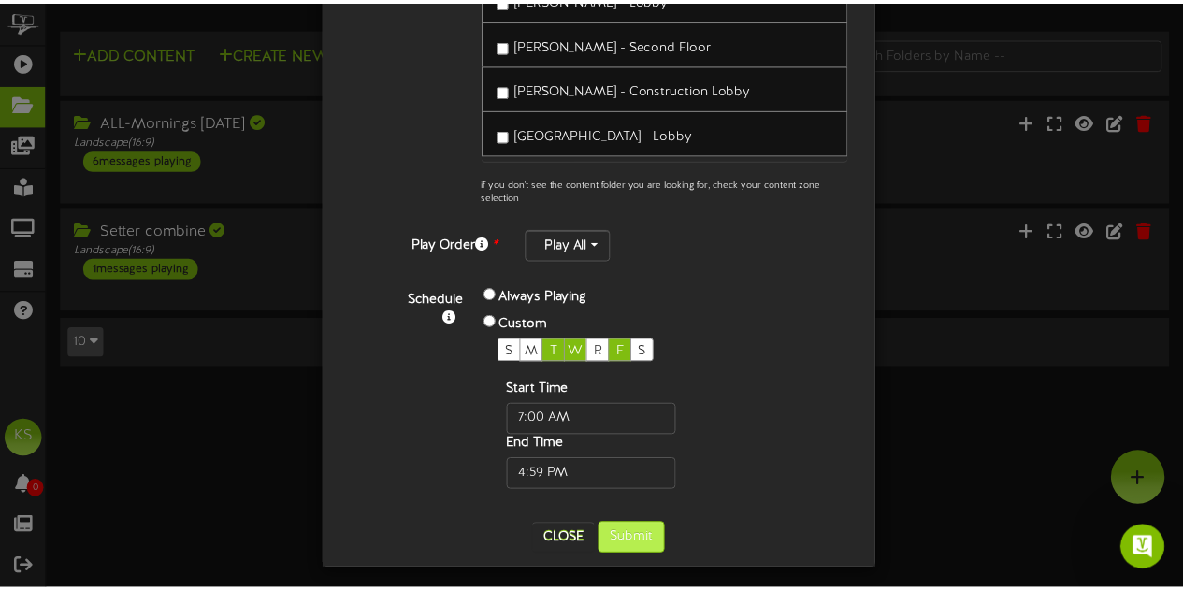
scroll to position [0, 0]
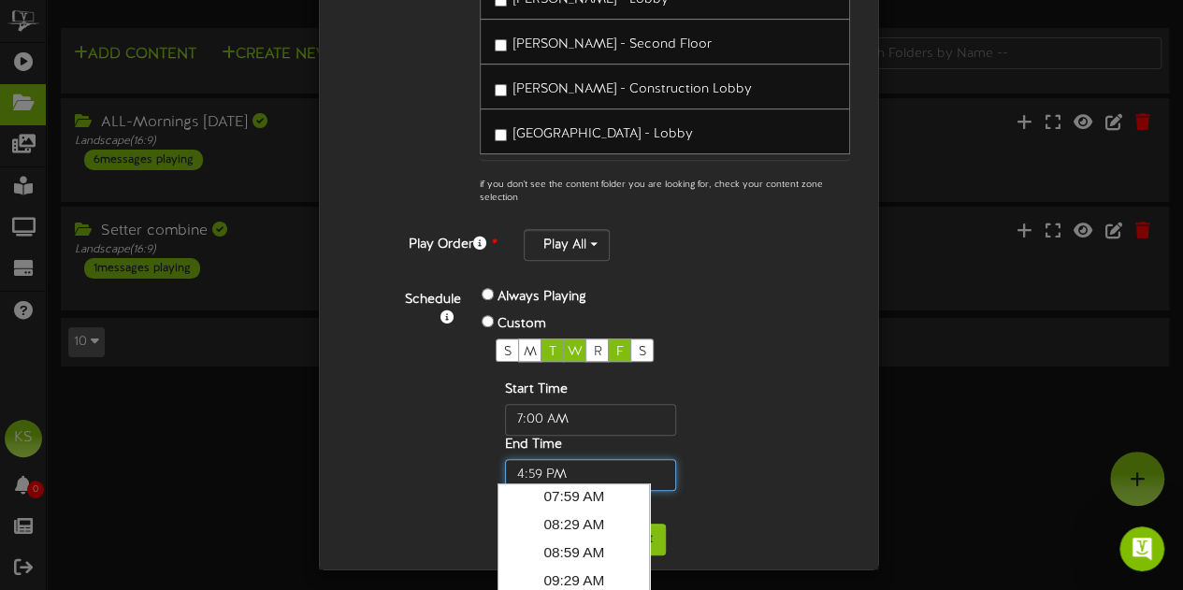
click at [588, 479] on input "text" at bounding box center [590, 475] width 171 height 32
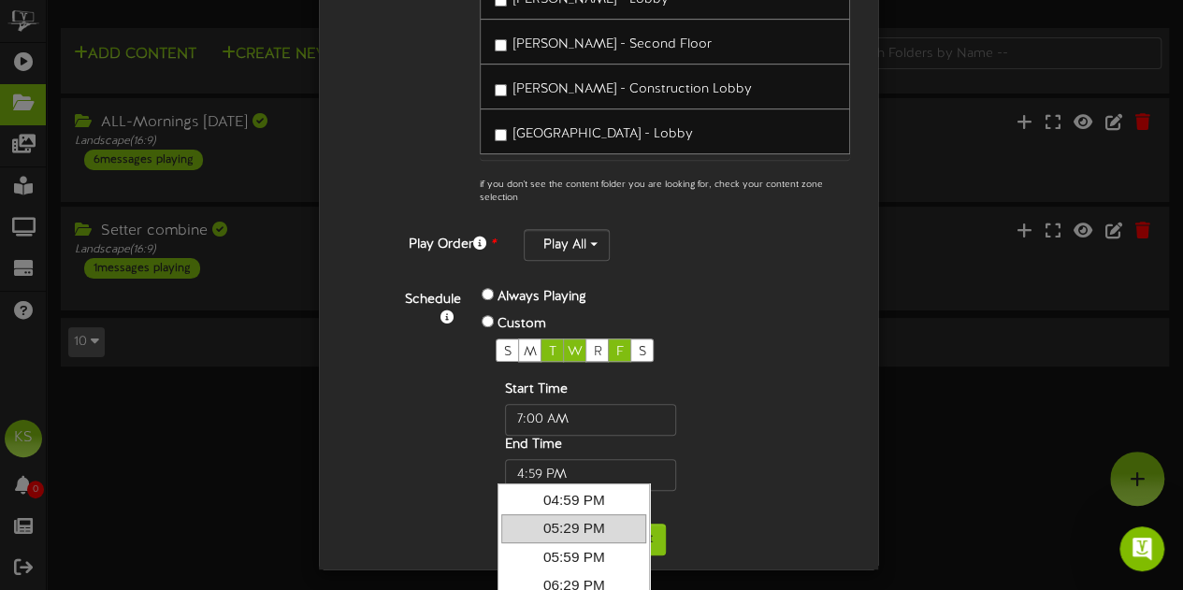
click at [602, 524] on link "05:29 PM" at bounding box center [573, 528] width 145 height 28
type input "5:29 PM"
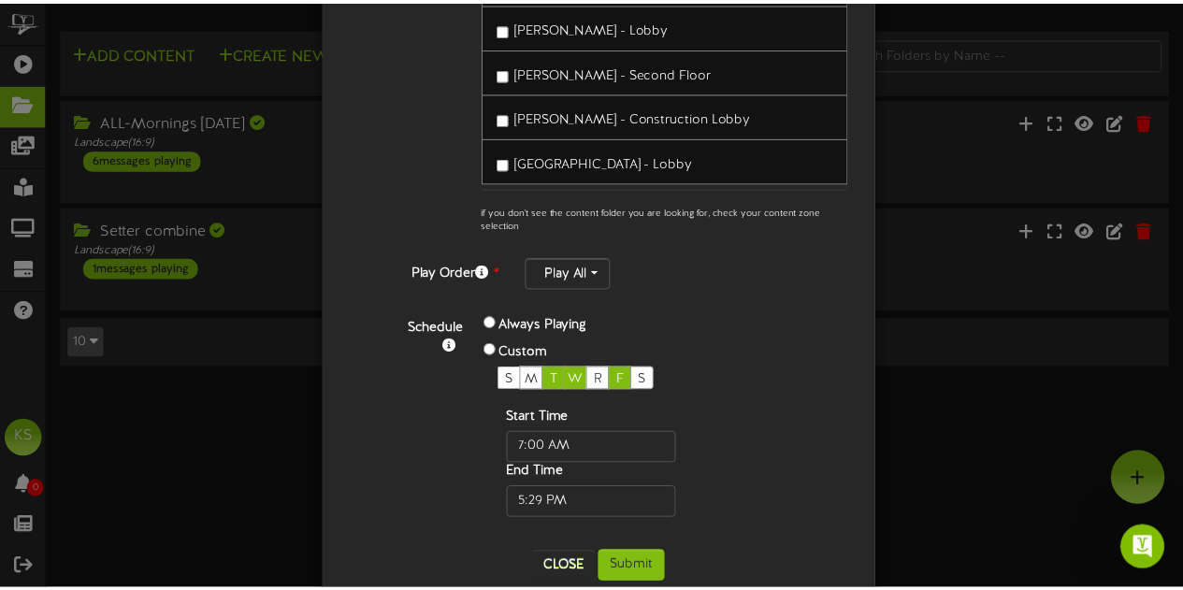
scroll to position [416, 0]
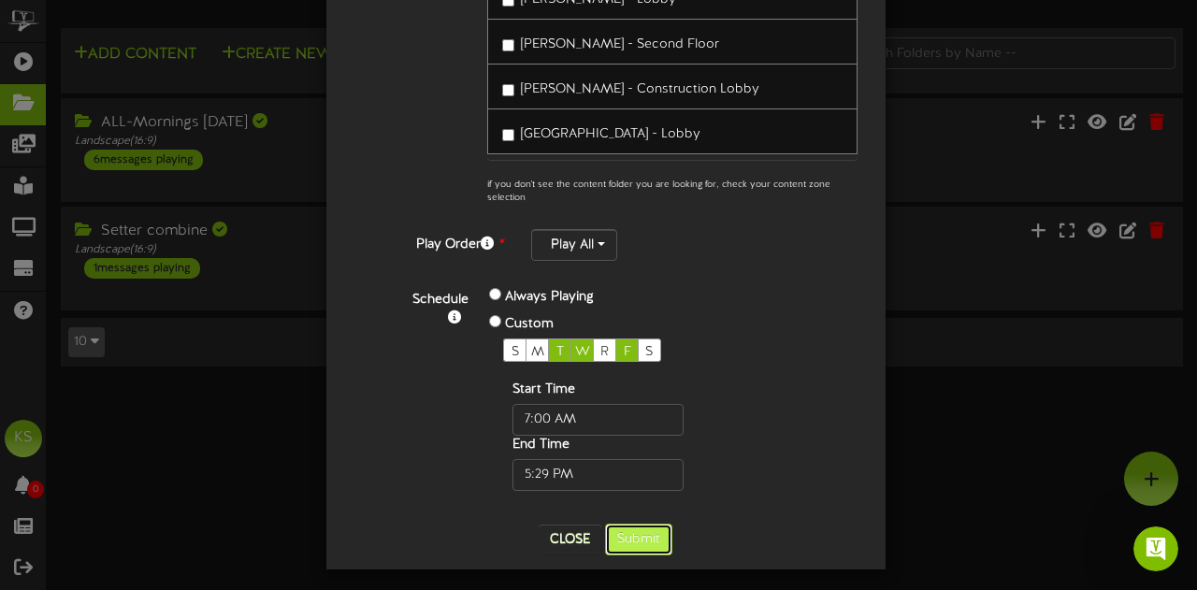
click at [643, 524] on button "Submit" at bounding box center [638, 540] width 67 height 32
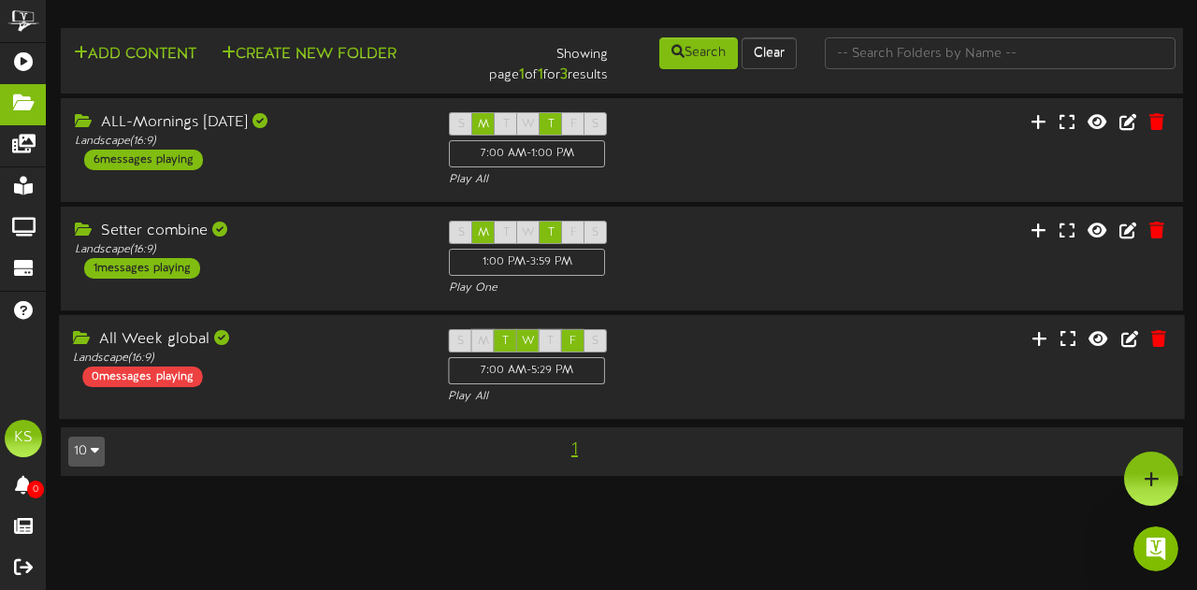
click at [281, 373] on div "All Week global Landscape ( 16:9 ) 0 messages playing" at bounding box center [246, 358] width 375 height 58
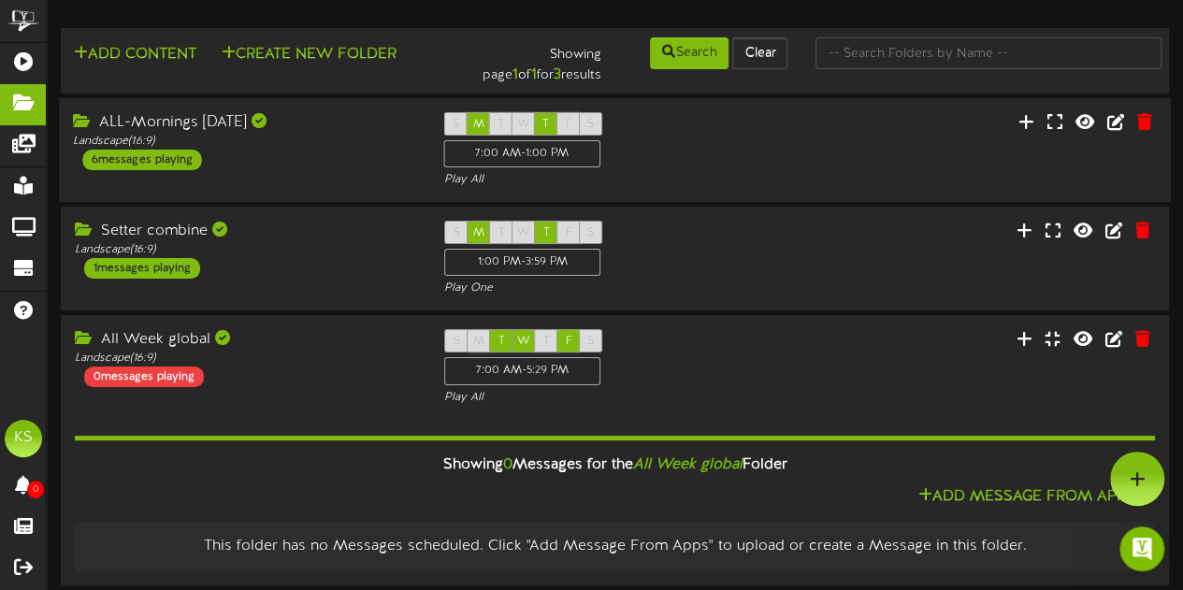
click at [348, 169] on div "ALL-Mornings Monday Landscape ( 16:9 ) 6 messages playing" at bounding box center [244, 141] width 370 height 58
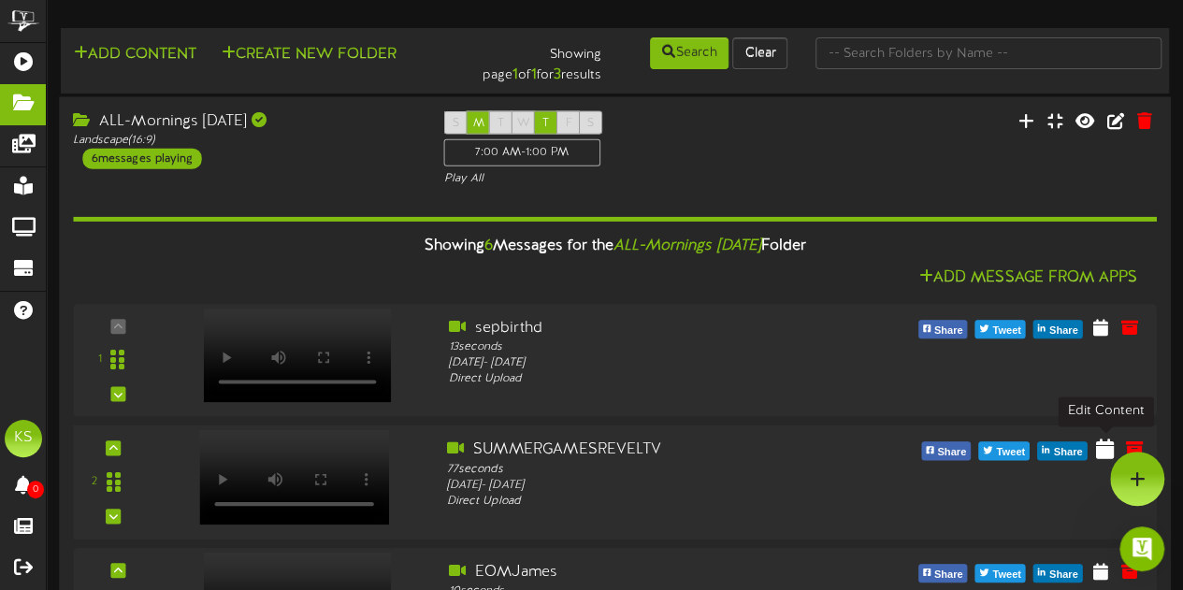
click at [1104, 449] on icon at bounding box center [1105, 449] width 18 height 21
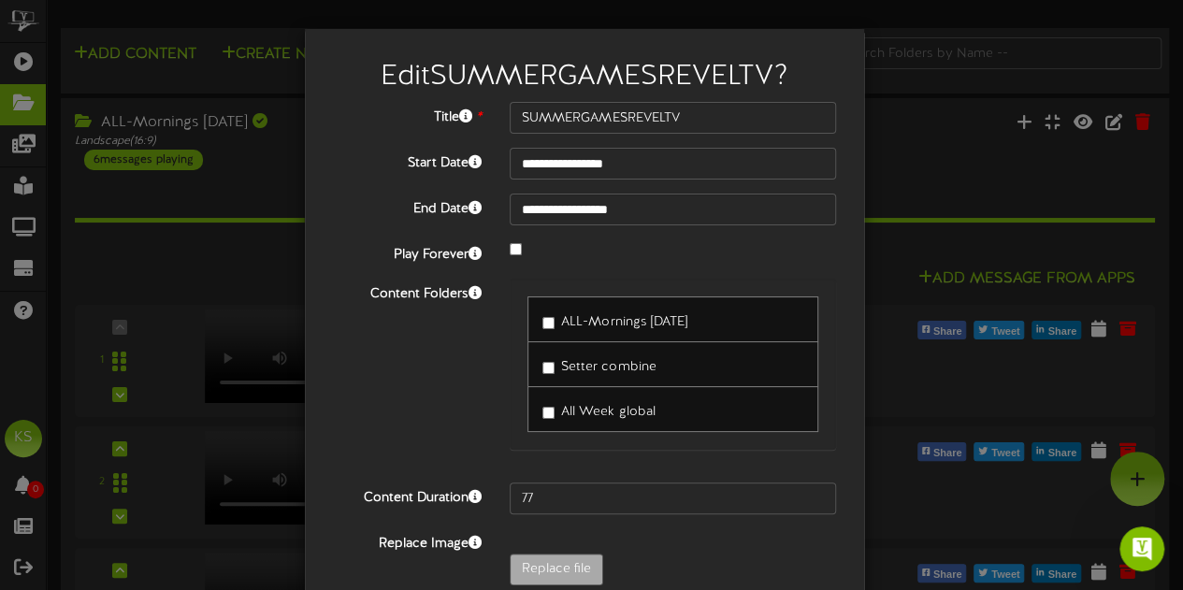
scroll to position [89, 0]
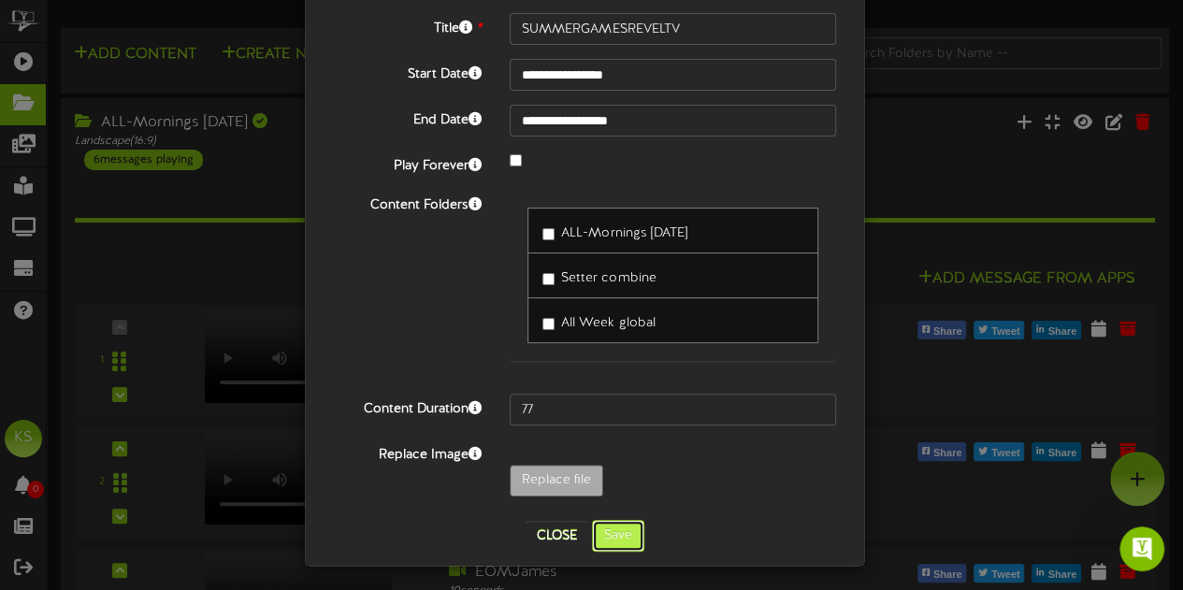
click at [616, 525] on button "Save" at bounding box center [618, 536] width 52 height 32
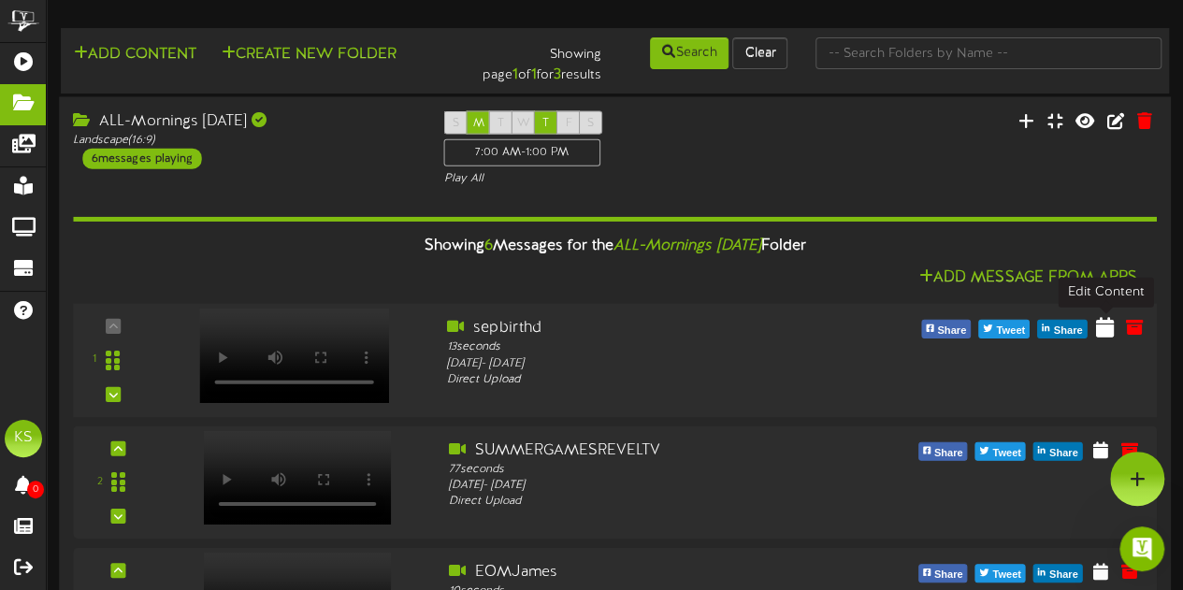
click at [1107, 330] on icon at bounding box center [1105, 326] width 18 height 21
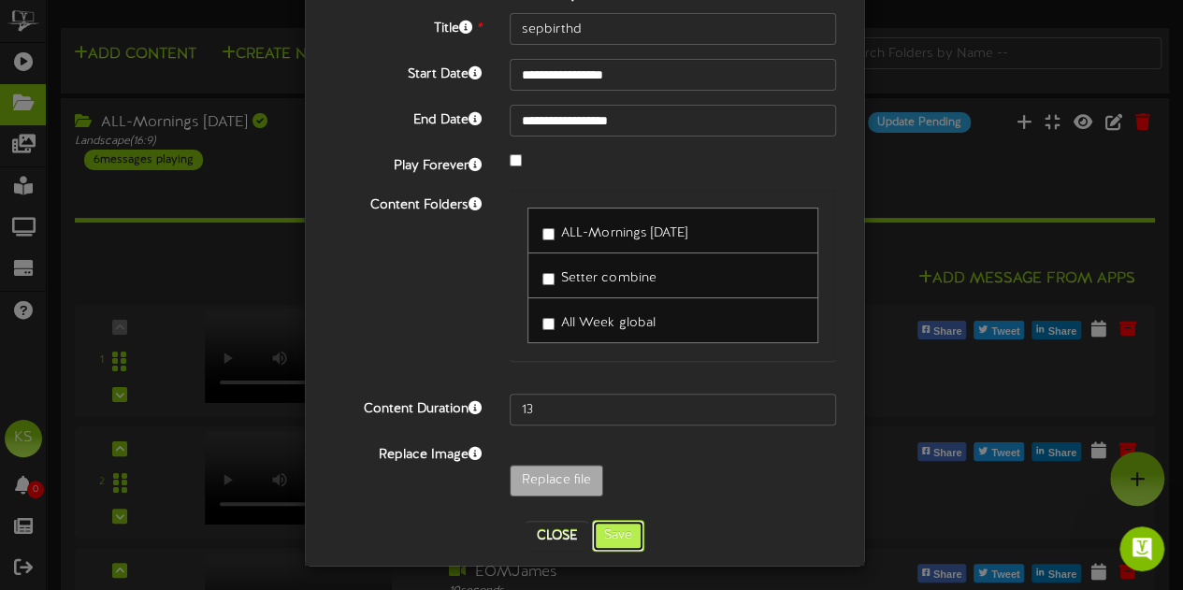
click at [613, 528] on button "Save" at bounding box center [618, 536] width 52 height 32
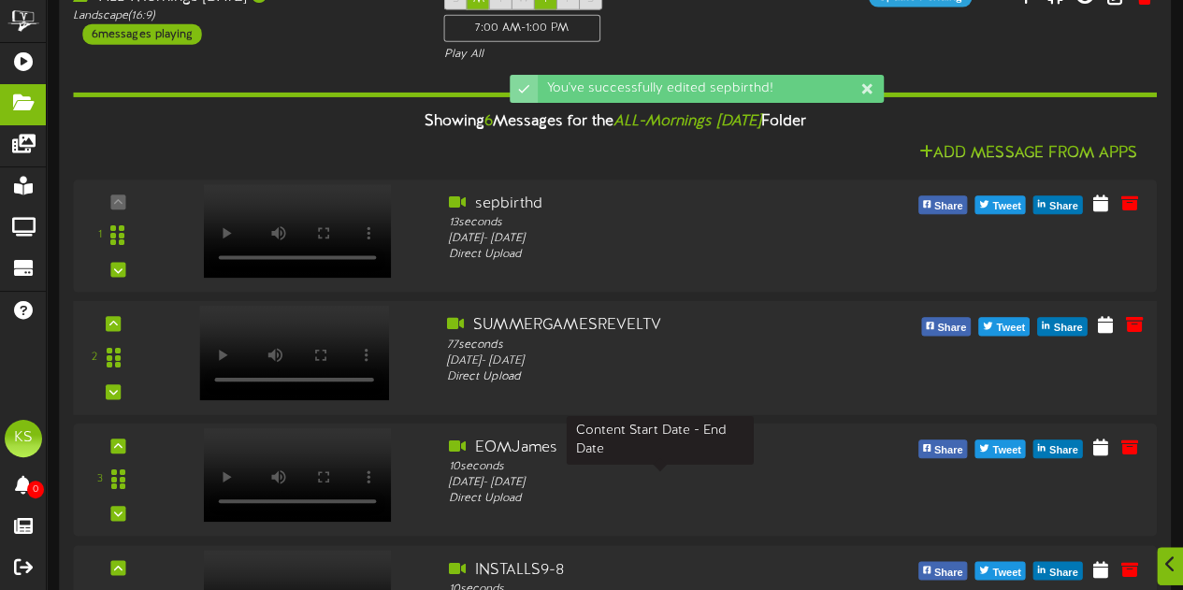
scroll to position [187, 0]
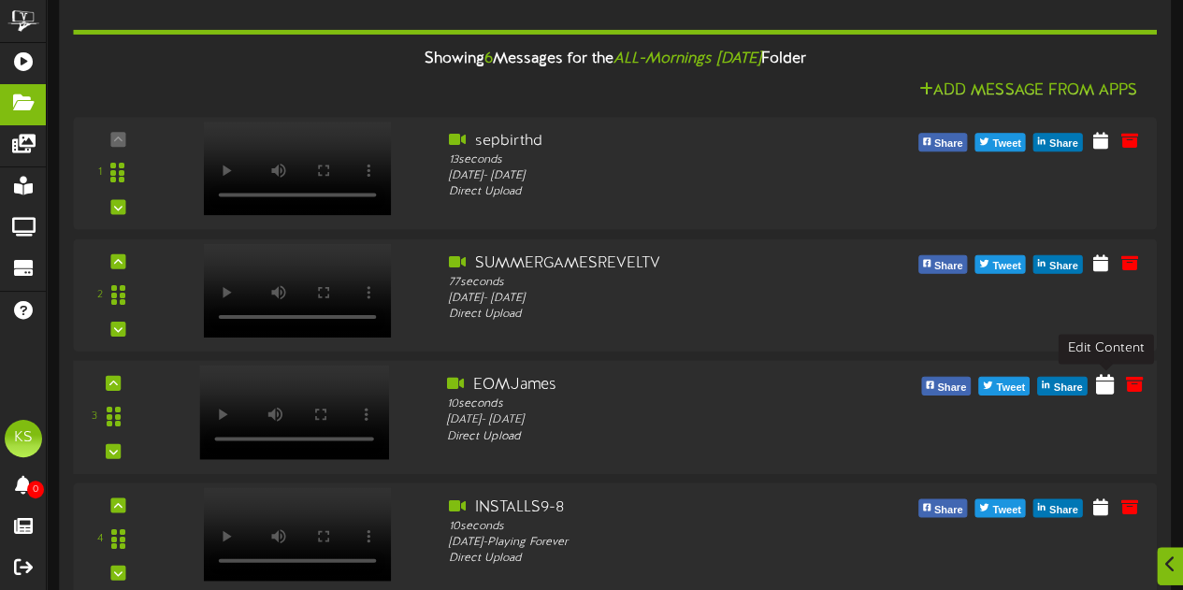
click at [1107, 391] on icon at bounding box center [1105, 383] width 18 height 21
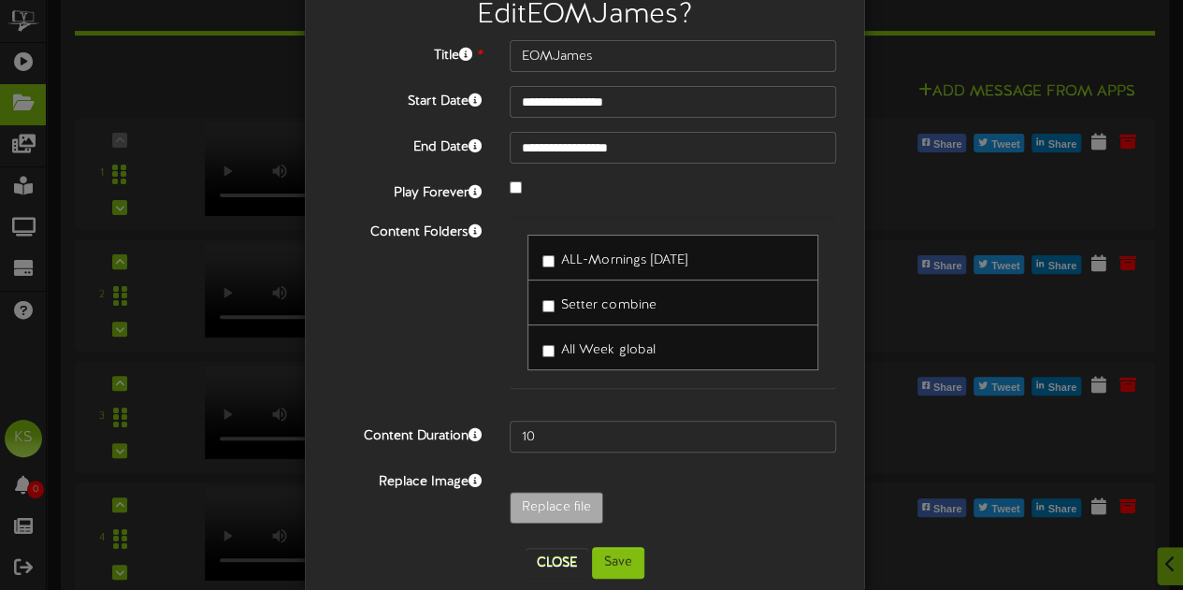
scroll to position [89, 0]
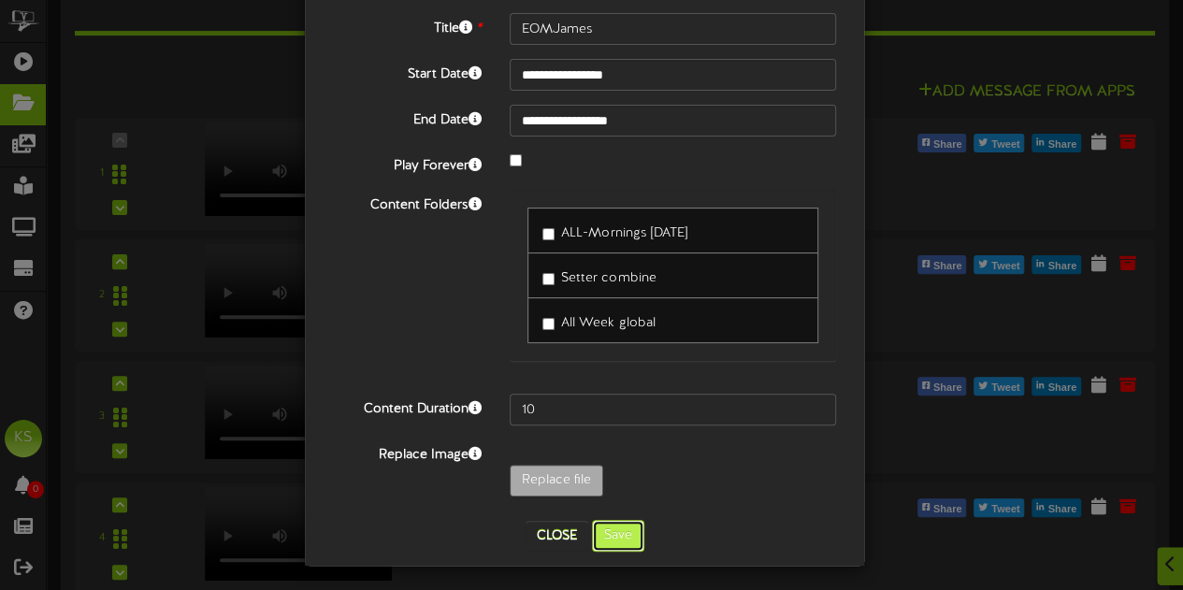
click at [603, 520] on button "Save" at bounding box center [618, 536] width 52 height 32
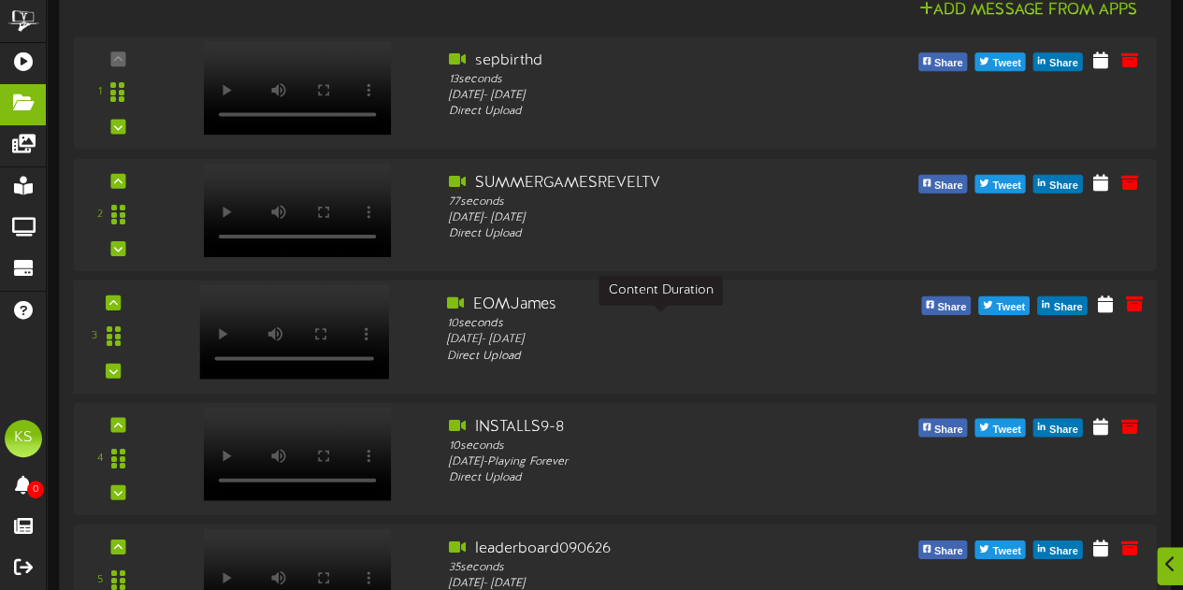
scroll to position [774, 0]
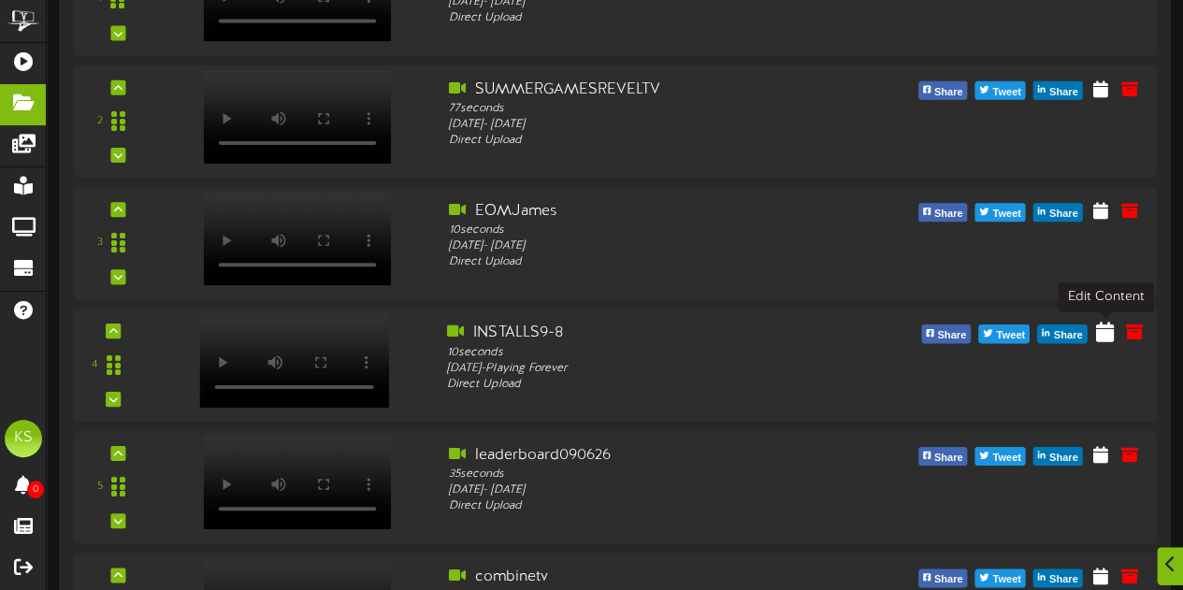
click at [1108, 335] on icon at bounding box center [1105, 331] width 18 height 21
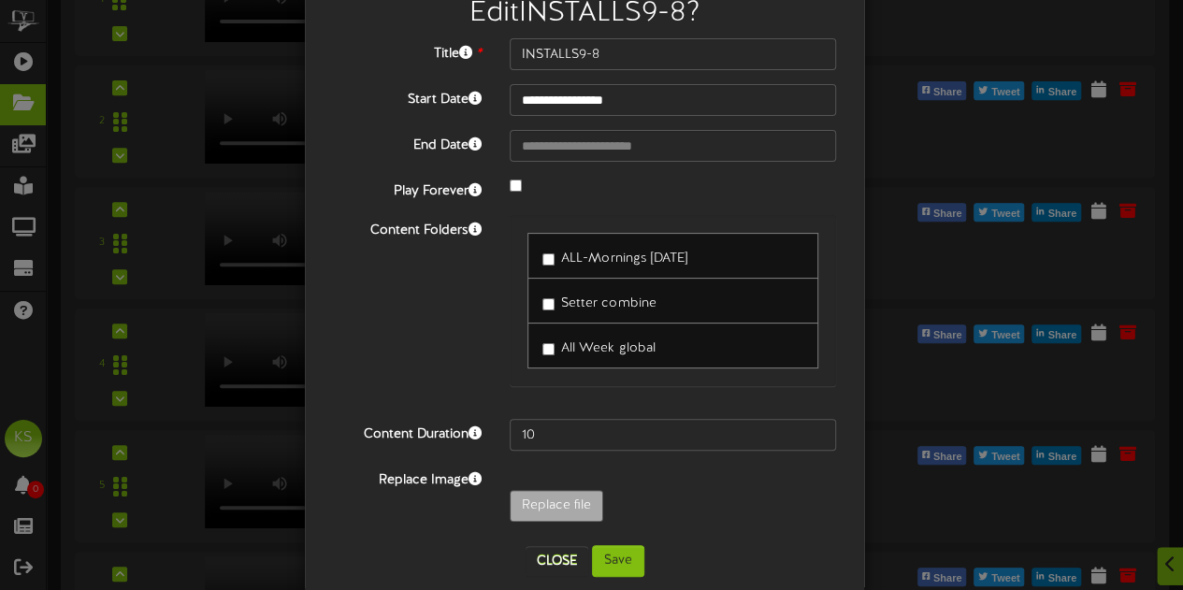
scroll to position [89, 0]
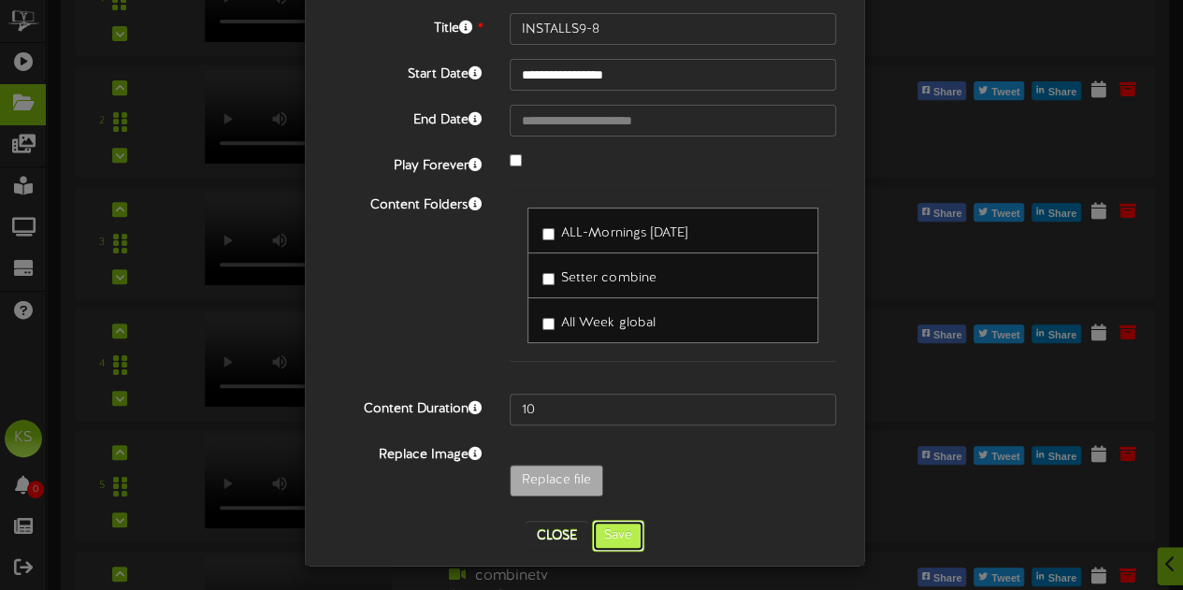
click at [615, 520] on button "Save" at bounding box center [618, 536] width 52 height 32
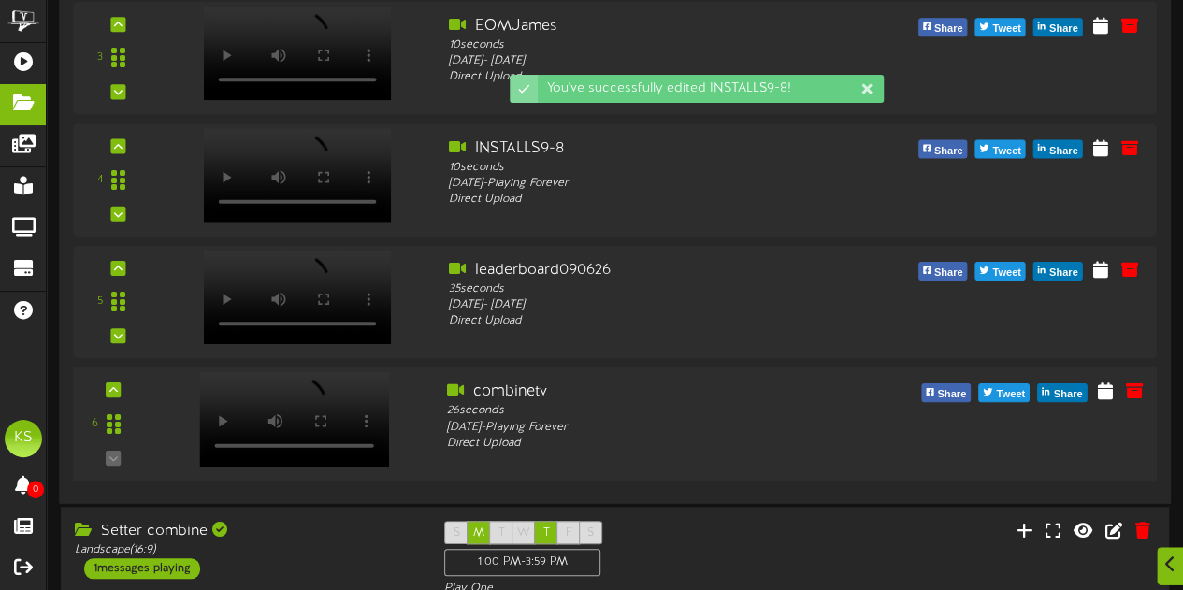
scroll to position [548, 0]
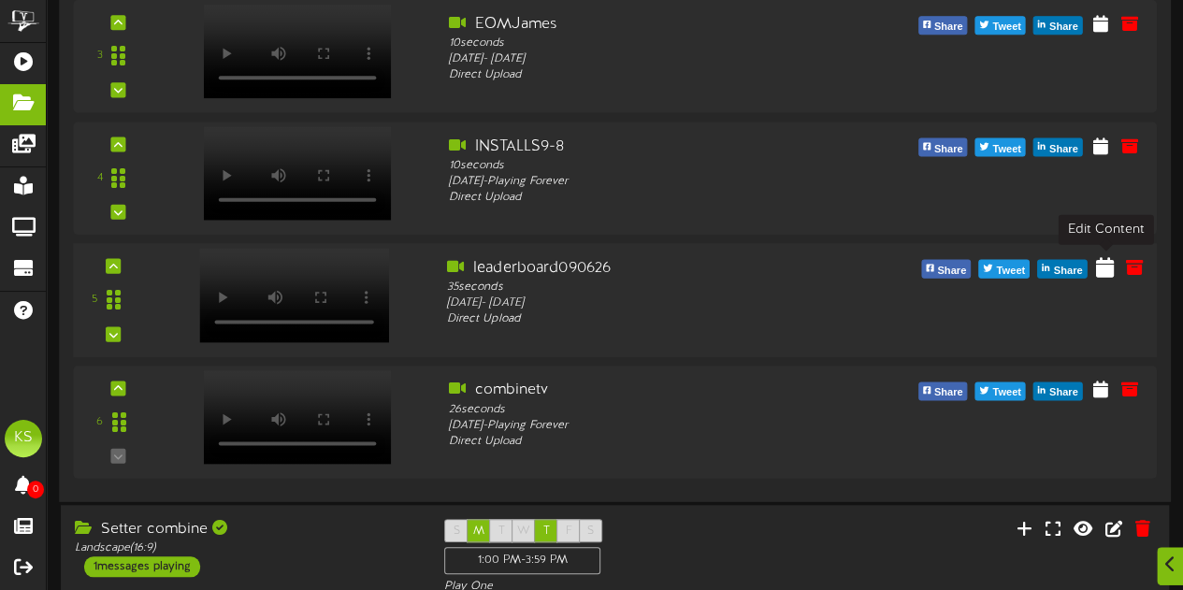
click at [1106, 268] on icon at bounding box center [1105, 266] width 18 height 21
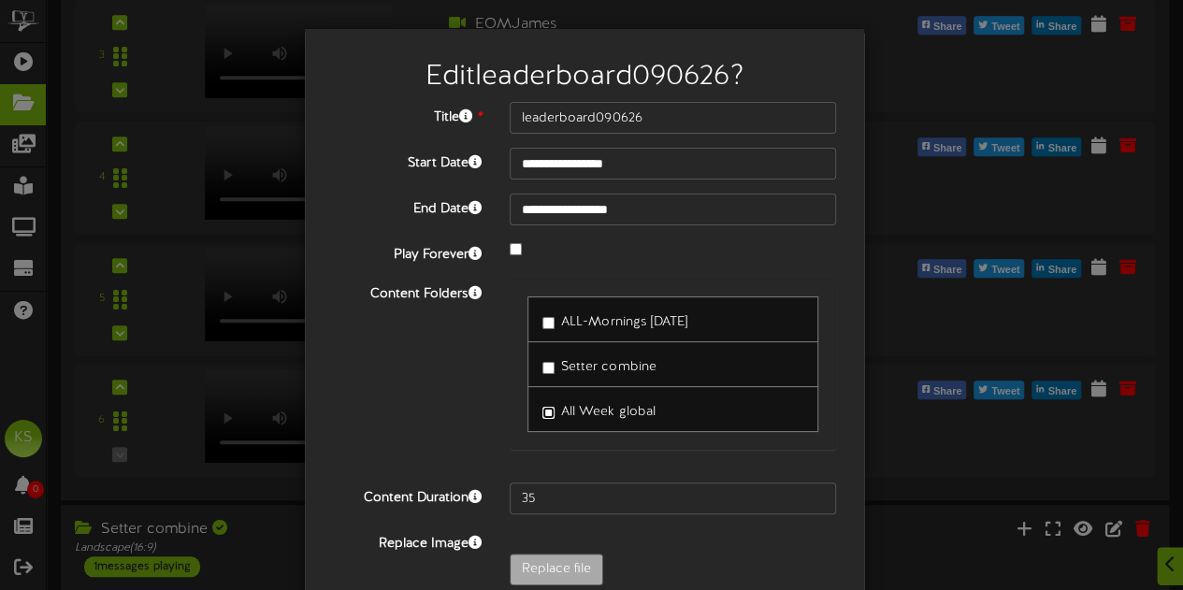
scroll to position [89, 0]
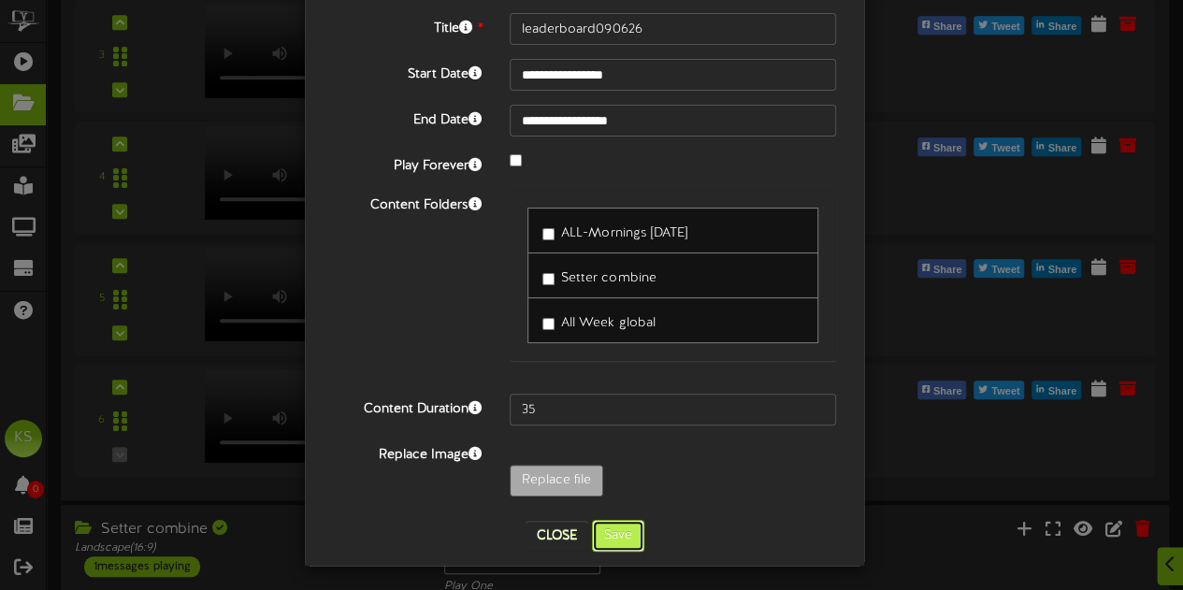
click at [627, 527] on button "Save" at bounding box center [618, 536] width 52 height 32
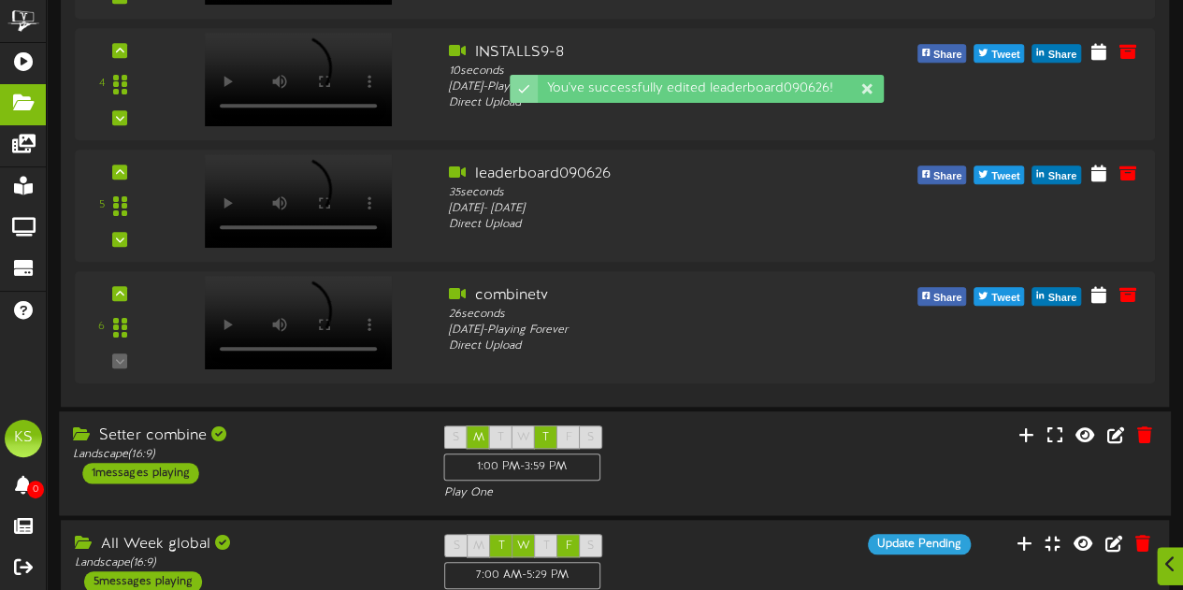
scroll to position [829, 0]
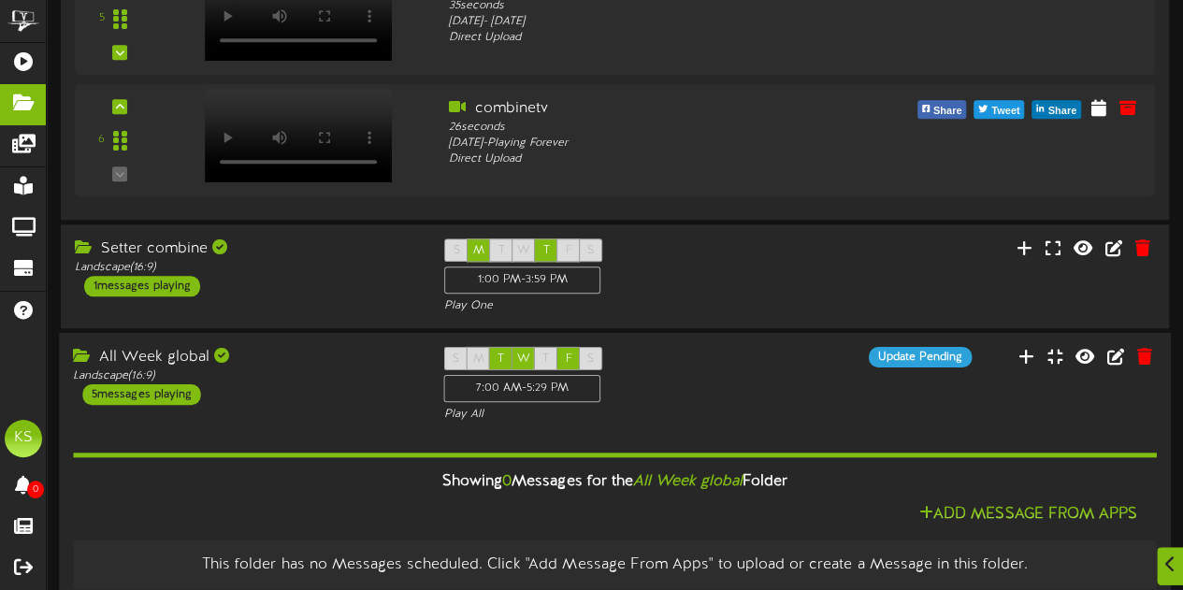
click at [636, 358] on div "S M T W T F S 7:00 AM - 5:29 PM Play All" at bounding box center [614, 385] width 370 height 77
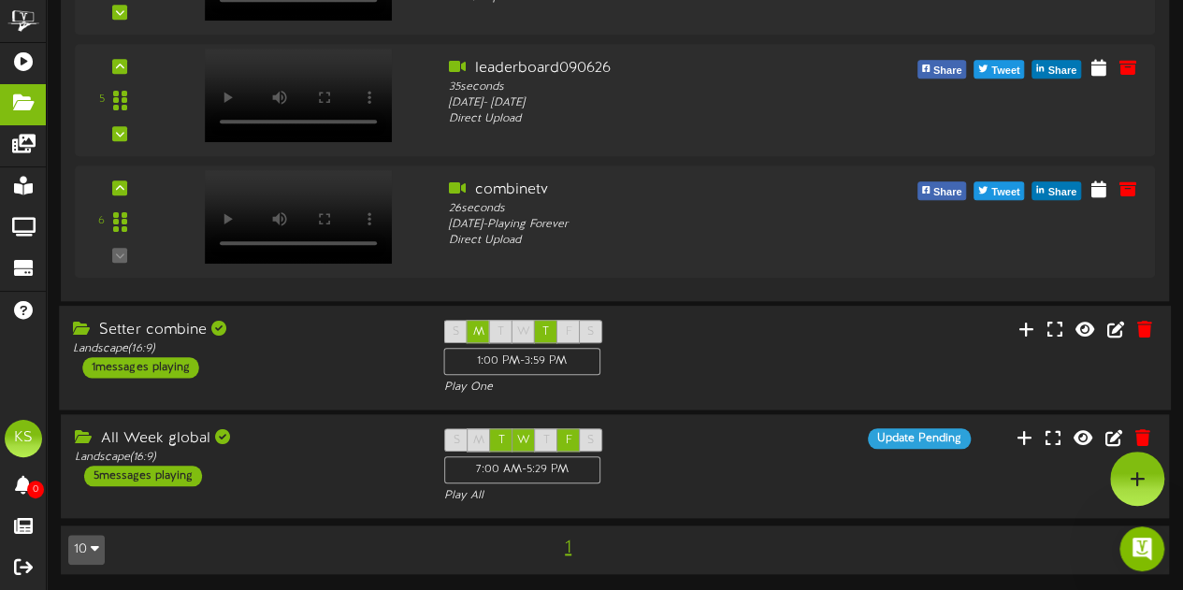
scroll to position [560, 0]
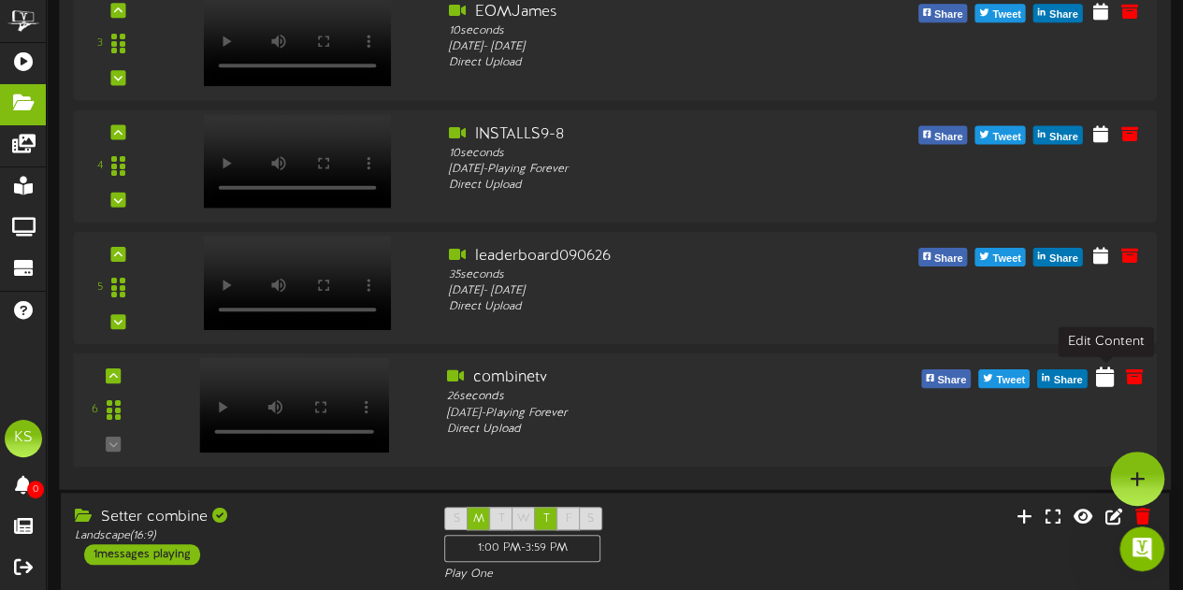
click at [1104, 377] on icon at bounding box center [1105, 376] width 18 height 21
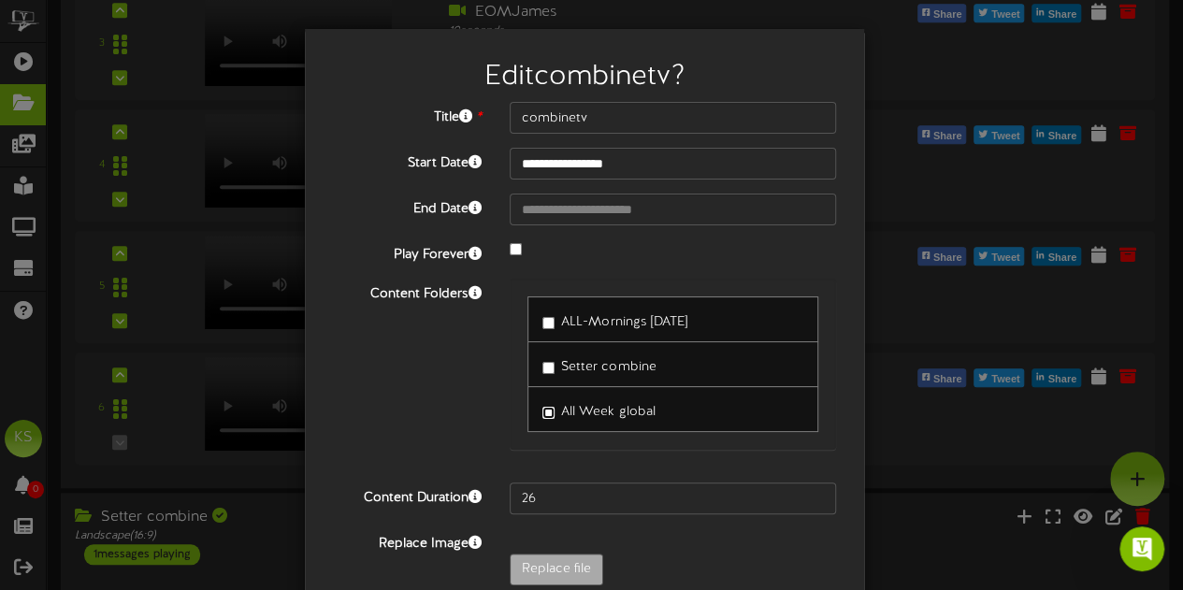
scroll to position [89, 0]
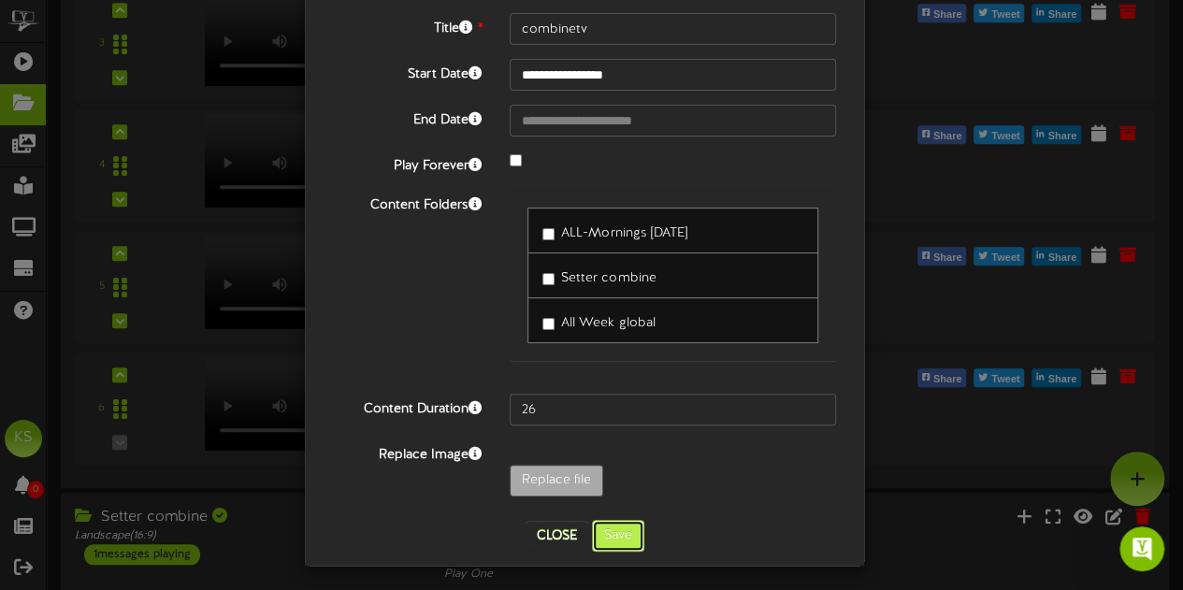
click at [626, 523] on button "Save" at bounding box center [618, 536] width 52 height 32
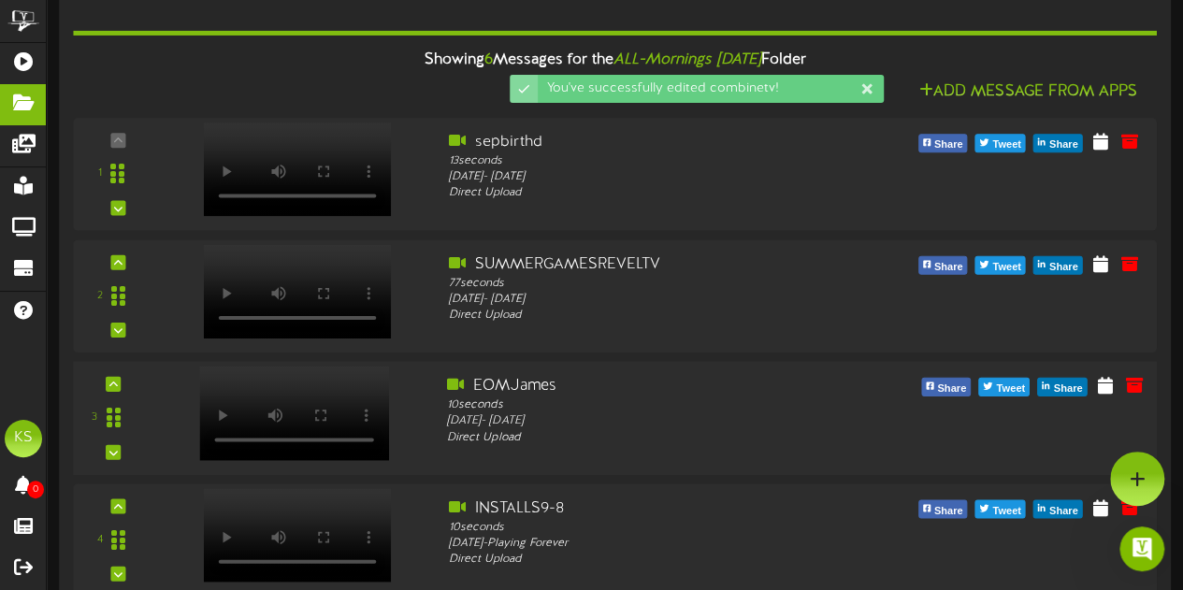
scroll to position [0, 0]
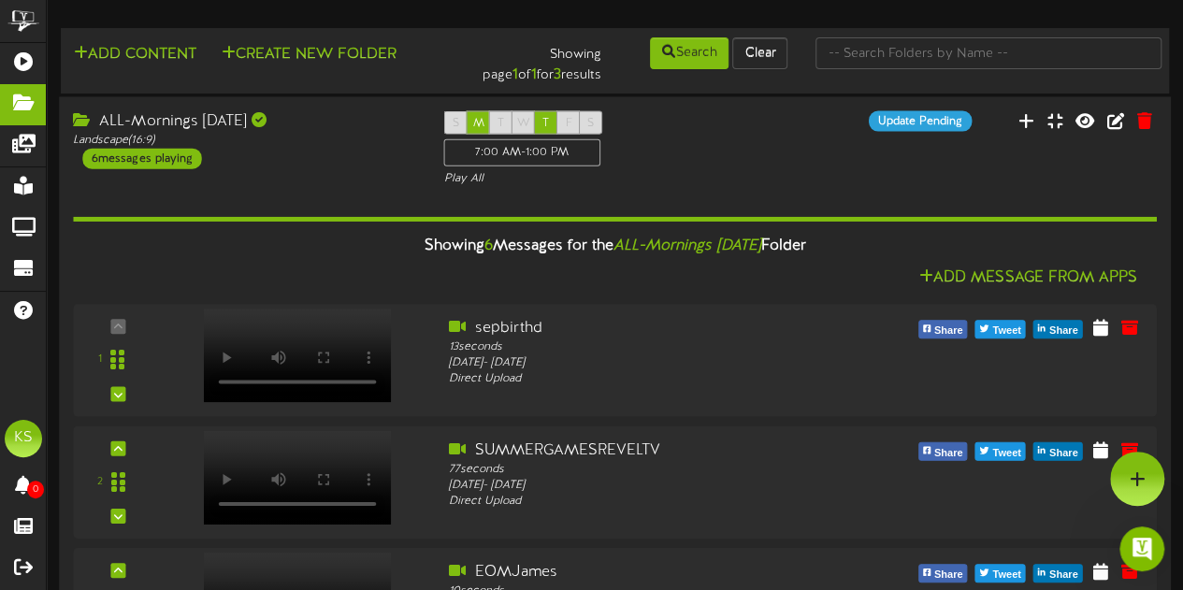
click at [331, 180] on div "ALL-Mornings Monday Landscape ( 16:9 ) 6 messages playing S M T W T F S 7:00 AM…" at bounding box center [615, 148] width 1112 height 77
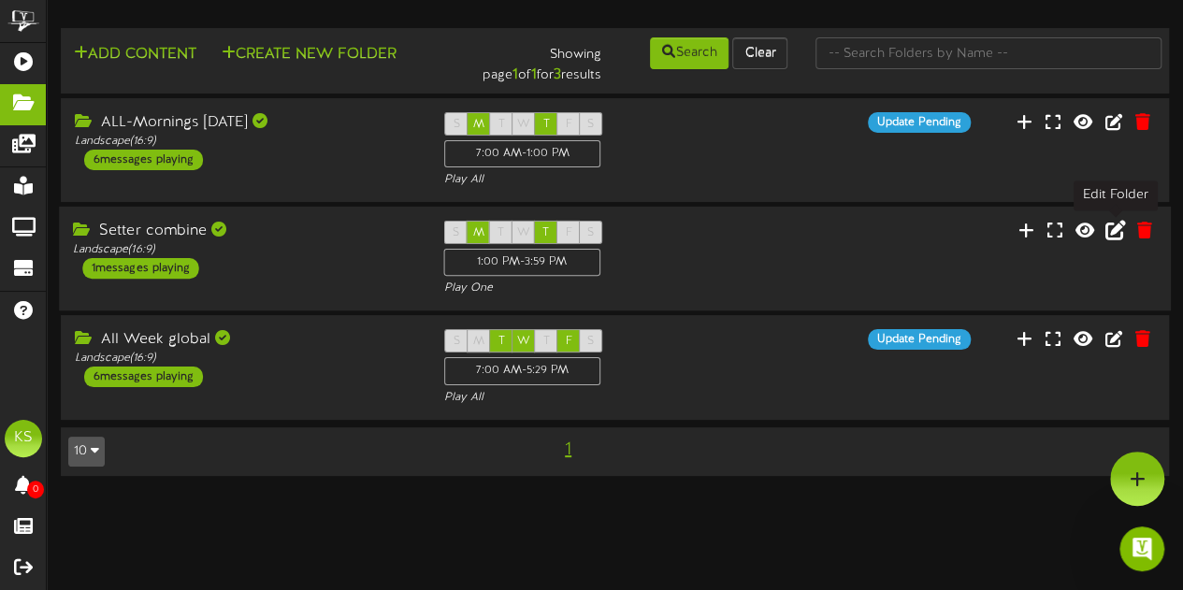
click at [1111, 235] on icon at bounding box center [1115, 230] width 21 height 21
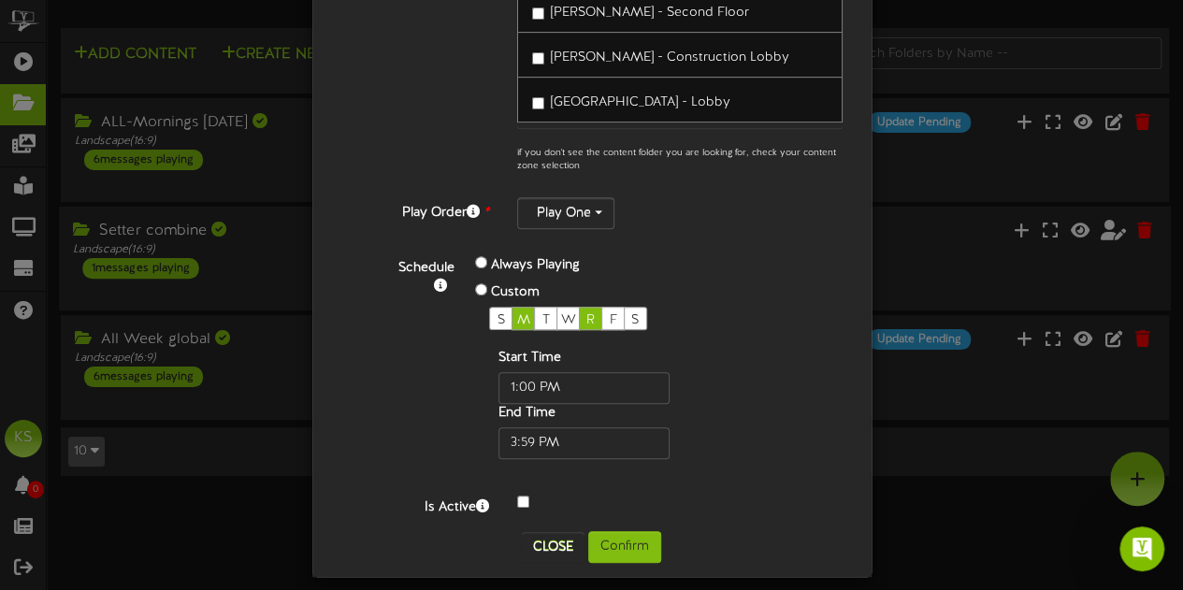
scroll to position [455, 0]
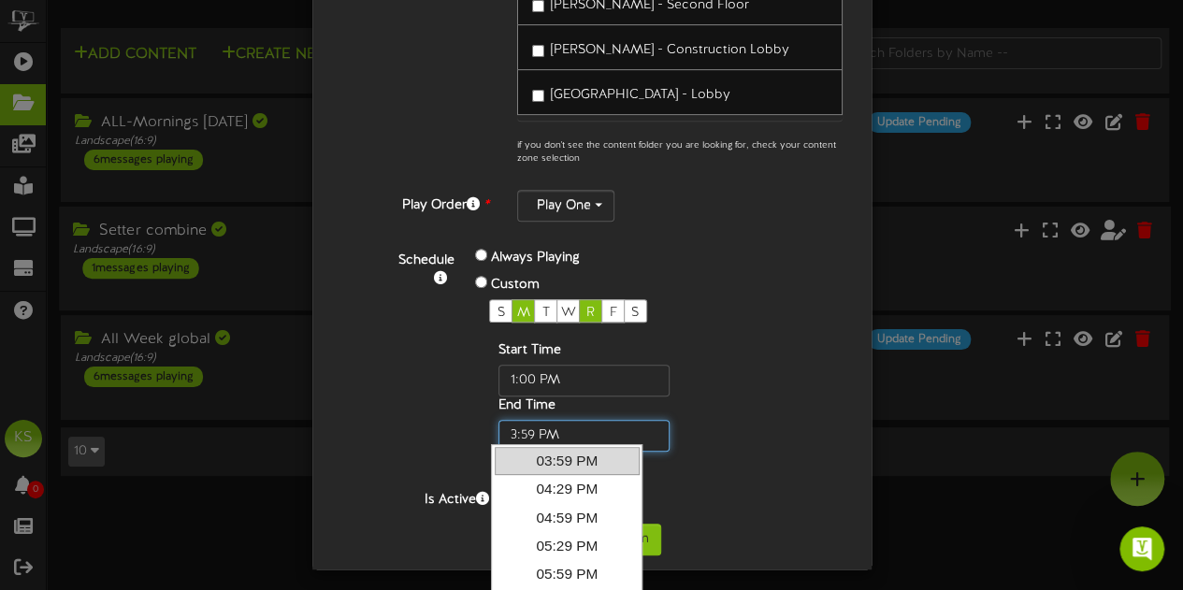
click at [541, 433] on input "text" at bounding box center [583, 436] width 171 height 32
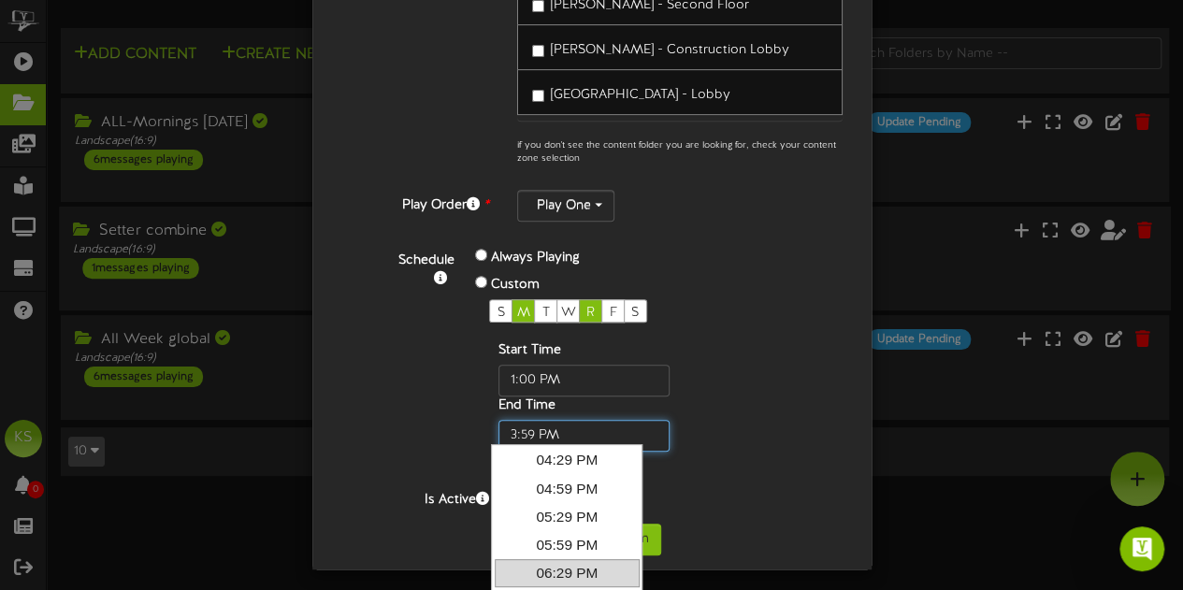
scroll to position [0, 0]
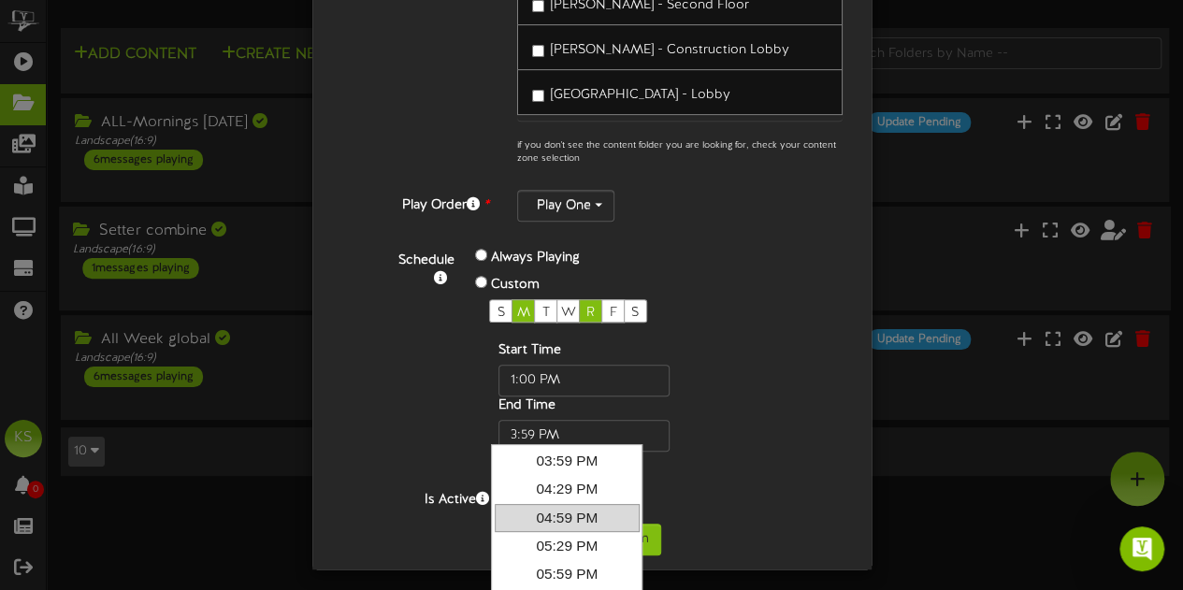
click at [569, 519] on link "04:59 PM" at bounding box center [567, 518] width 145 height 28
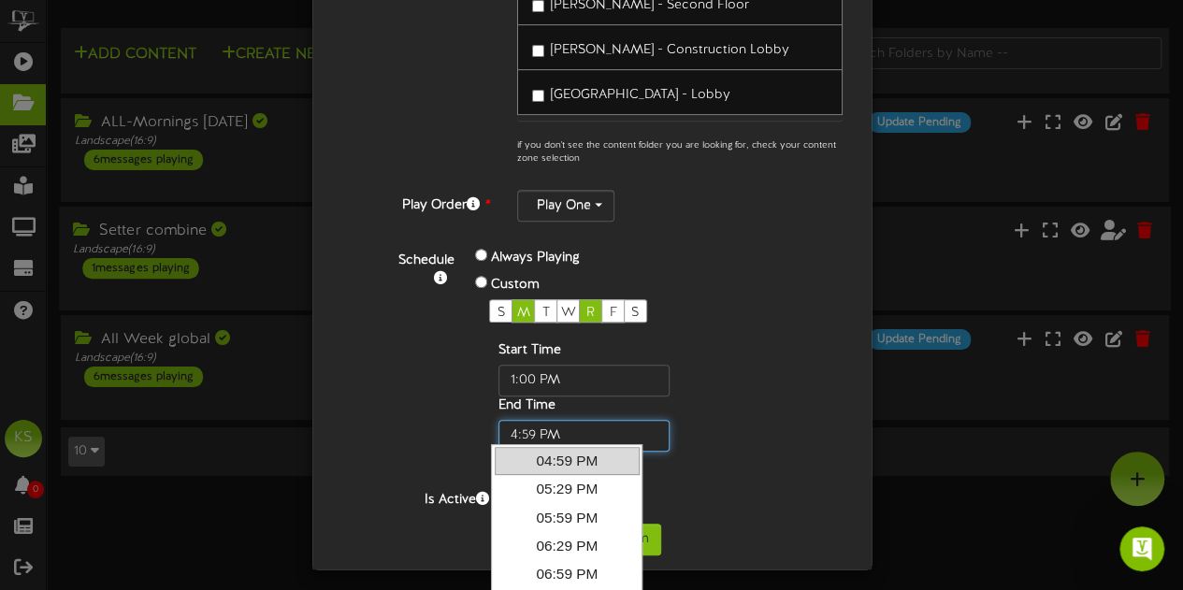
click at [562, 433] on input "text" at bounding box center [583, 436] width 171 height 32
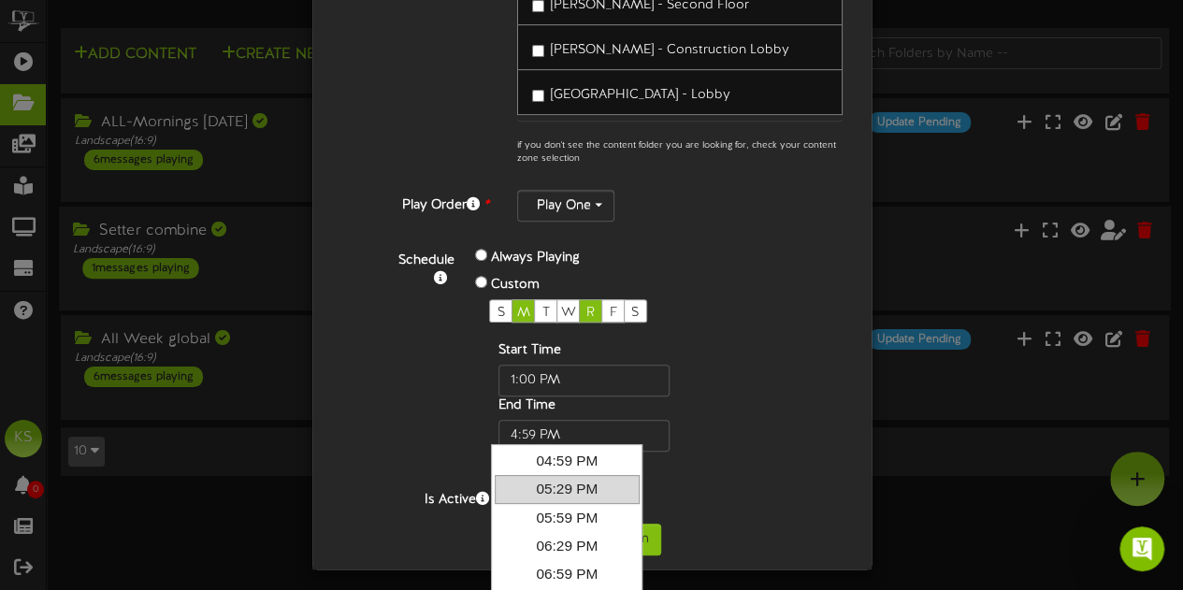
click at [581, 489] on link "05:29 PM" at bounding box center [567, 489] width 145 height 28
type input "5:29 PM"
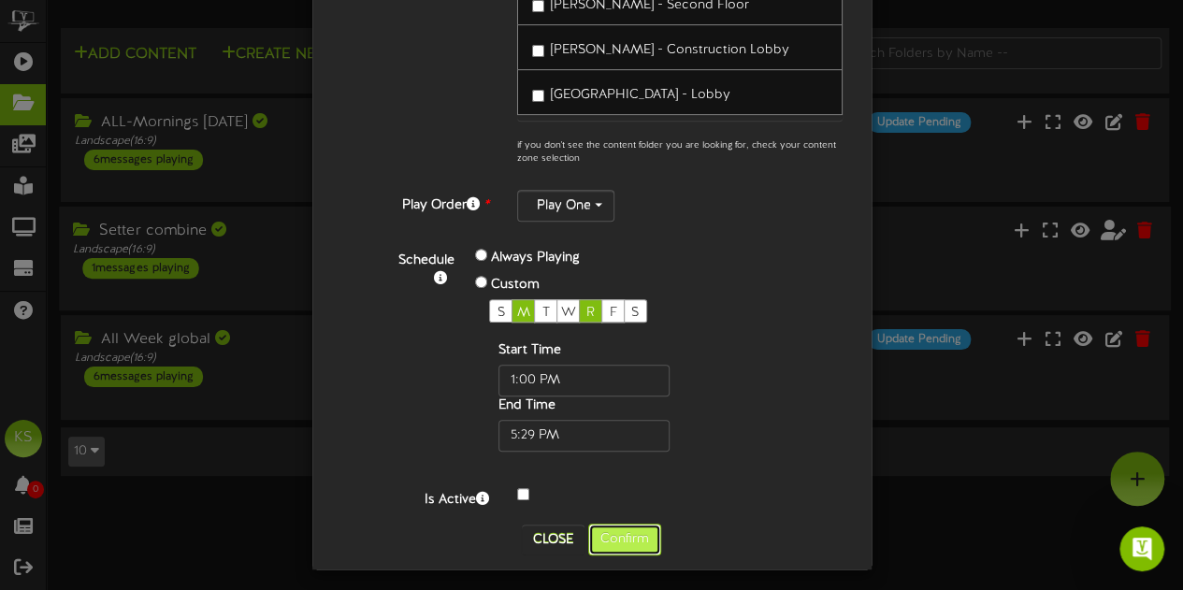
click at [624, 524] on button "Confirm" at bounding box center [624, 540] width 73 height 32
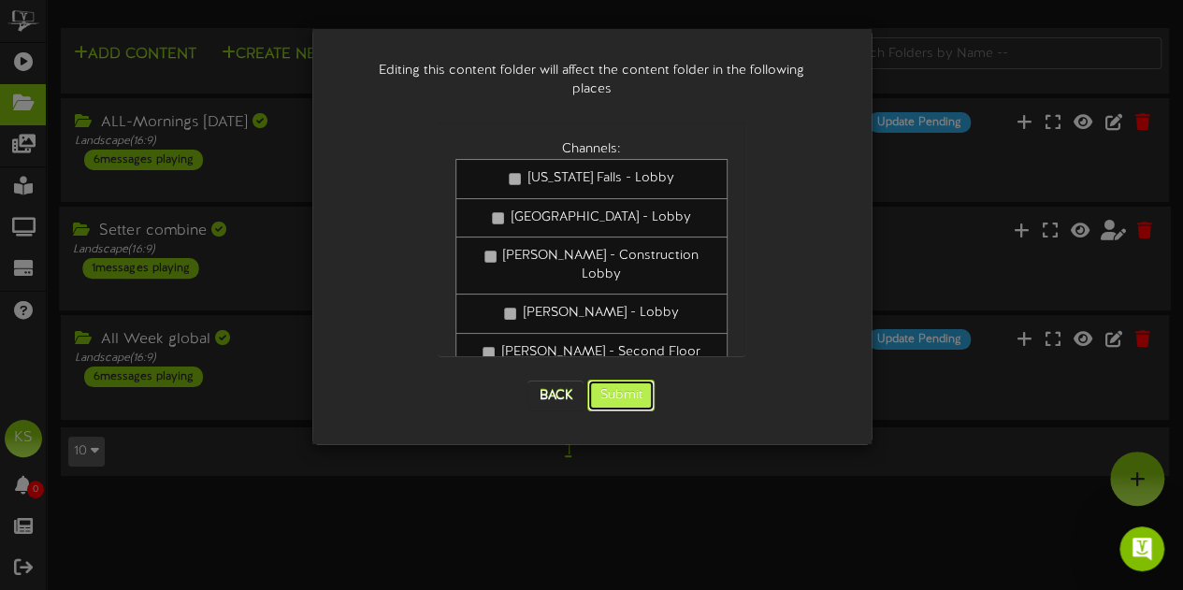
click at [620, 380] on button "Submit" at bounding box center [620, 396] width 67 height 32
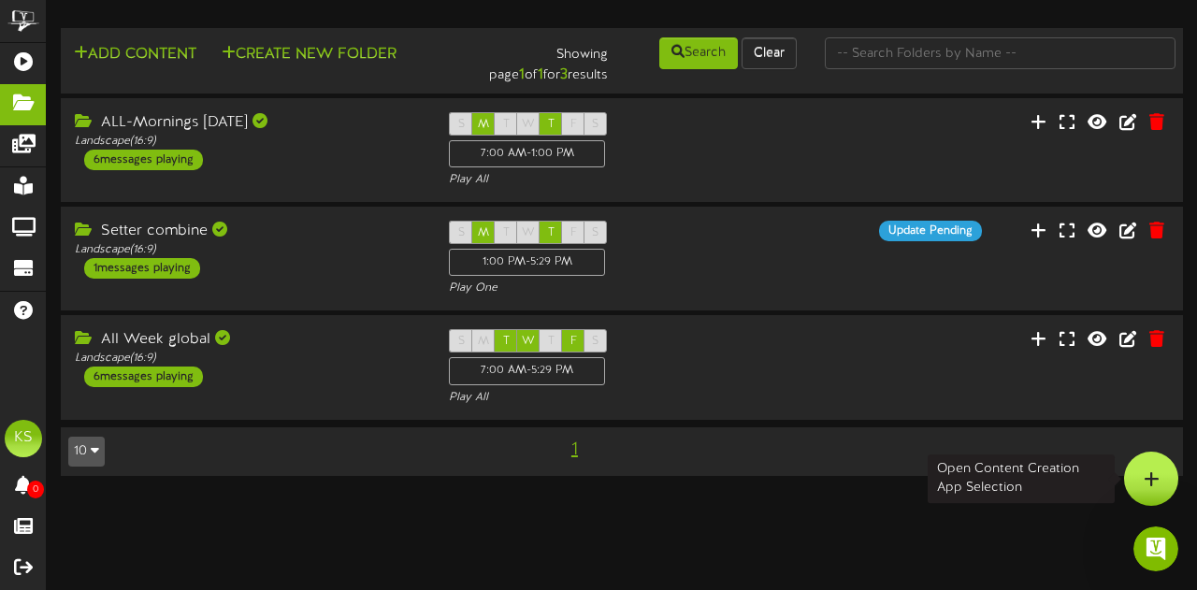
click at [1142, 467] on div at bounding box center [1151, 479] width 54 height 54
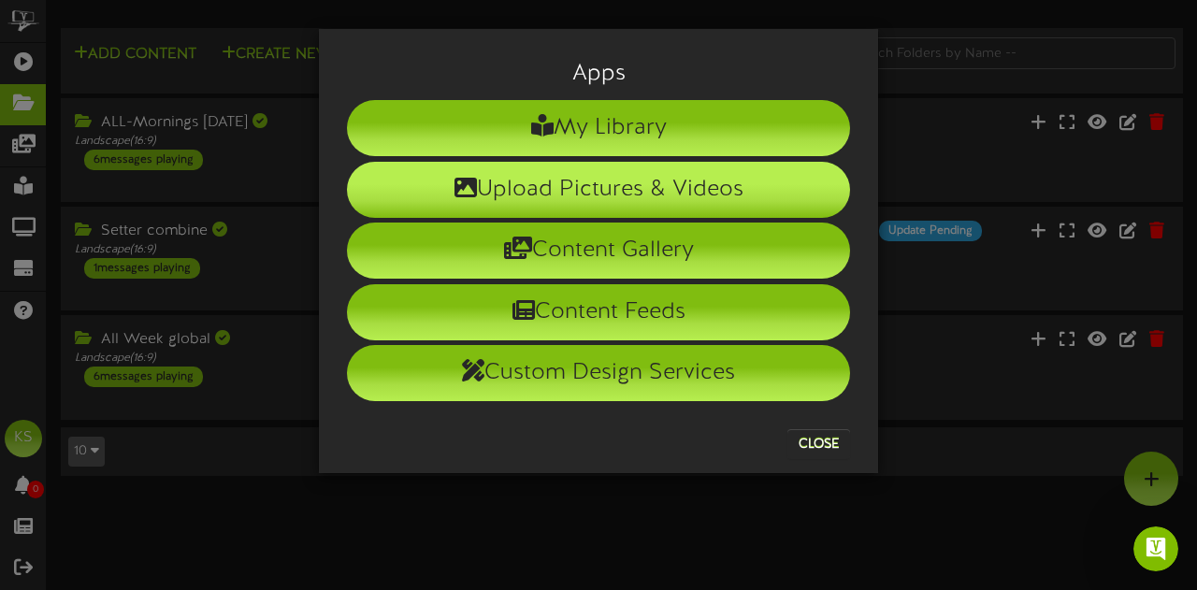
click at [634, 183] on li "Upload Pictures & Videos" at bounding box center [598, 190] width 503 height 56
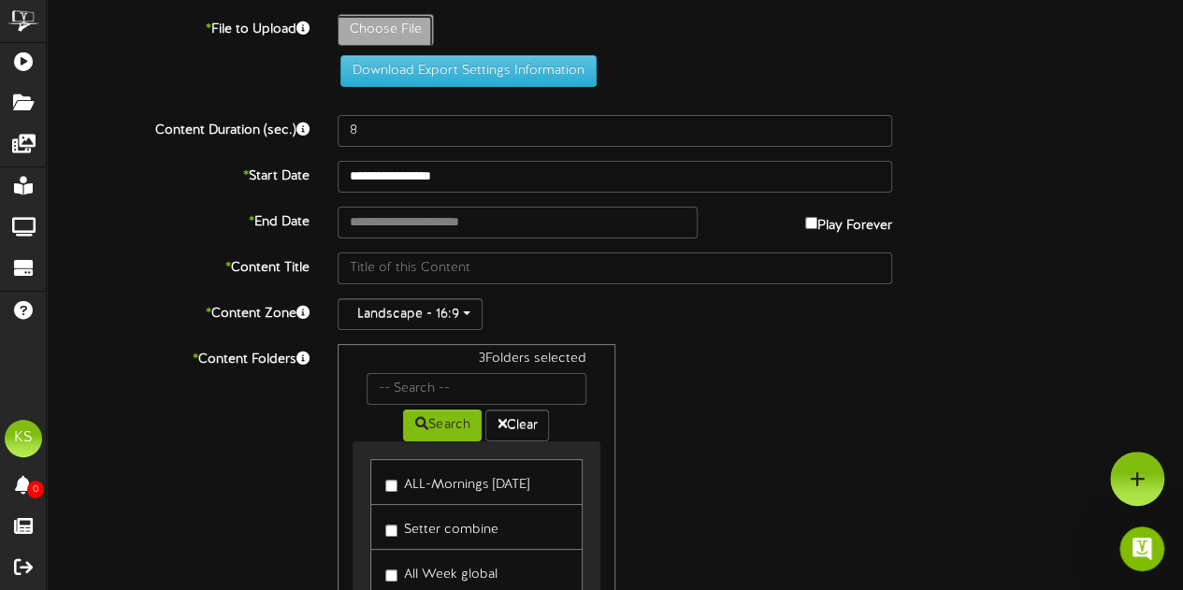
type input "**********"
type input "settercomp"
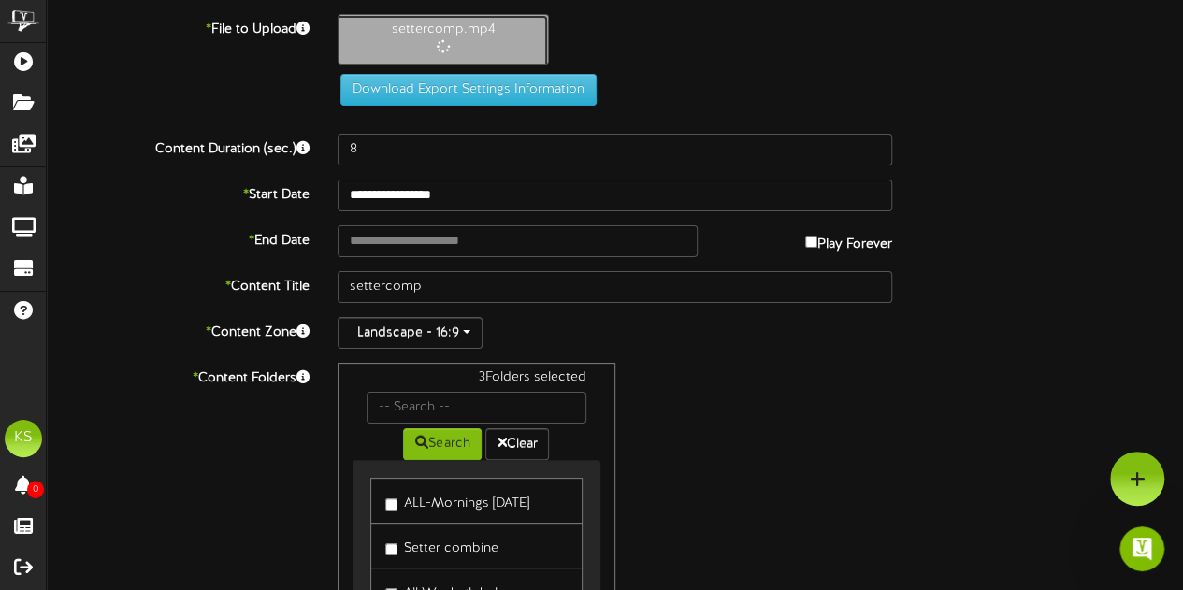
type input "31"
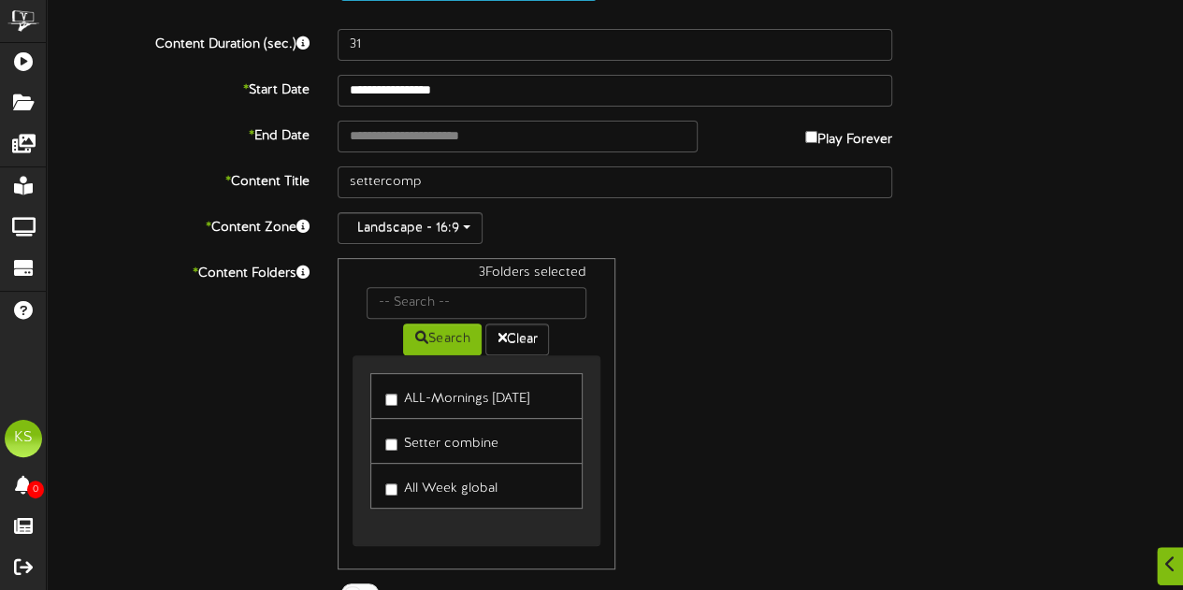
scroll to position [187, 0]
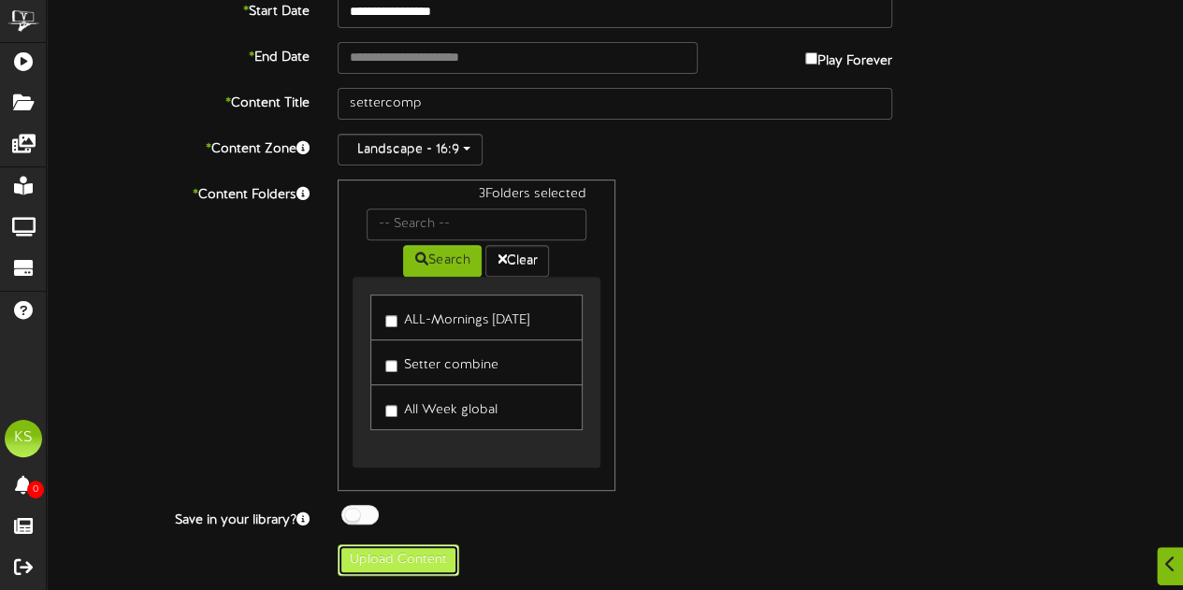
click at [453, 558] on button "Upload Content" at bounding box center [399, 560] width 122 height 32
type input "**********"
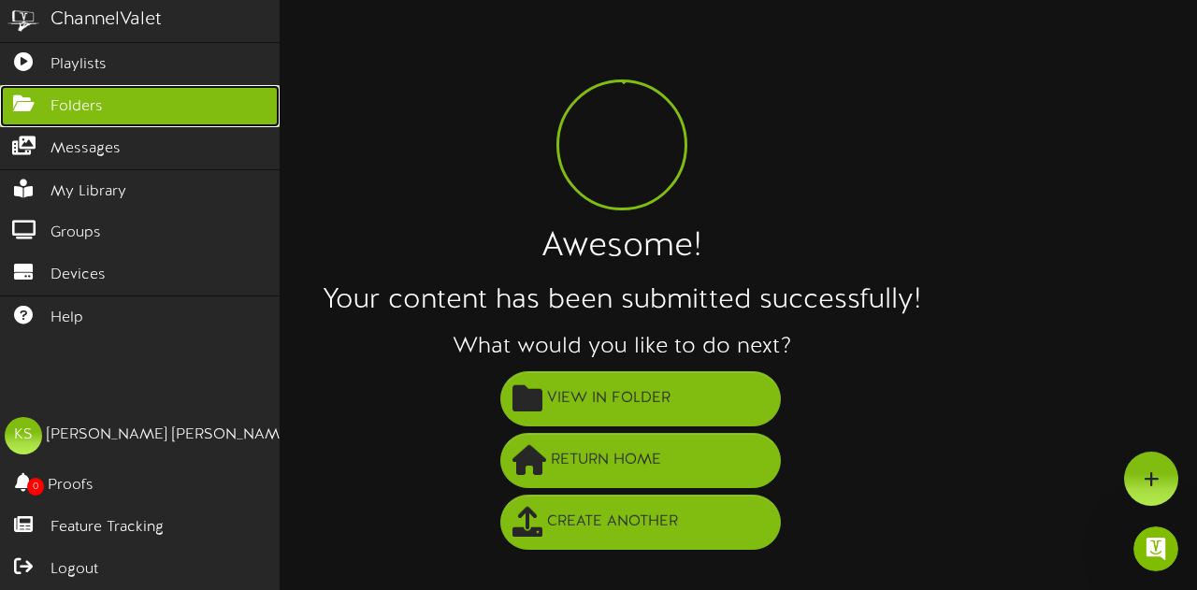
click at [54, 103] on span "Folders" at bounding box center [77, 107] width 52 height 22
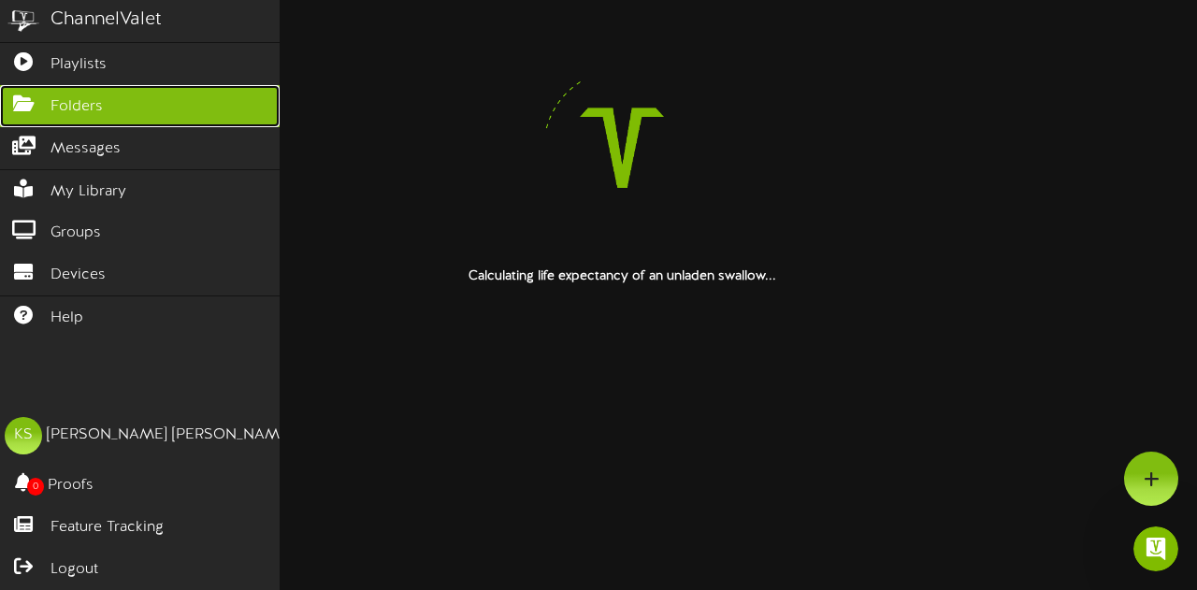
click at [79, 108] on span "Folders" at bounding box center [77, 107] width 52 height 22
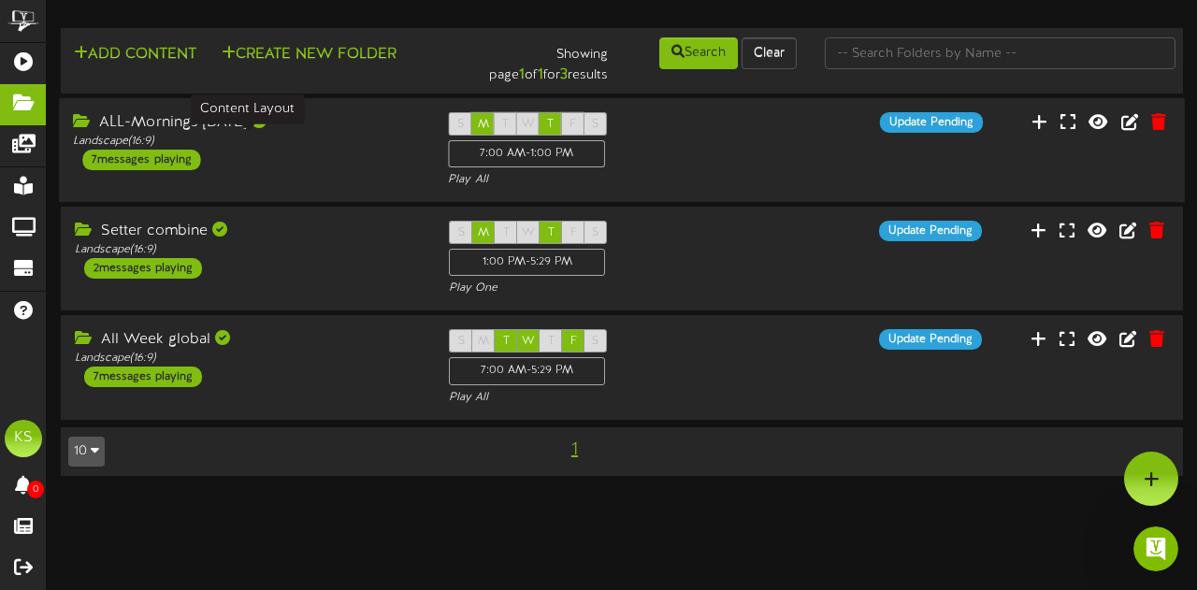
click at [320, 139] on div "Landscape ( 16:9 )" at bounding box center [246, 142] width 347 height 16
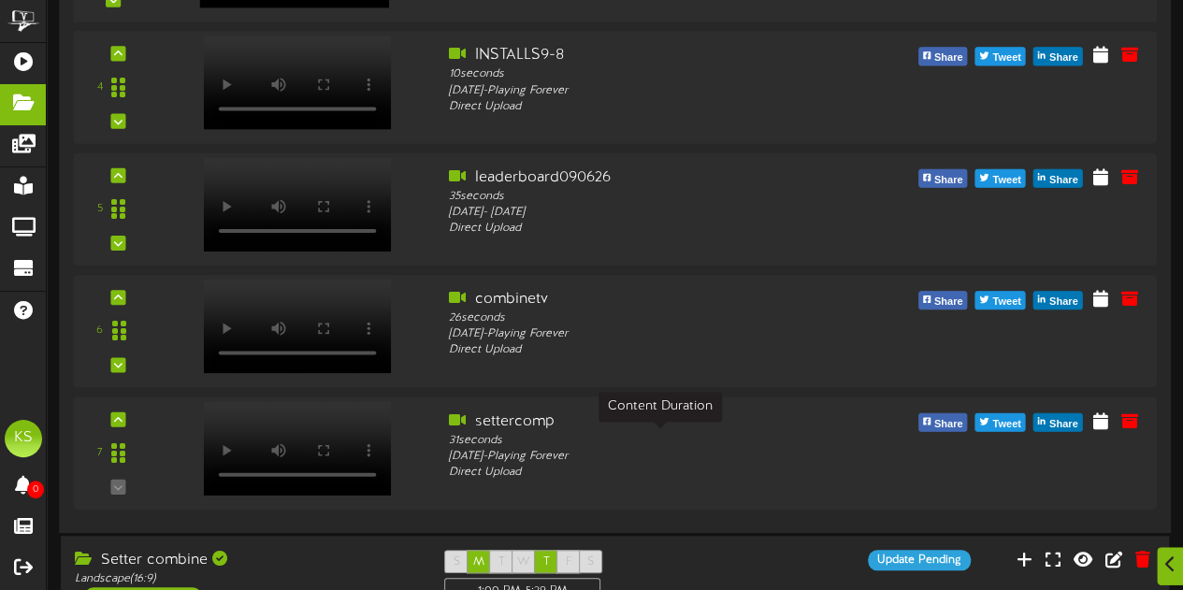
scroll to position [655, 0]
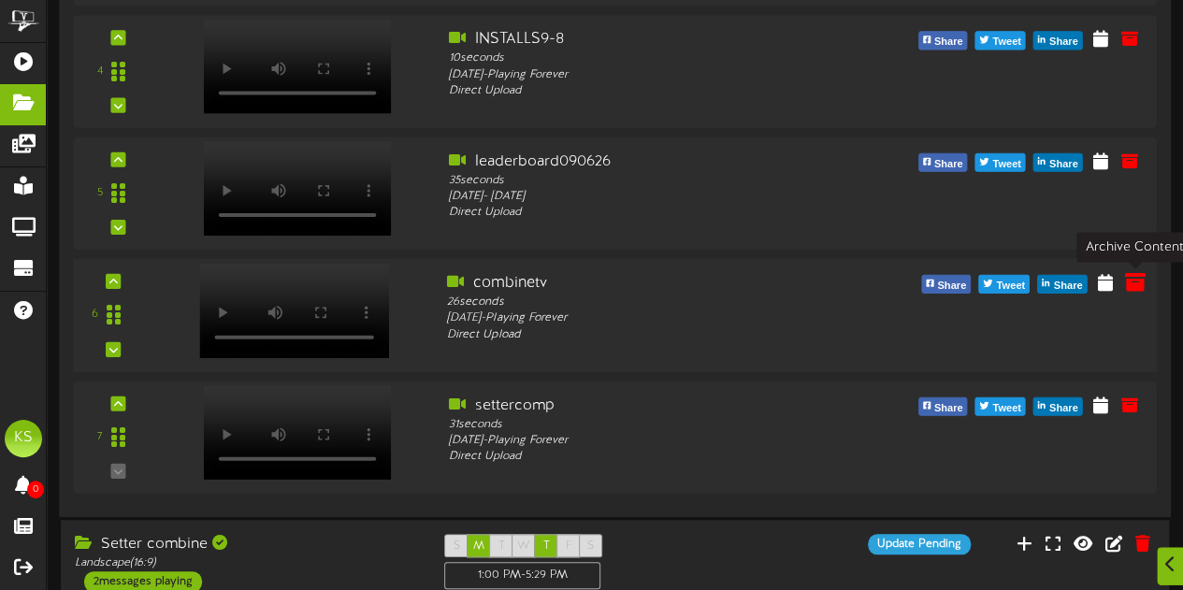
click at [1134, 287] on icon at bounding box center [1134, 281] width 21 height 21
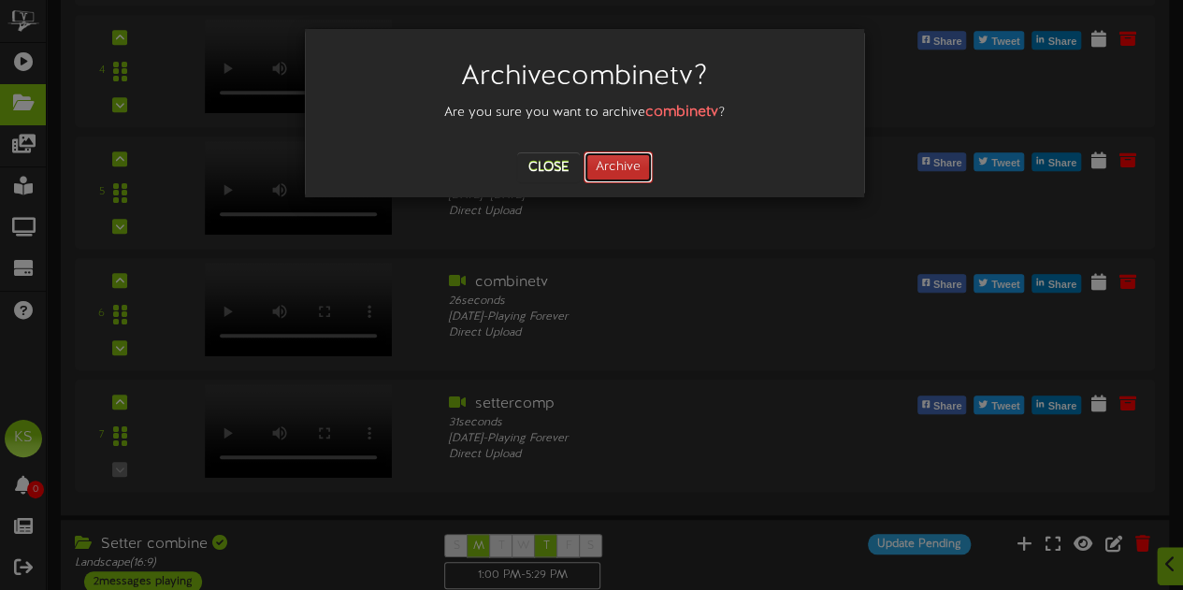
click at [619, 161] on button "Archive" at bounding box center [618, 168] width 69 height 32
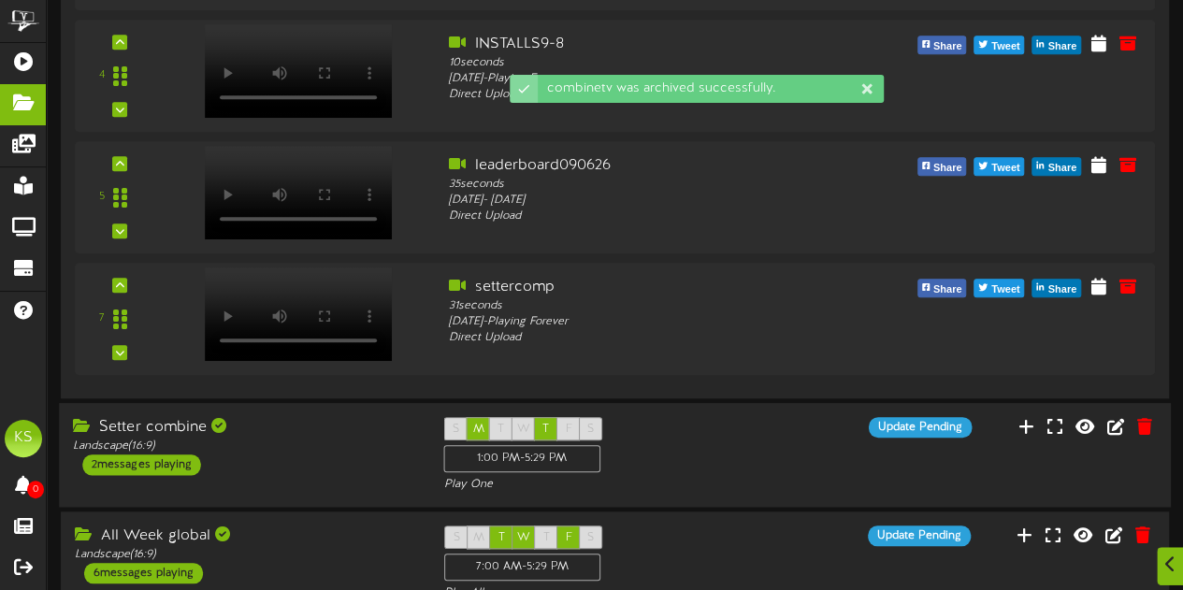
scroll to position [747, 0]
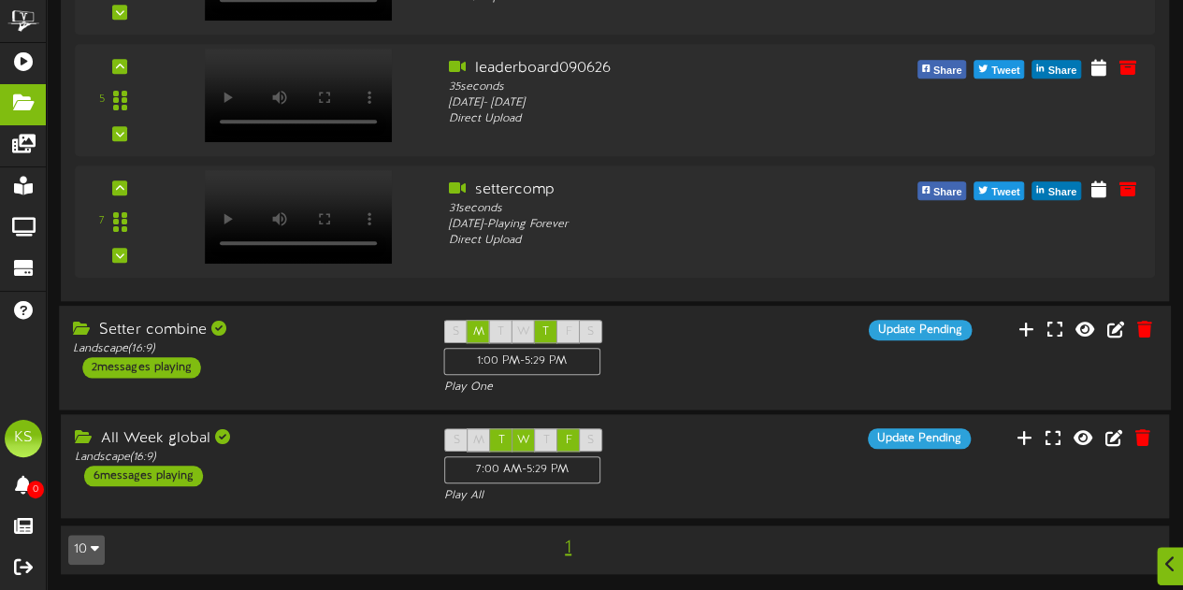
click at [382, 358] on div "Setter combine Landscape ( 16:9 ) 2 messages playing" at bounding box center [244, 349] width 370 height 58
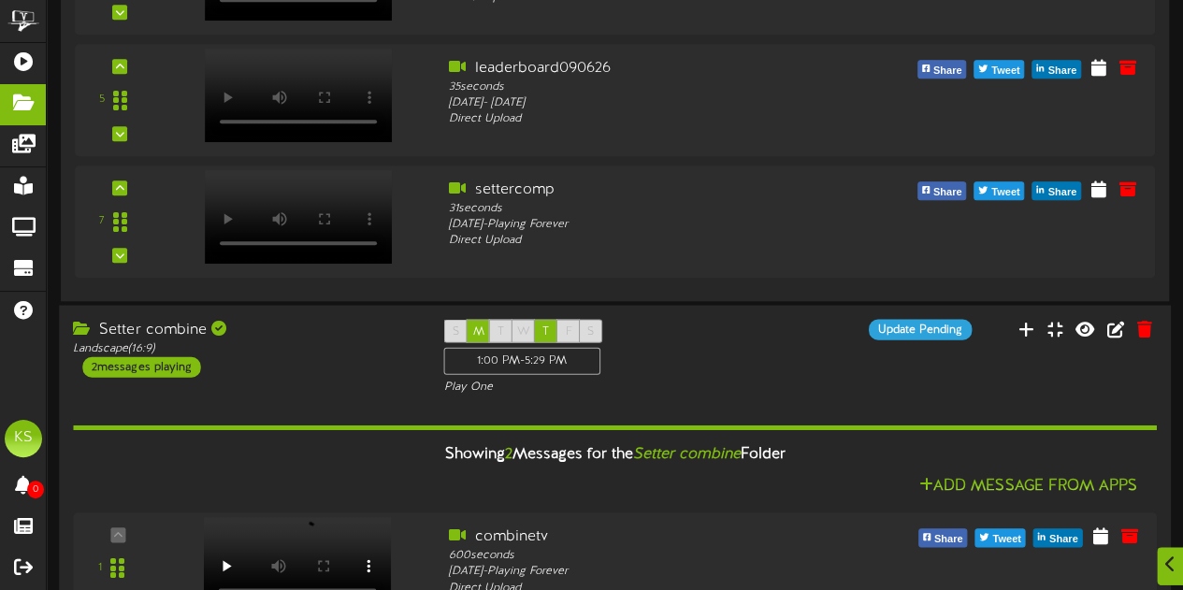
scroll to position [934, 0]
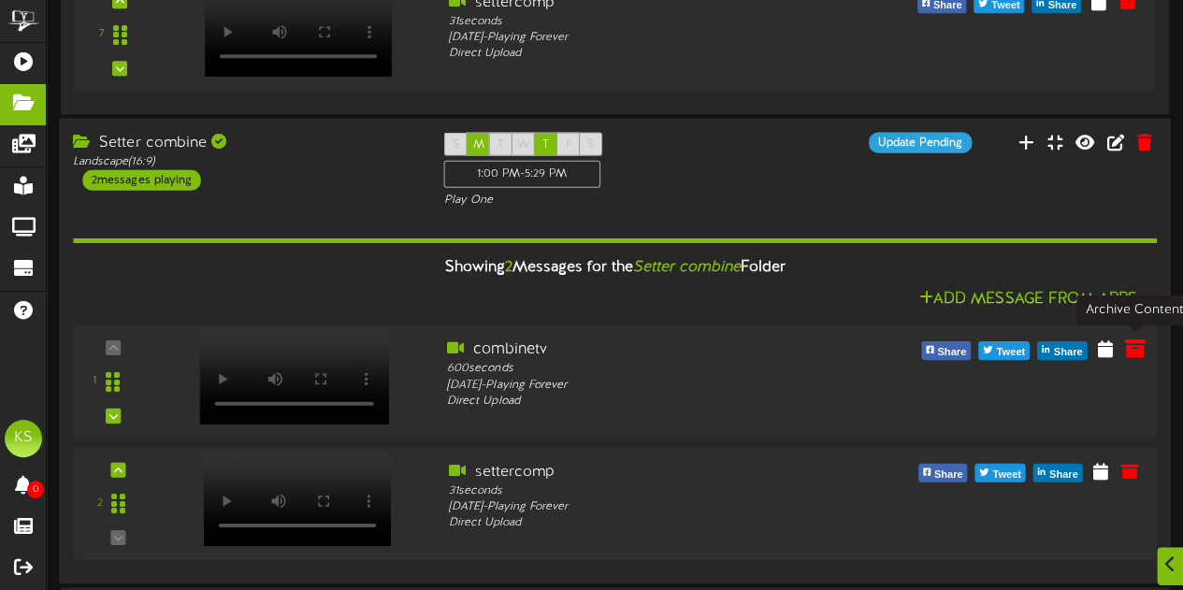
click at [1138, 356] on icon at bounding box center [1134, 348] width 21 height 21
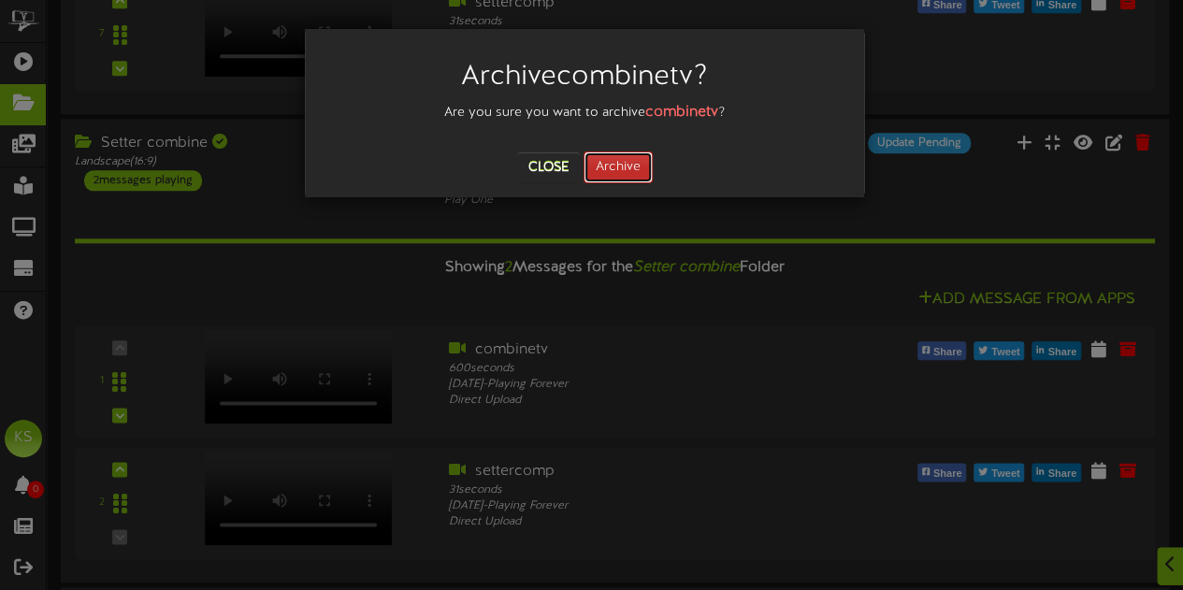
click at [628, 176] on button "Archive" at bounding box center [618, 168] width 69 height 32
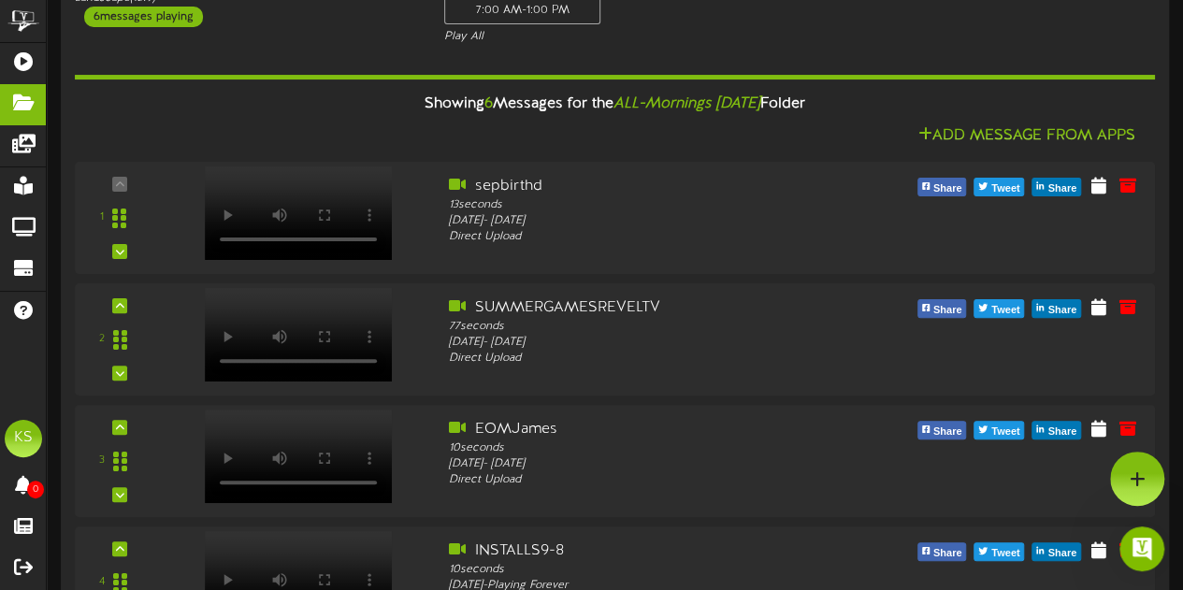
scroll to position [0, 0]
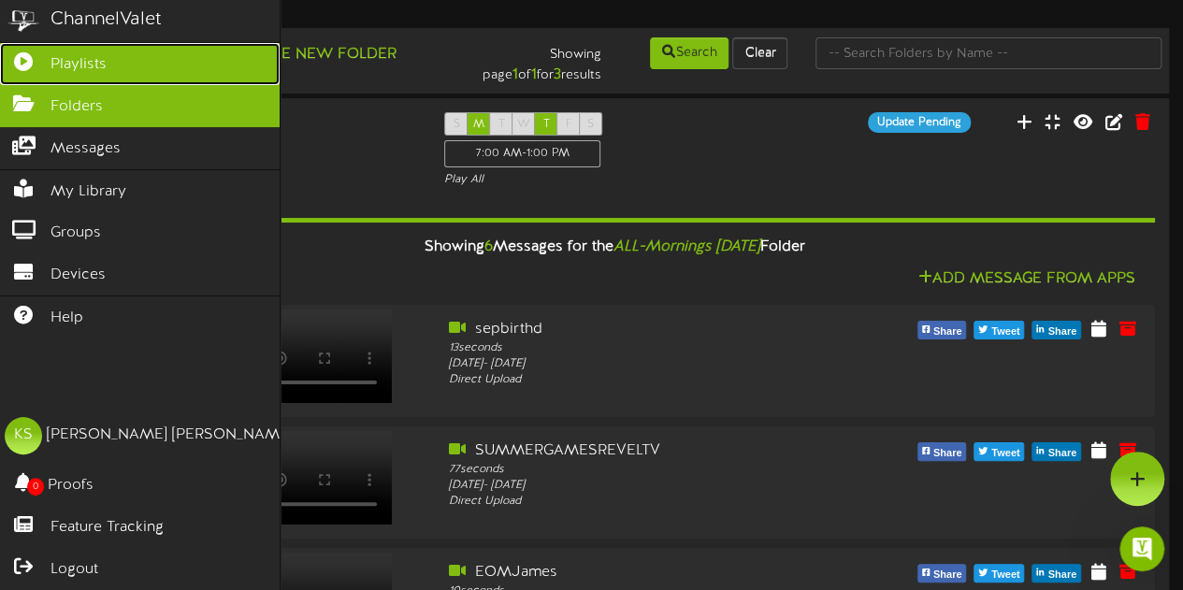
click at [73, 61] on span "Playlists" at bounding box center [79, 65] width 56 height 22
